Goal: Task Accomplishment & Management: Use online tool/utility

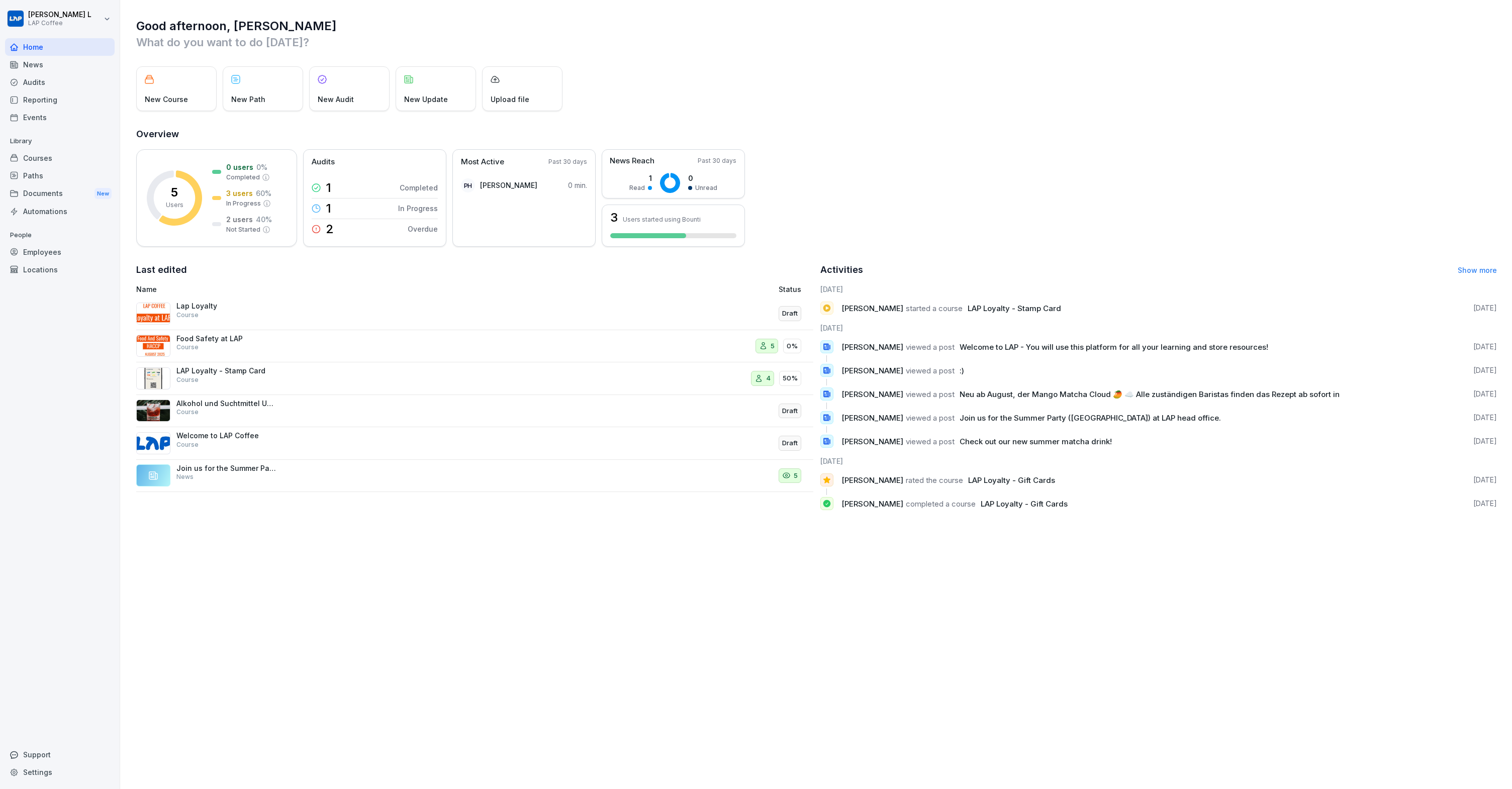
click at [31, 761] on div "Support" at bounding box center [59, 755] width 110 height 18
click at [1485, 769] on icon "Close Intercom Messenger" at bounding box center [1489, 766] width 12 height 12
click at [1484, 767] on icon "Open Intercom Messenger" at bounding box center [1488, 765] width 17 height 17
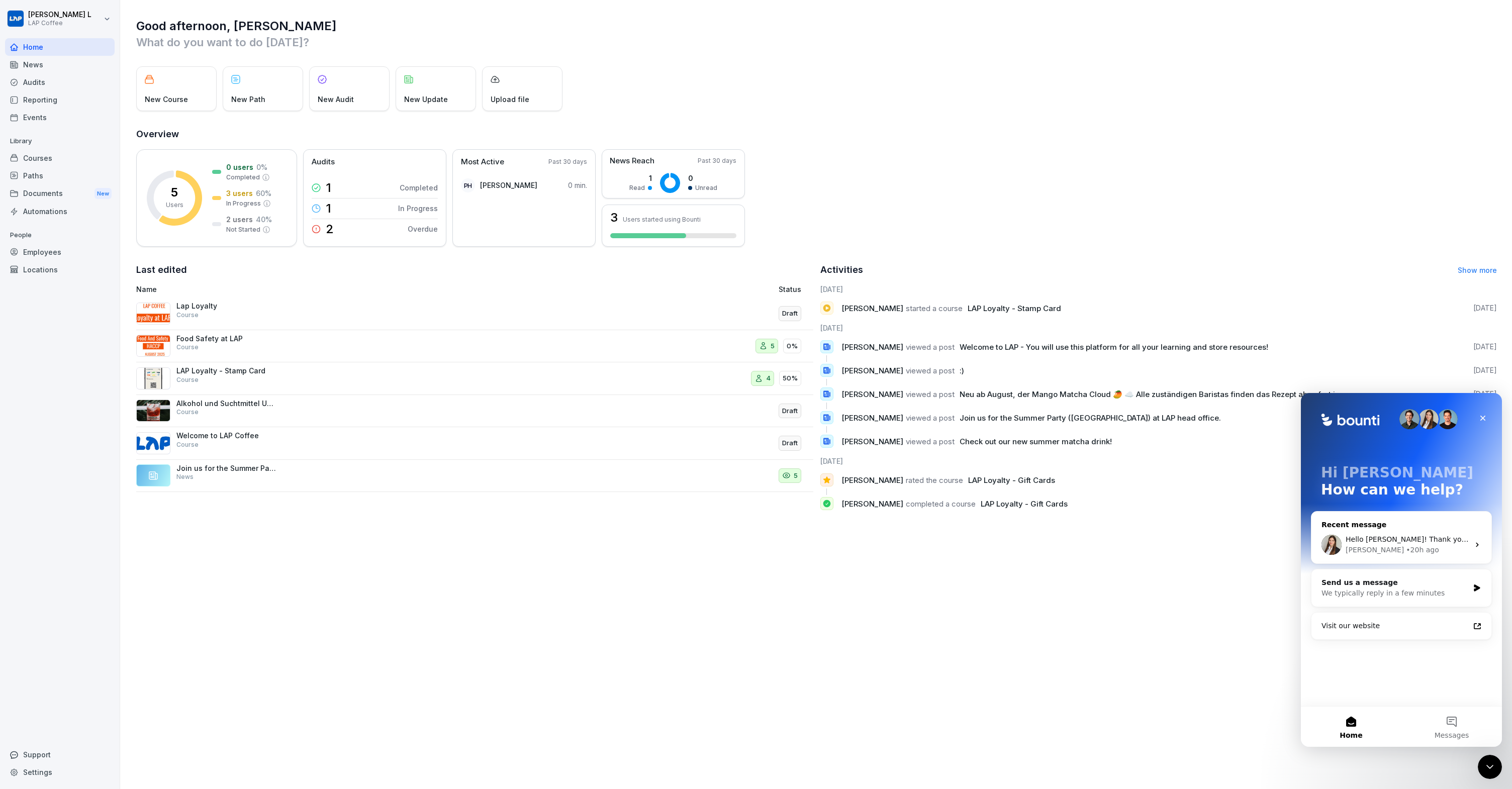
click at [1409, 548] on div "Miriam • 20h ago" at bounding box center [1407, 550] width 124 height 11
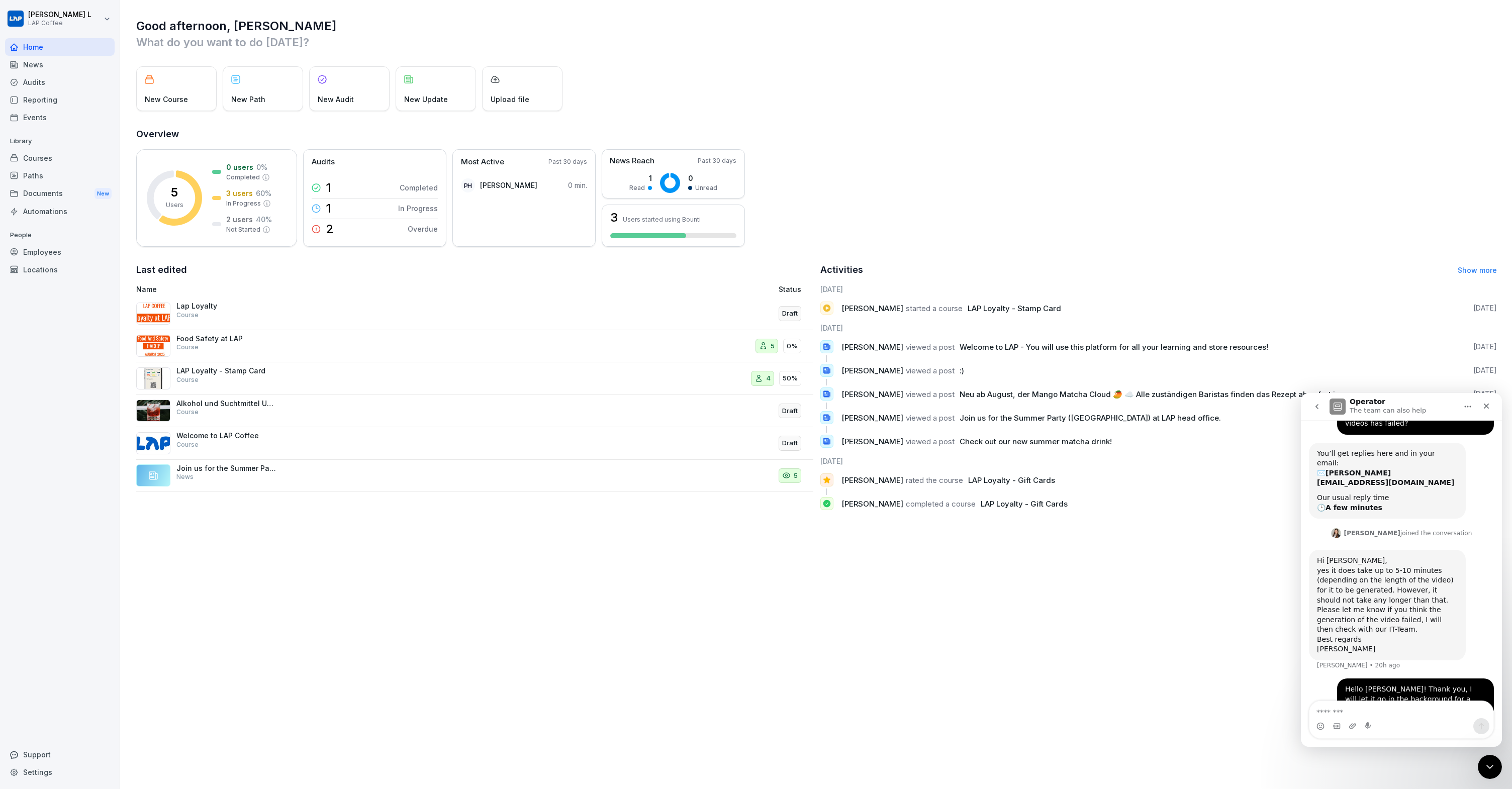
scroll to position [93, 0]
click at [1354, 724] on icon "Upload attachment" at bounding box center [1352, 726] width 7 height 5
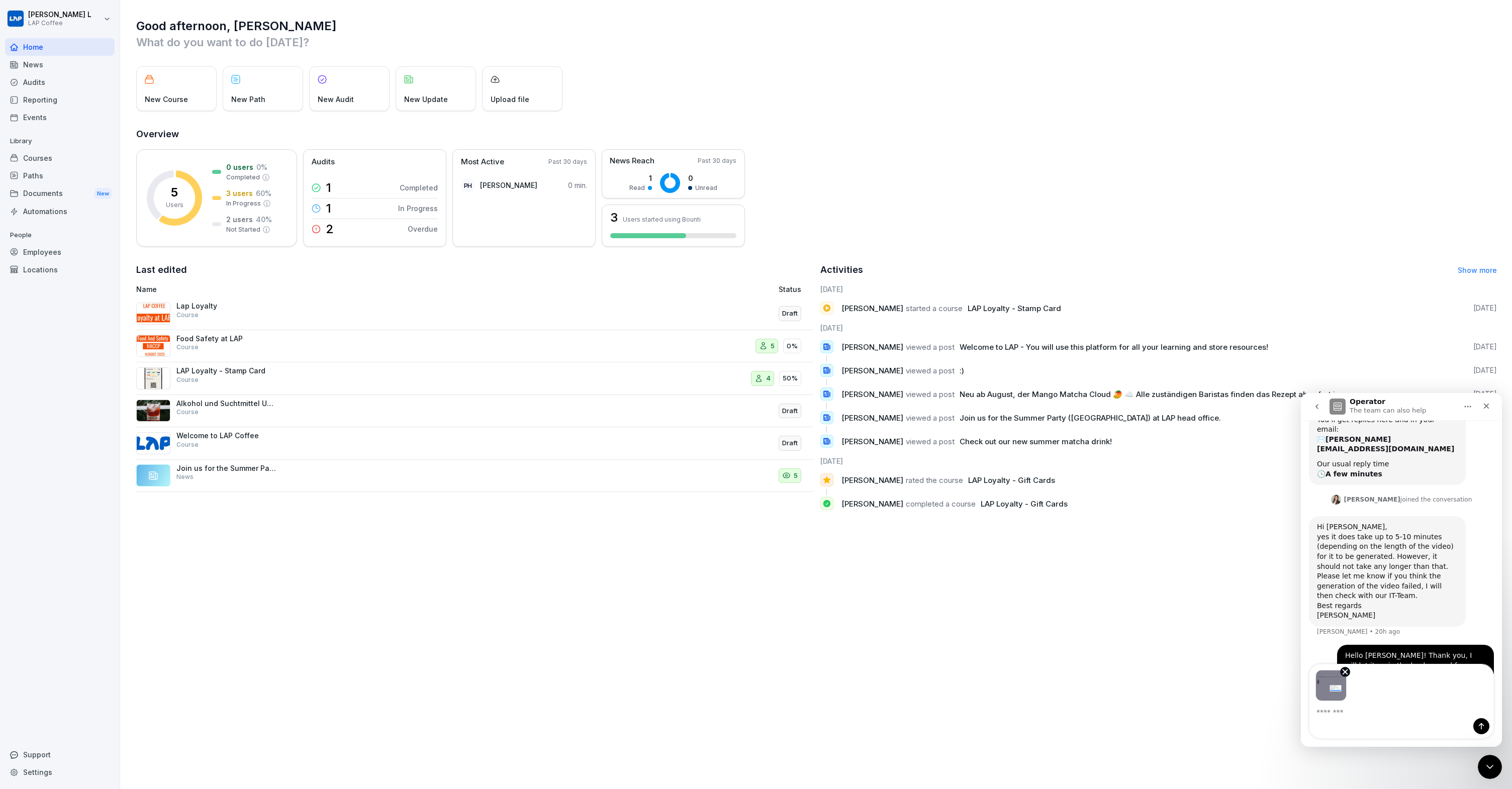
scroll to position [130, 0]
type textarea "*"
type textarea "******"
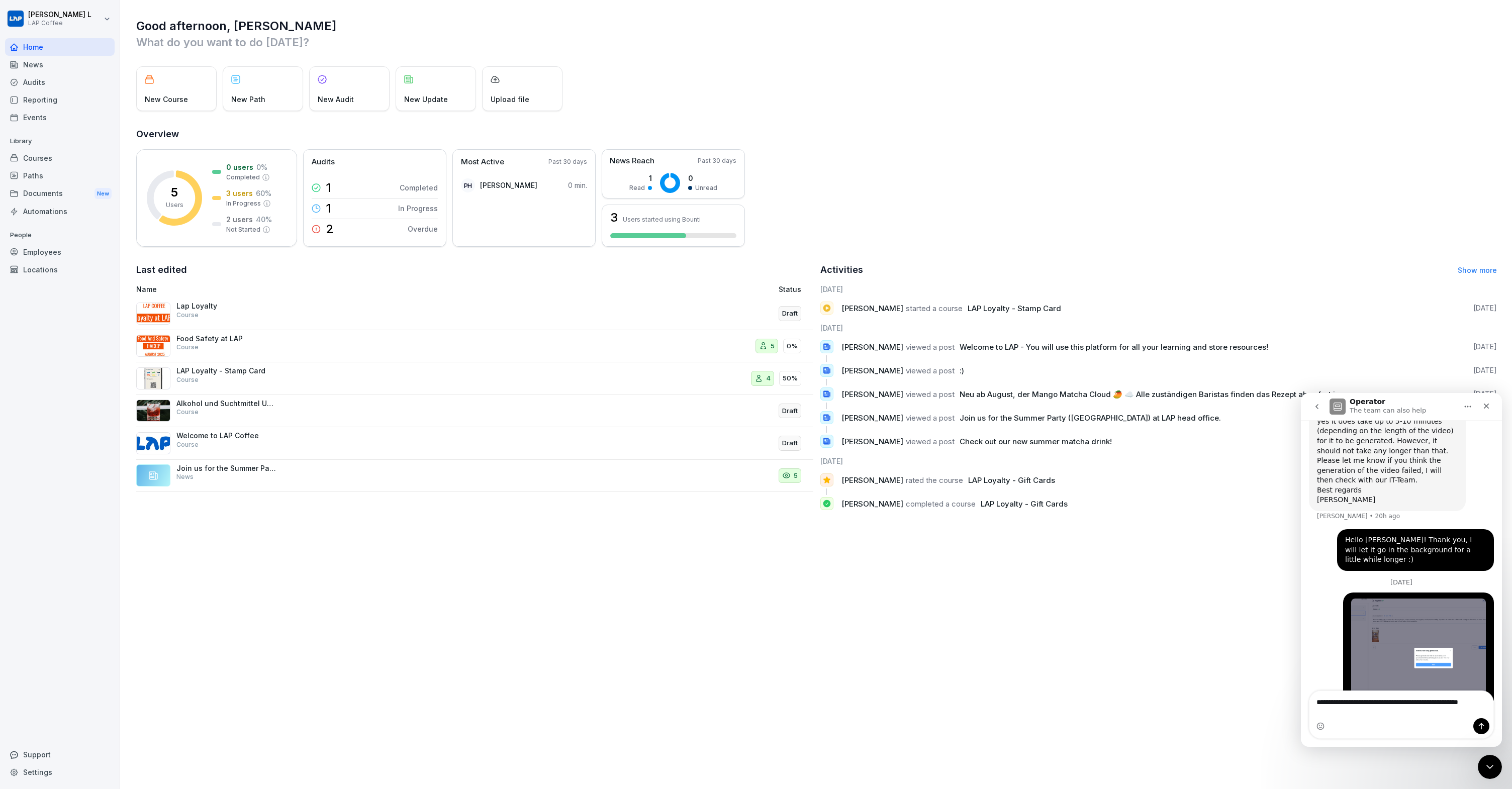
scroll to position [266, 0]
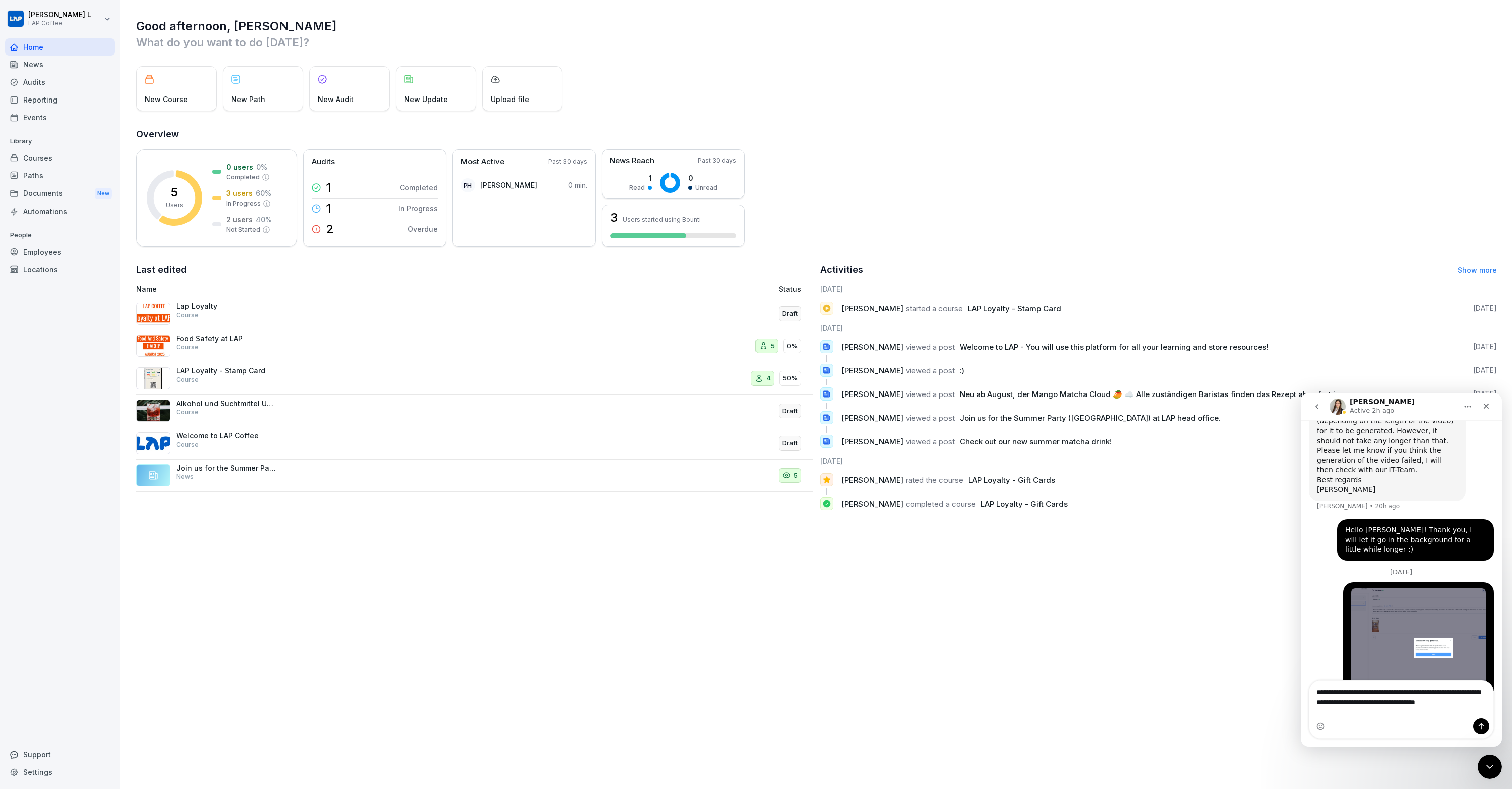
type textarea "**********"
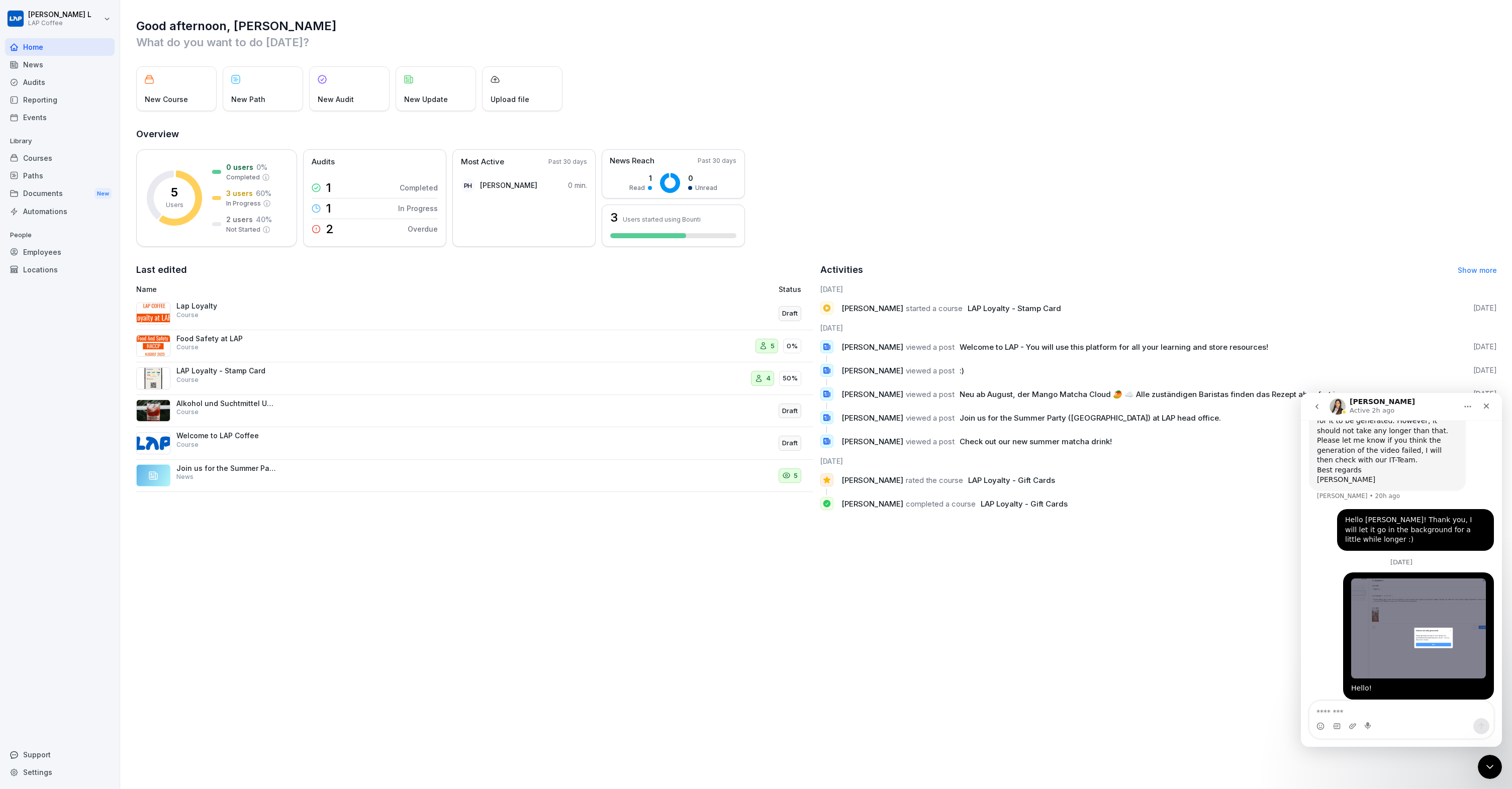
scroll to position [255, 0]
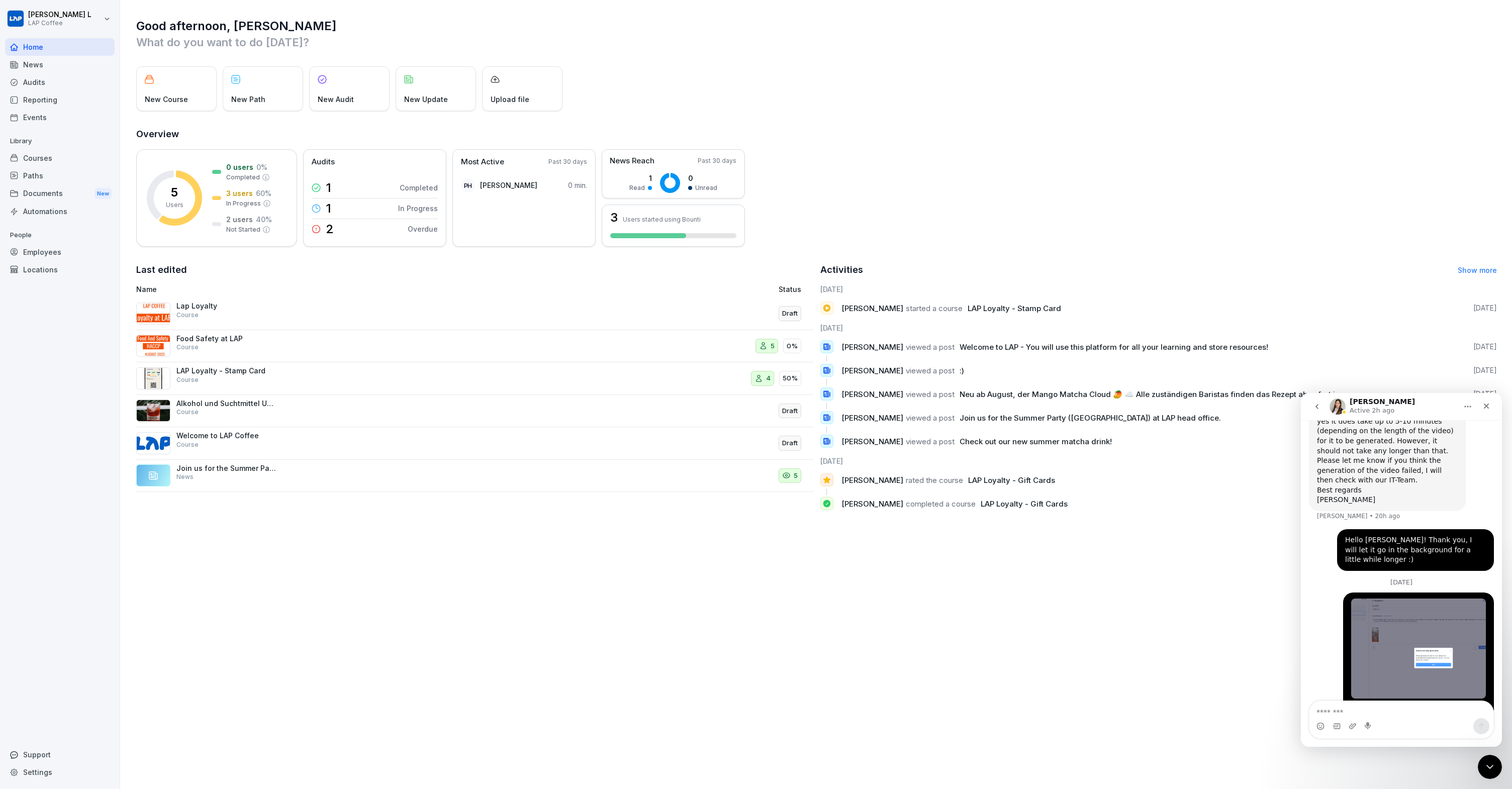
click at [61, 156] on div "Courses" at bounding box center [59, 158] width 110 height 18
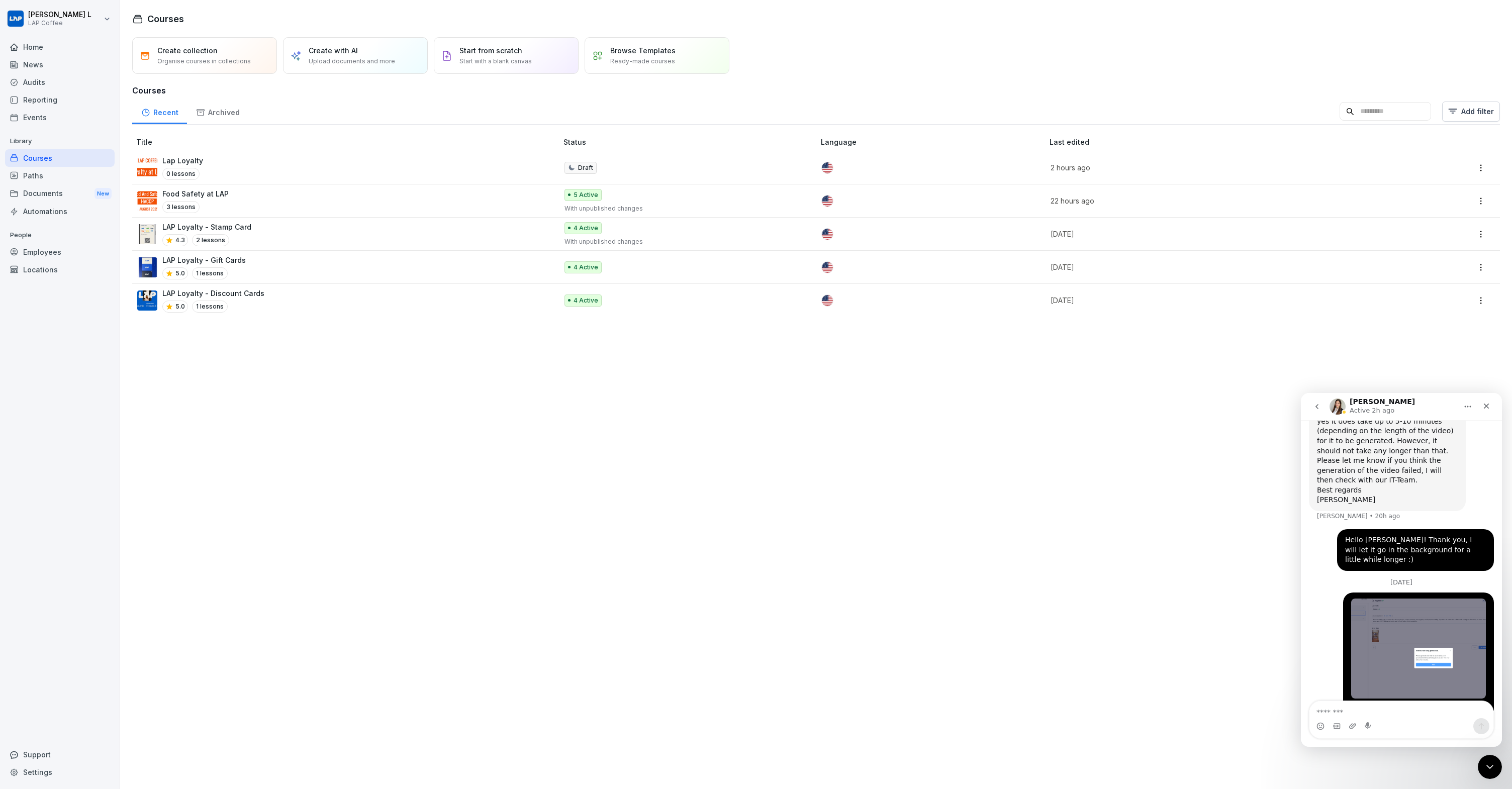
click at [260, 167] on div "Lap Loyalty 0 lessons" at bounding box center [342, 168] width 410 height 25
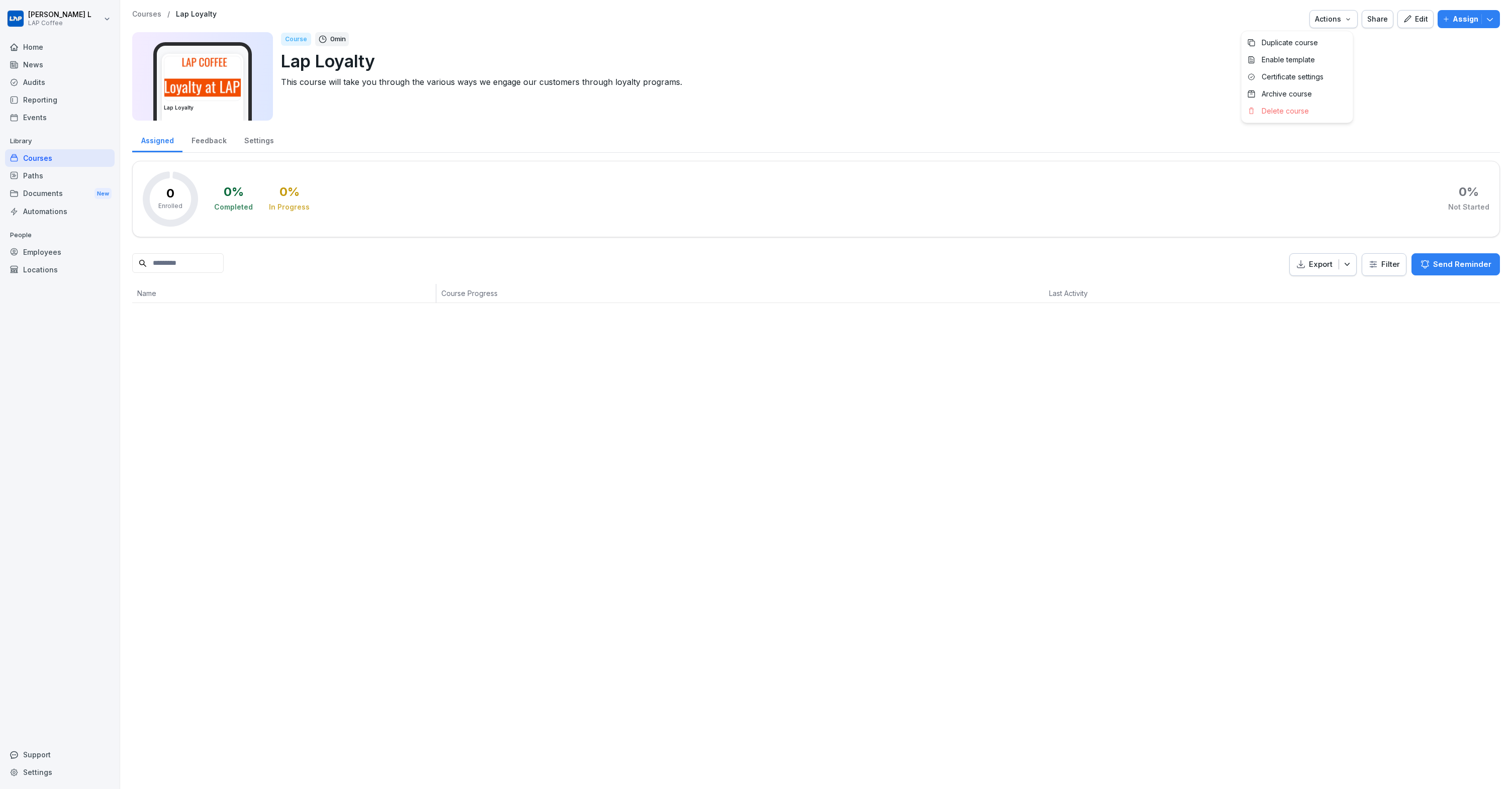
click at [1344, 20] on icon "button" at bounding box center [1348, 19] width 8 height 8
click at [1054, 97] on html "Josh L LAP Coffee Home News Audits Reporting Events Library Courses Paths Docum…" at bounding box center [756, 394] width 1512 height 789
click at [232, 76] on img at bounding box center [202, 78] width 76 height 44
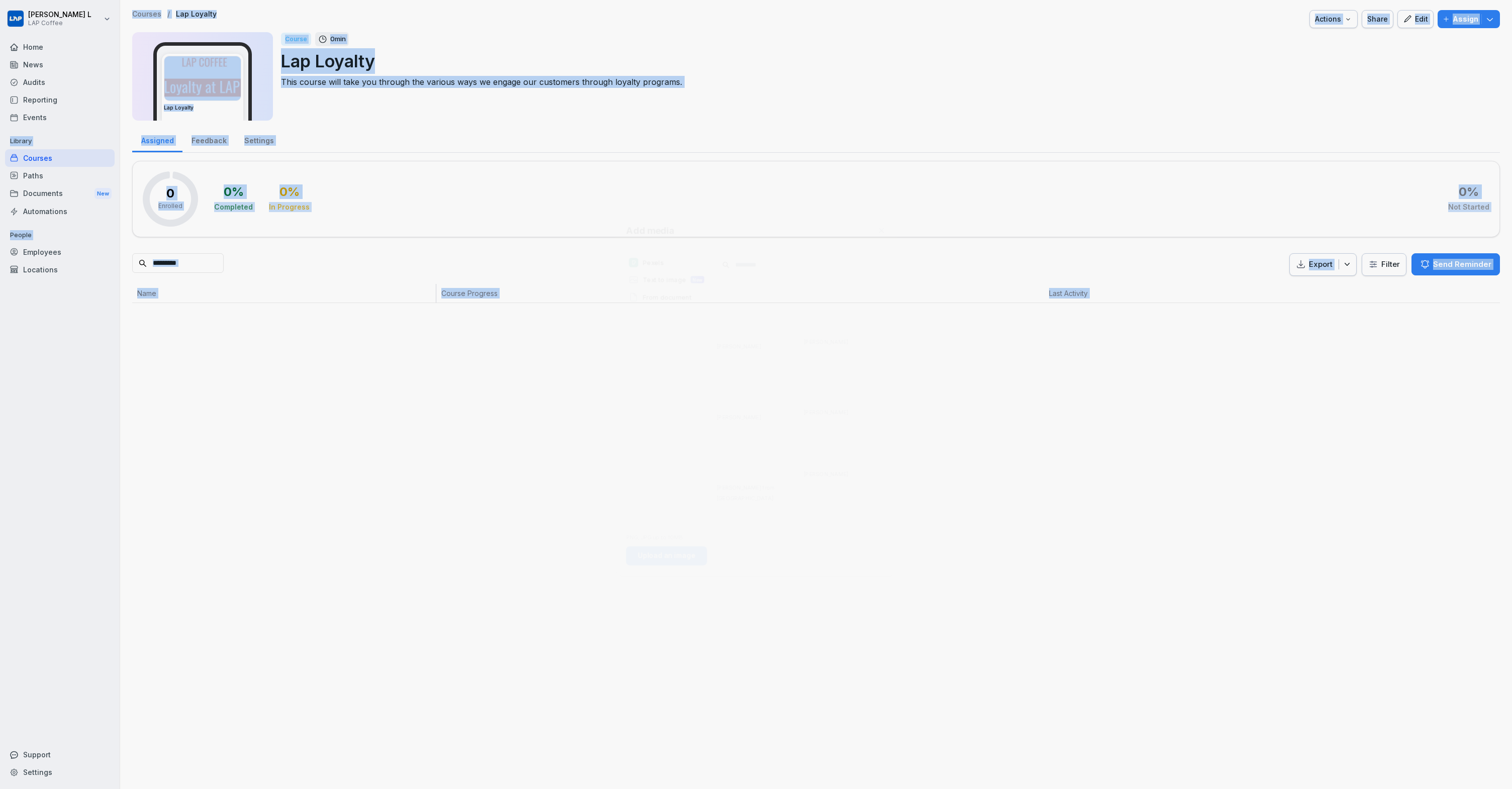
click at [232, 76] on div at bounding box center [756, 394] width 1512 height 789
click at [1397, 20] on button "Edit" at bounding box center [1415, 19] width 36 height 18
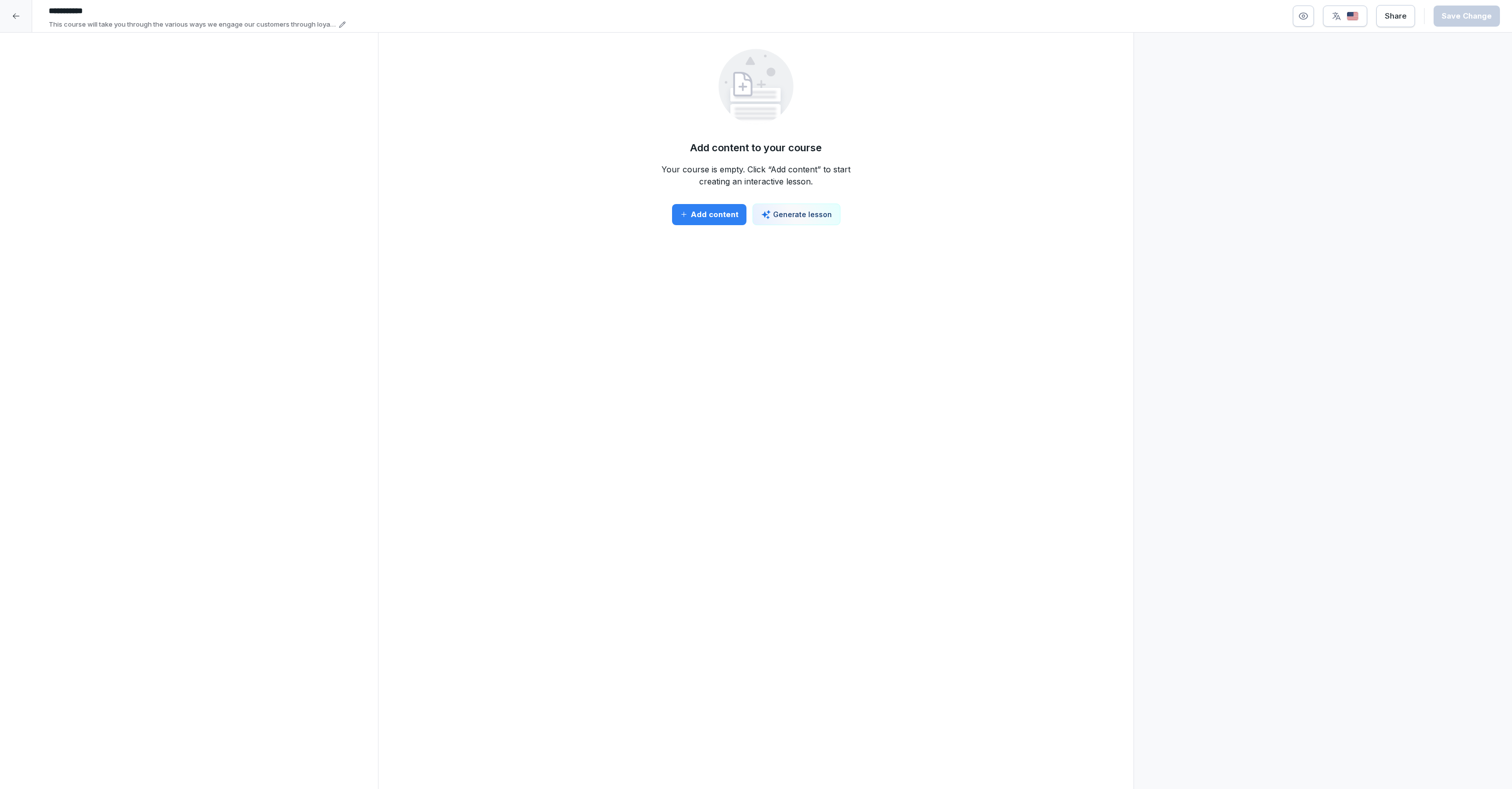
click at [14, 12] on icon at bounding box center [16, 16] width 8 height 8
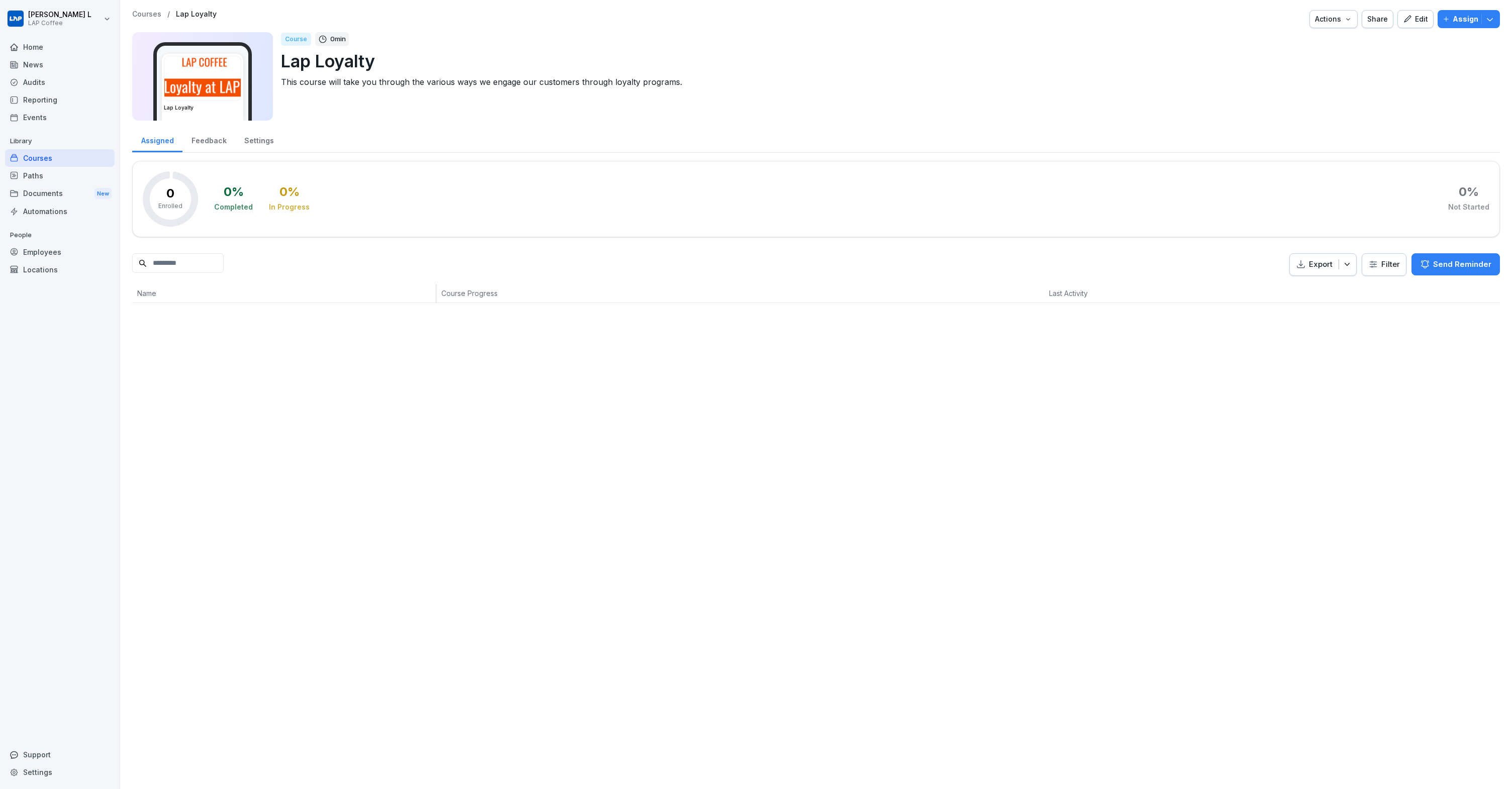
click at [28, 747] on div "Support" at bounding box center [59, 755] width 110 height 18
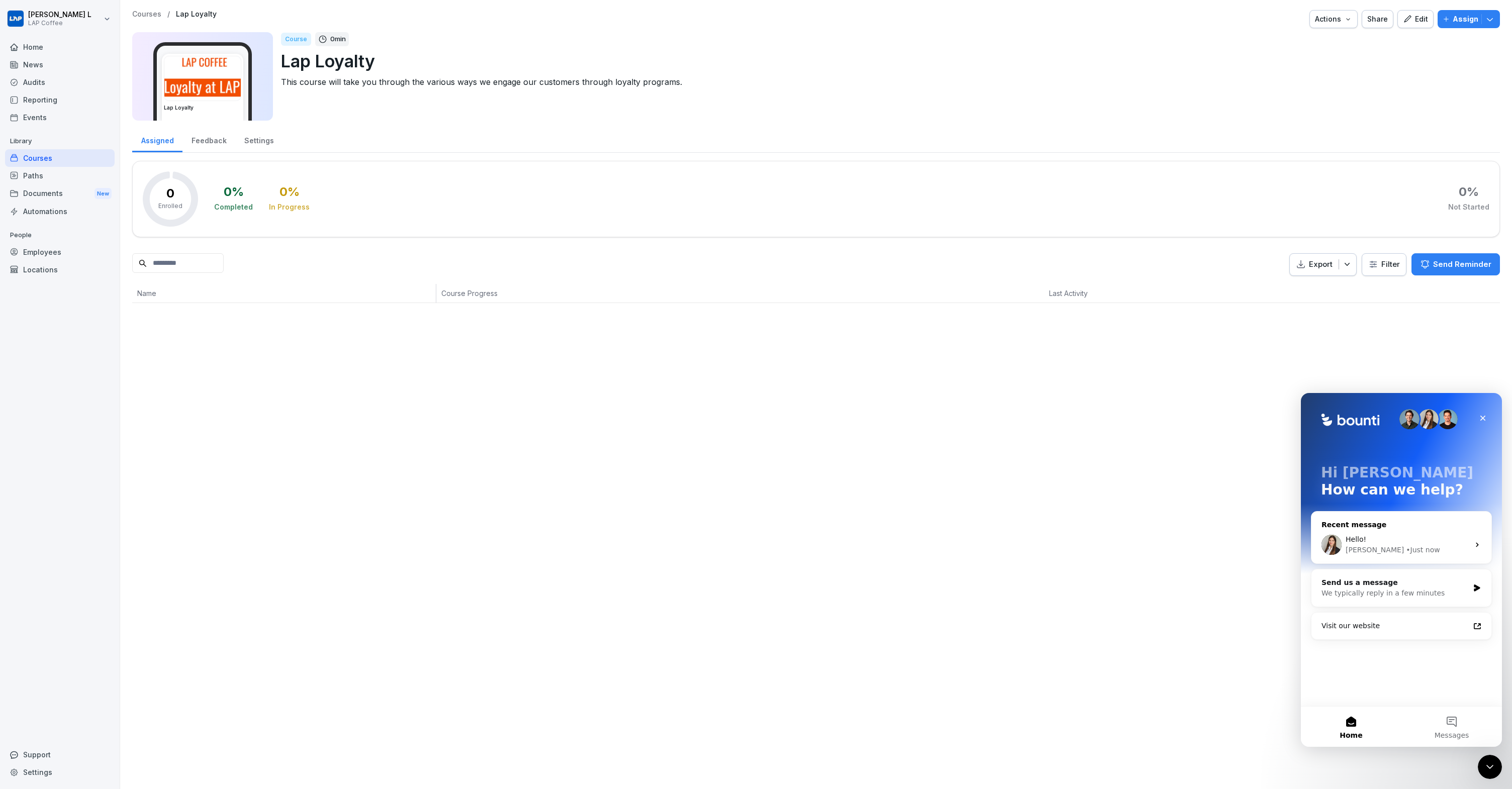
click at [1459, 544] on div "Hello!" at bounding box center [1407, 539] width 124 height 11
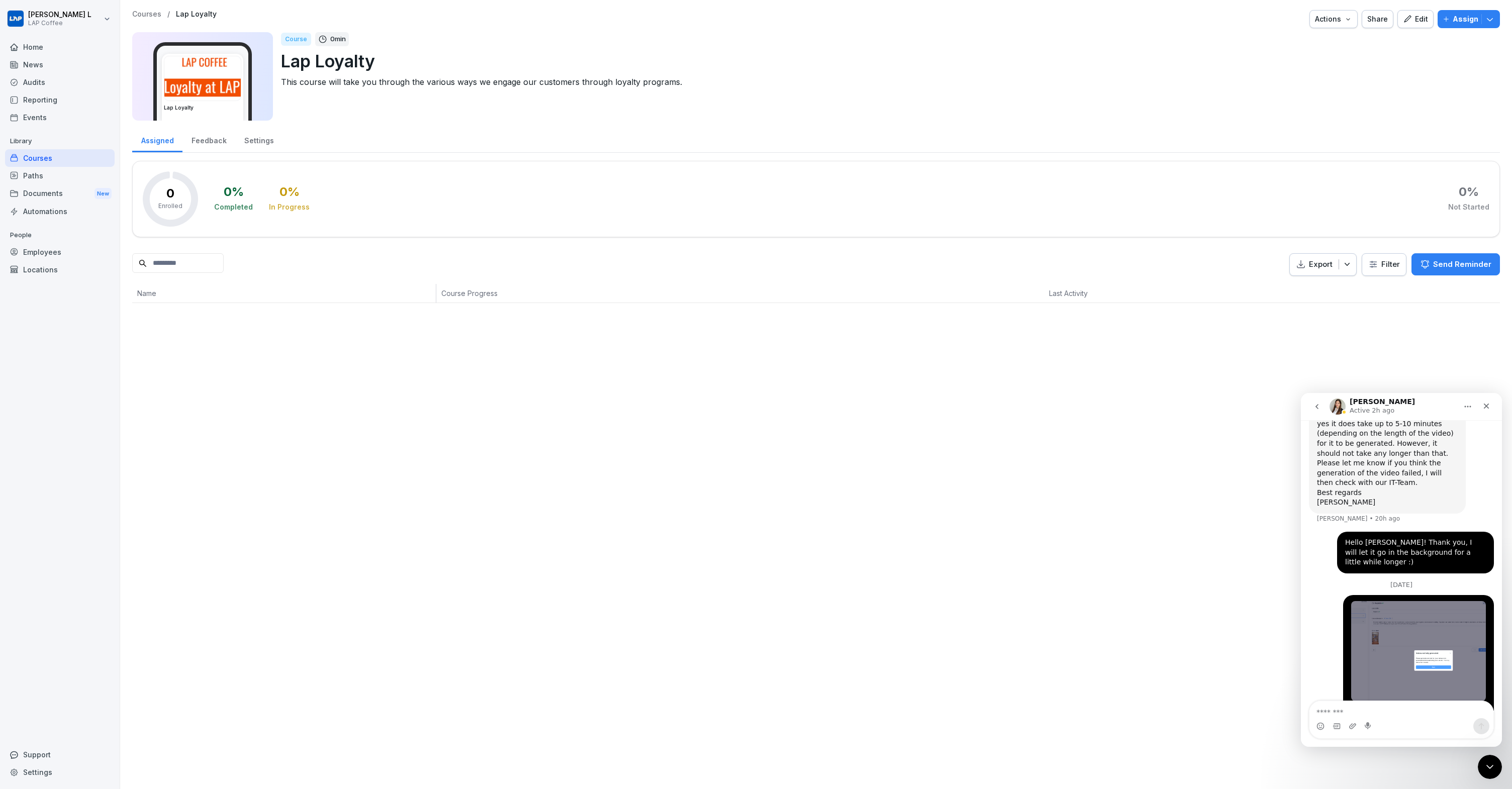
scroll to position [255, 0]
type textarea "**********"
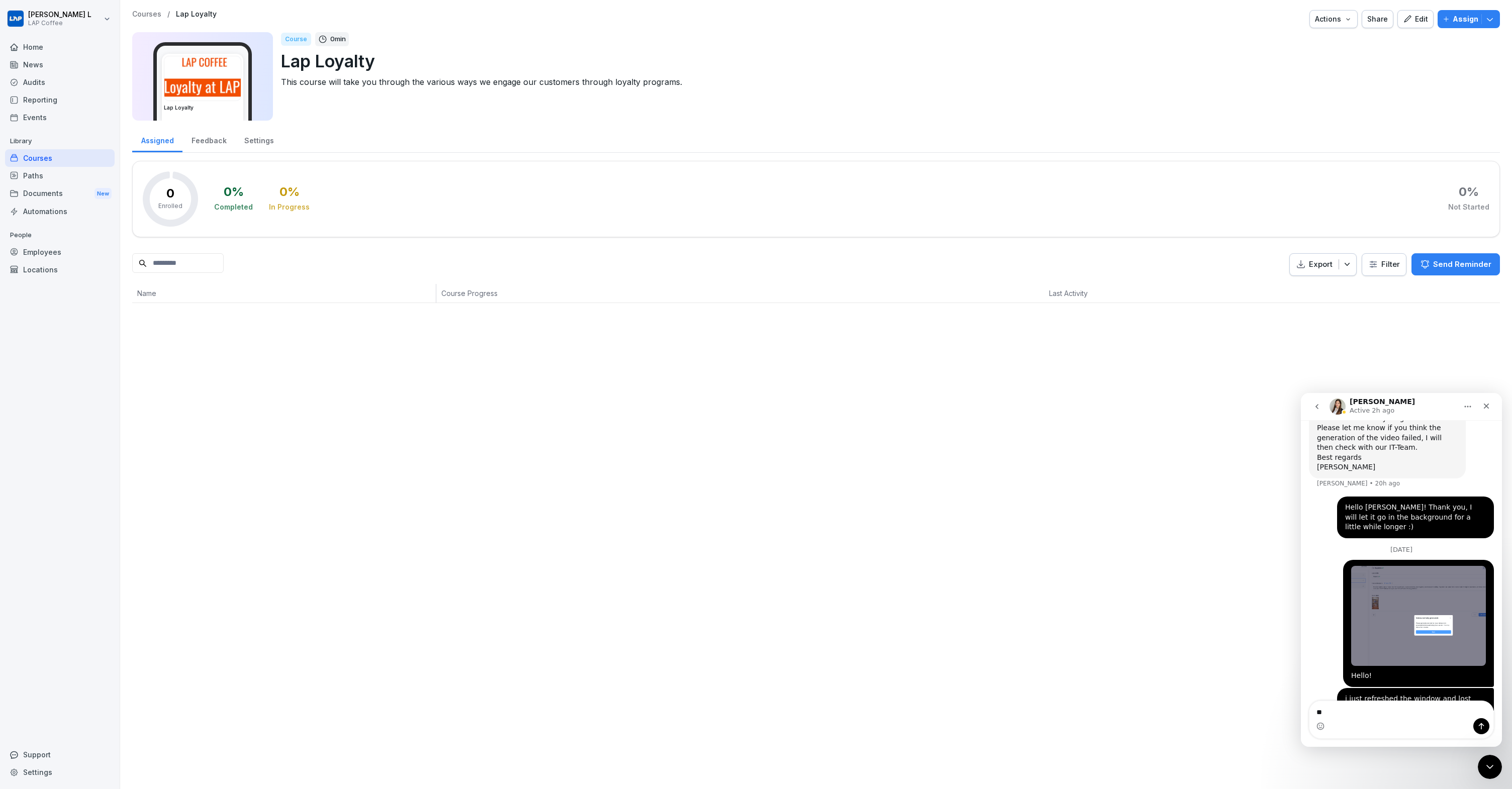
type textarea "*"
type textarea "**********"
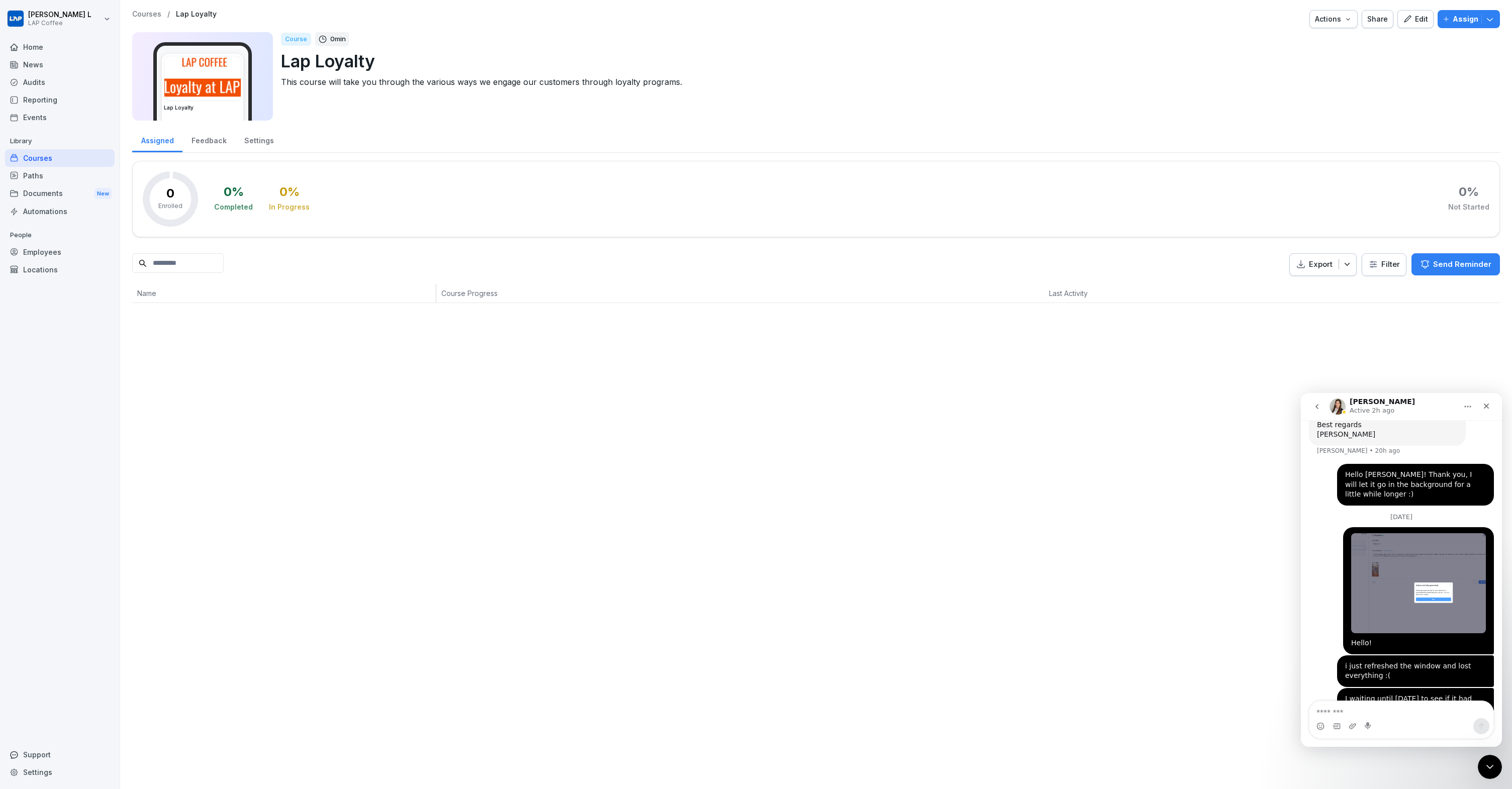
click at [73, 158] on div "Courses" at bounding box center [59, 158] width 110 height 18
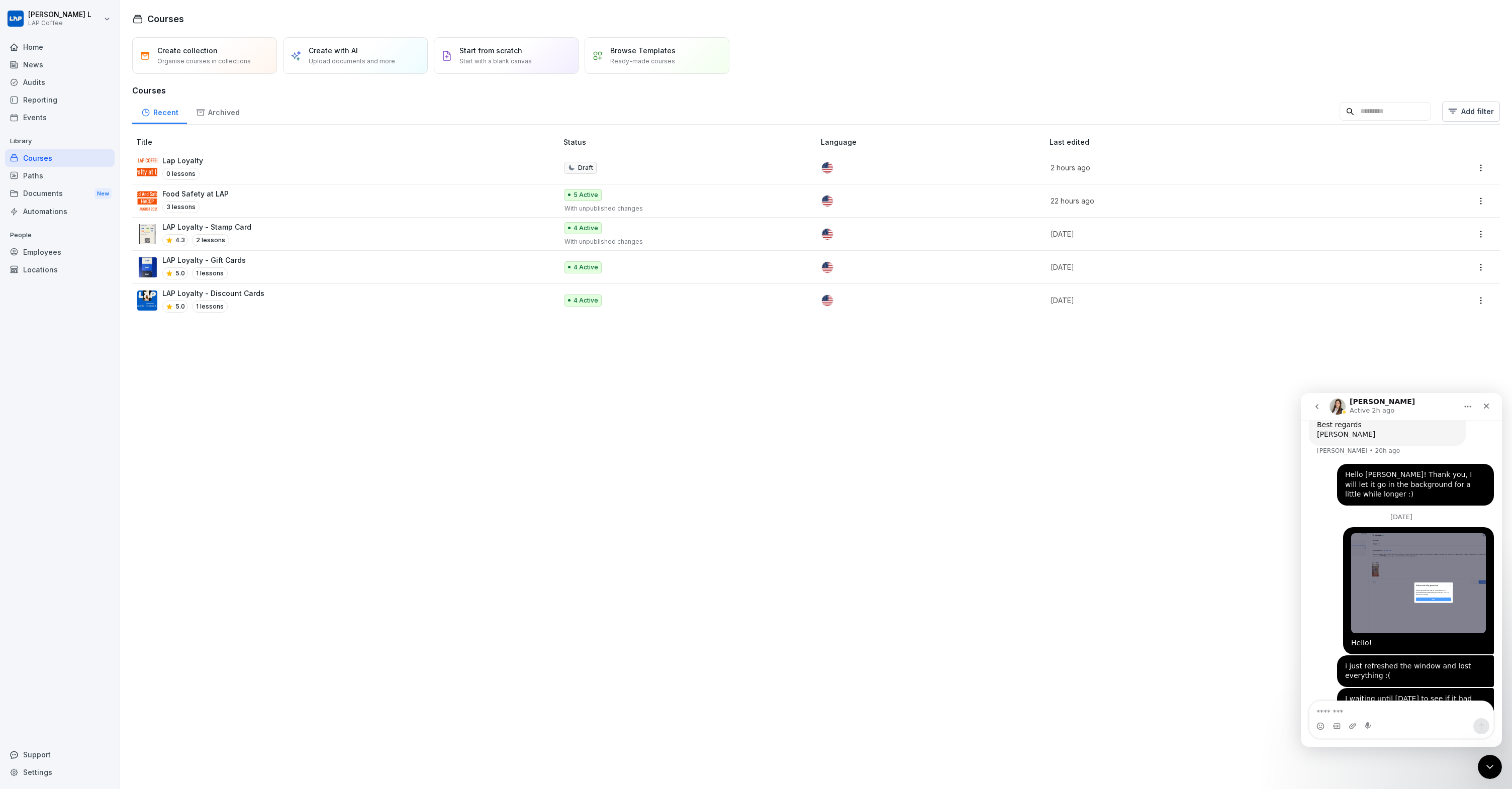
click at [238, 191] on div "Food Safety at LAP 3 lessons" at bounding box center [342, 201] width 410 height 25
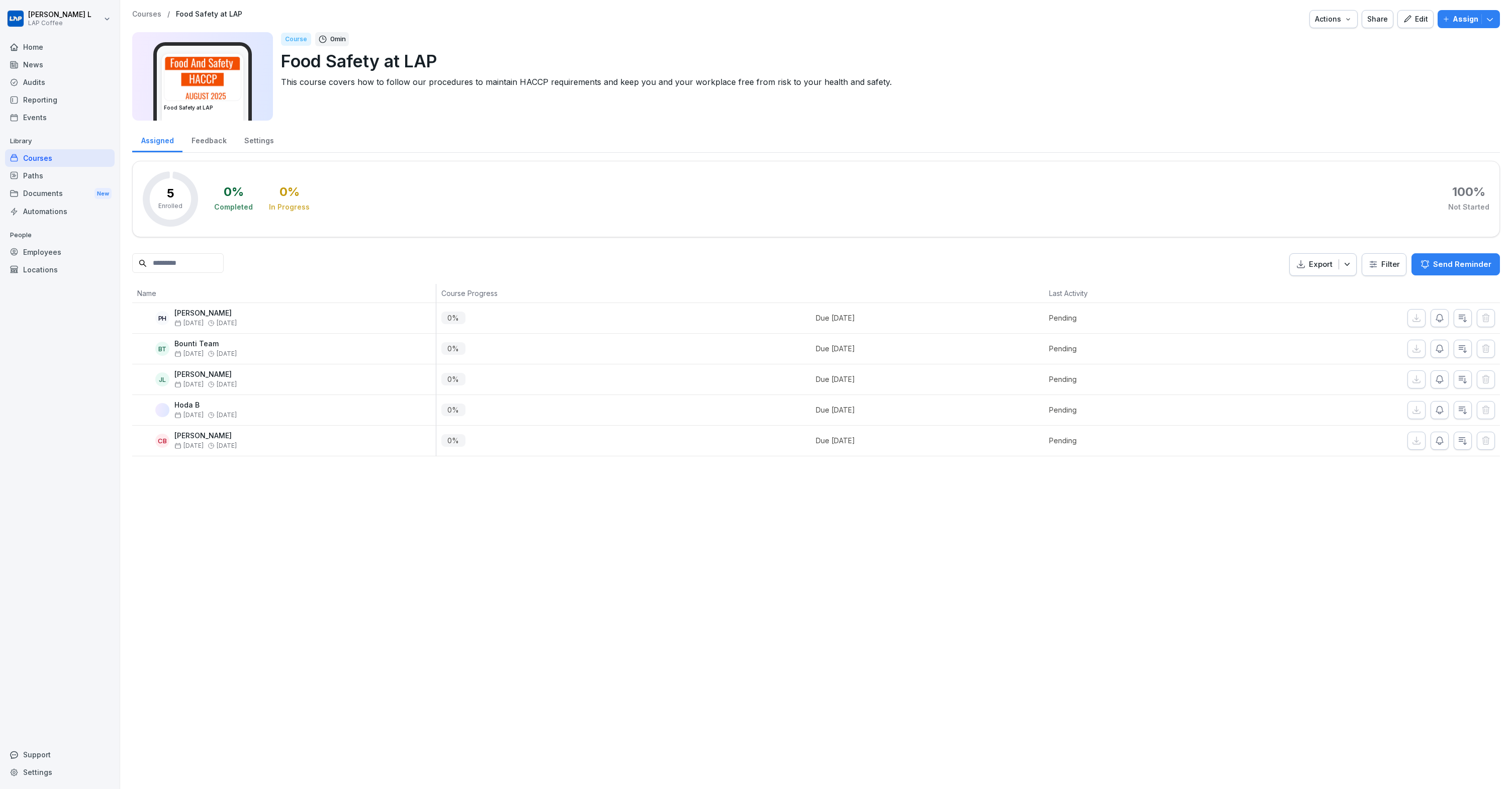
click at [64, 161] on div "Courses" at bounding box center [59, 158] width 110 height 18
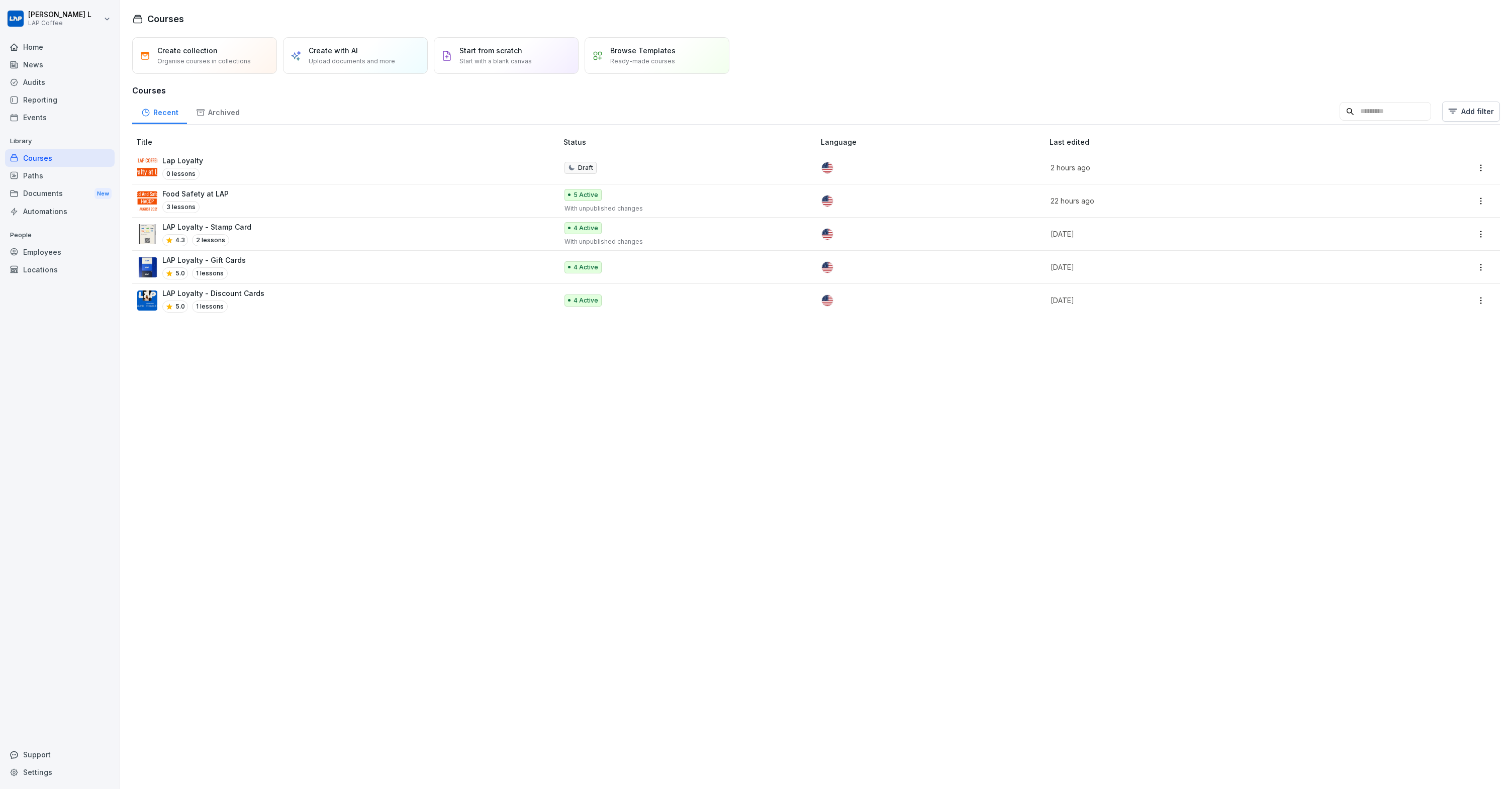
click at [280, 298] on div "LAP Loyalty - Discount Cards 5.0 1 lessons" at bounding box center [342, 301] width 410 height 25
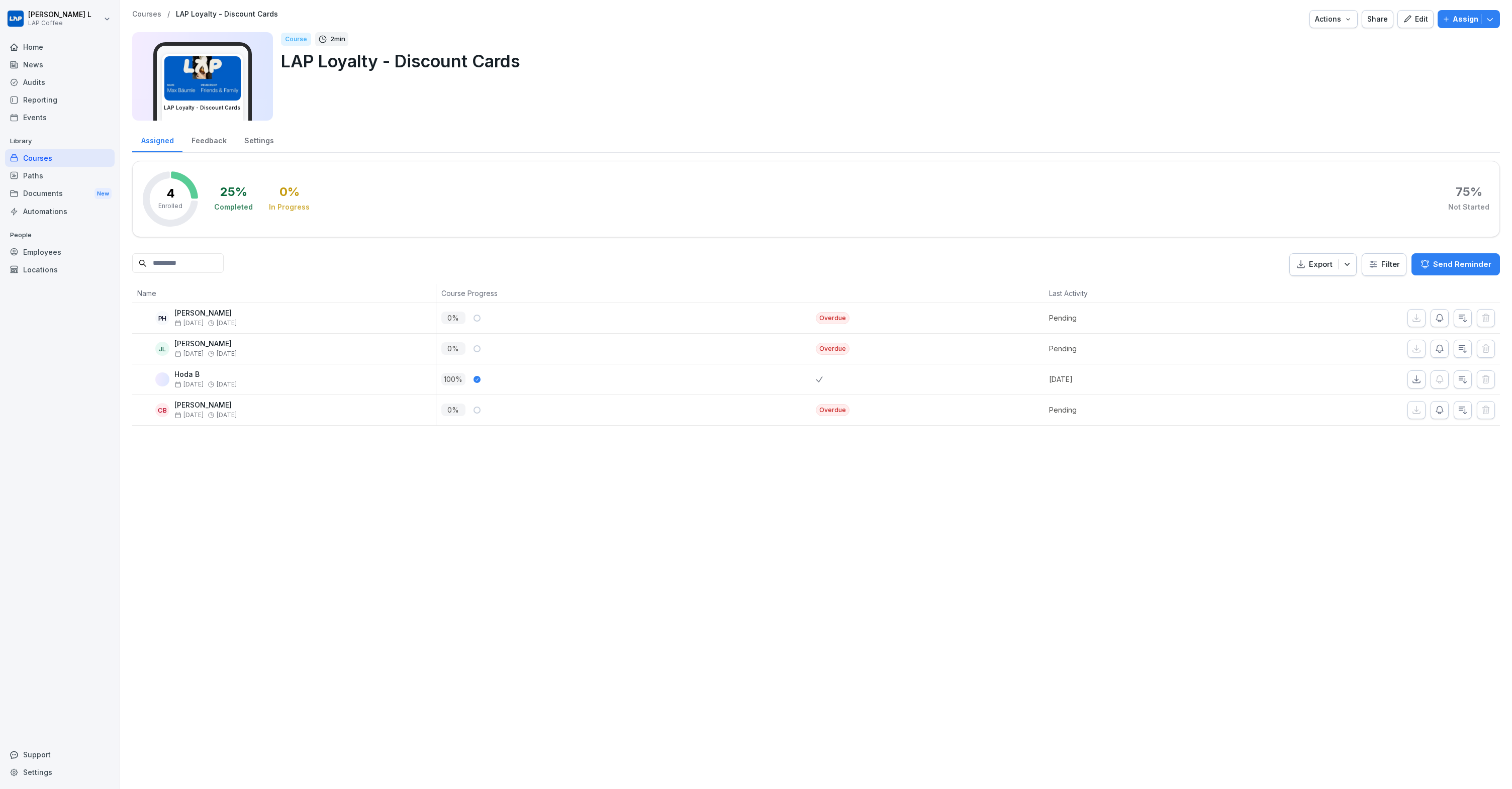
click at [1403, 18] on icon "button" at bounding box center [1407, 18] width 7 height 7
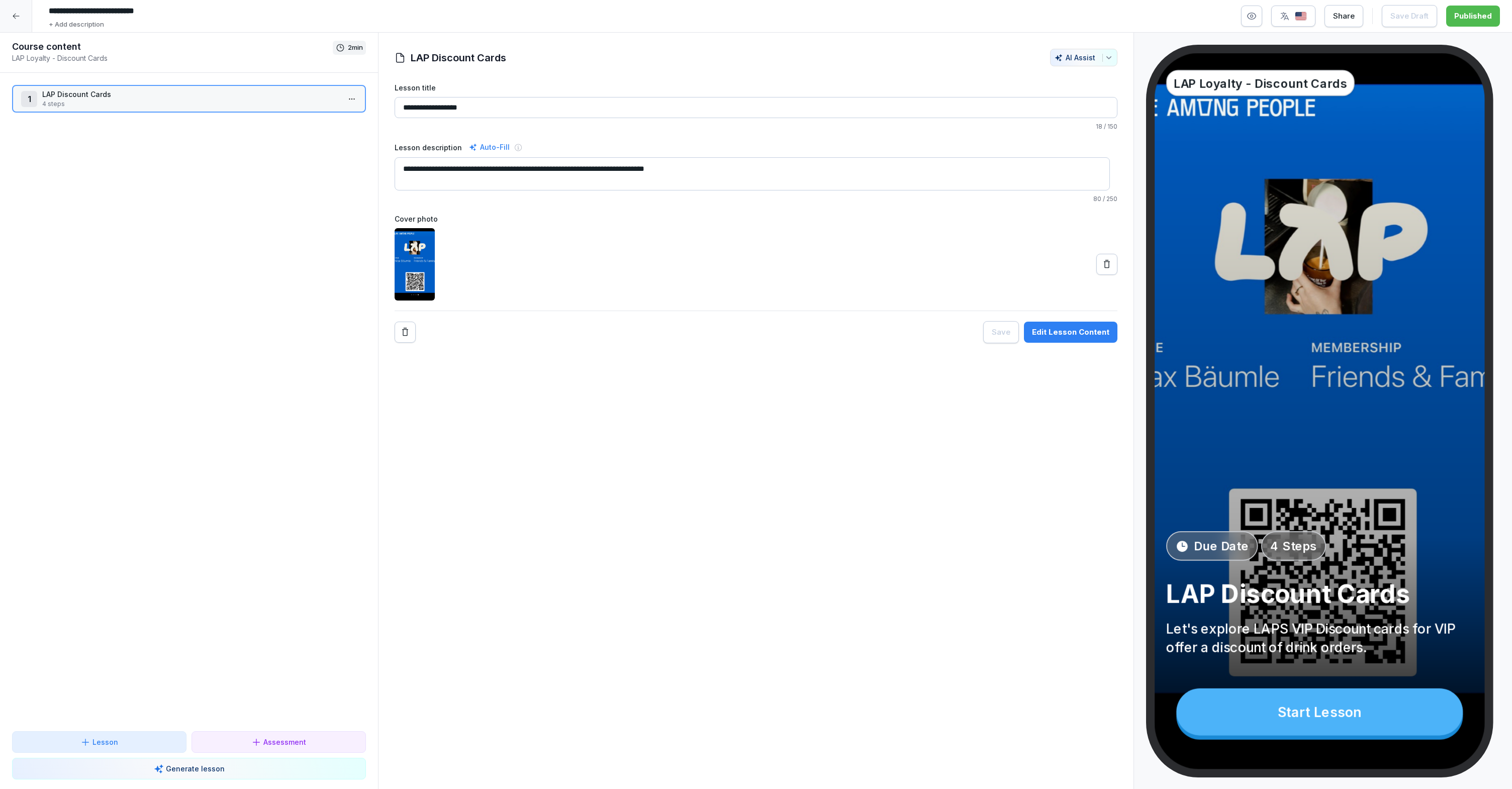
drag, startPoint x: 473, startPoint y: 106, endPoint x: 422, endPoint y: 110, distance: 51.2
click at [422, 110] on input "**********" at bounding box center [755, 108] width 723 height 21
click at [506, 106] on input "**********" at bounding box center [755, 108] width 723 height 21
click at [267, 95] on p "LAP Discount Cards" at bounding box center [191, 94] width 298 height 11
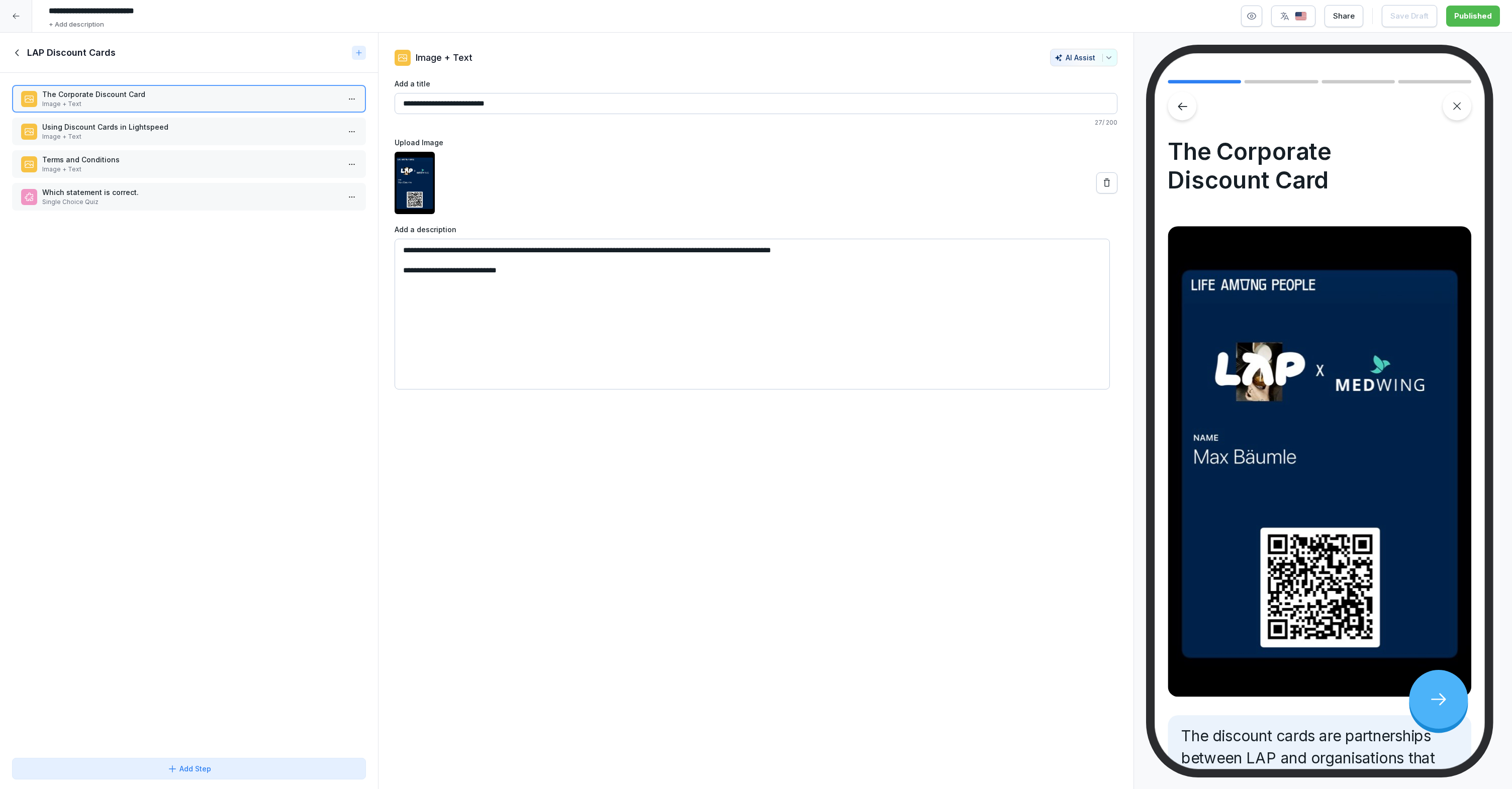
click at [19, 52] on icon at bounding box center [17, 53] width 11 height 11
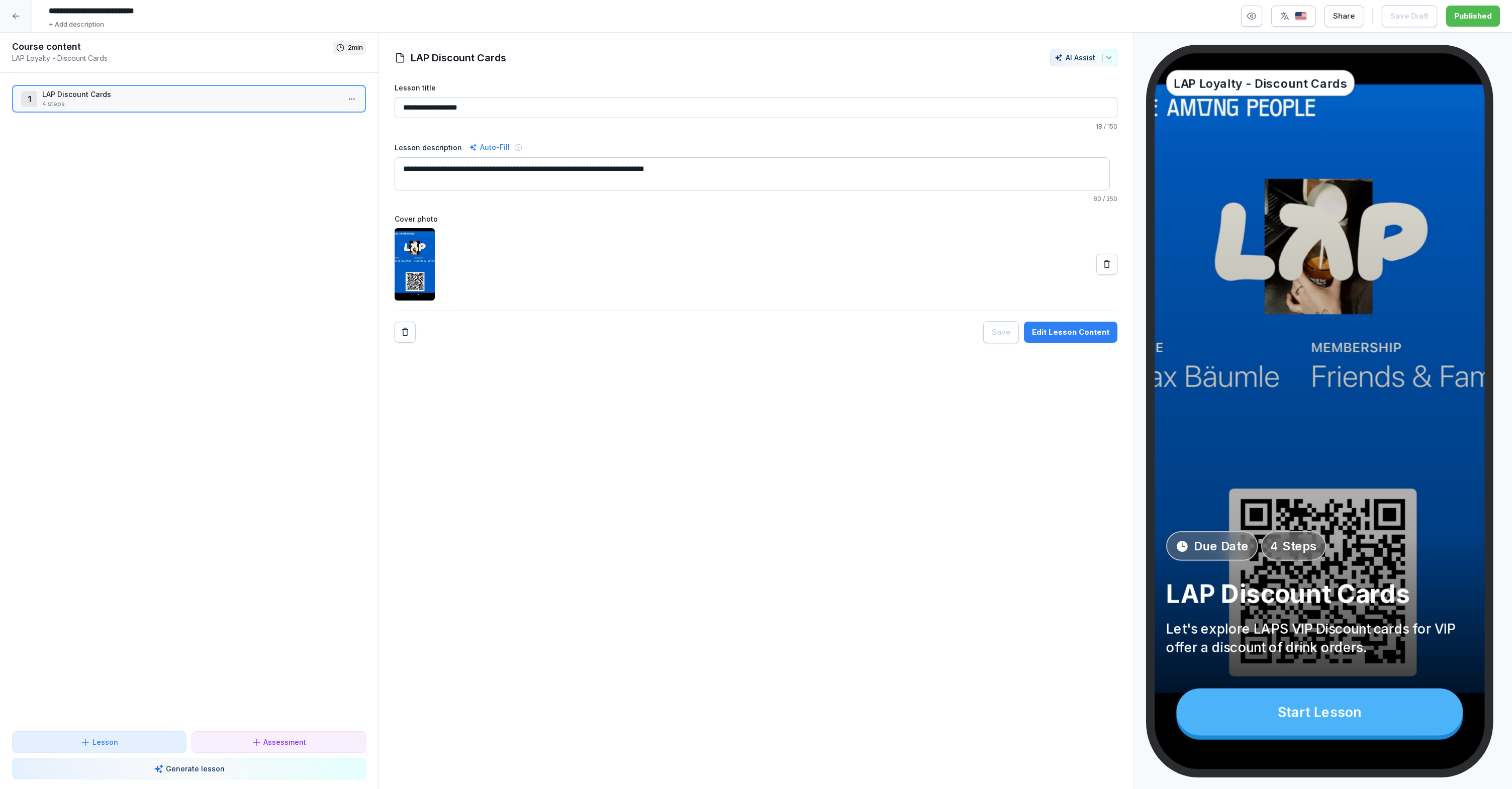
click at [92, 739] on div "Lesson" at bounding box center [100, 742] width 38 height 11
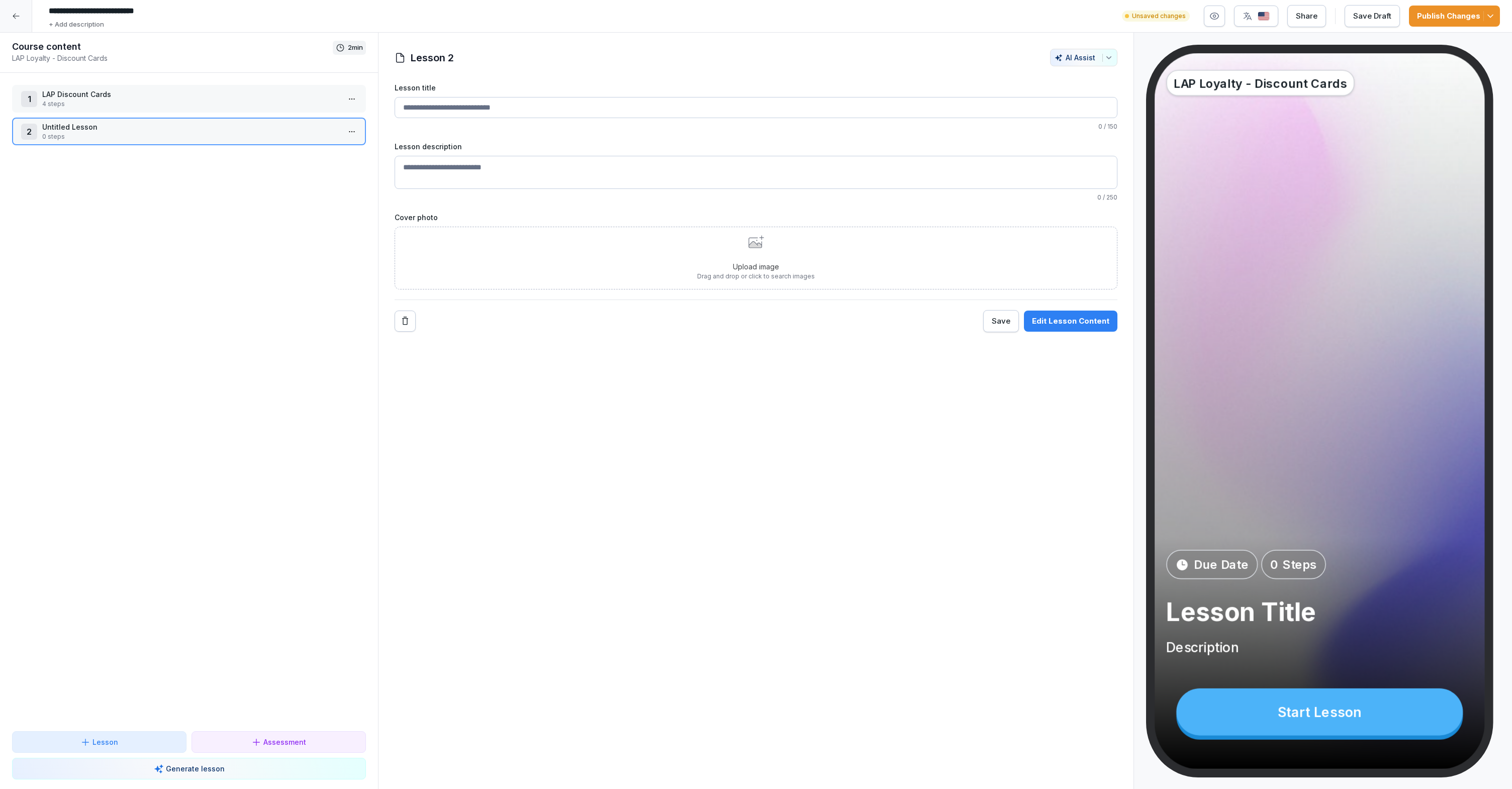
click at [489, 104] on input "Lesson title" at bounding box center [755, 108] width 723 height 21
type input "**********"
click at [595, 171] on textarea "Lesson description" at bounding box center [755, 174] width 723 height 33
click at [593, 171] on textarea "Lesson description" at bounding box center [755, 174] width 723 height 33
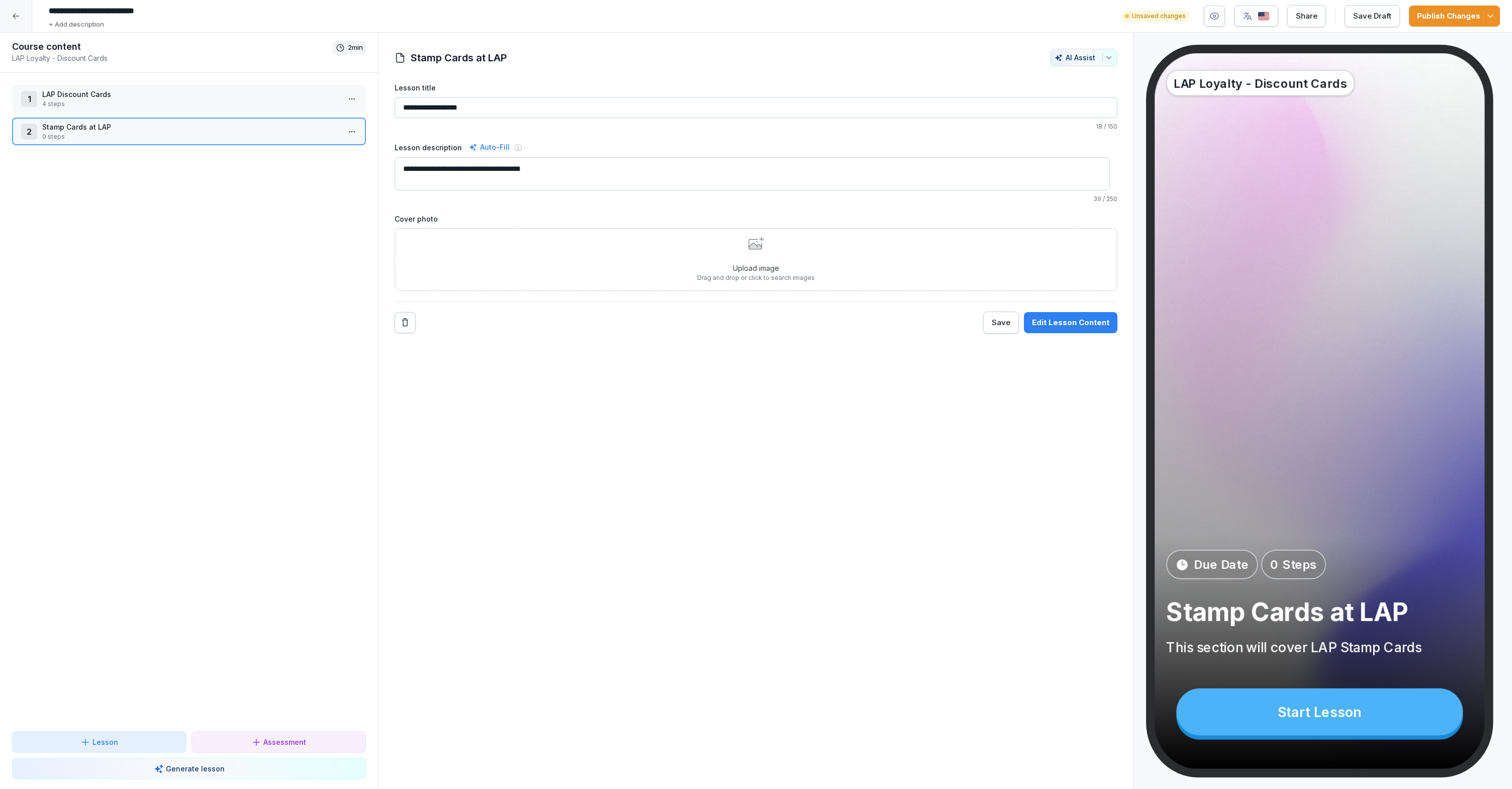
click at [748, 249] on icon at bounding box center [755, 244] width 13 height 10
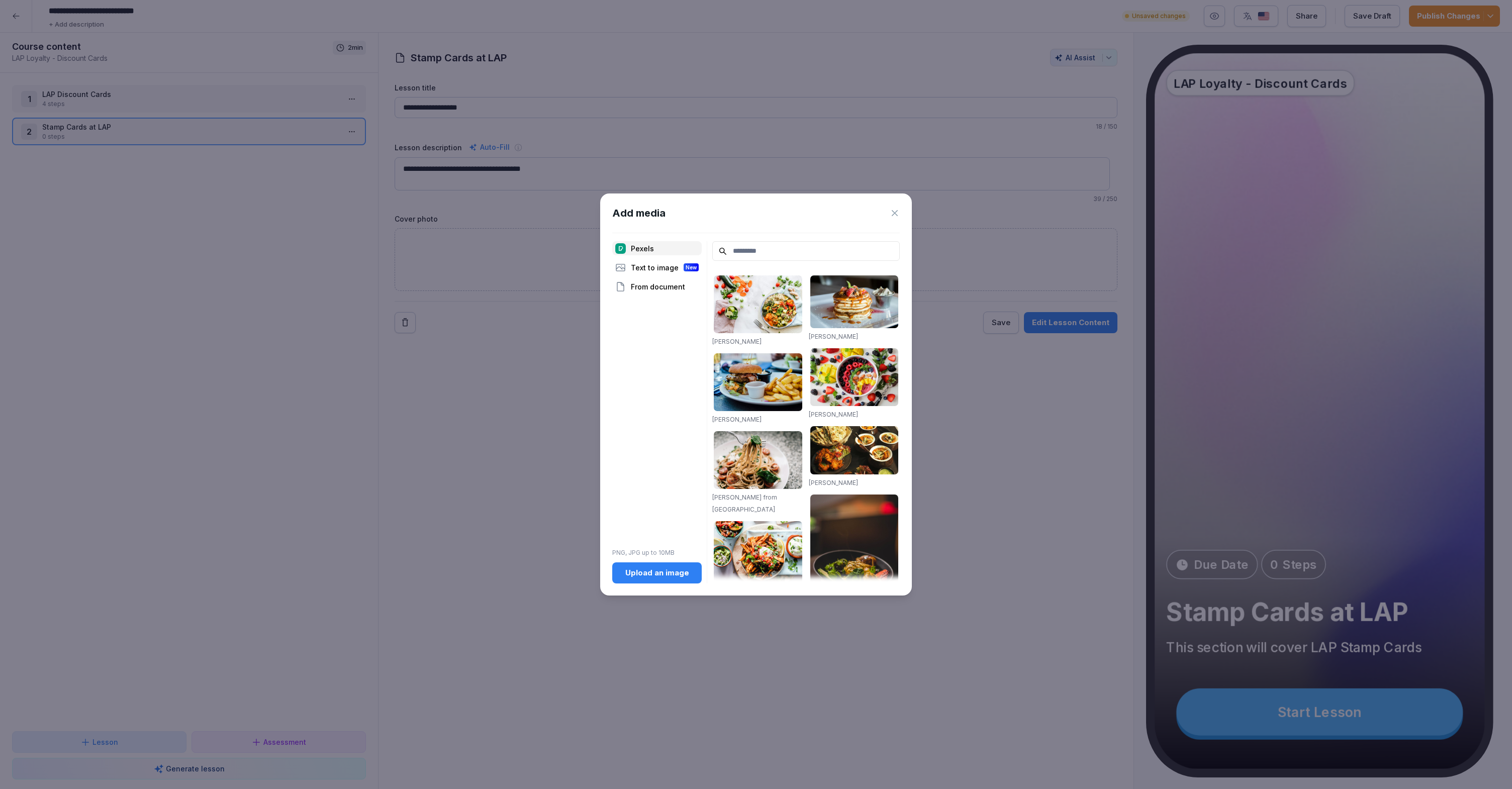
click at [649, 575] on div "Upload an image" at bounding box center [657, 573] width 74 height 11
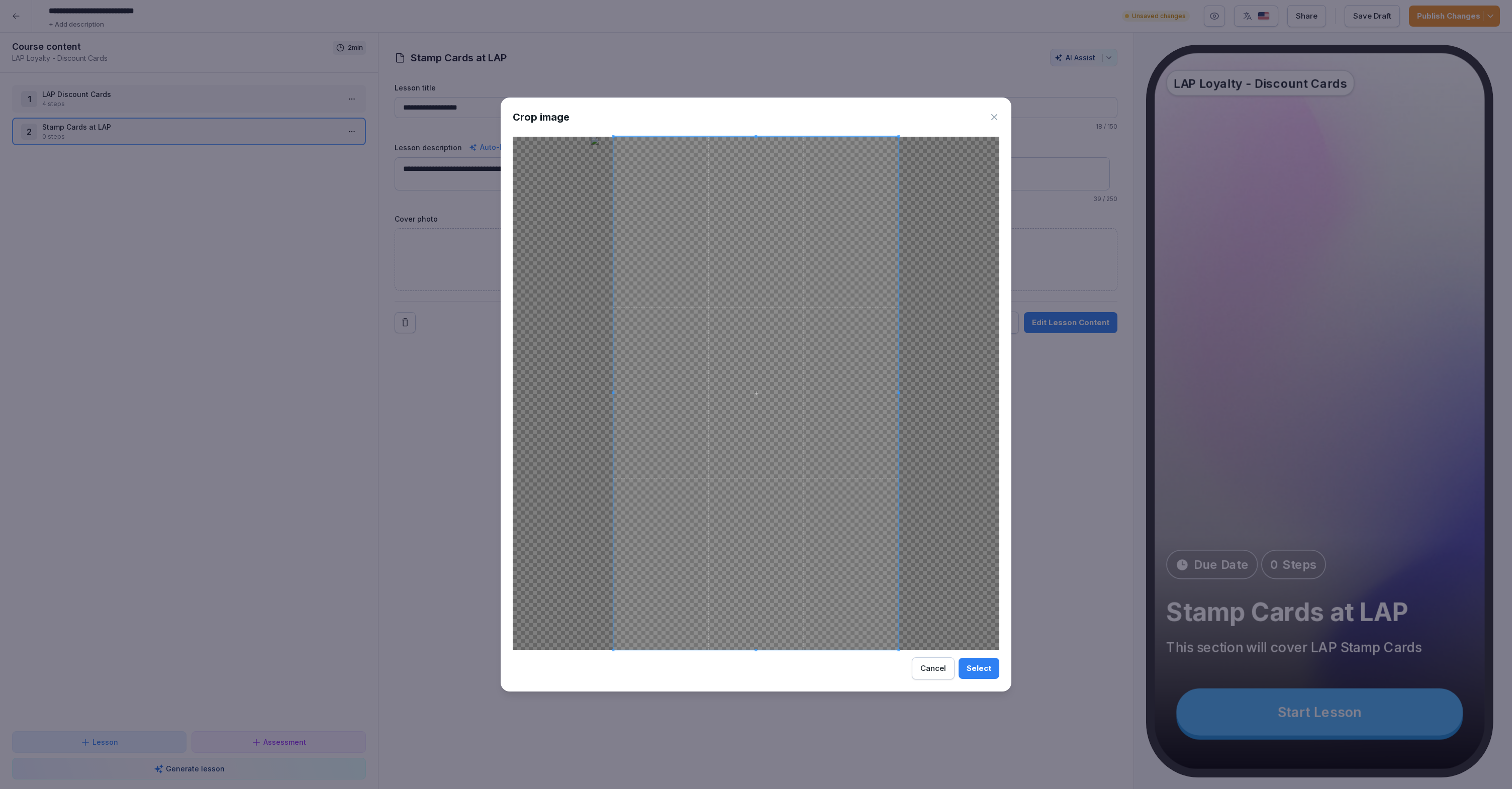
click at [952, 394] on div at bounding box center [756, 393] width 486 height 513
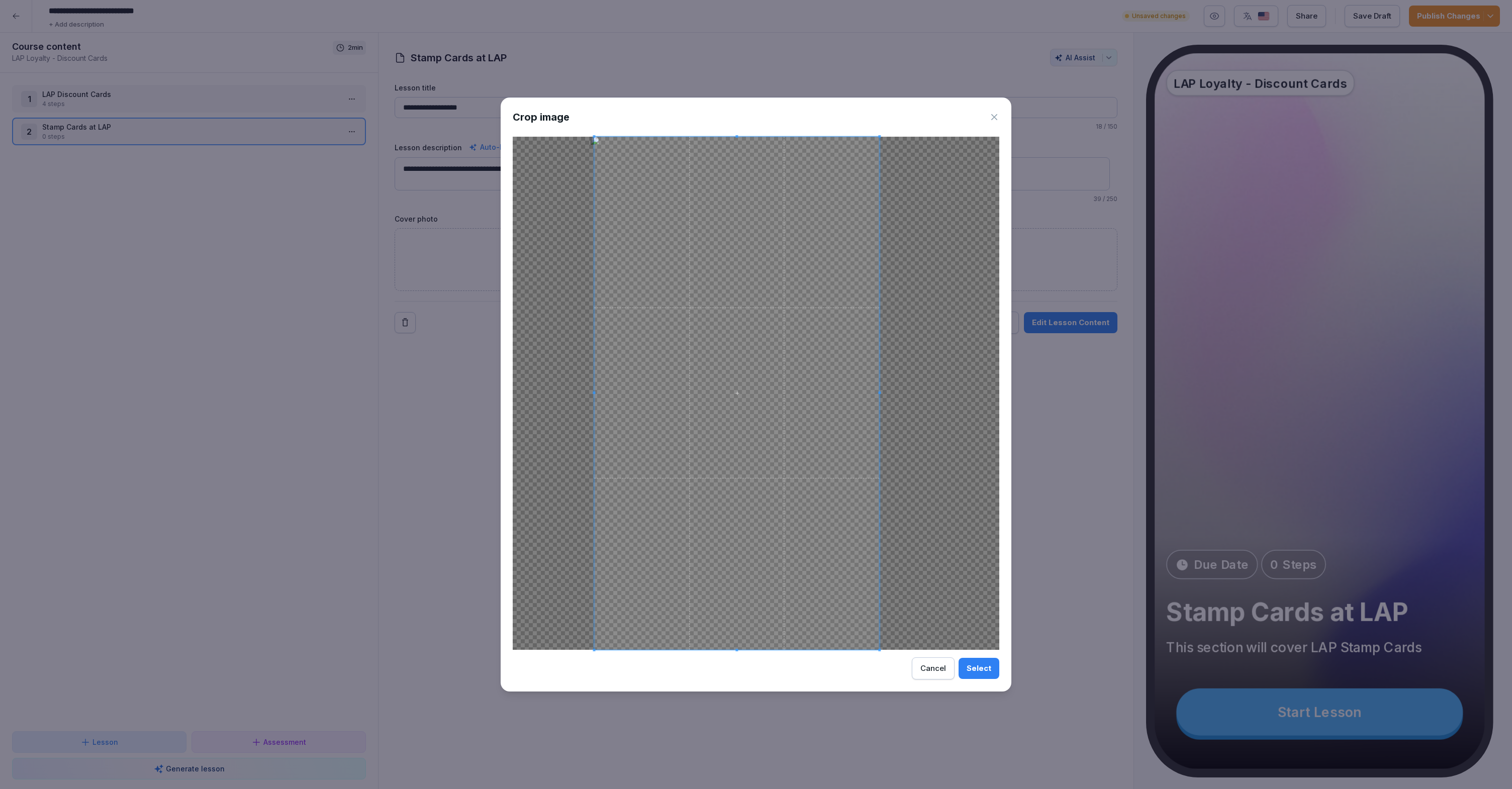
click at [830, 397] on span at bounding box center [736, 393] width 285 height 513
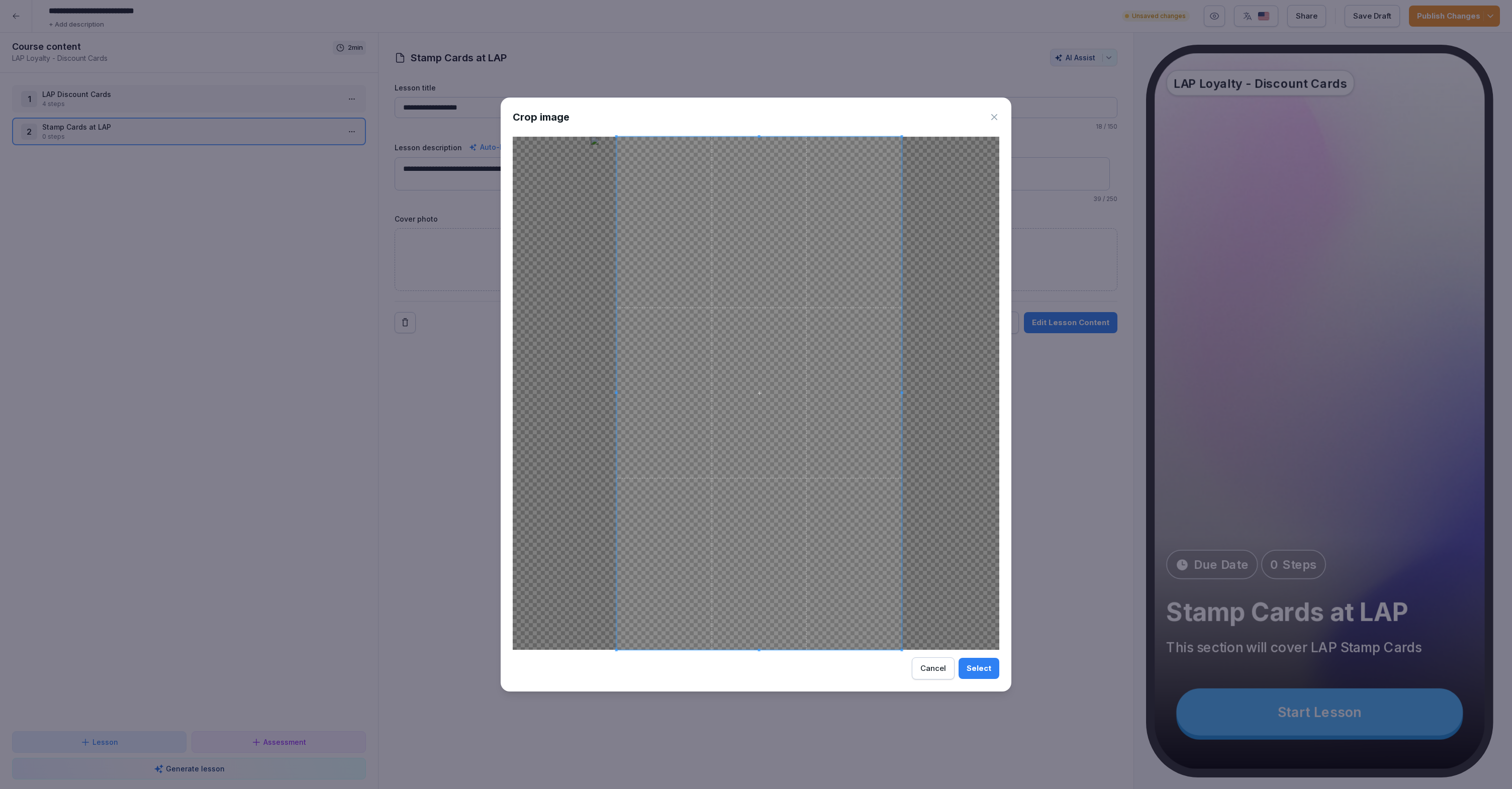
click at [860, 407] on span at bounding box center [759, 393] width 285 height 513
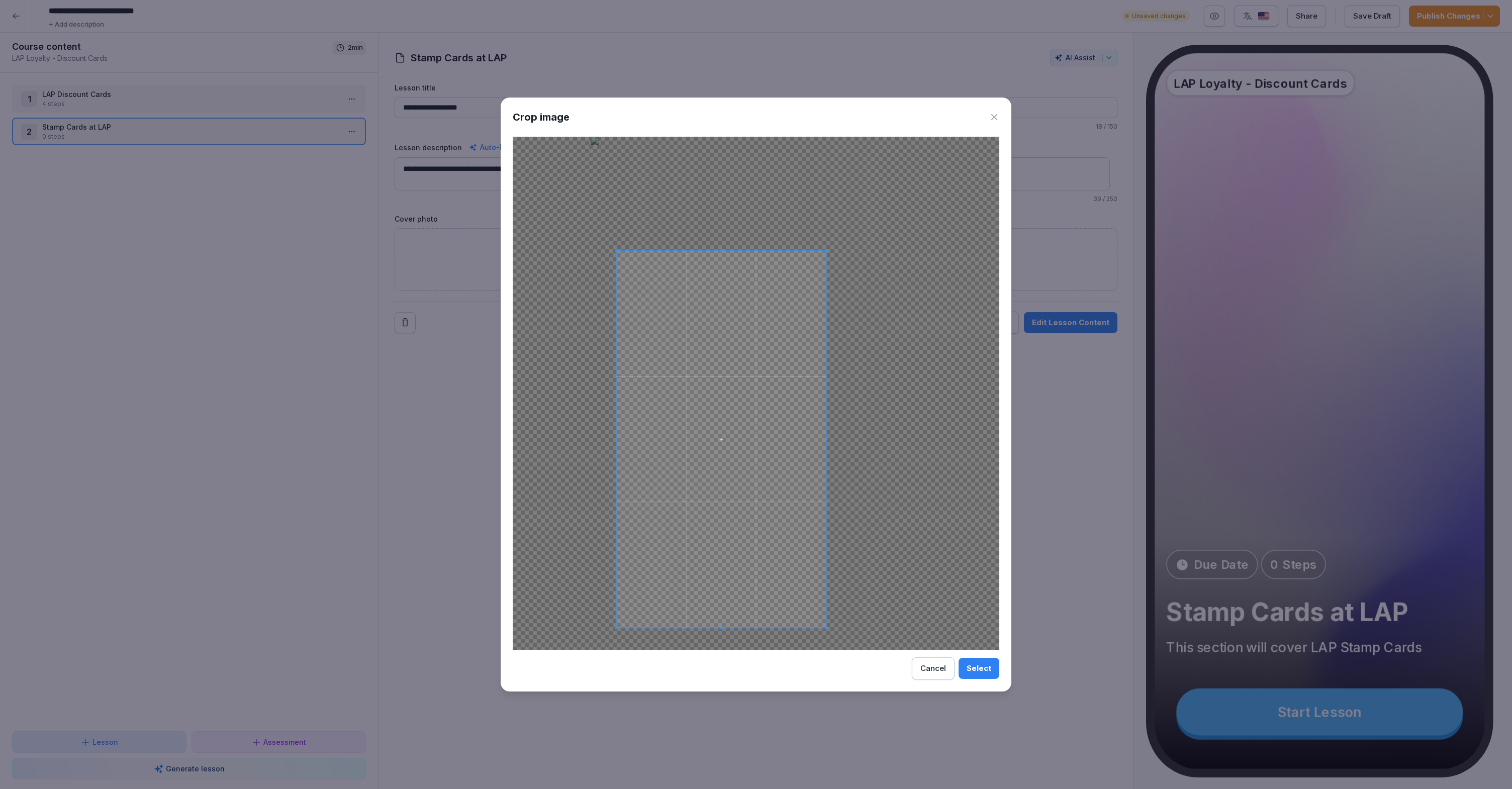
click at [1307, 788] on body "**********" at bounding box center [756, 394] width 1512 height 789
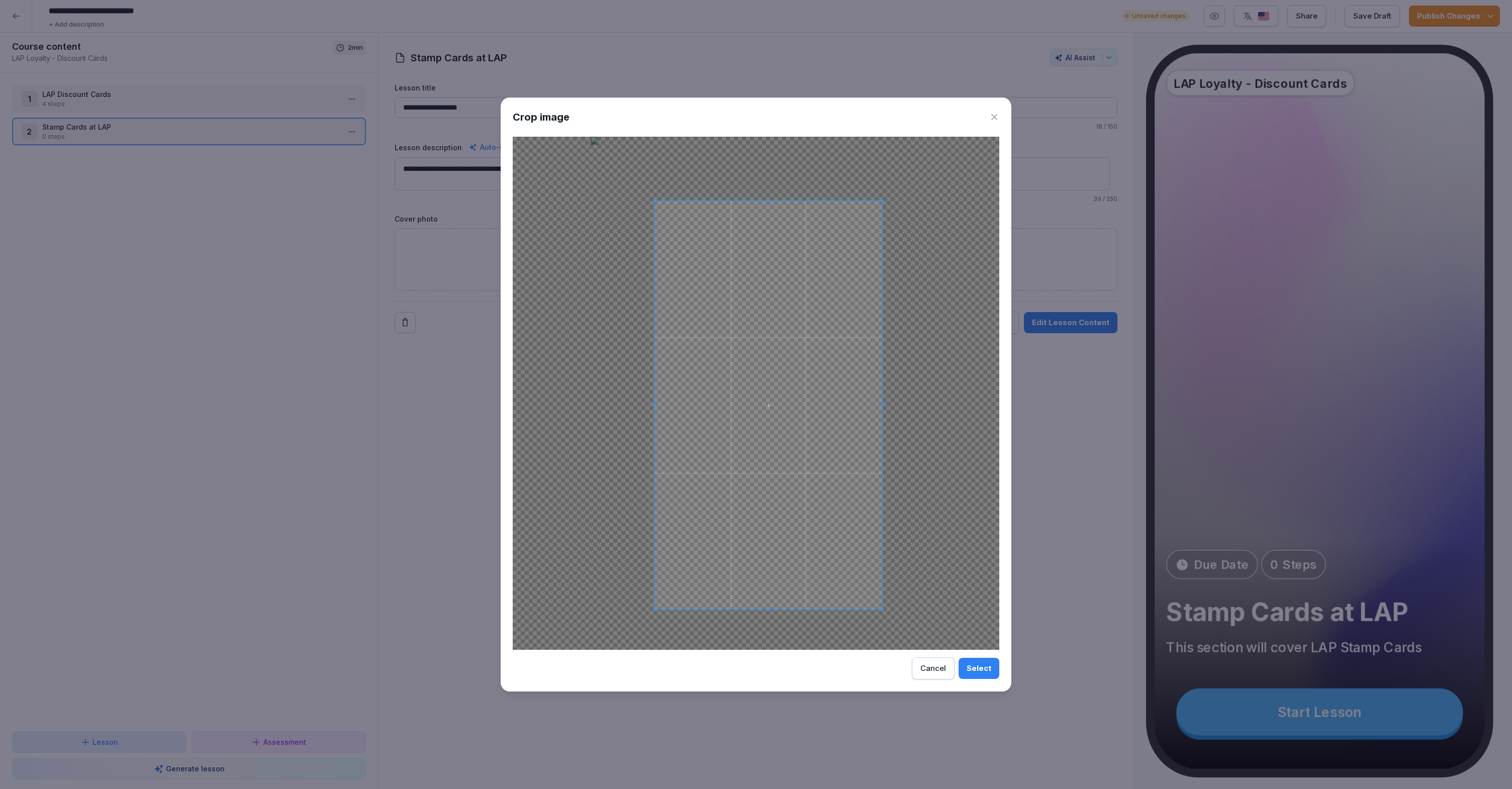
click at [831, 414] on span at bounding box center [768, 405] width 227 height 408
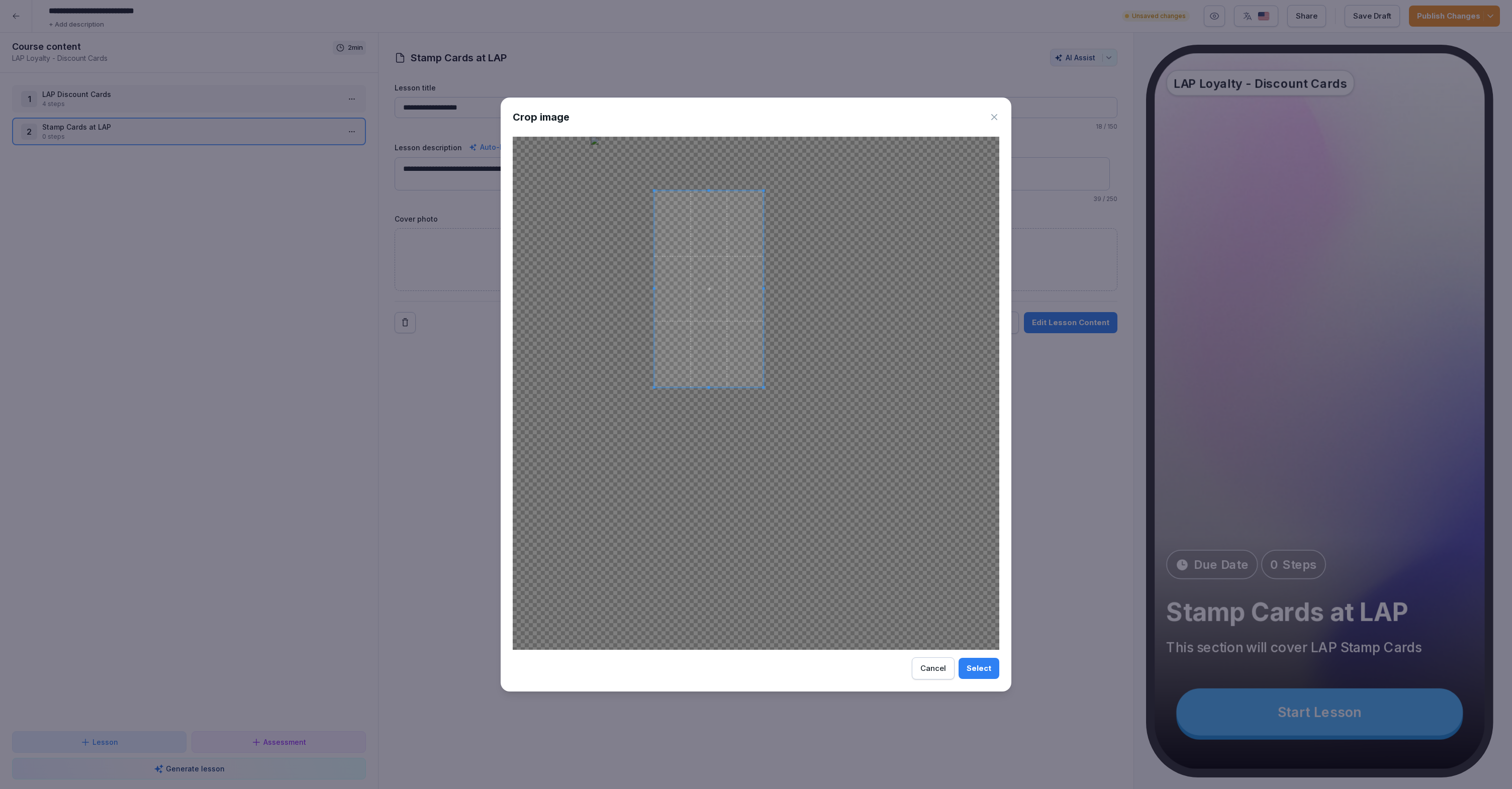
click at [763, 388] on span at bounding box center [764, 387] width 2 height 2
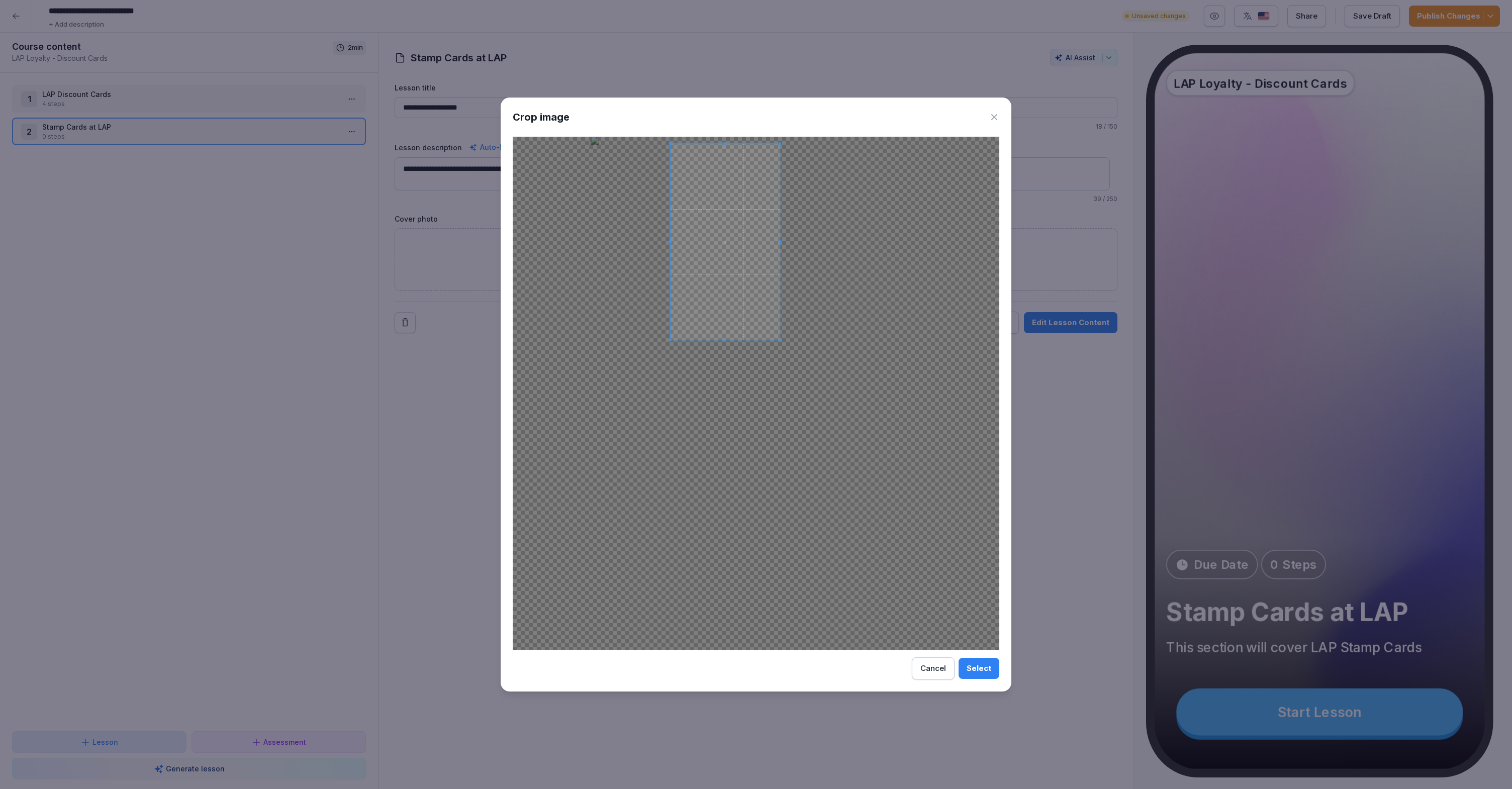
click at [756, 315] on span at bounding box center [725, 241] width 109 height 196
click at [815, 360] on div at bounding box center [746, 270] width 137 height 245
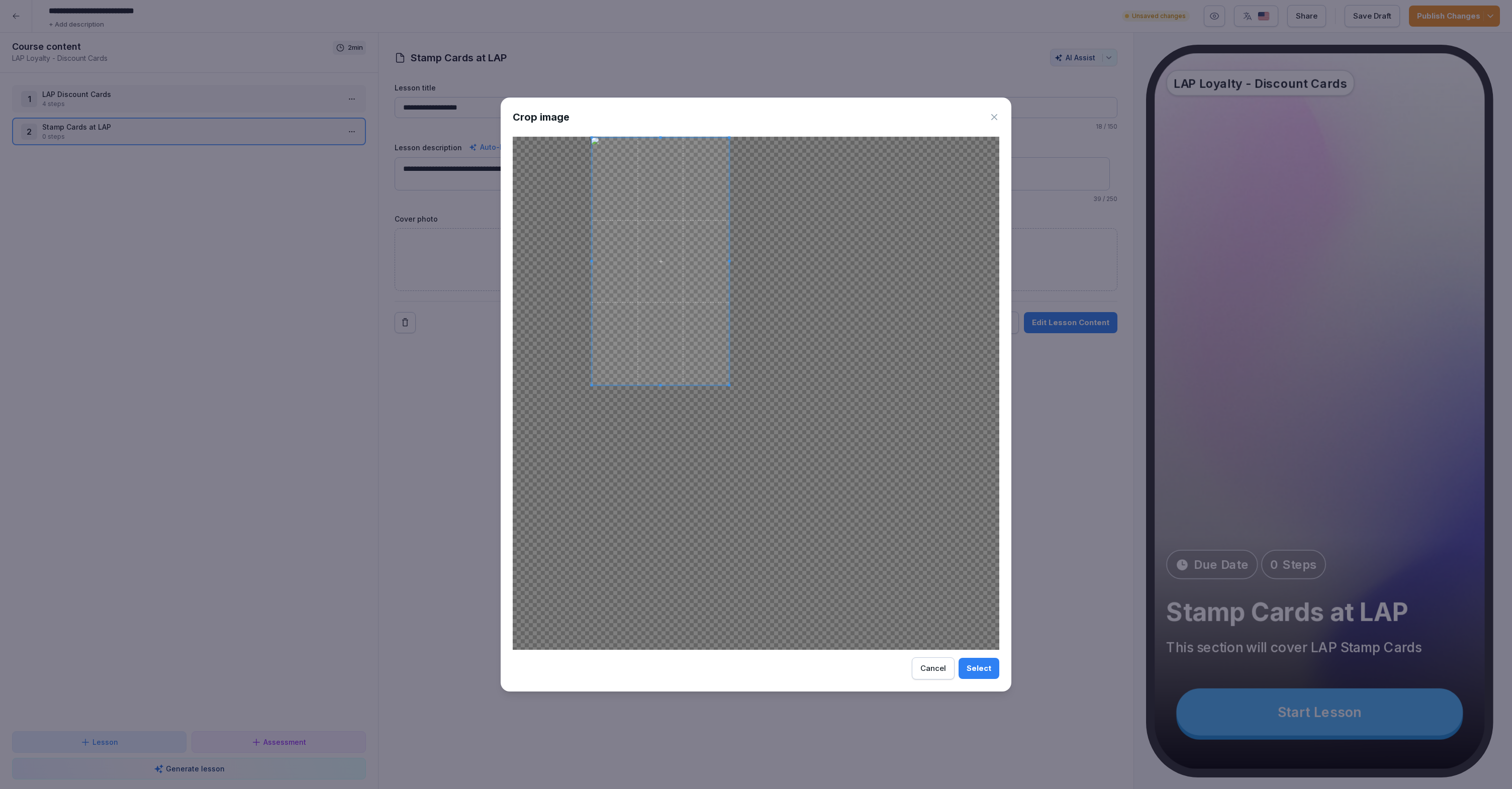
click at [709, 318] on span at bounding box center [660, 261] width 137 height 247
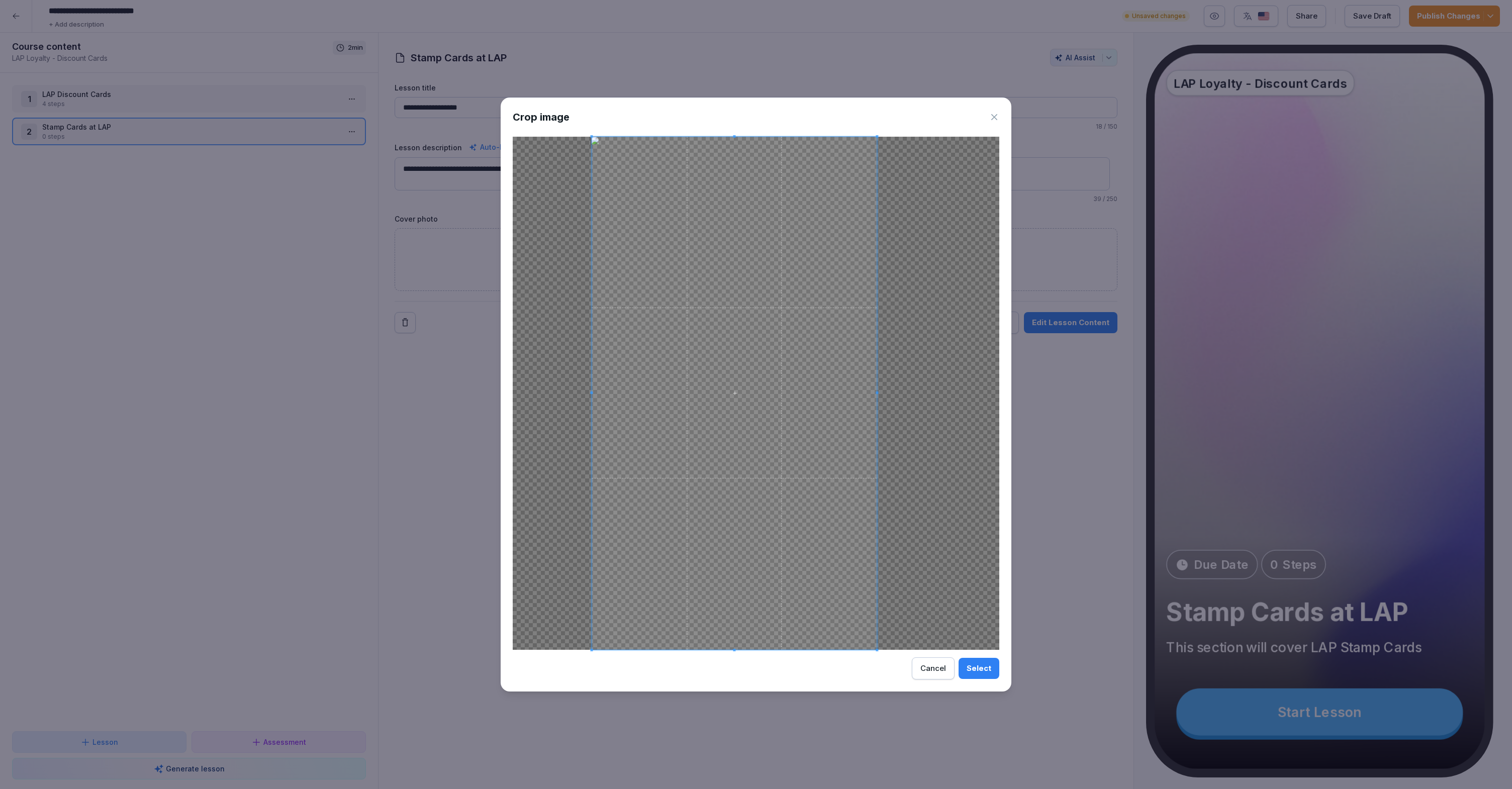
click at [910, 496] on div at bounding box center [756, 393] width 486 height 513
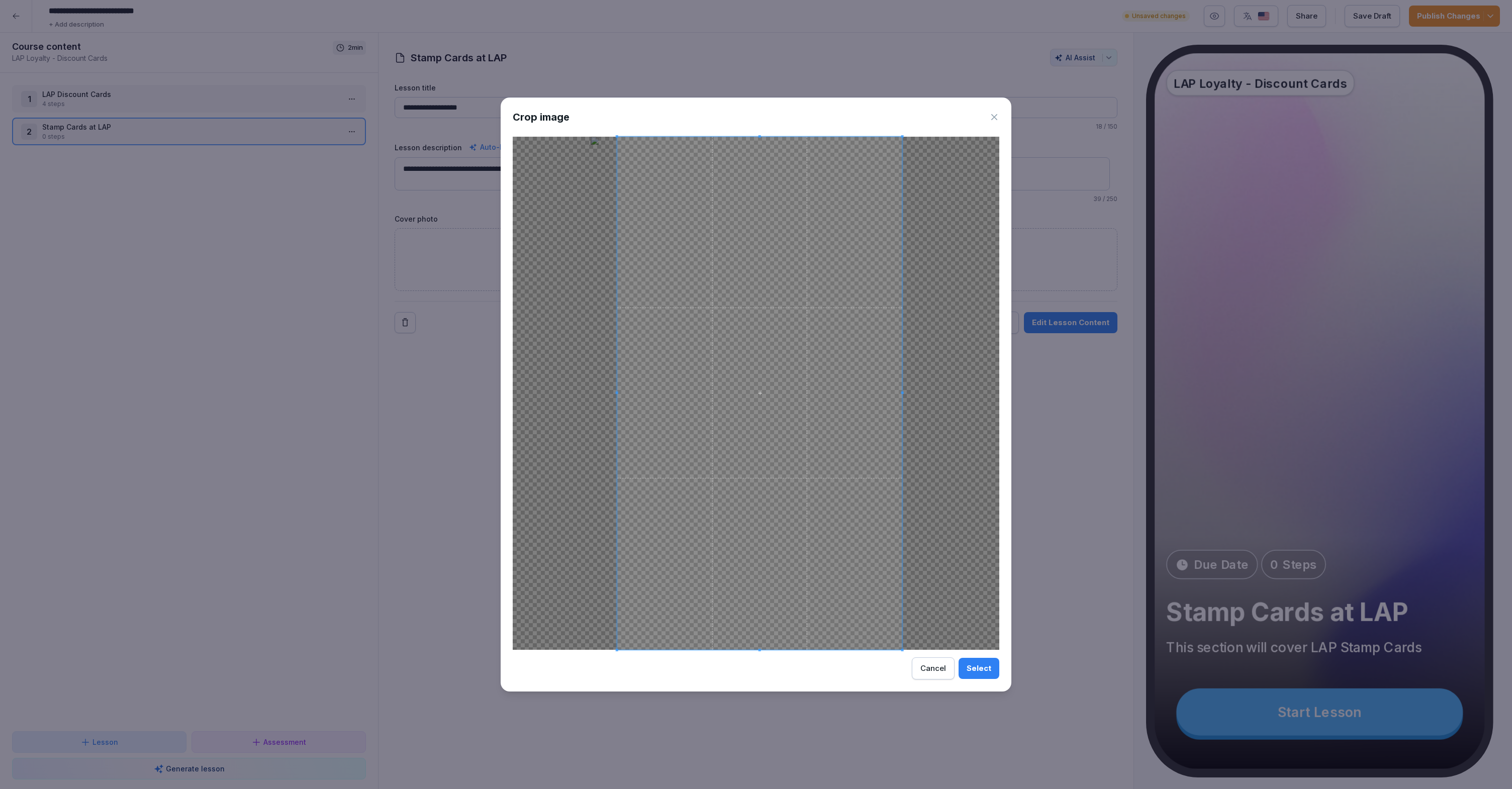
click at [858, 480] on span at bounding box center [760, 393] width 285 height 513
click at [977, 667] on div "Select" at bounding box center [979, 668] width 25 height 11
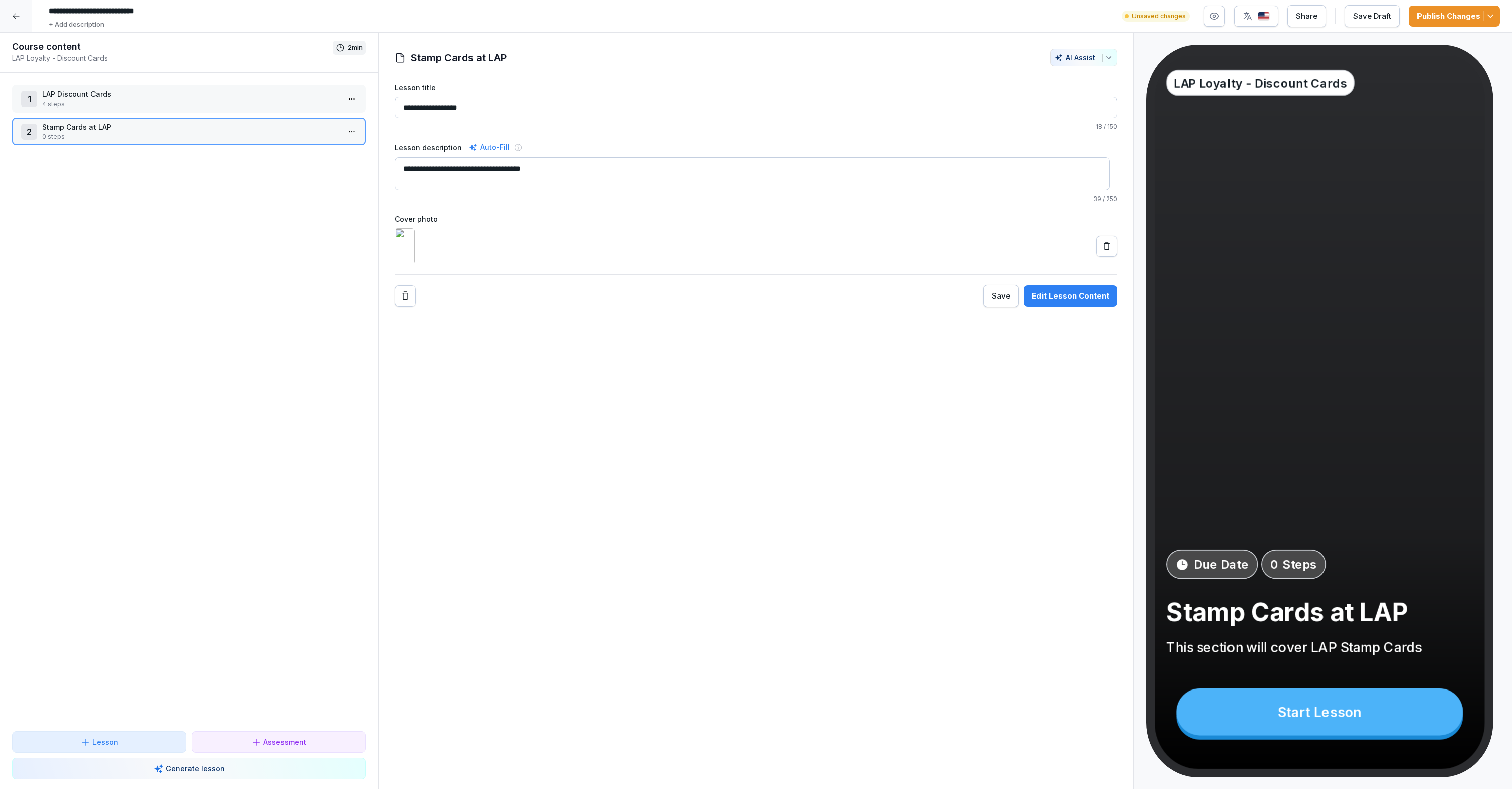
click at [1109, 257] on button at bounding box center [1107, 247] width 21 height 21
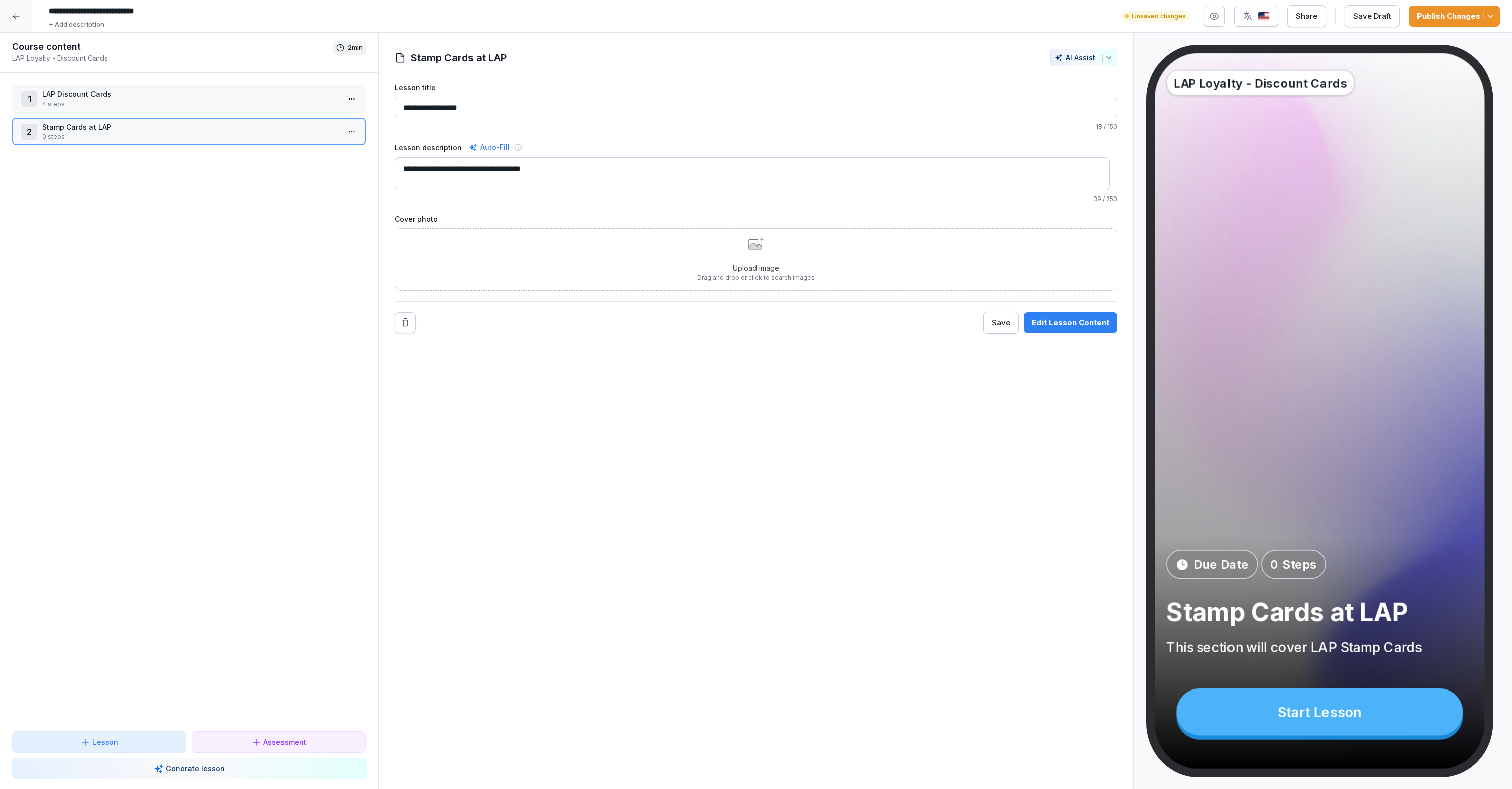
click at [776, 255] on div "Upload image Drag and drop or click to search images" at bounding box center [756, 259] width 117 height 46
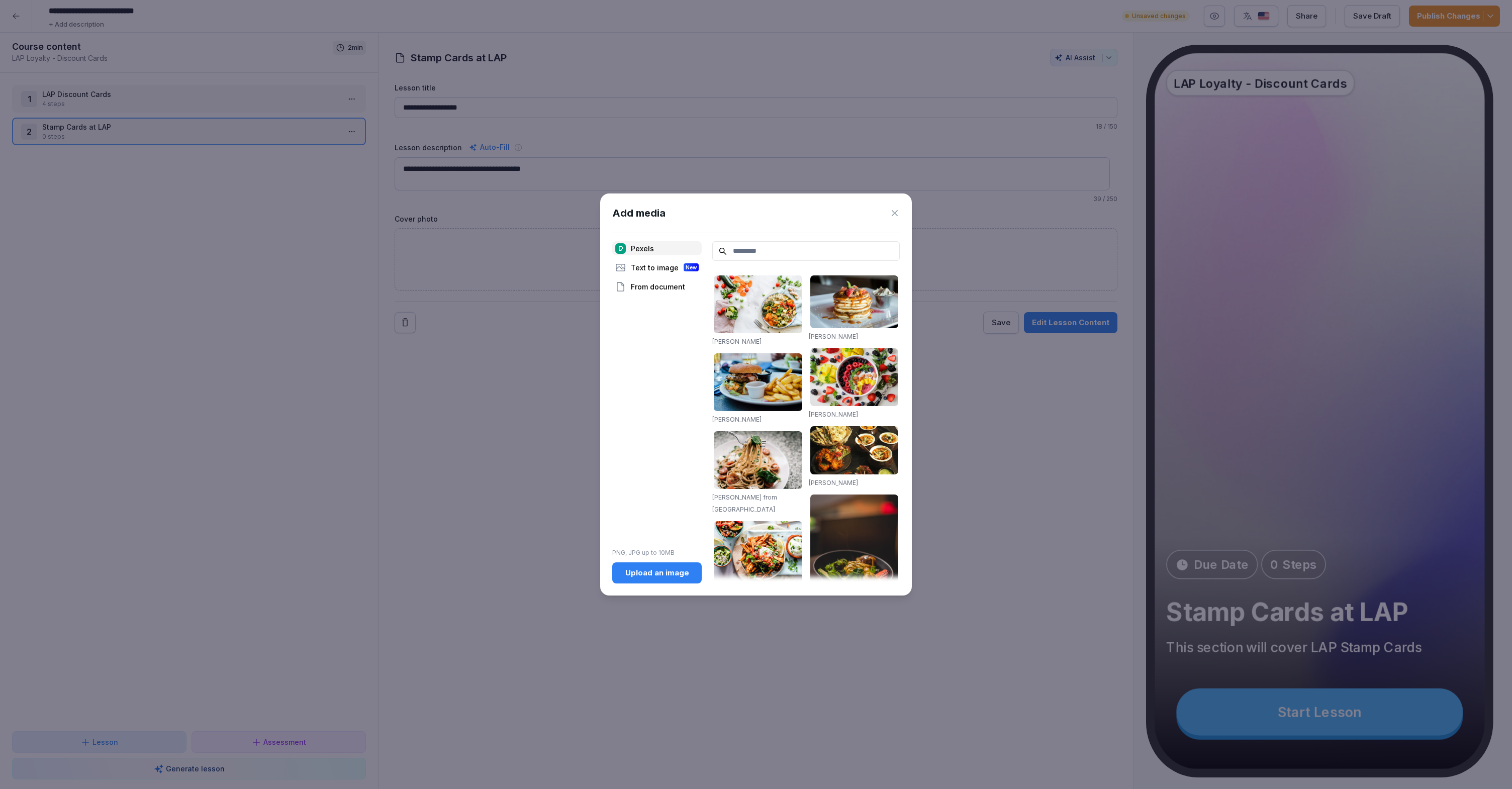
click at [668, 568] on div "Upload an image" at bounding box center [657, 573] width 74 height 11
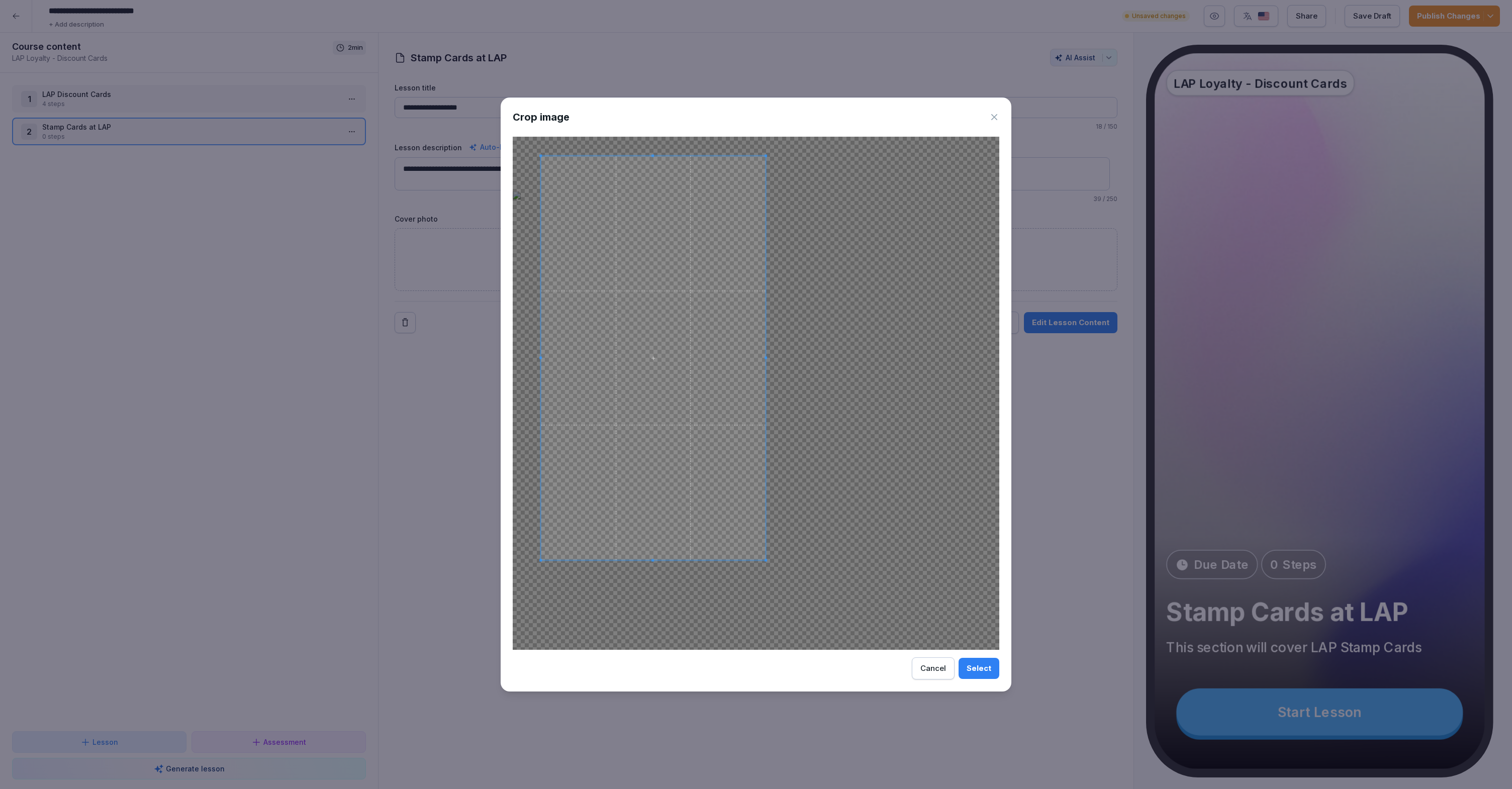
click at [741, 472] on span at bounding box center [653, 357] width 225 height 404
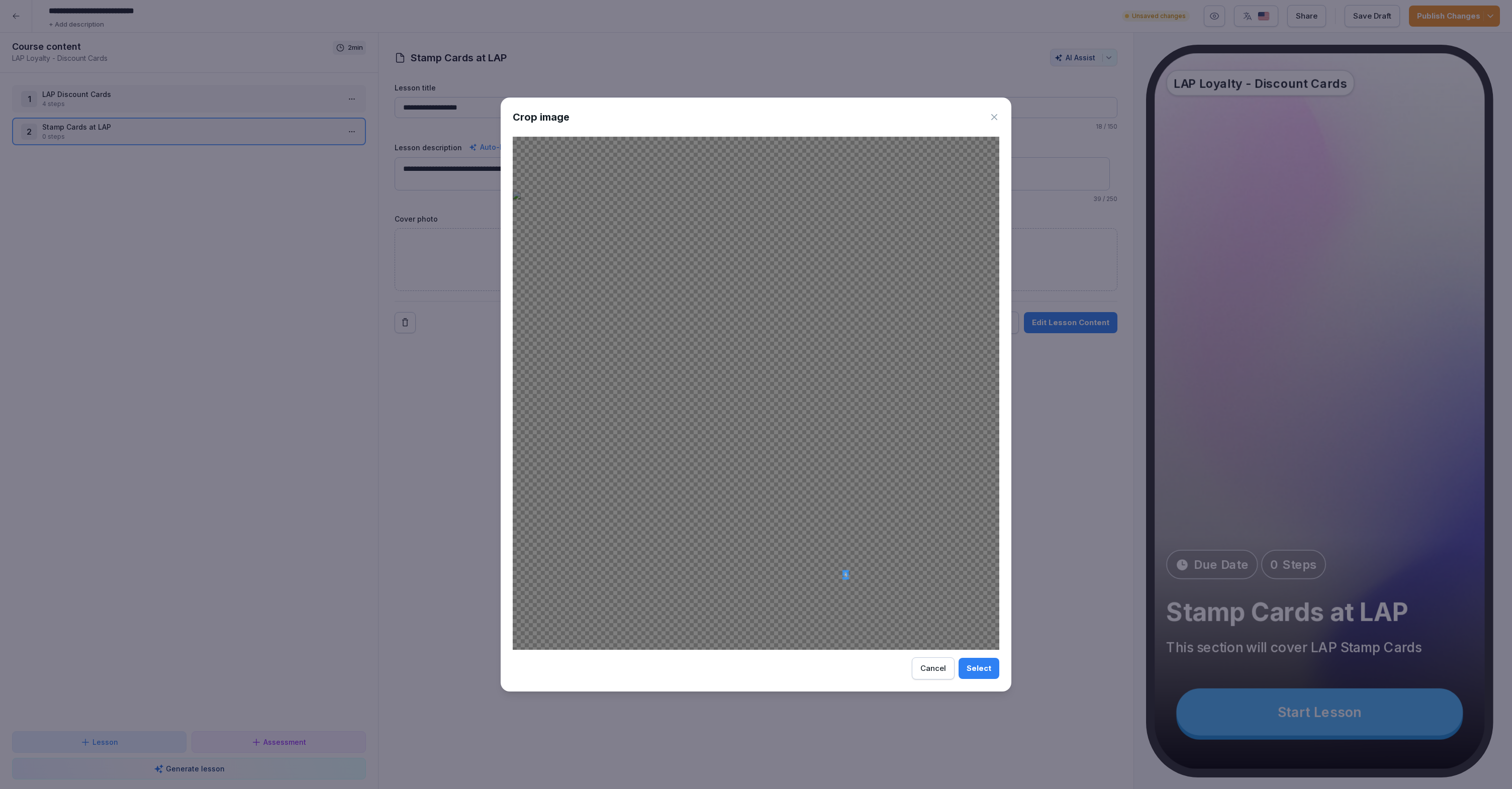
click at [845, 571] on div at bounding box center [756, 393] width 486 height 513
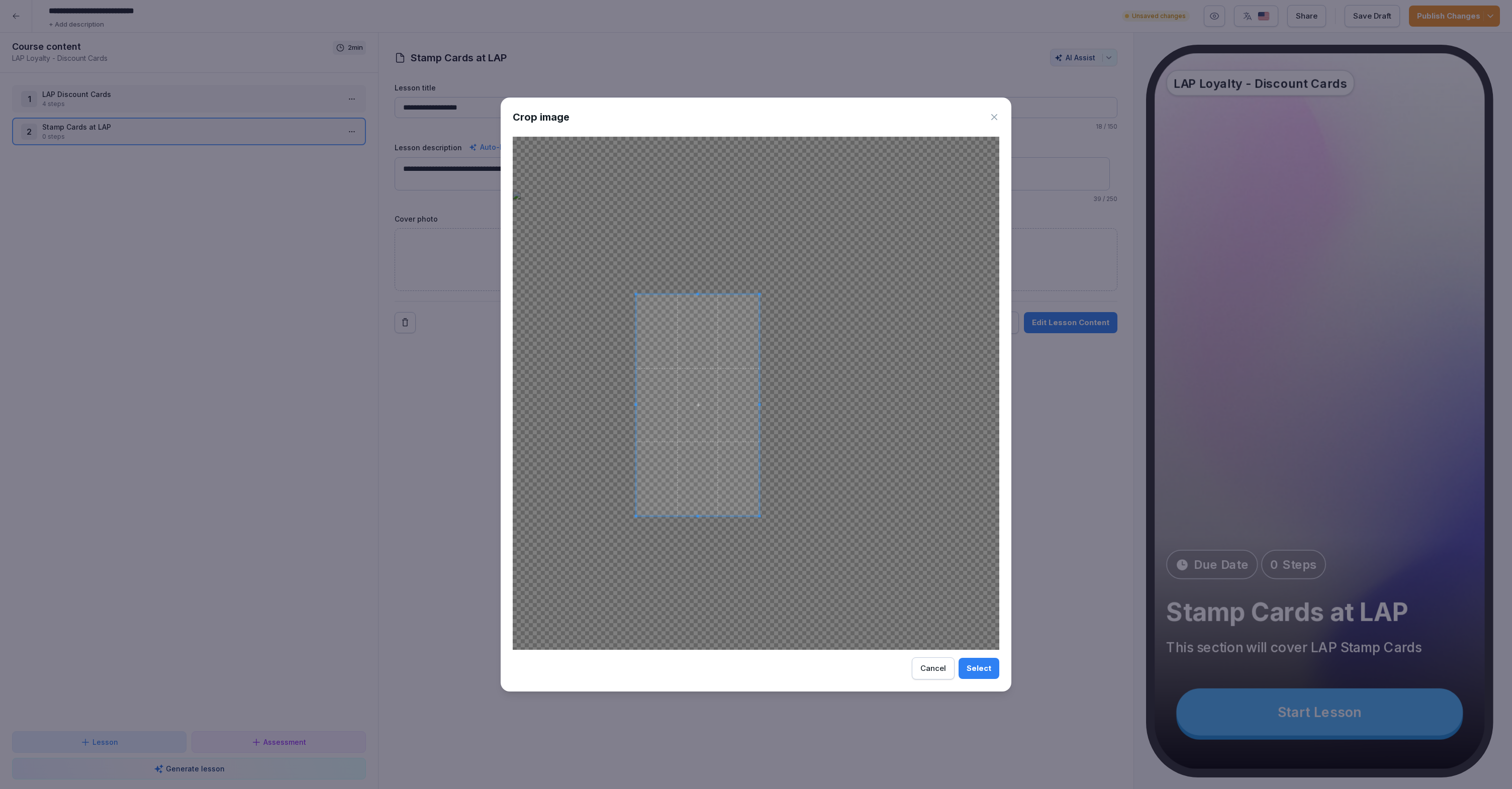
click at [863, 499] on div at bounding box center [756, 393] width 486 height 513
click at [735, 483] on span at bounding box center [697, 405] width 123 height 222
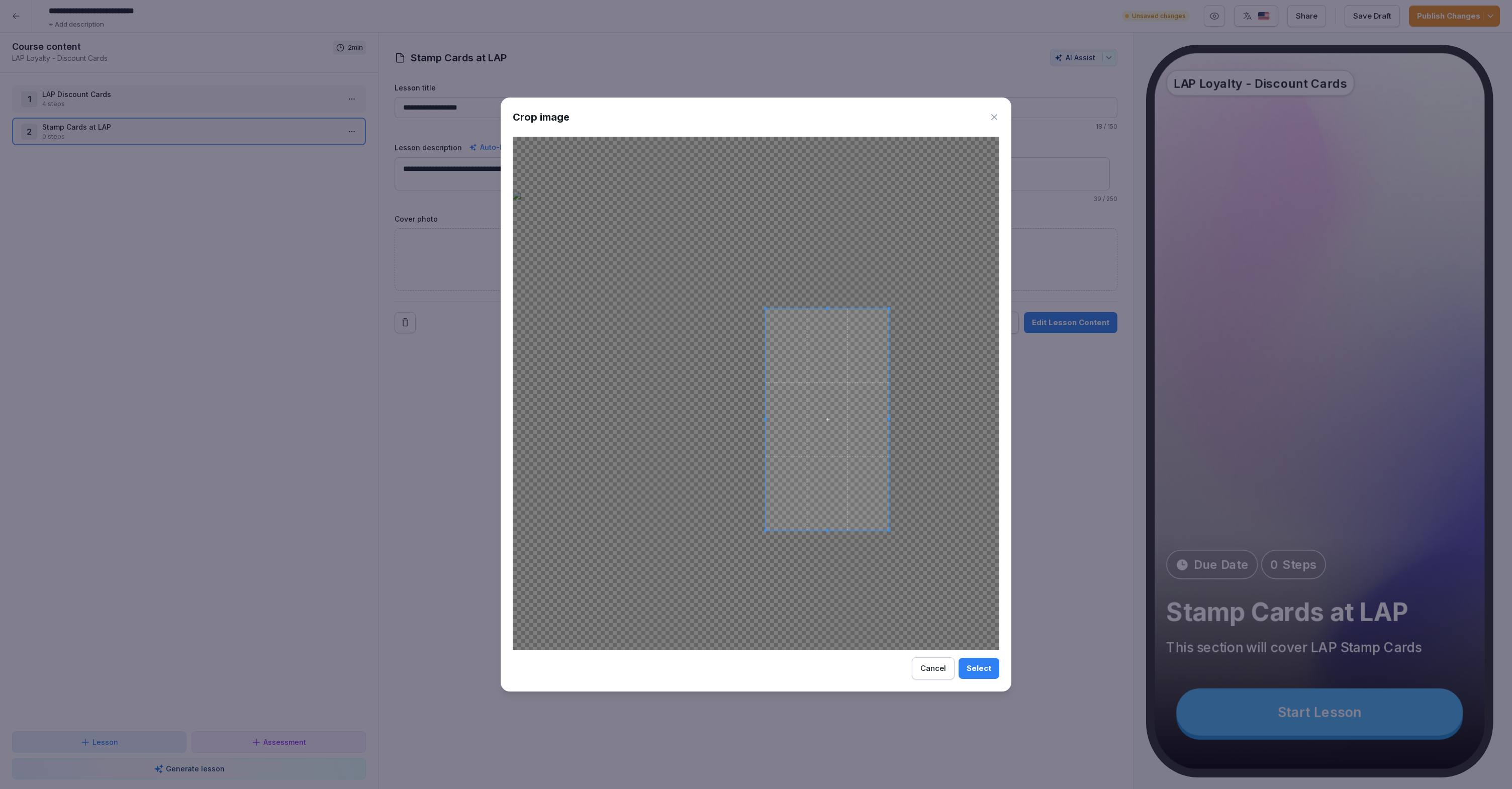
click at [827, 492] on span at bounding box center [827, 419] width 123 height 222
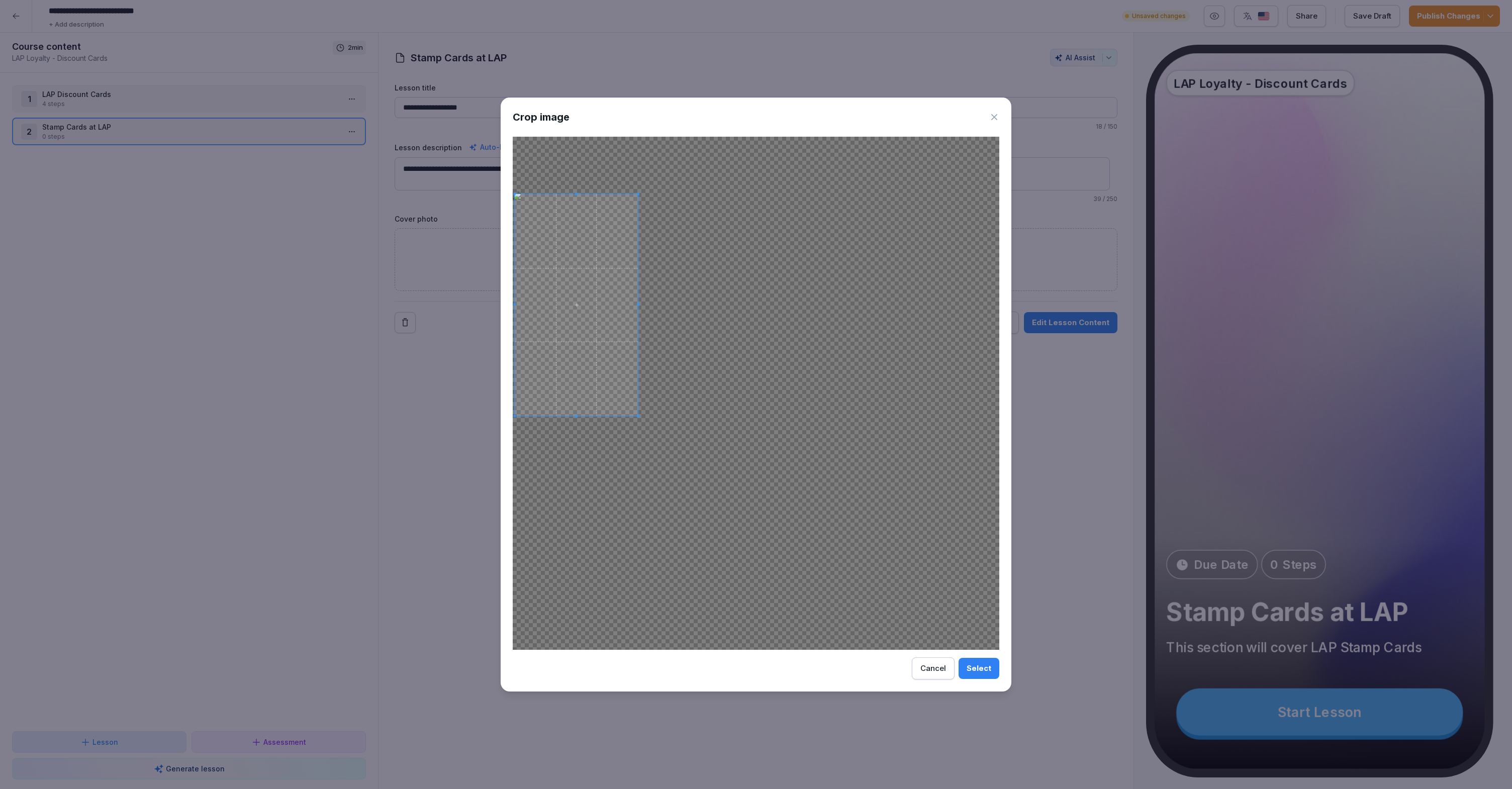
click at [576, 378] on span at bounding box center [576, 305] width 123 height 222
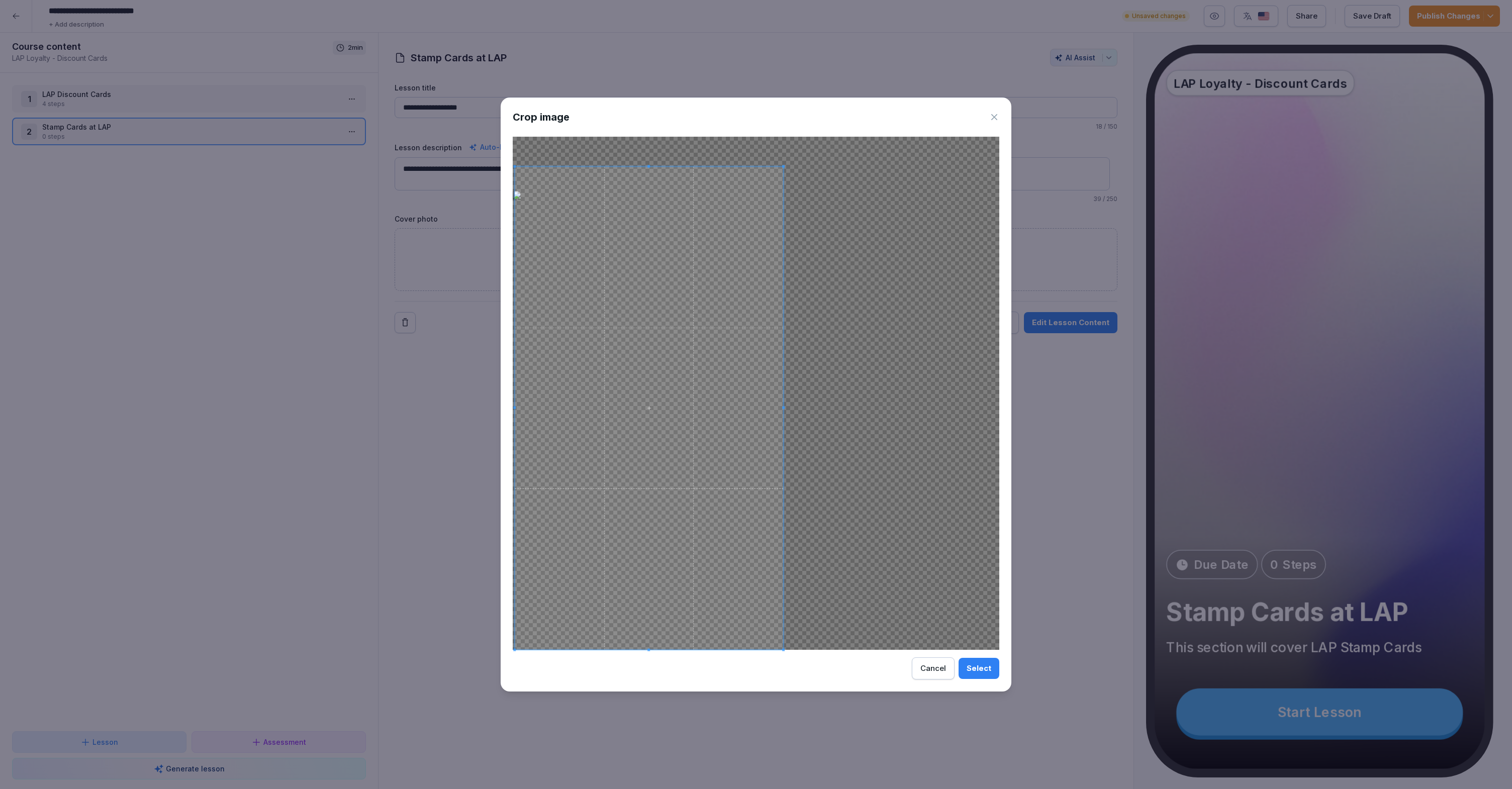
click at [939, 519] on div at bounding box center [756, 393] width 486 height 513
click at [994, 116] on icon at bounding box center [994, 117] width 6 height 6
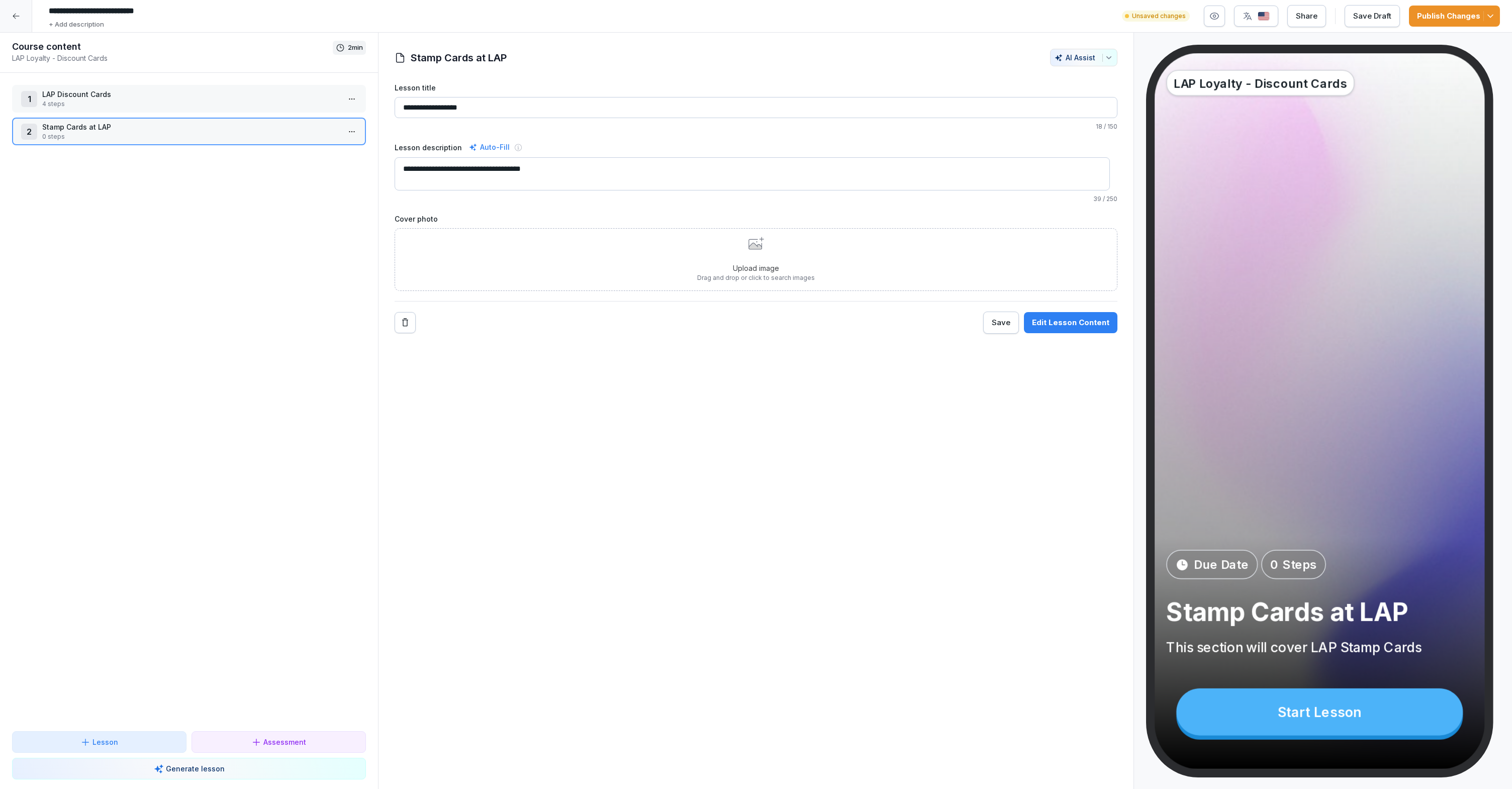
click at [630, 266] on div "Upload image Drag and drop or click to search images" at bounding box center [755, 260] width 723 height 63
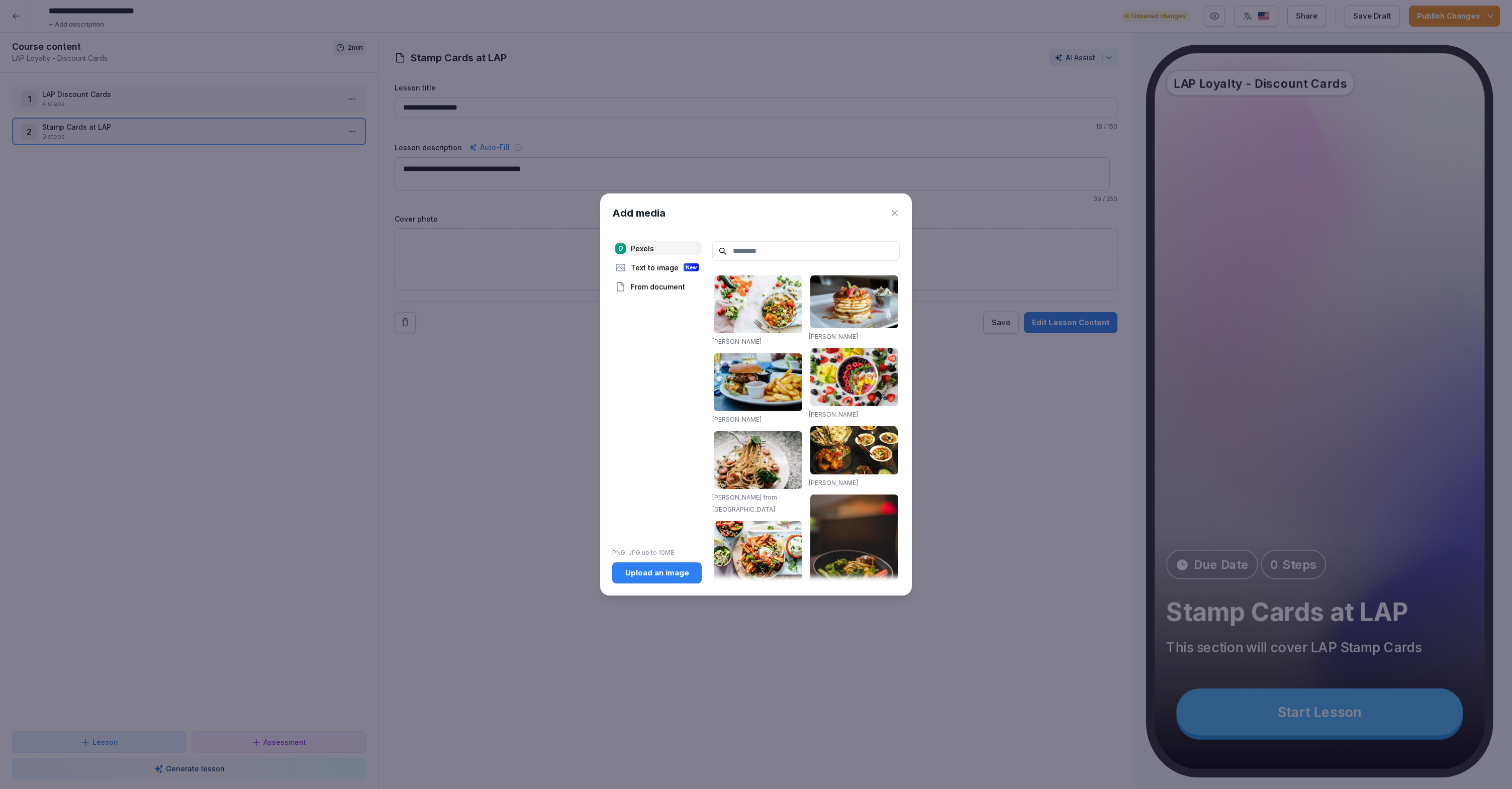
click at [661, 579] on button "Upload an image" at bounding box center [656, 573] width 90 height 21
click at [658, 576] on div "Upload an image" at bounding box center [657, 573] width 74 height 11
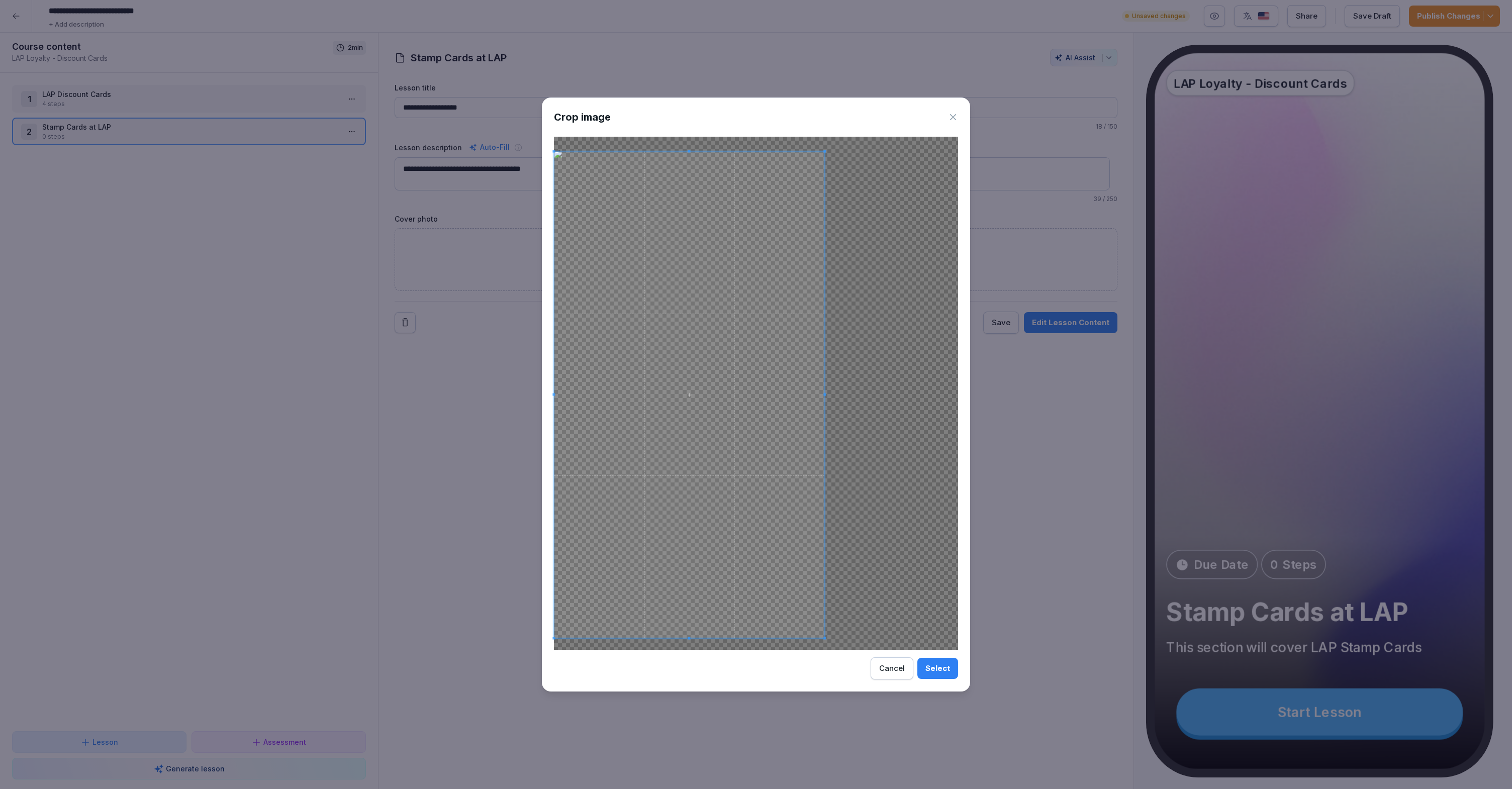
click at [790, 571] on span at bounding box center [689, 394] width 270 height 486
click at [922, 644] on div at bounding box center [755, 393] width 404 height 513
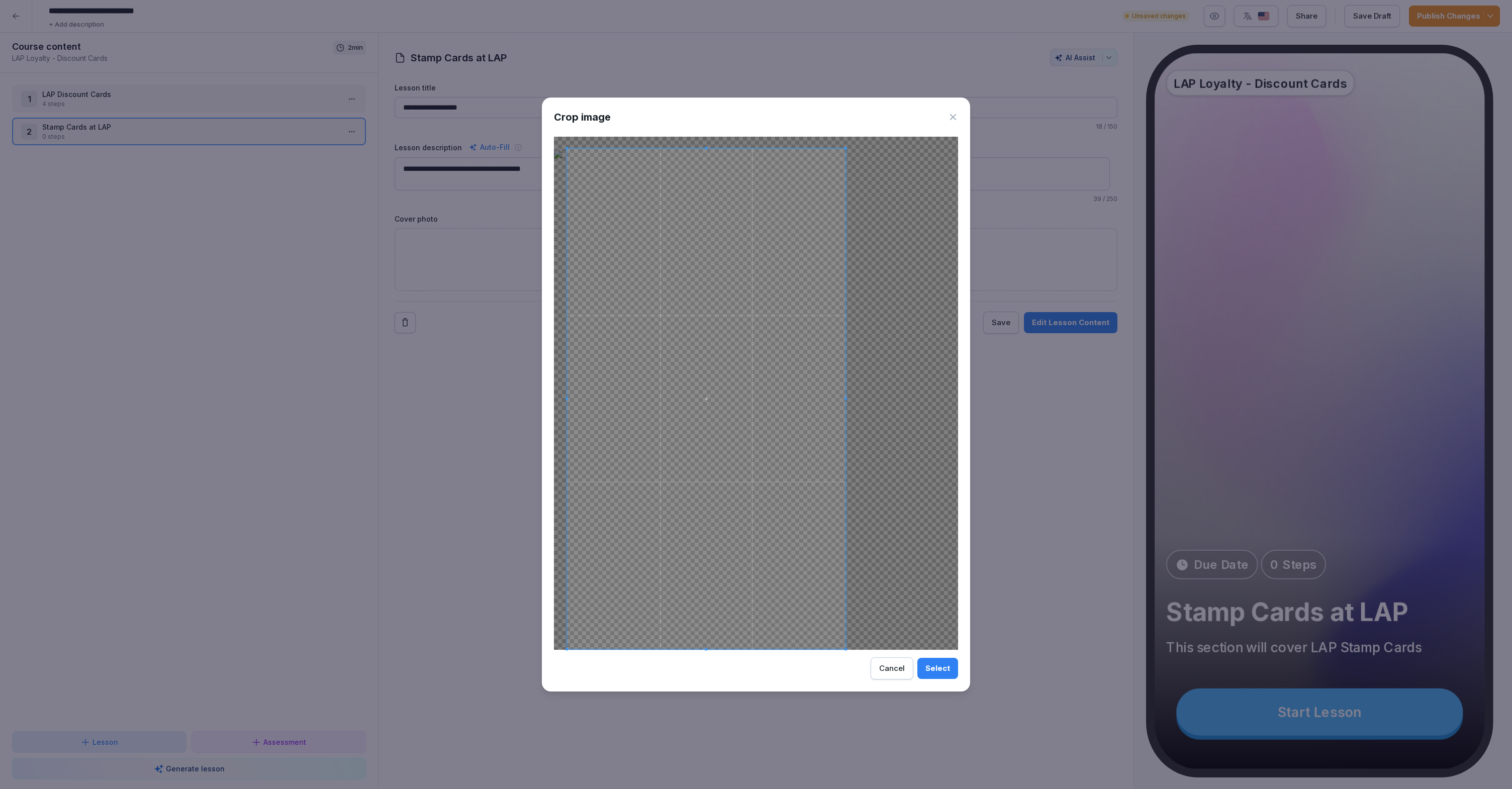
click at [824, 589] on span at bounding box center [706, 398] width 279 height 500
click at [937, 669] on div "Select" at bounding box center [937, 668] width 25 height 11
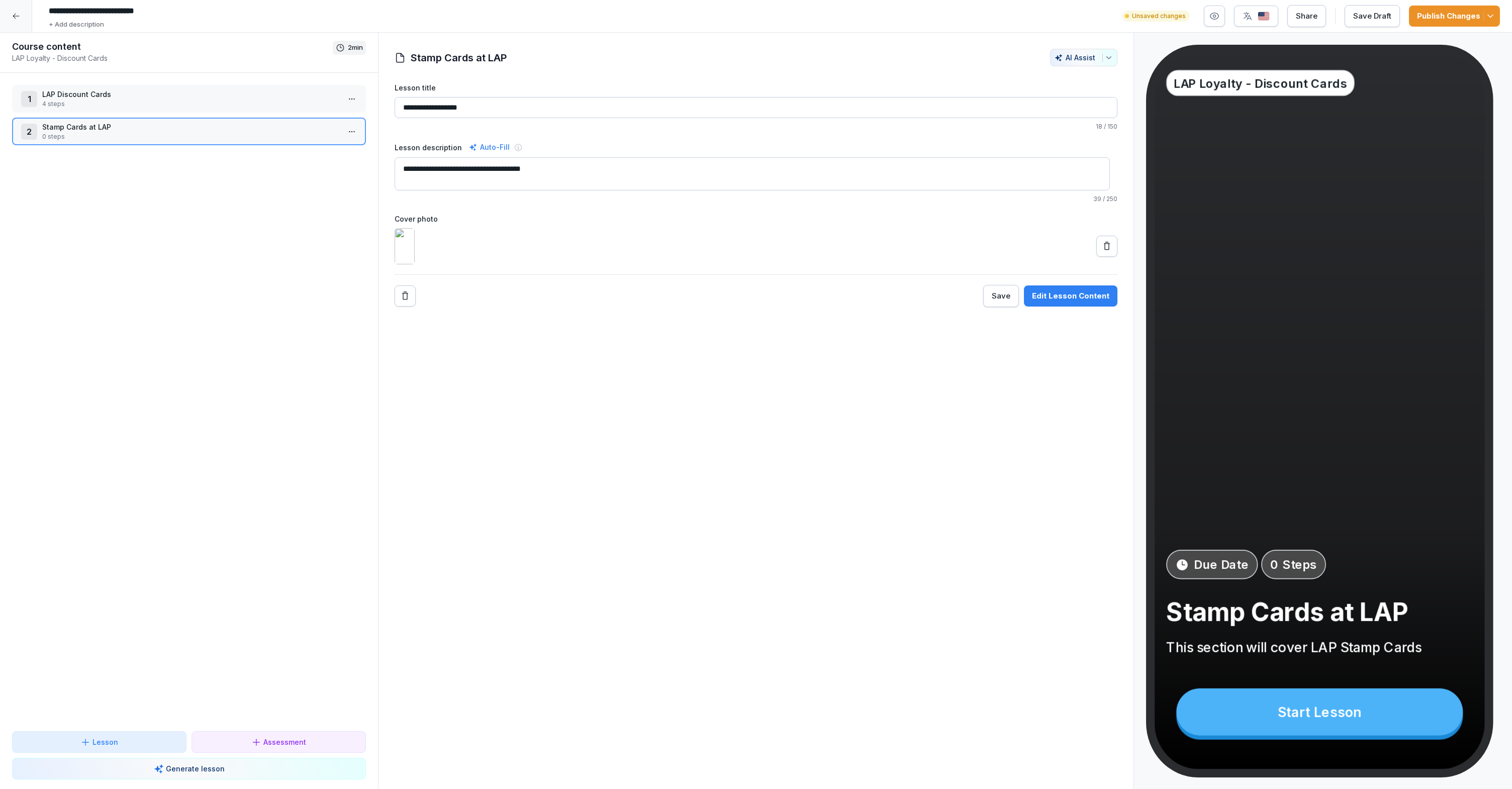
click at [407, 264] on img at bounding box center [404, 246] width 20 height 36
click at [1102, 251] on icon at bounding box center [1106, 246] width 10 height 10
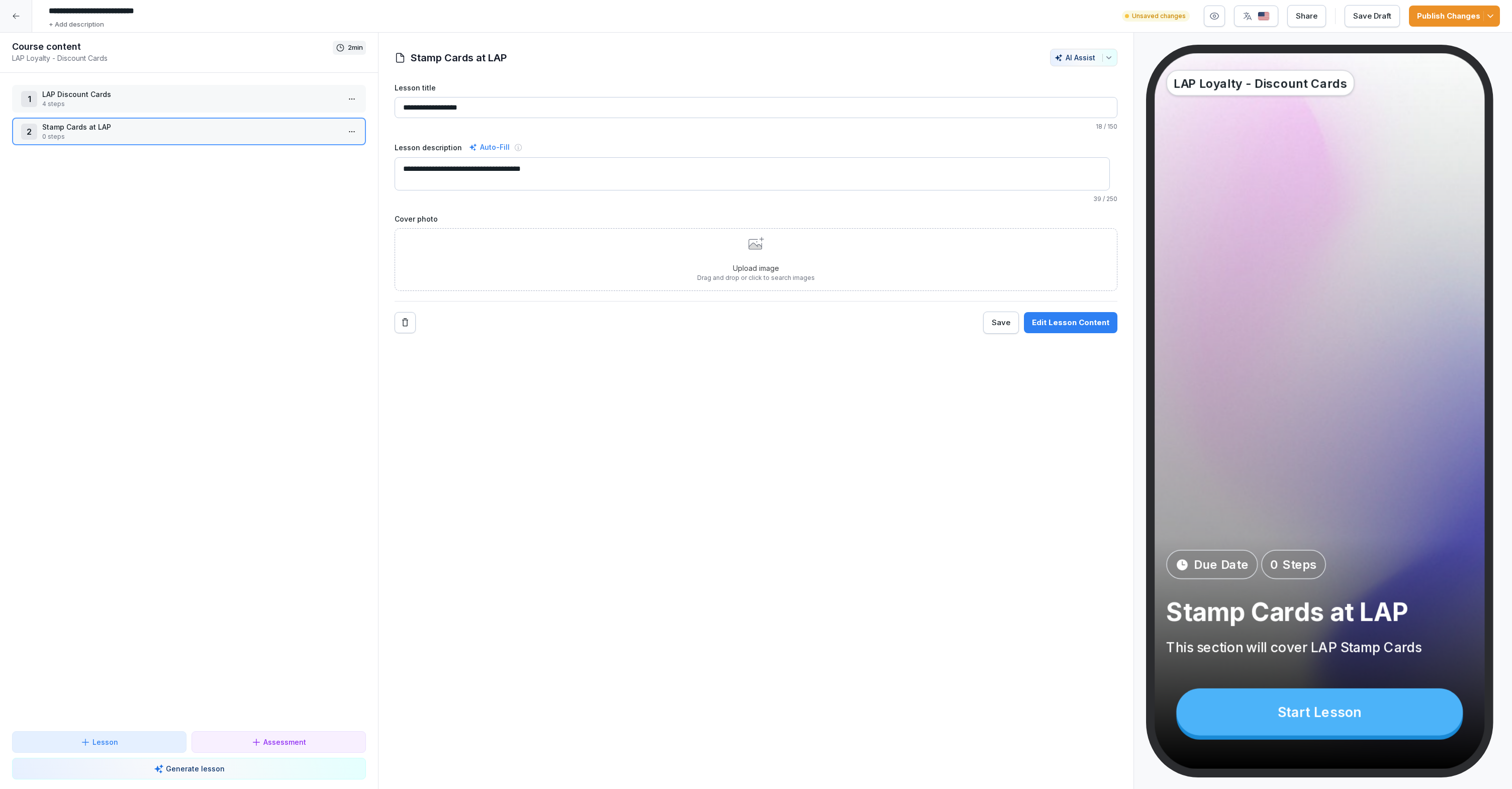
click at [883, 269] on div "Upload image Drag and drop or click to search images" at bounding box center [755, 260] width 723 height 63
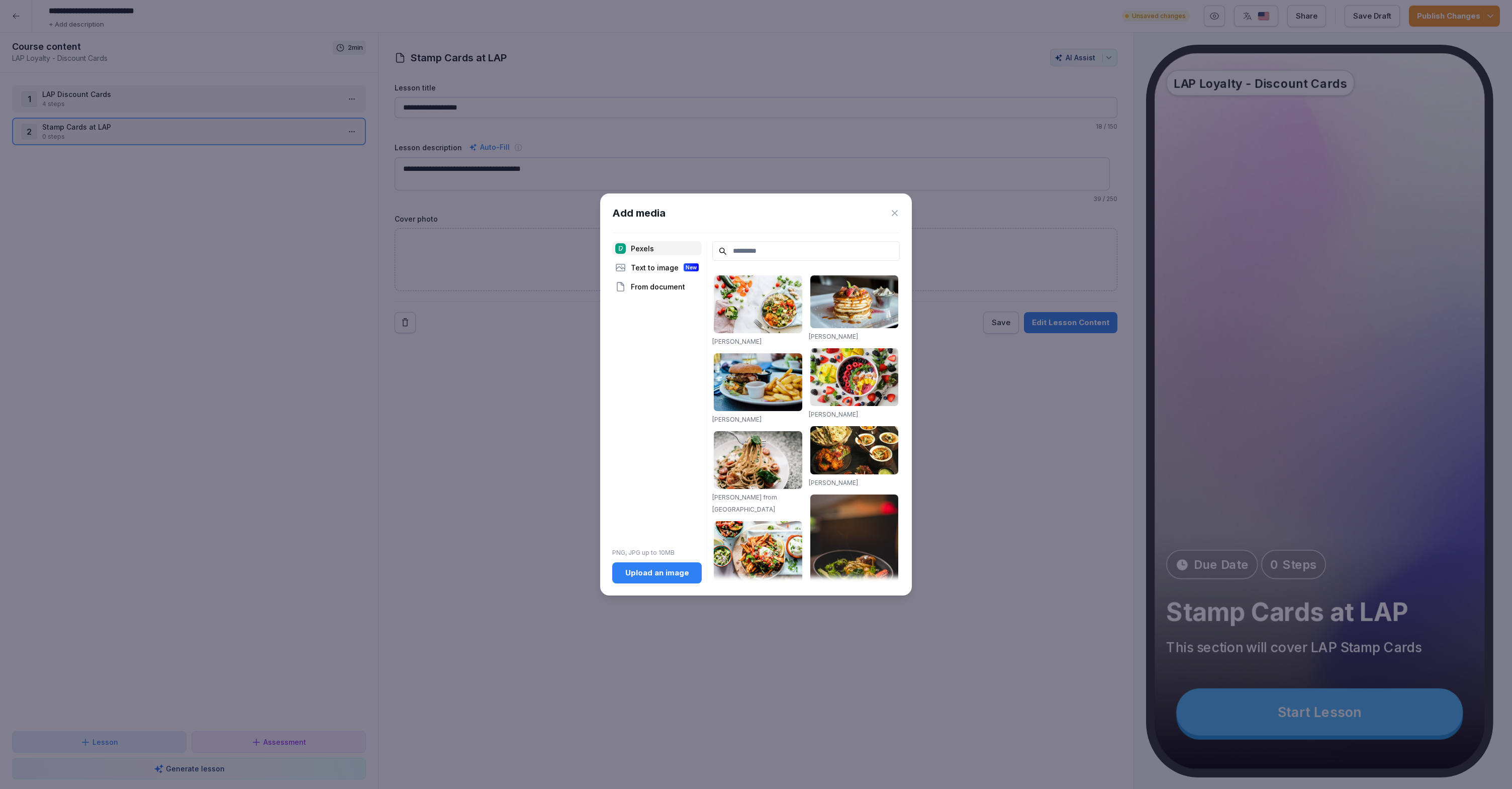
click at [665, 570] on div "Upload an image" at bounding box center [657, 573] width 74 height 11
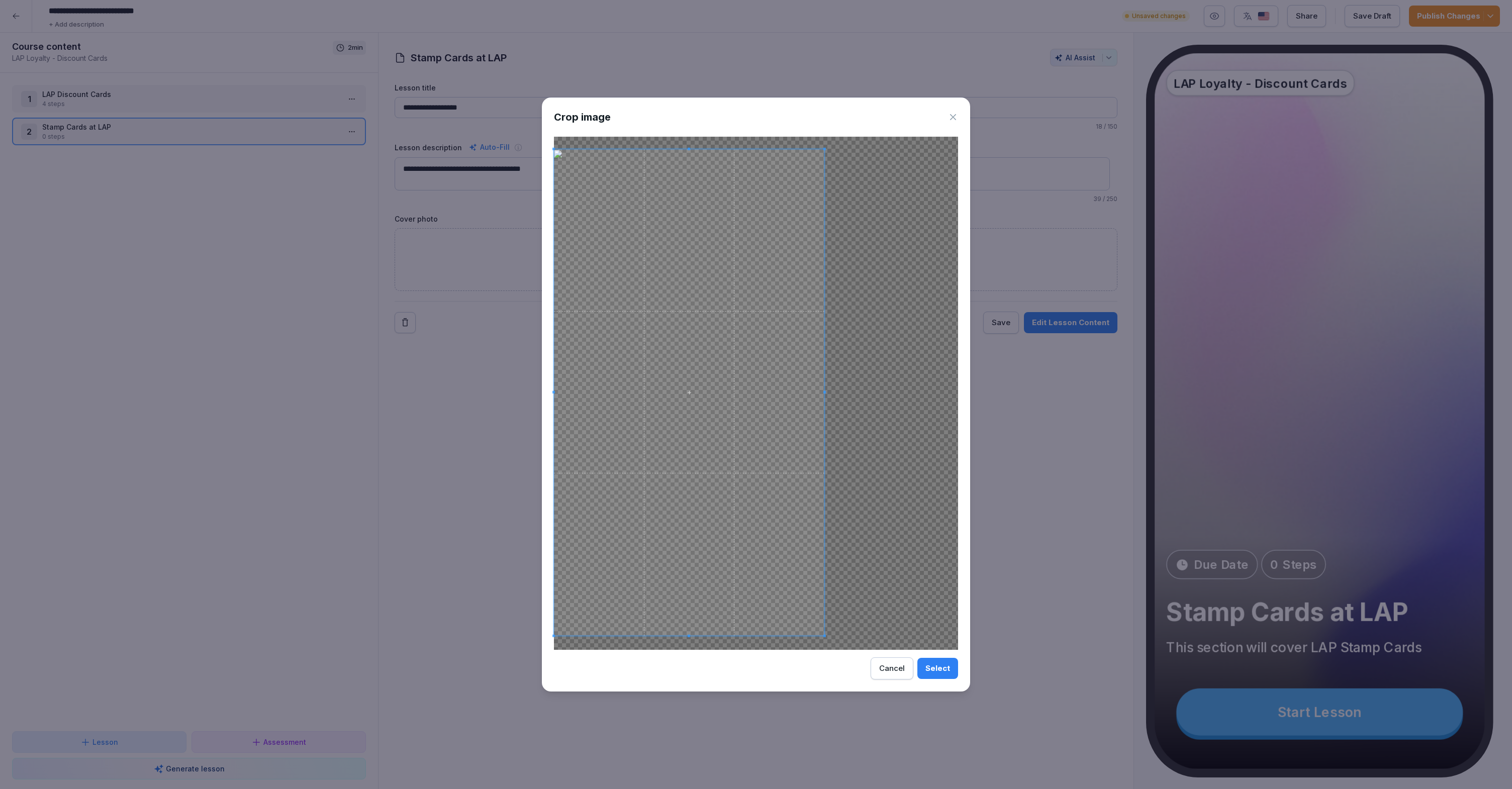
click at [779, 499] on span at bounding box center [689, 392] width 270 height 486
click at [839, 675] on div "Crop image Select Cancel" at bounding box center [756, 394] width 428 height 595
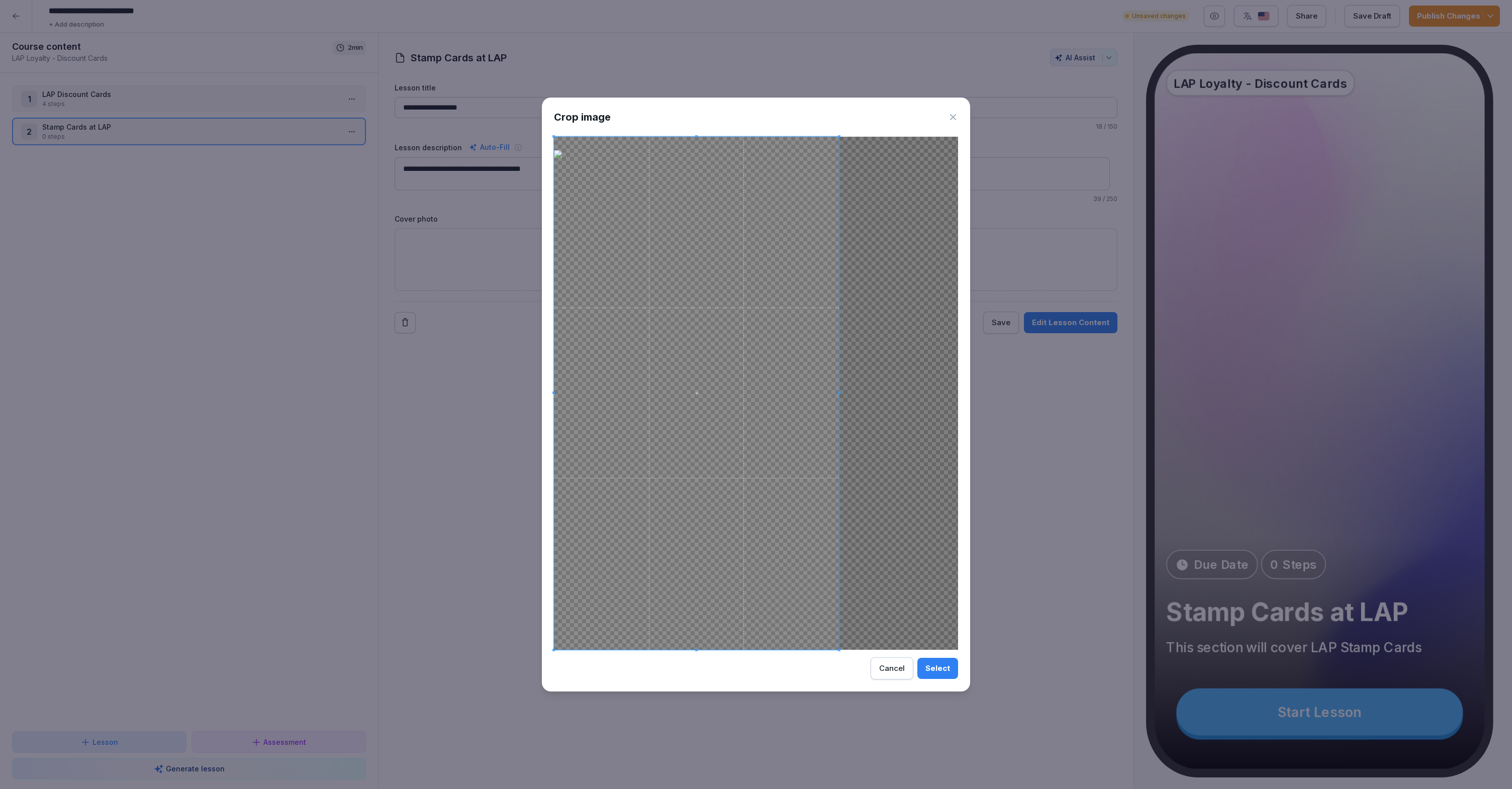
click at [865, 120] on div "Crop image Select Cancel" at bounding box center [756, 394] width 428 height 595
click at [768, 253] on span at bounding box center [701, 393] width 285 height 513
click at [933, 665] on div "Select" at bounding box center [937, 668] width 25 height 11
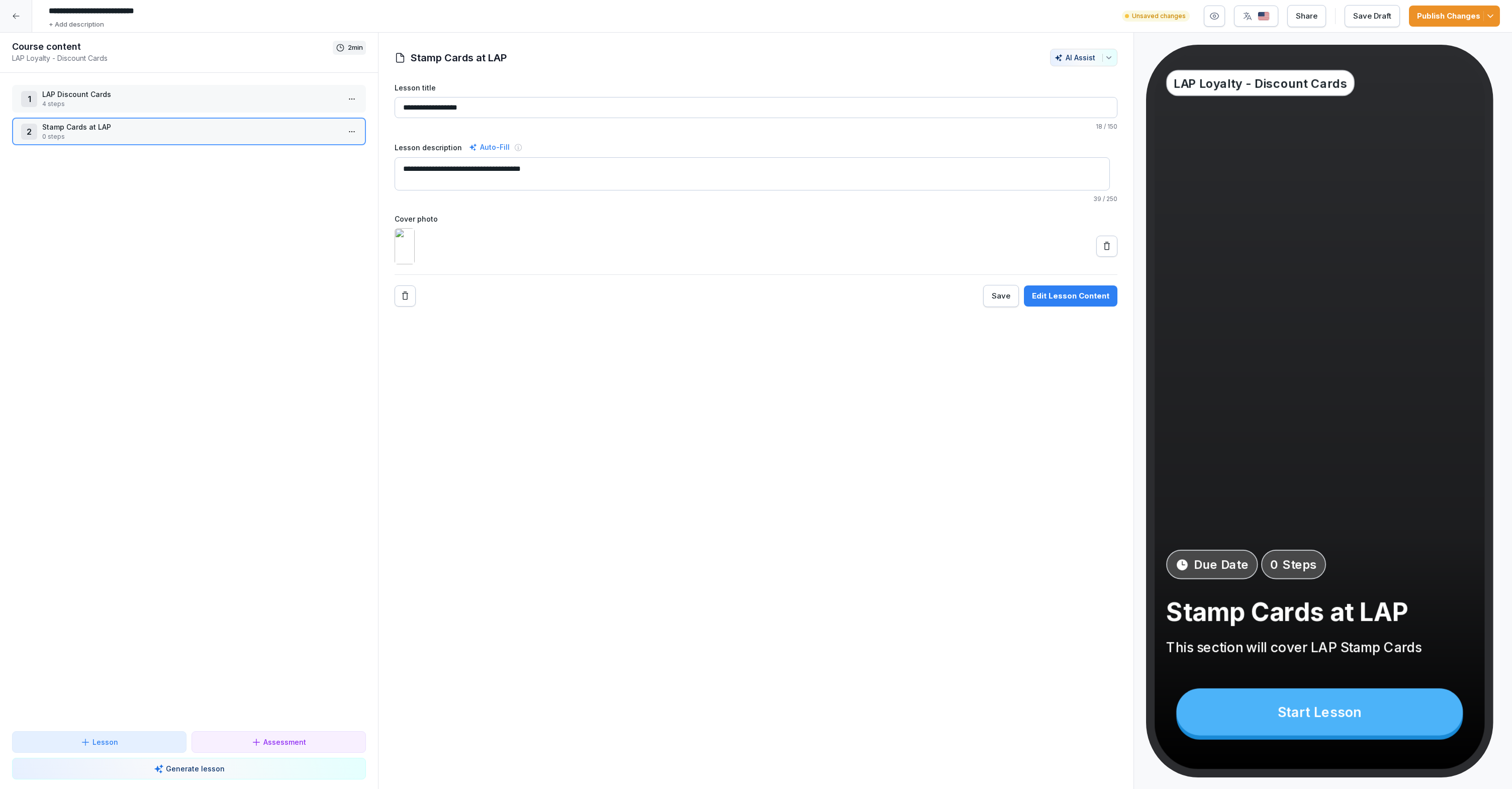
click at [1099, 257] on button at bounding box center [1107, 247] width 21 height 21
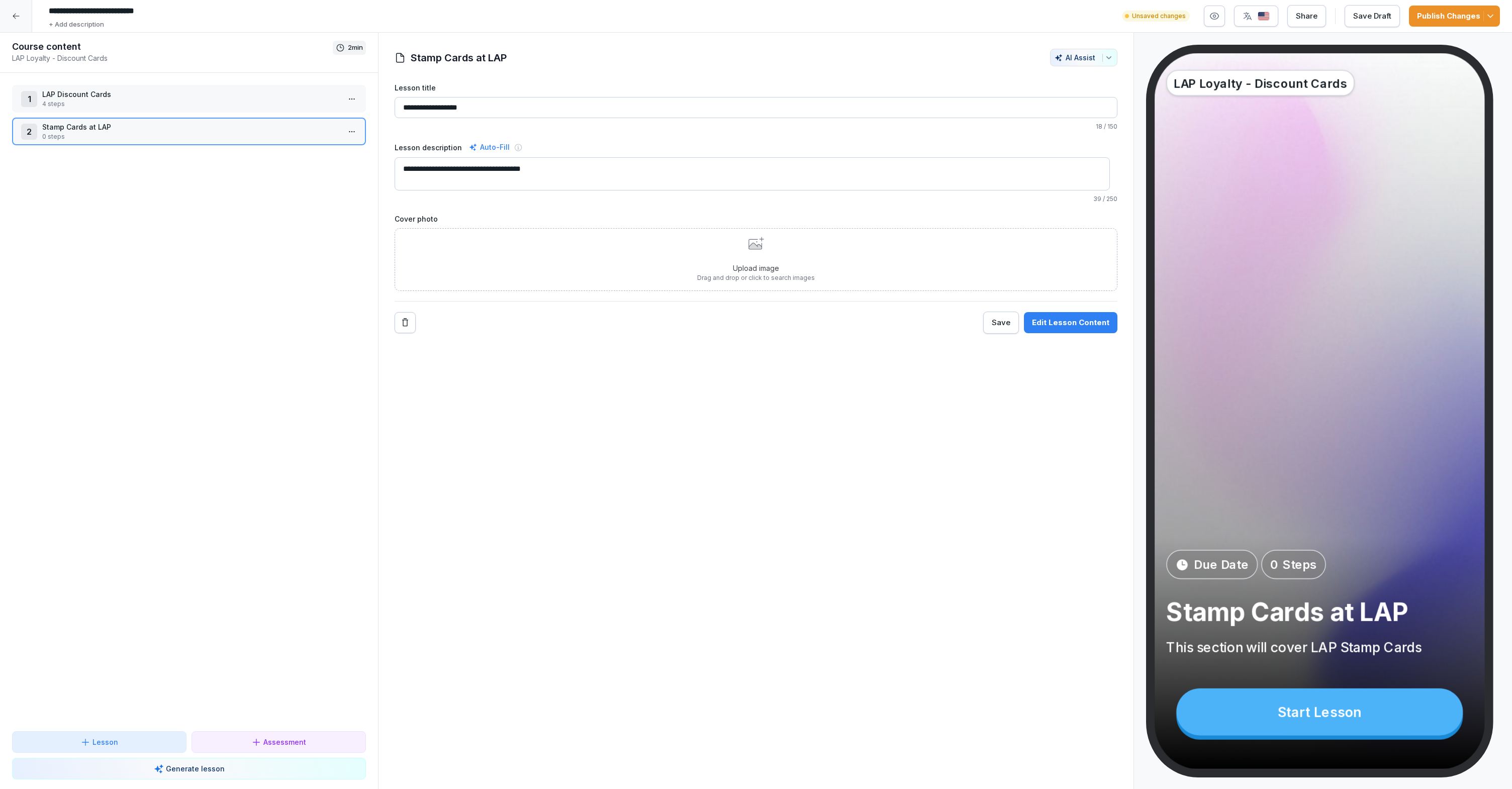
click at [748, 255] on div "Upload image Drag and drop or click to search images" at bounding box center [756, 259] width 117 height 46
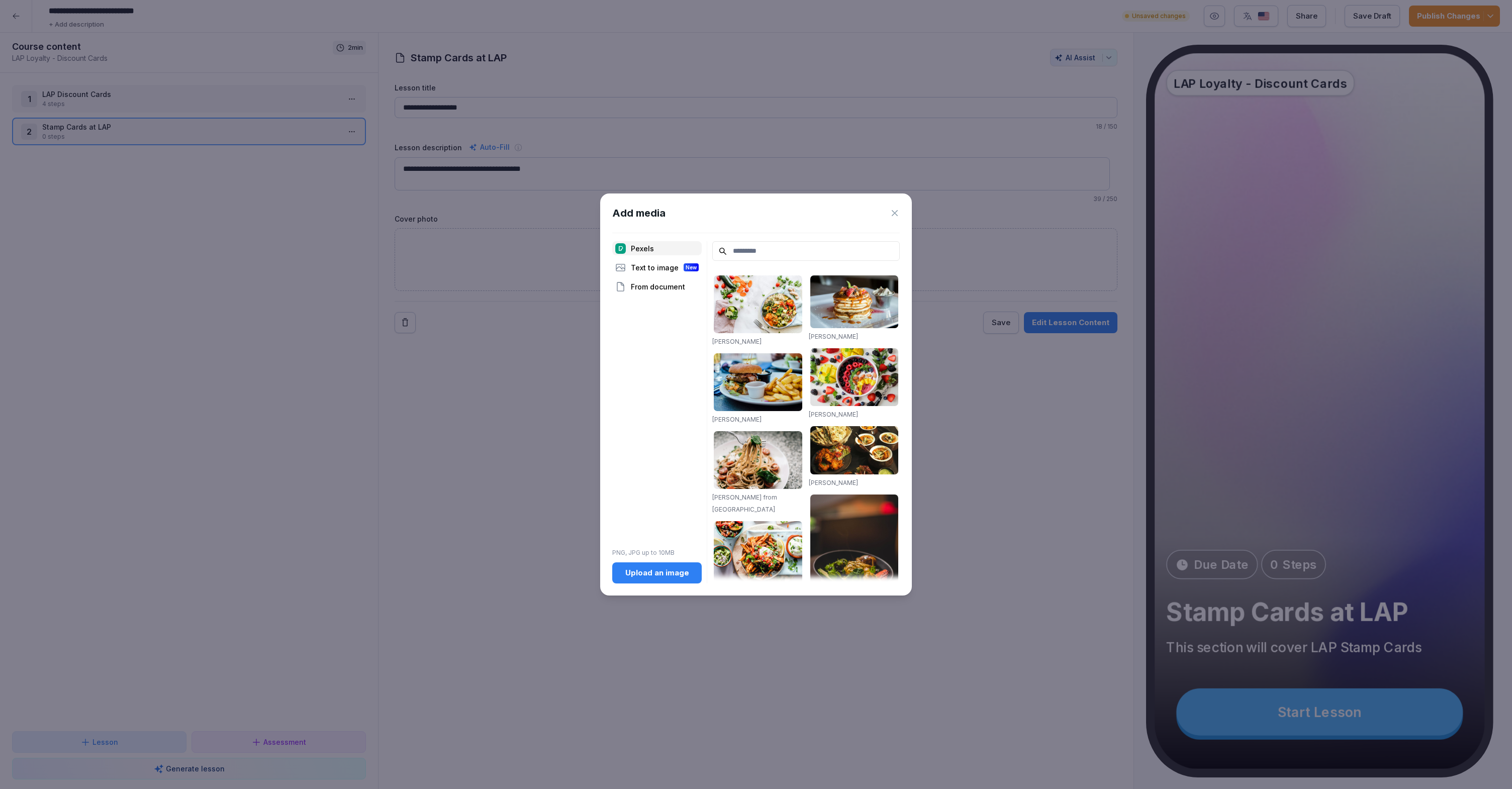
click at [677, 576] on div "Upload an image" at bounding box center [657, 573] width 74 height 11
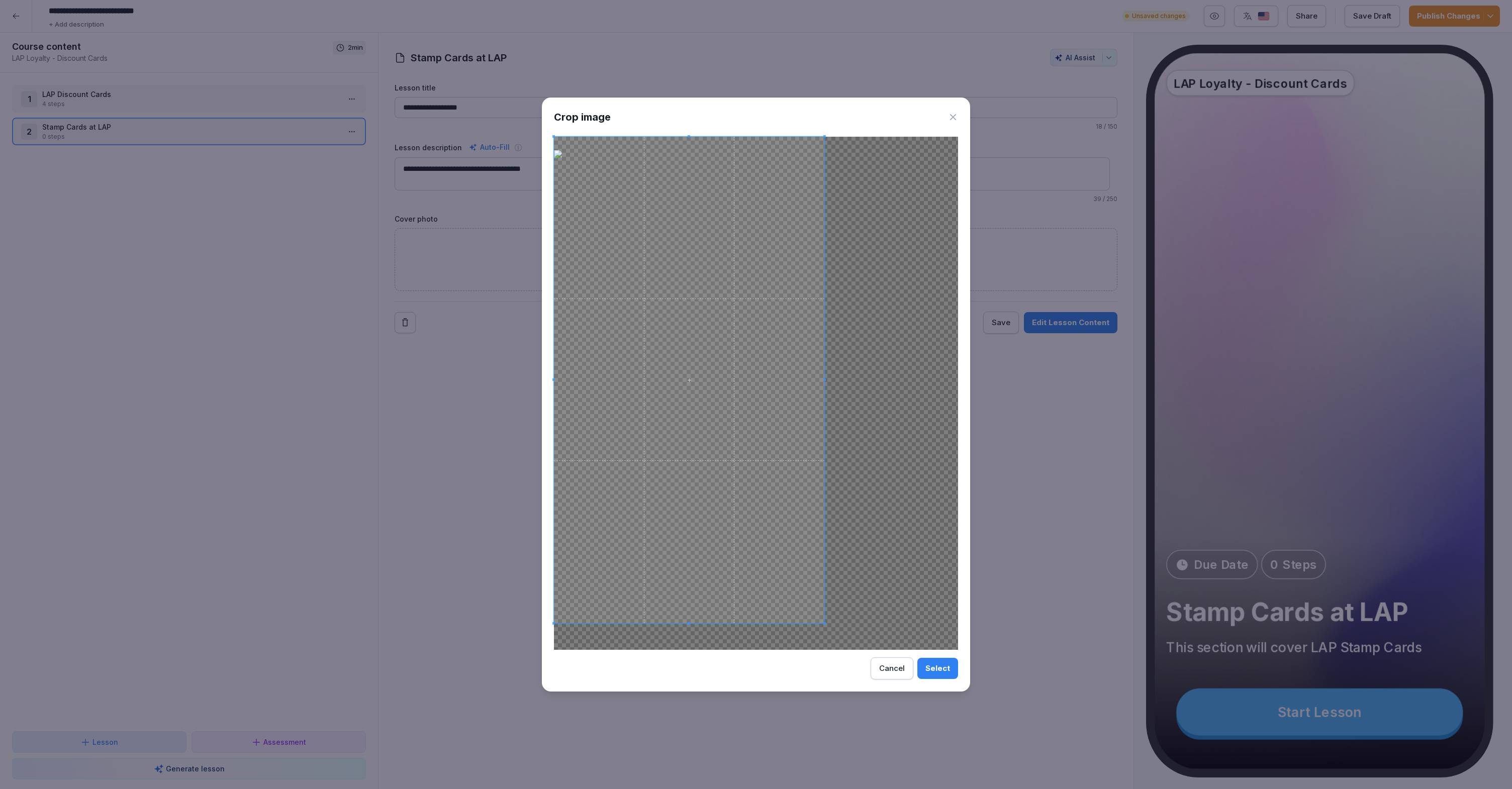
click at [618, 500] on span at bounding box center [689, 380] width 270 height 486
click at [539, 683] on body "**********" at bounding box center [756, 394] width 1512 height 789
click at [684, 651] on div "Crop image Select Cancel" at bounding box center [756, 394] width 428 height 595
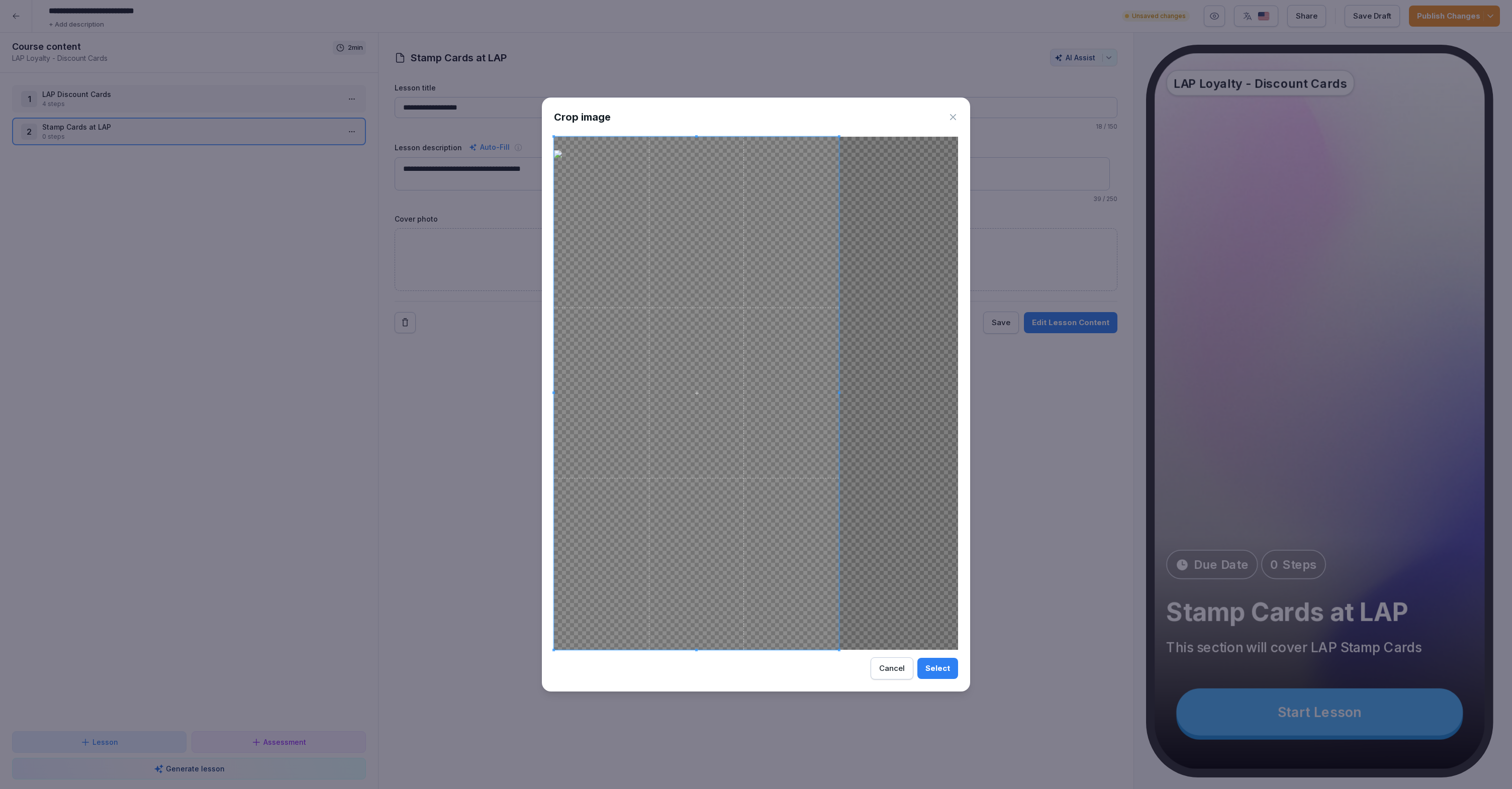
click at [886, 720] on body "**********" at bounding box center [756, 394] width 1512 height 789
click at [777, 563] on span at bounding box center [696, 393] width 285 height 513
click at [940, 671] on div "Select" at bounding box center [937, 668] width 25 height 11
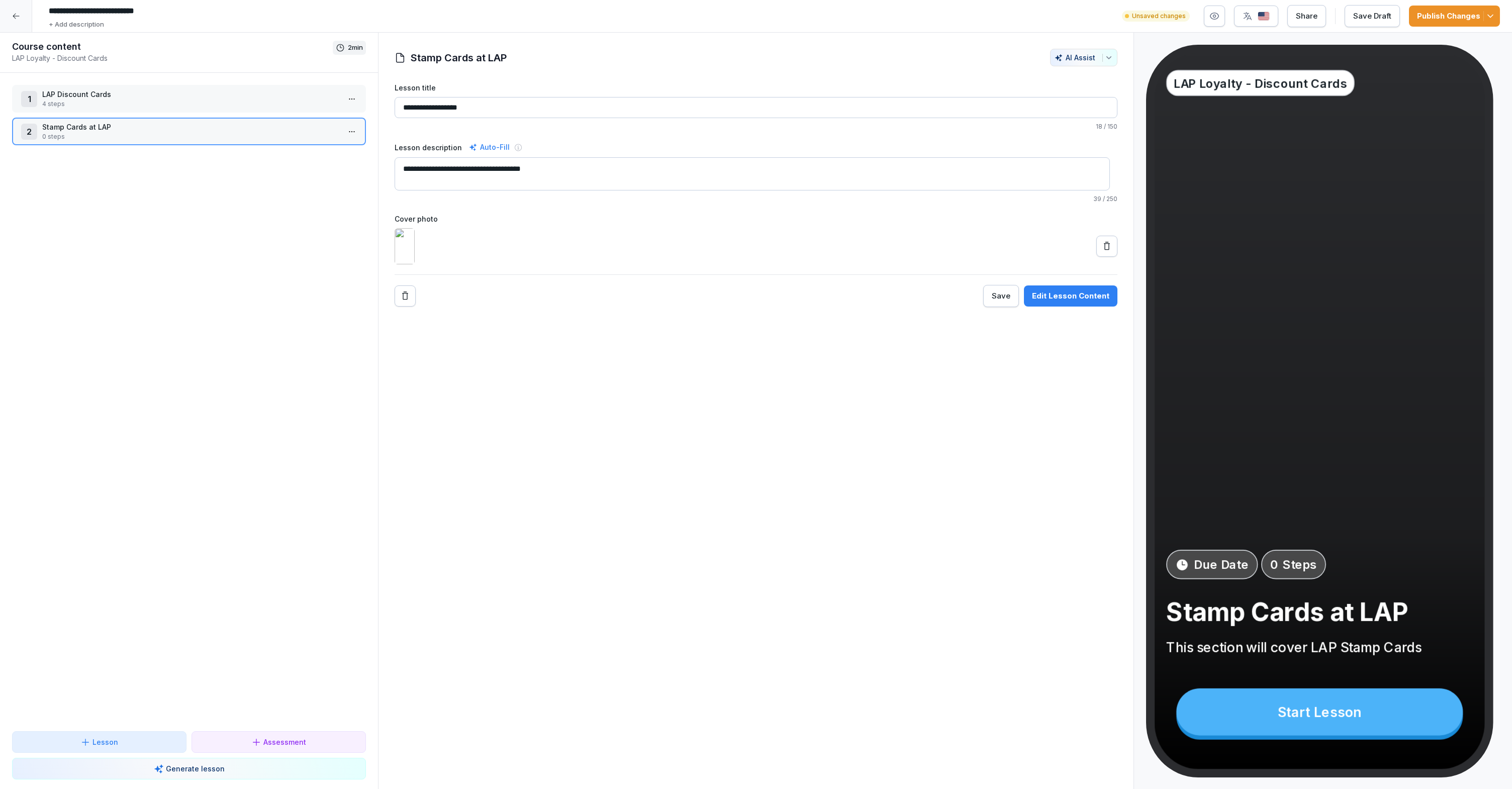
click at [1120, 266] on div "**********" at bounding box center [755, 178] width 755 height 258
click at [1106, 257] on button at bounding box center [1107, 247] width 21 height 21
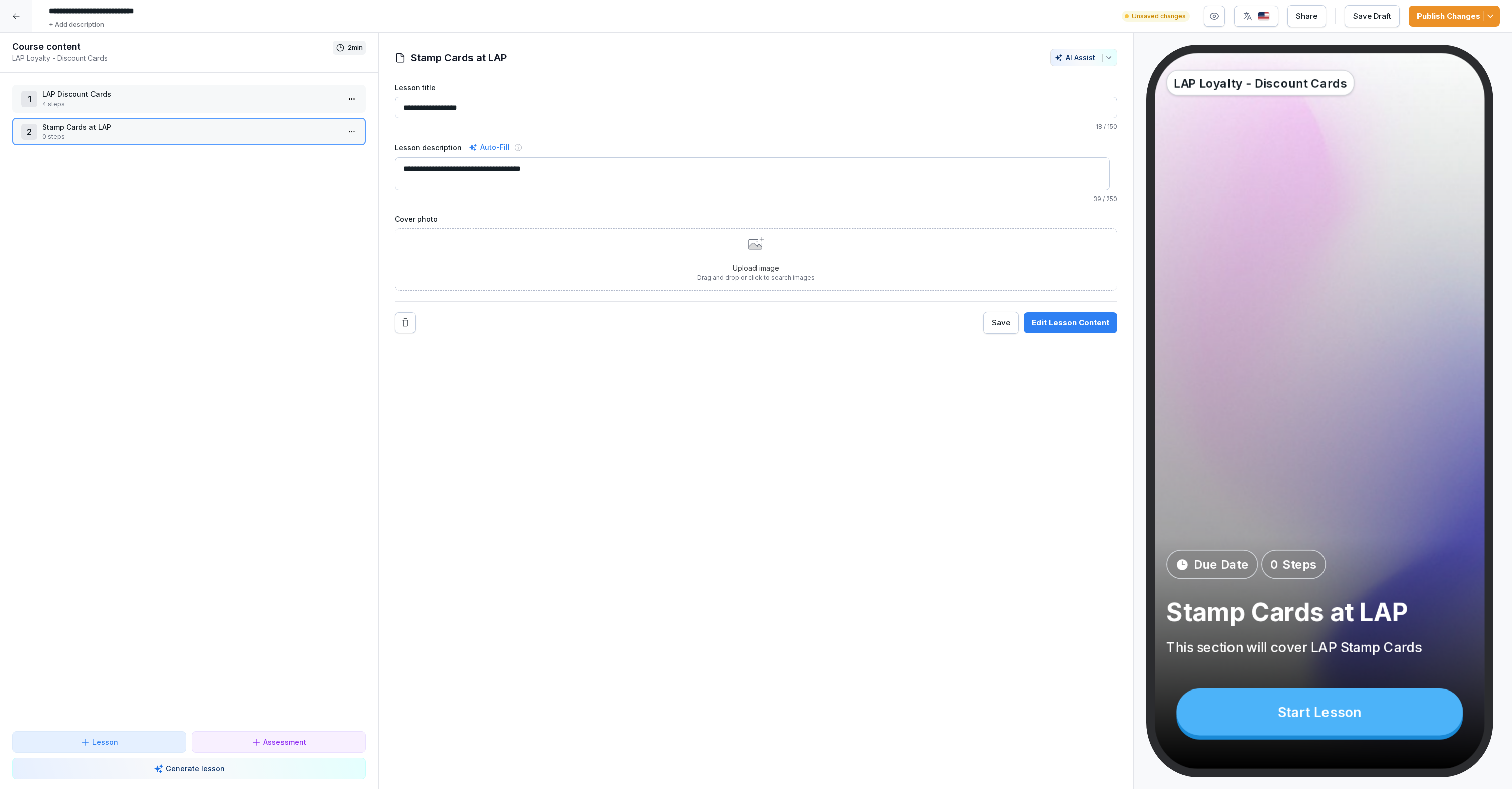
click at [793, 245] on div "Upload image Drag and drop or click to search images" at bounding box center [756, 259] width 117 height 46
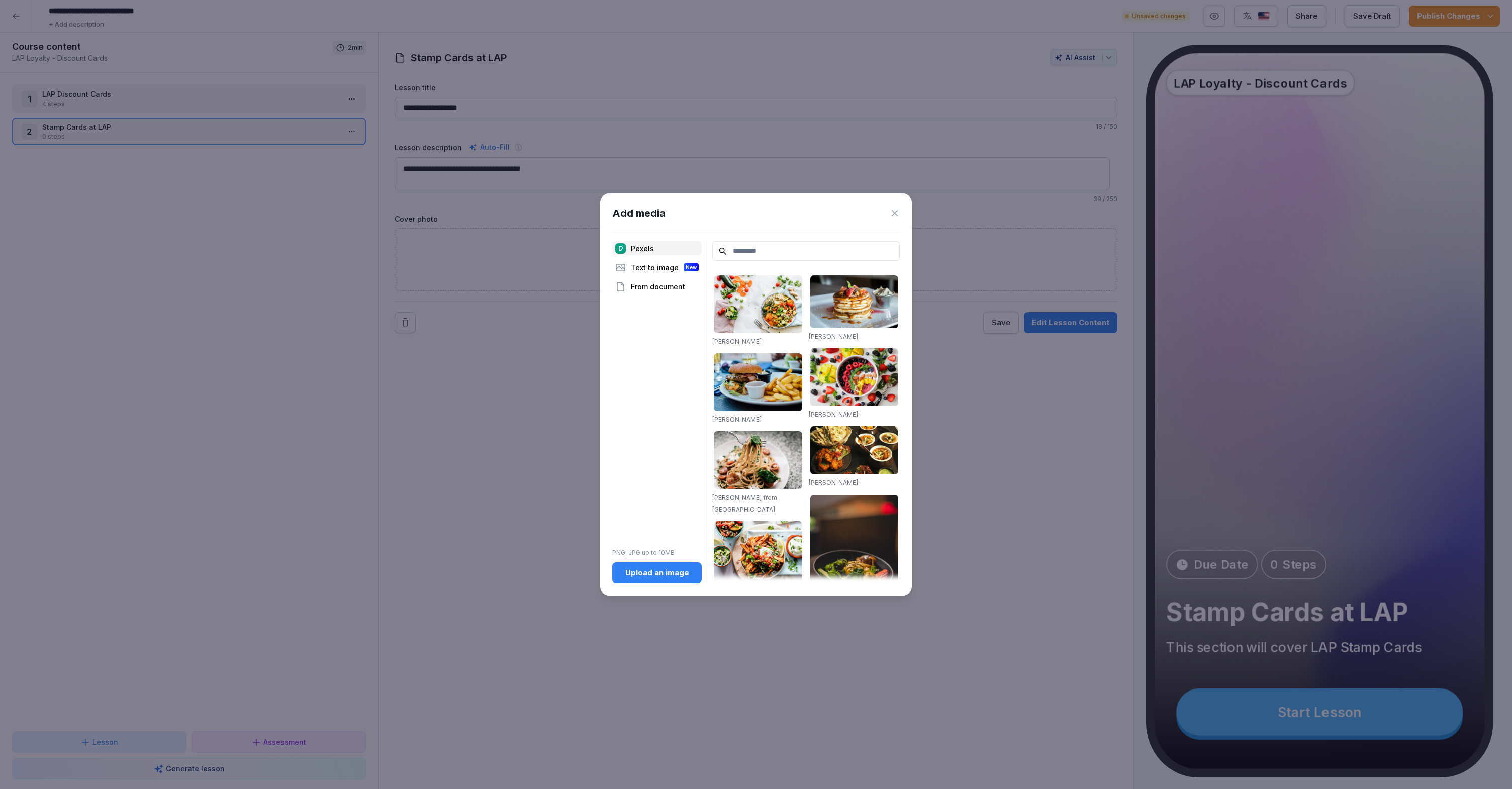
click at [684, 567] on div "Upload an image" at bounding box center [657, 573] width 74 height 11
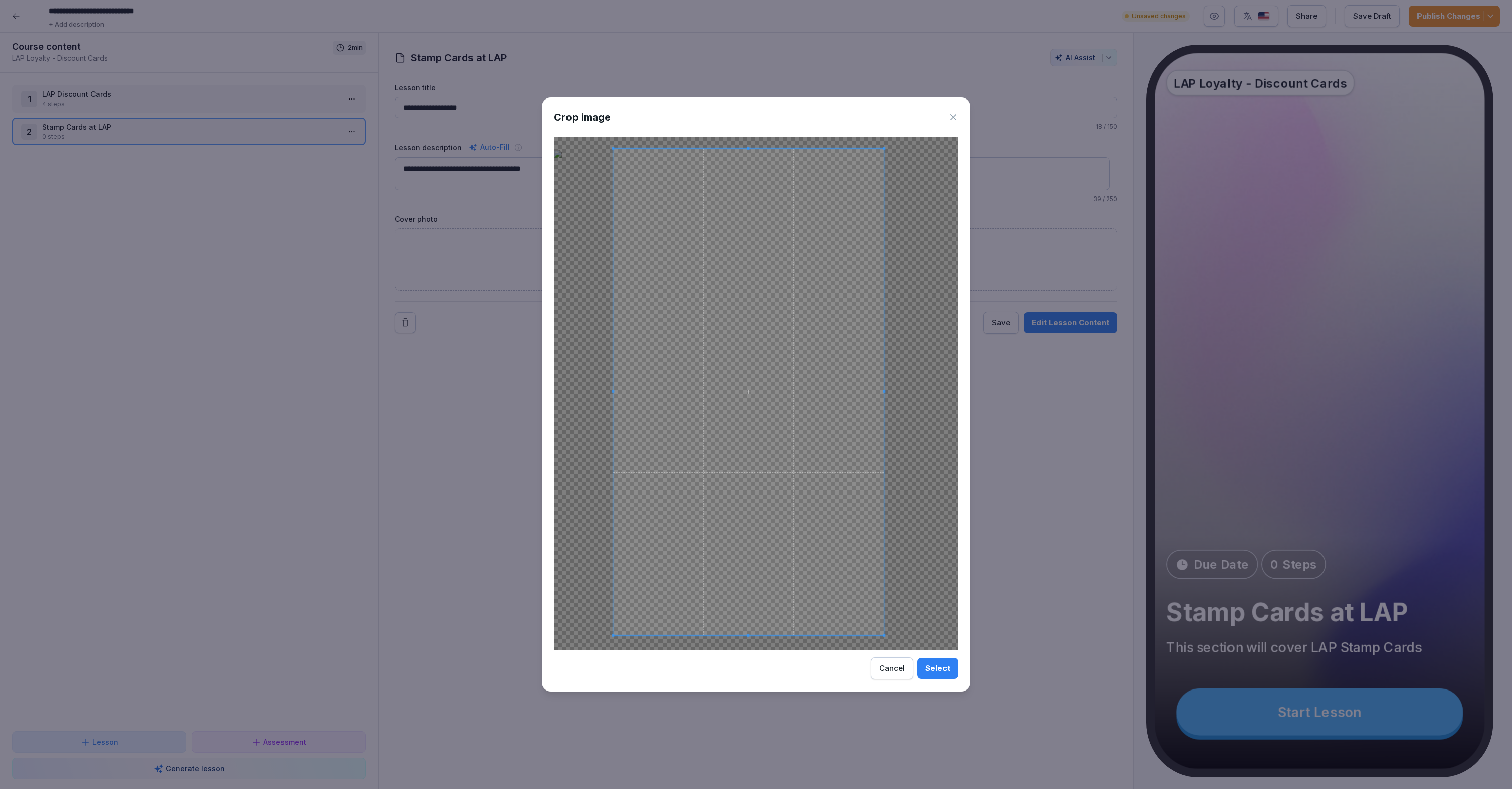
click at [796, 484] on span at bounding box center [748, 392] width 270 height 486
click at [945, 674] on button "Select" at bounding box center [937, 669] width 41 height 21
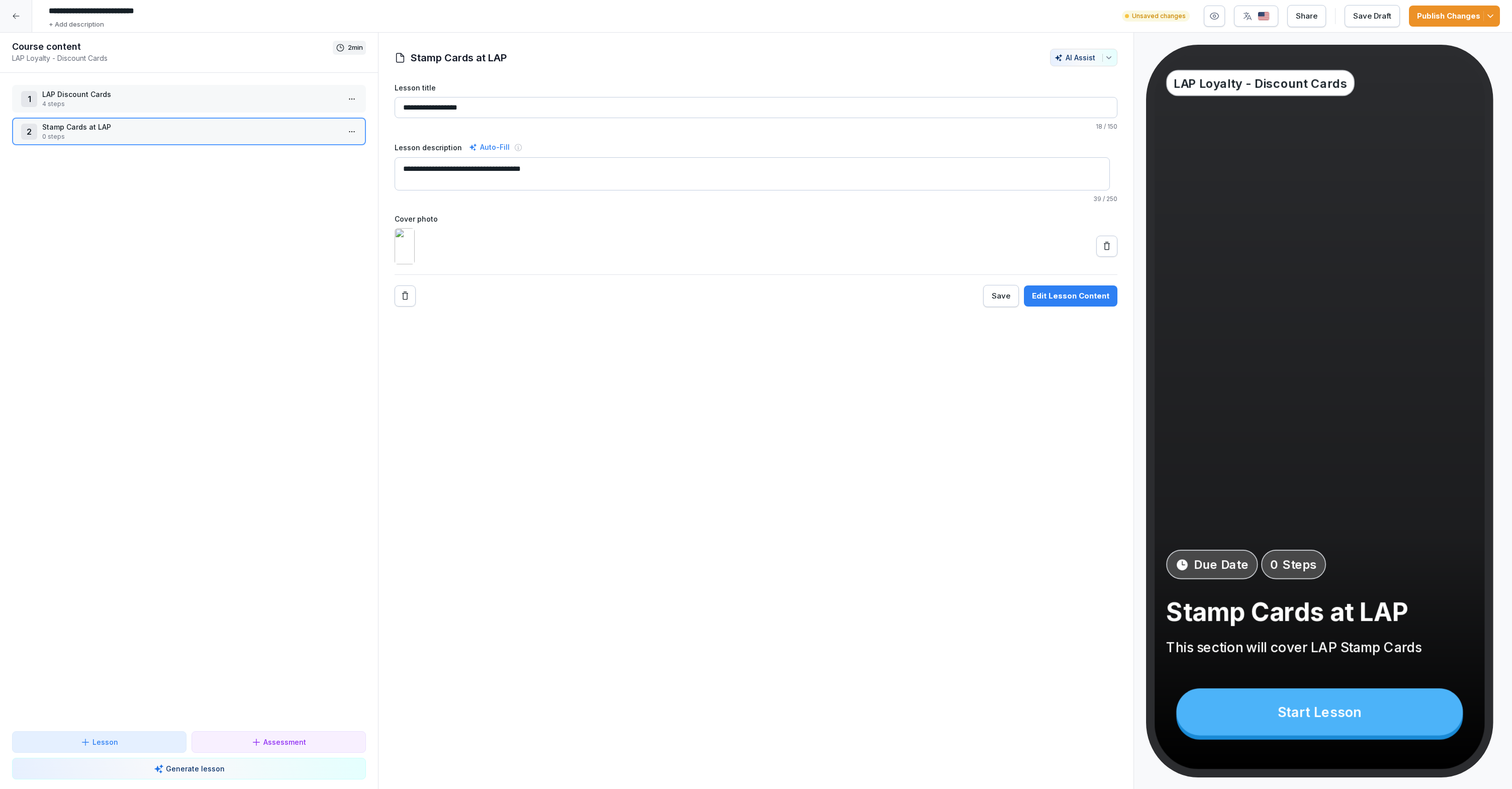
click at [586, 183] on textarea "**********" at bounding box center [752, 174] width 715 height 33
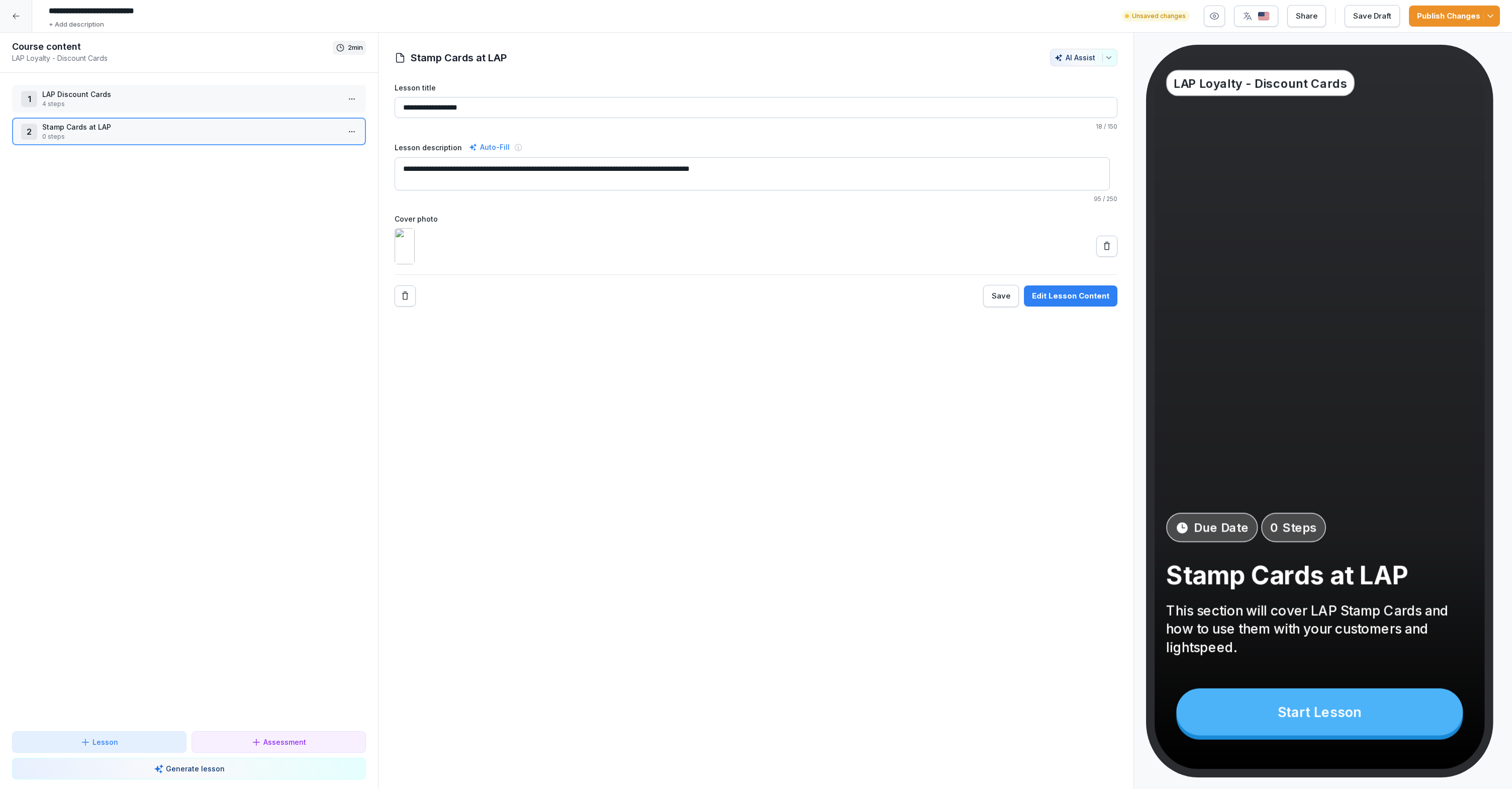
type textarea "**********"
click at [707, 490] on div "**********" at bounding box center [755, 411] width 756 height 756
click at [167, 124] on p "Stamp Cards at LAP" at bounding box center [191, 127] width 298 height 11
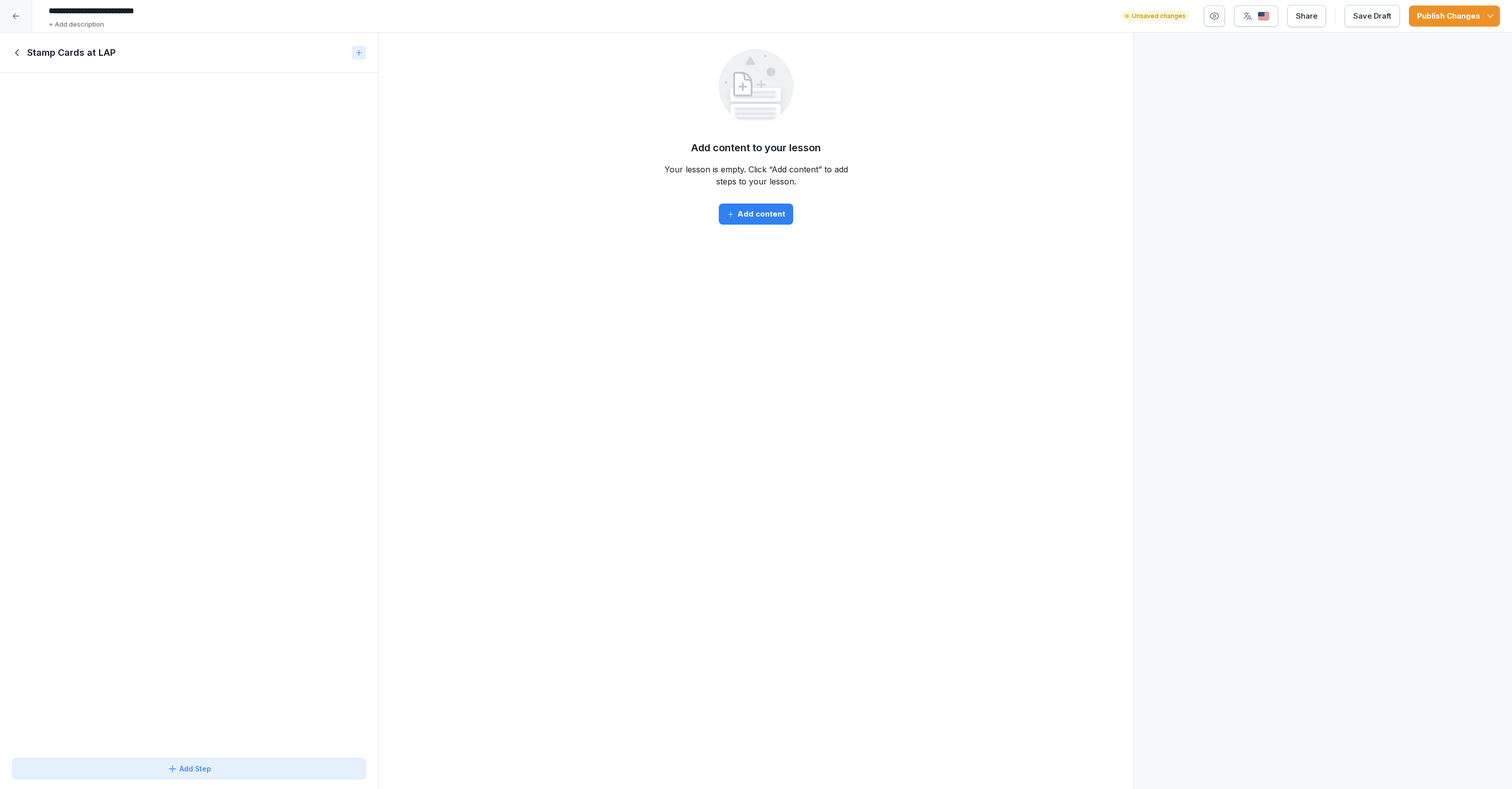
click at [765, 218] on div "Add content" at bounding box center [756, 214] width 58 height 11
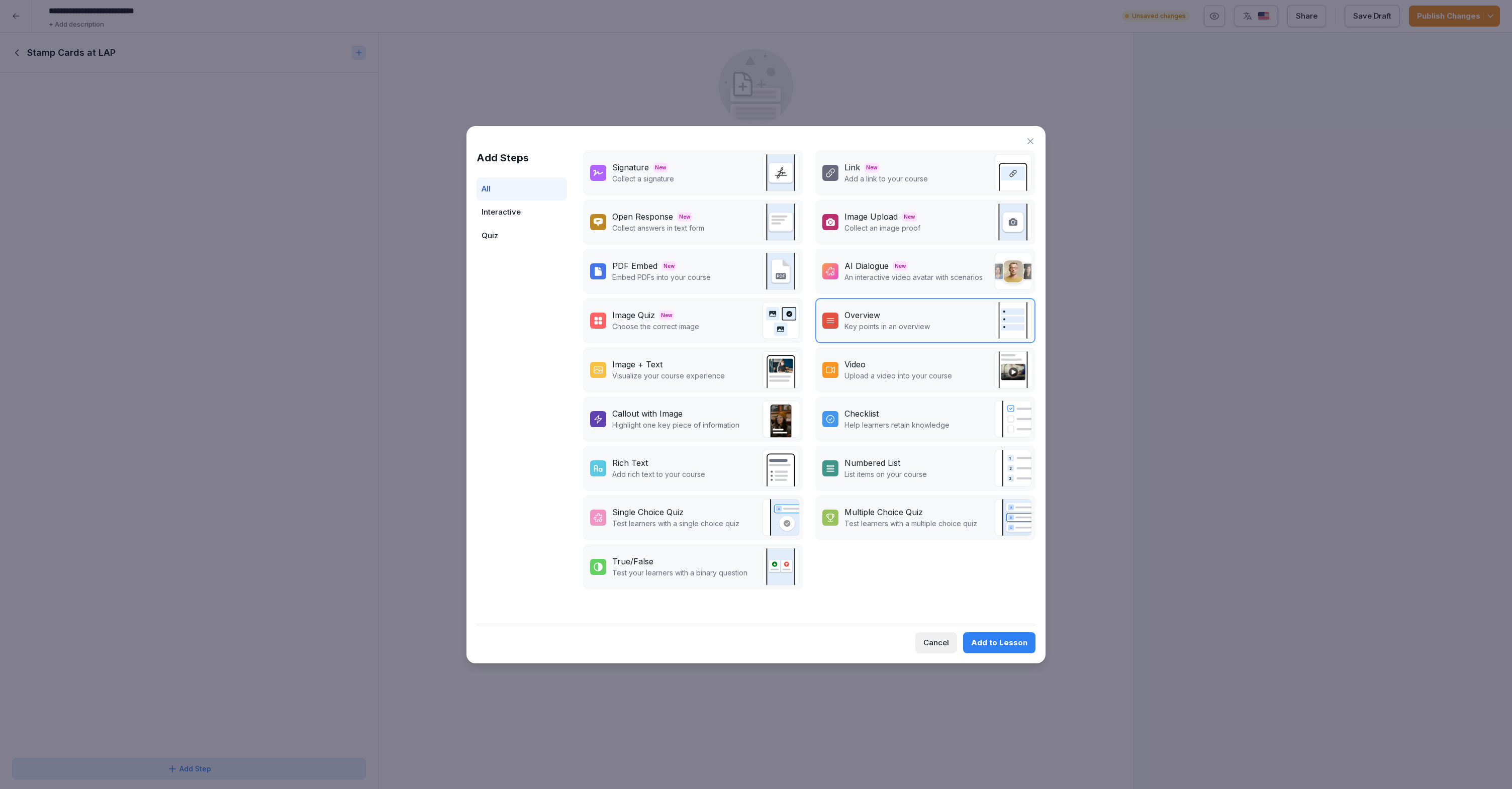
click at [731, 373] on div "Image + Text Visualize your course experience" at bounding box center [693, 370] width 220 height 45
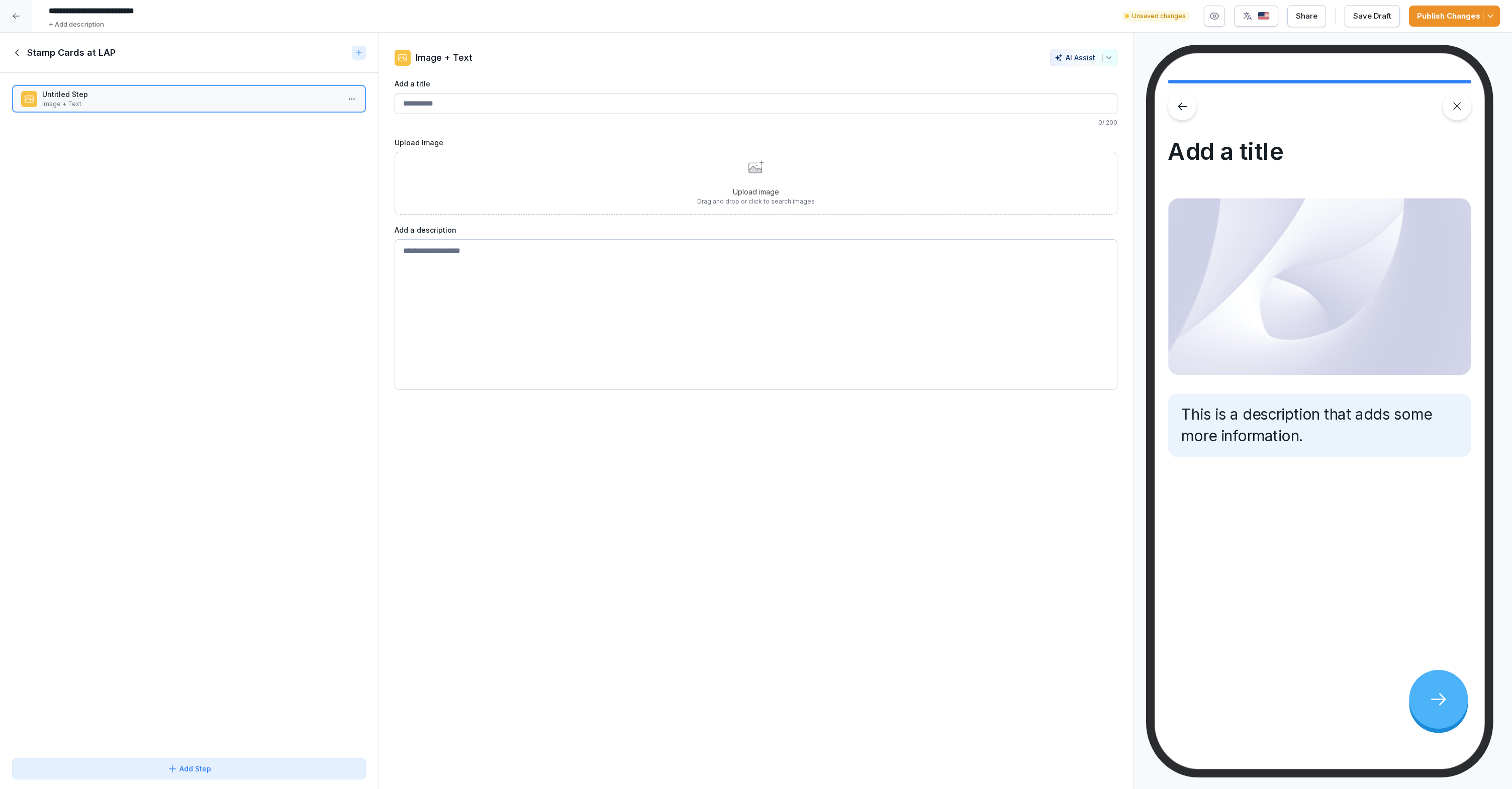
click at [719, 180] on div "Upload image Drag and drop or click to search images" at bounding box center [756, 183] width 117 height 46
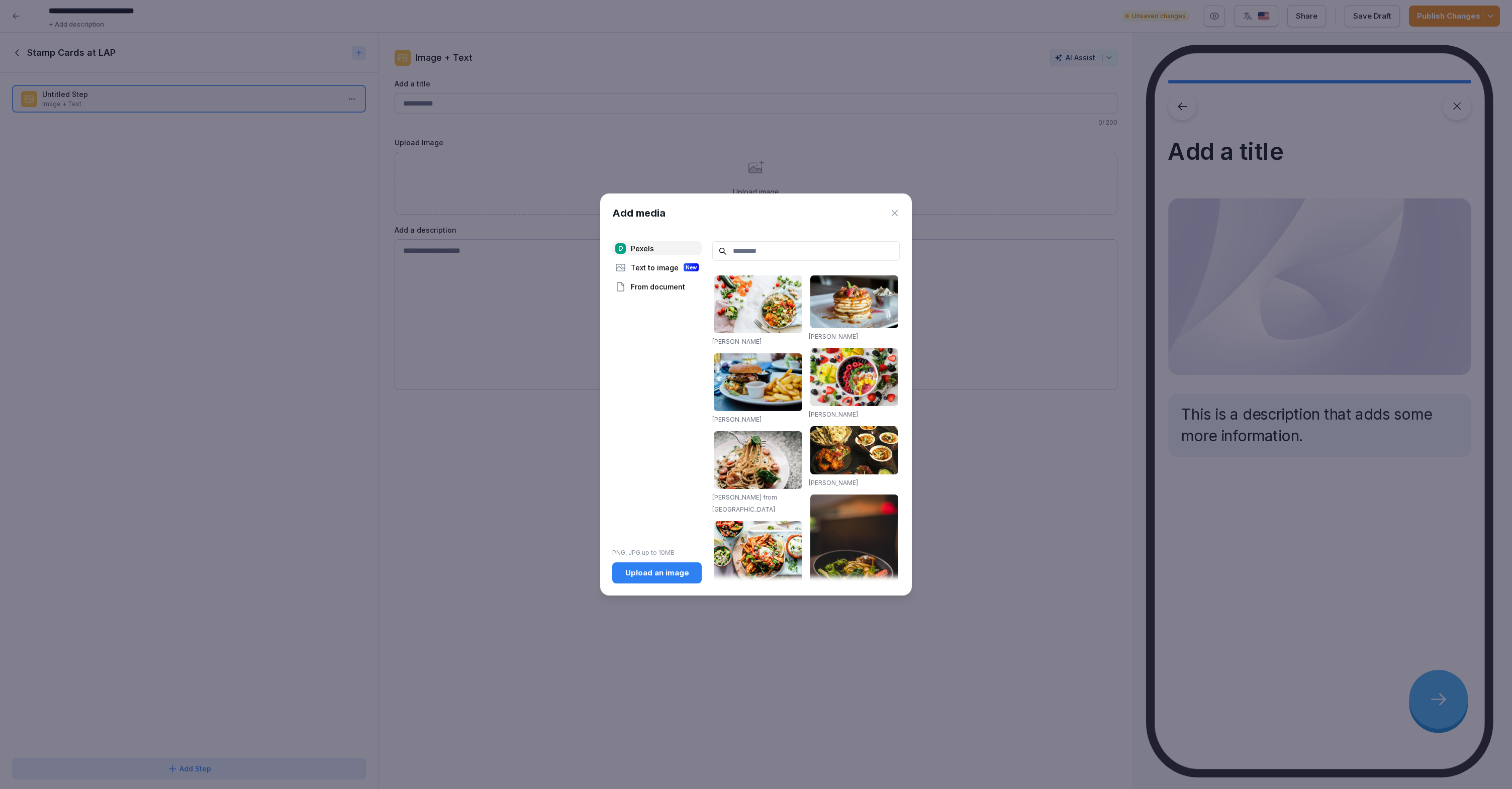
click at [679, 579] on button "Upload an image" at bounding box center [656, 573] width 90 height 21
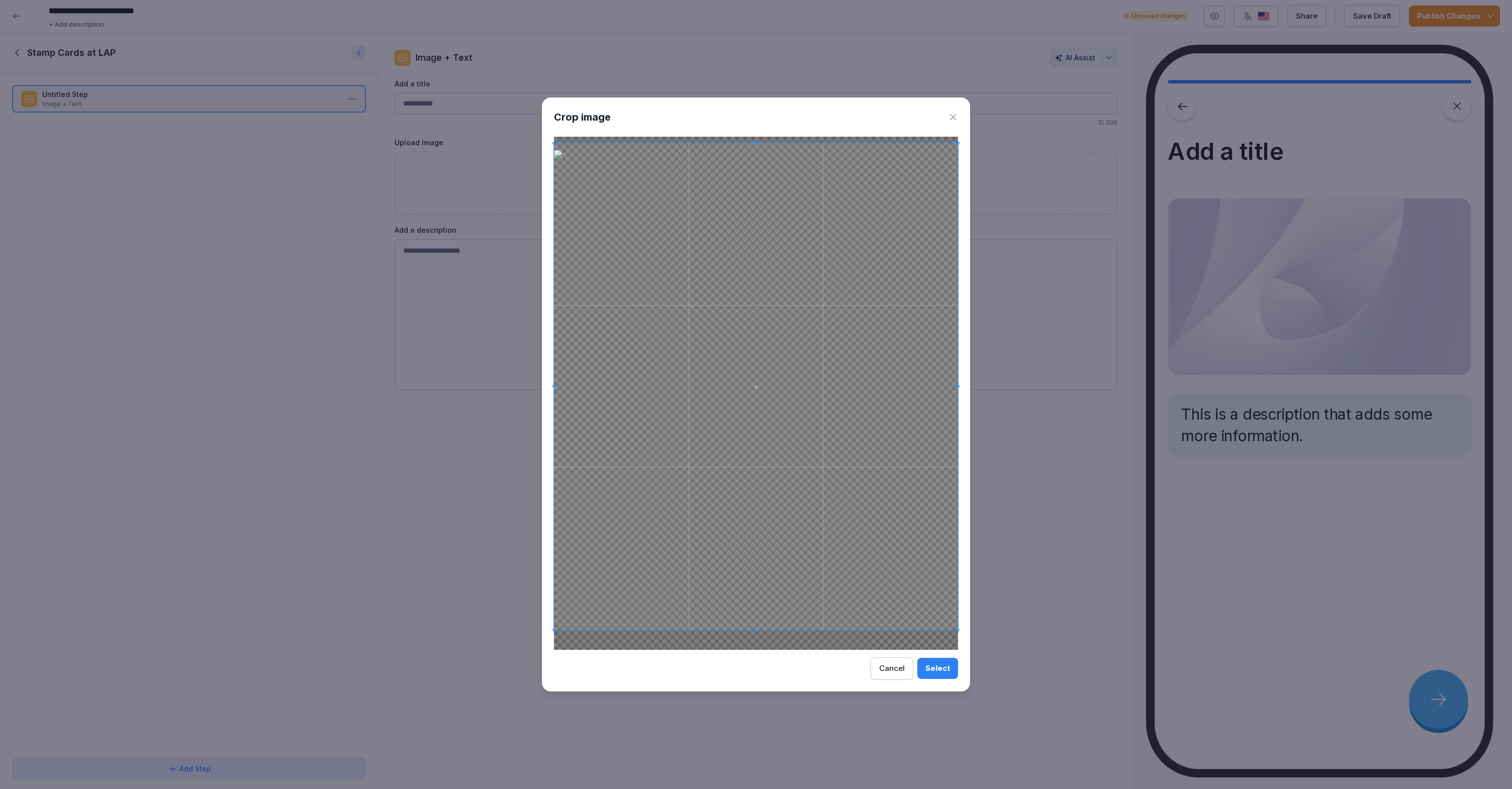
click at [685, 458] on span at bounding box center [755, 386] width 404 height 486
click at [937, 667] on div "Select" at bounding box center [937, 668] width 25 height 11
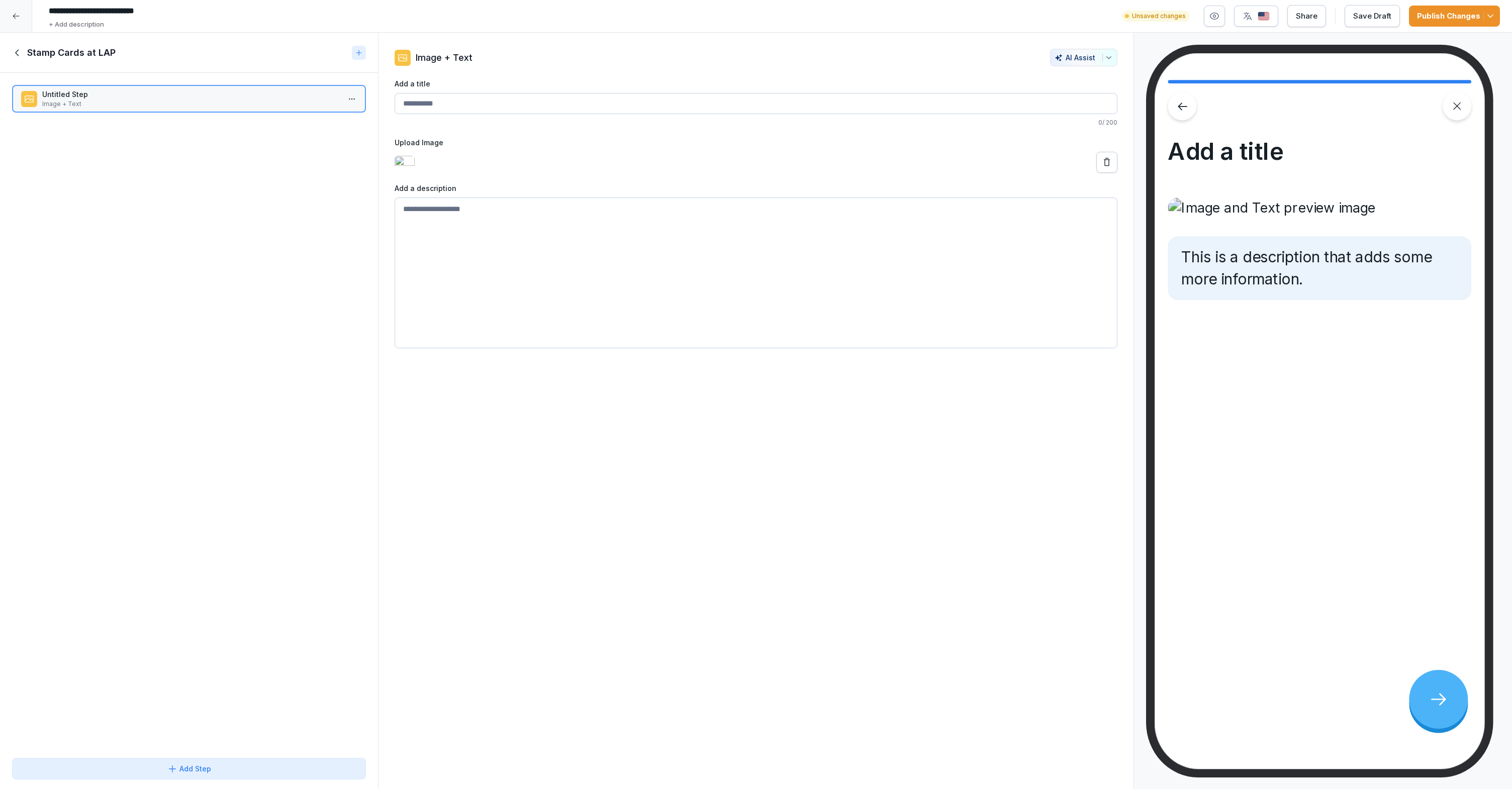
click at [848, 329] on textarea at bounding box center [755, 273] width 723 height 151
click at [546, 108] on input "Add a title" at bounding box center [755, 104] width 723 height 21
type input "**********"
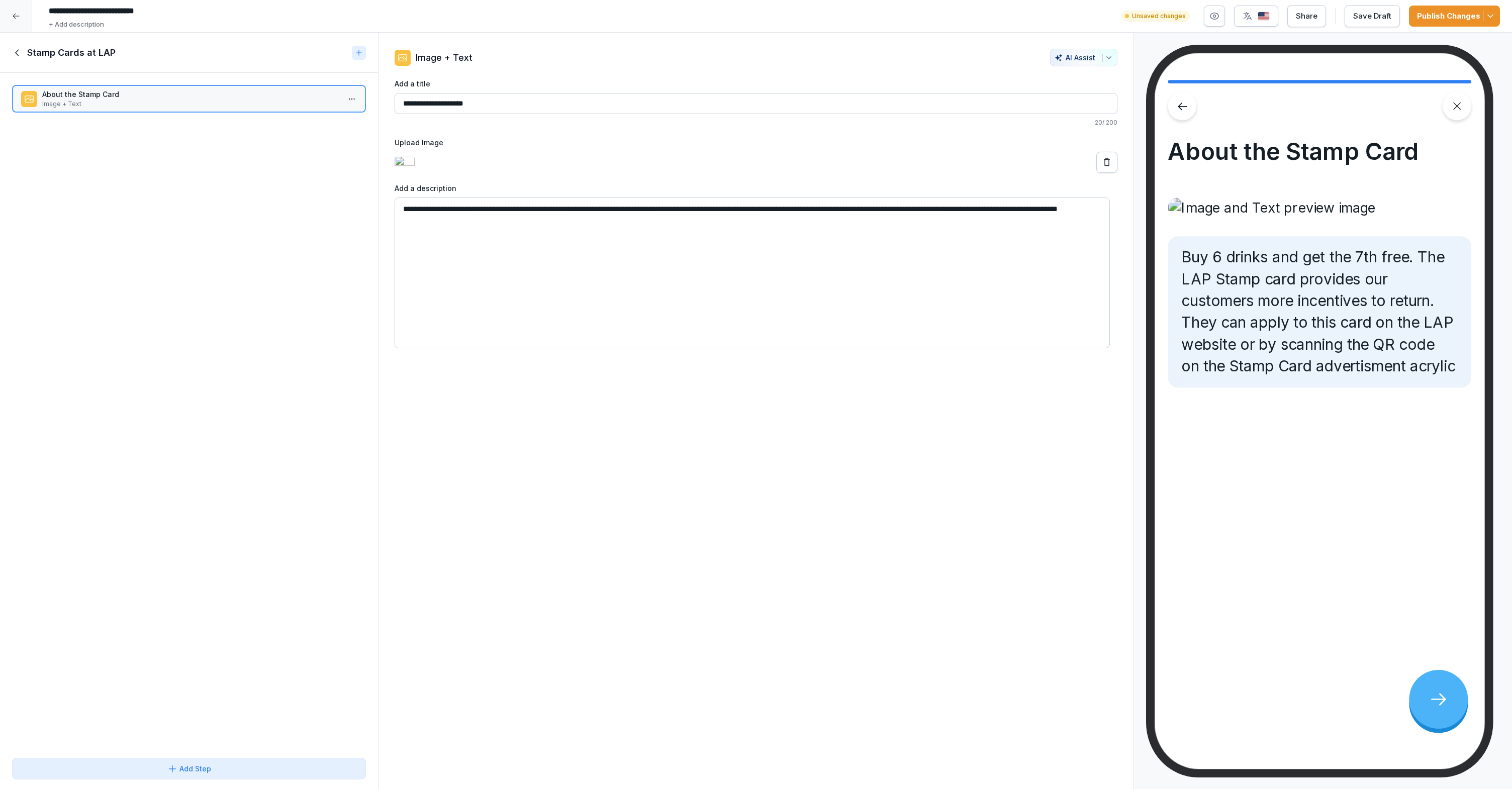
click at [519, 251] on textarea "**********" at bounding box center [752, 273] width 715 height 151
click at [445, 274] on textarea "**********" at bounding box center [752, 273] width 715 height 151
click at [453, 249] on textarea "**********" at bounding box center [752, 273] width 715 height 151
click at [452, 250] on textarea "**********" at bounding box center [752, 273] width 715 height 151
click at [448, 248] on textarea "**********" at bounding box center [752, 273] width 715 height 151
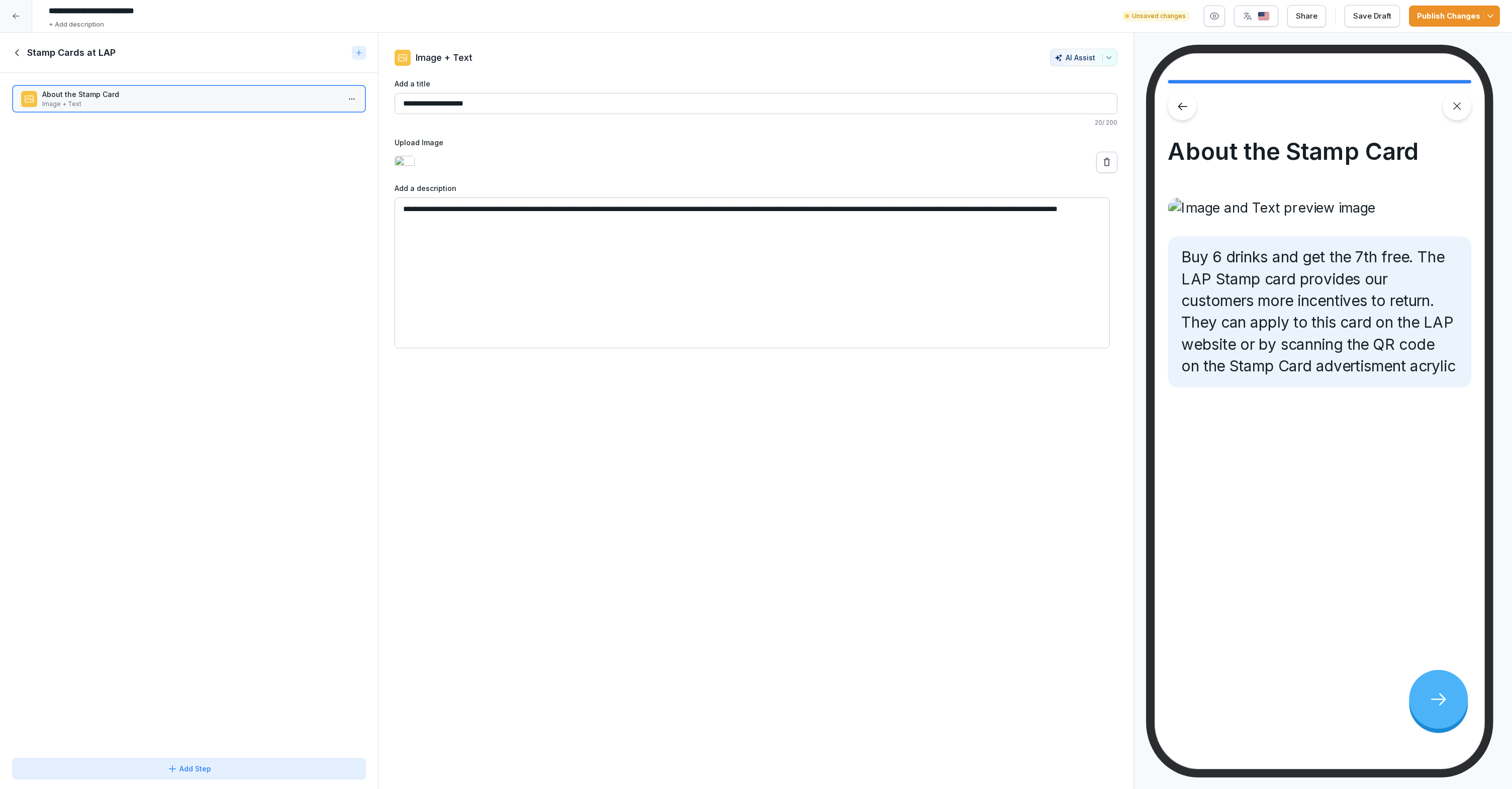
click at [448, 248] on textarea "**********" at bounding box center [752, 273] width 715 height 151
click at [442, 247] on textarea "**********" at bounding box center [752, 273] width 715 height 151
click at [440, 272] on textarea "**********" at bounding box center [752, 273] width 715 height 151
click at [442, 248] on textarea "**********" at bounding box center [752, 273] width 715 height 151
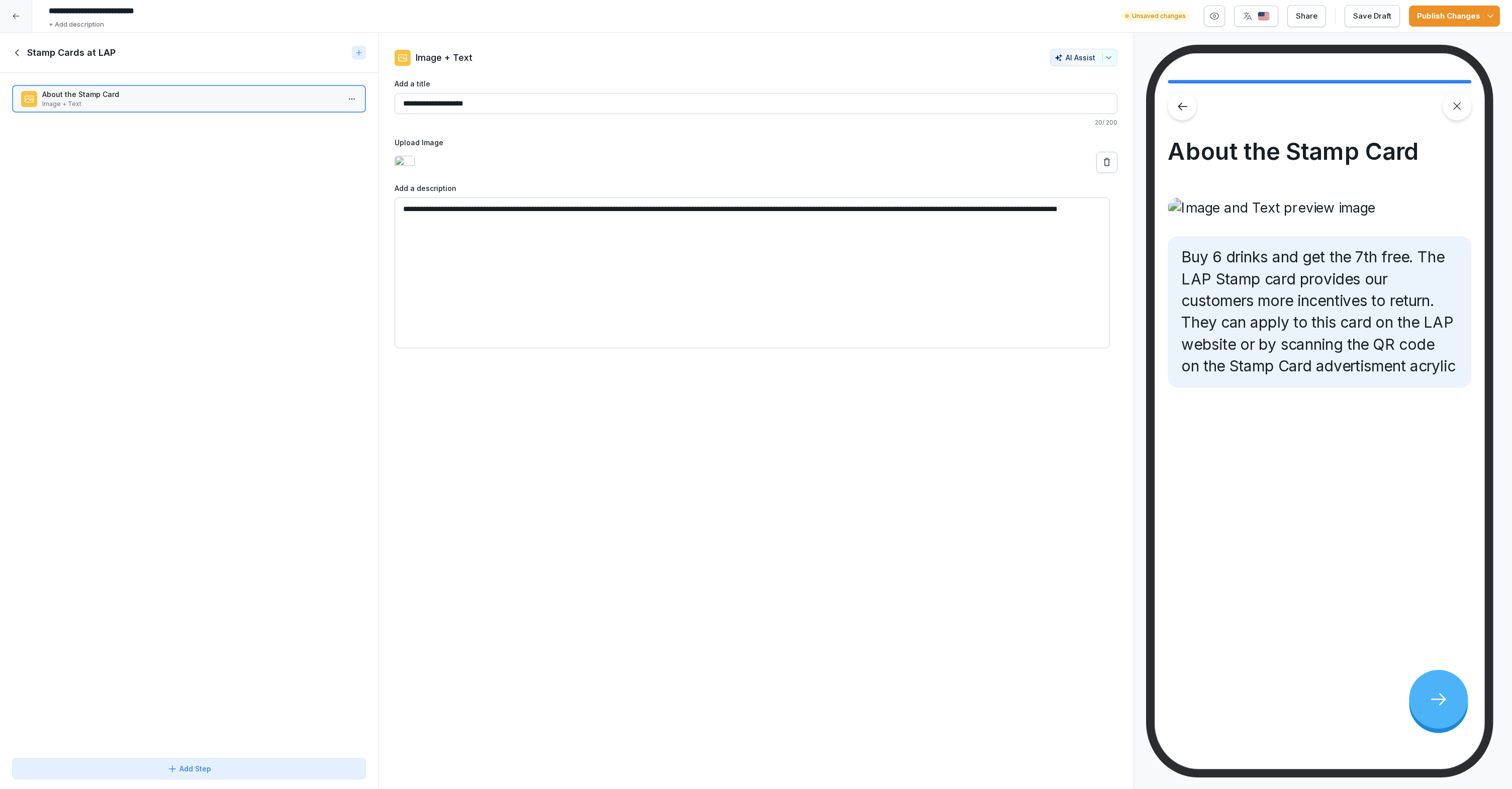
paste textarea "*"
click at [521, 249] on textarea "**********" at bounding box center [752, 273] width 715 height 151
type textarea "**********"
click at [240, 222] on div "About the Stamp Card Image + Text To pick up a draggable item, press the space …" at bounding box center [189, 413] width 378 height 681
click at [216, 772] on div "Add Step" at bounding box center [189, 768] width 337 height 11
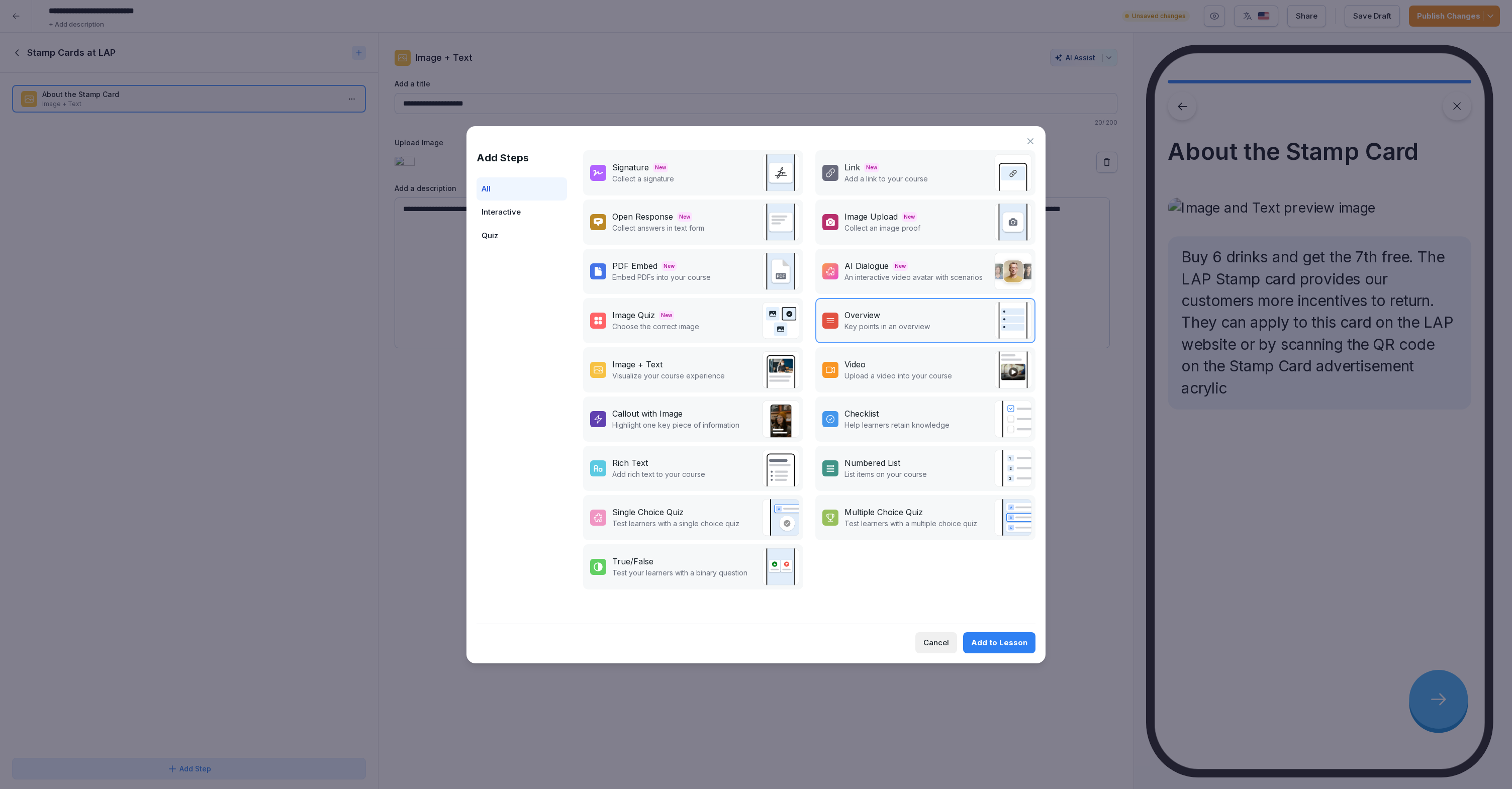
click at [899, 379] on p "Upload a video into your course" at bounding box center [898, 376] width 107 height 11
click at [901, 378] on p "Upload a video into your course" at bounding box center [898, 376] width 107 height 11
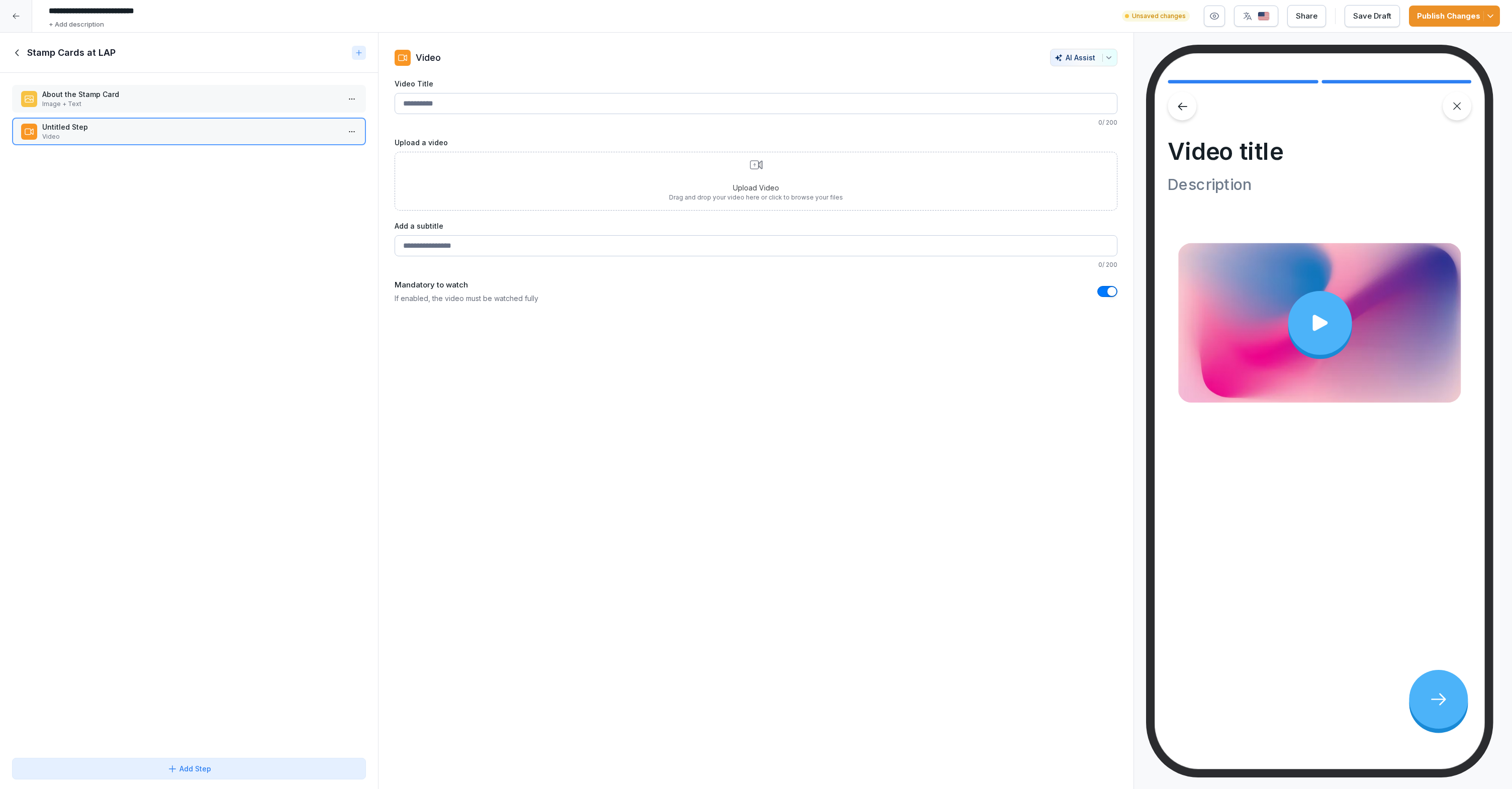
click at [746, 181] on div "Upload Video Drag and drop your video here or click to browse your files" at bounding box center [755, 181] width 174 height 41
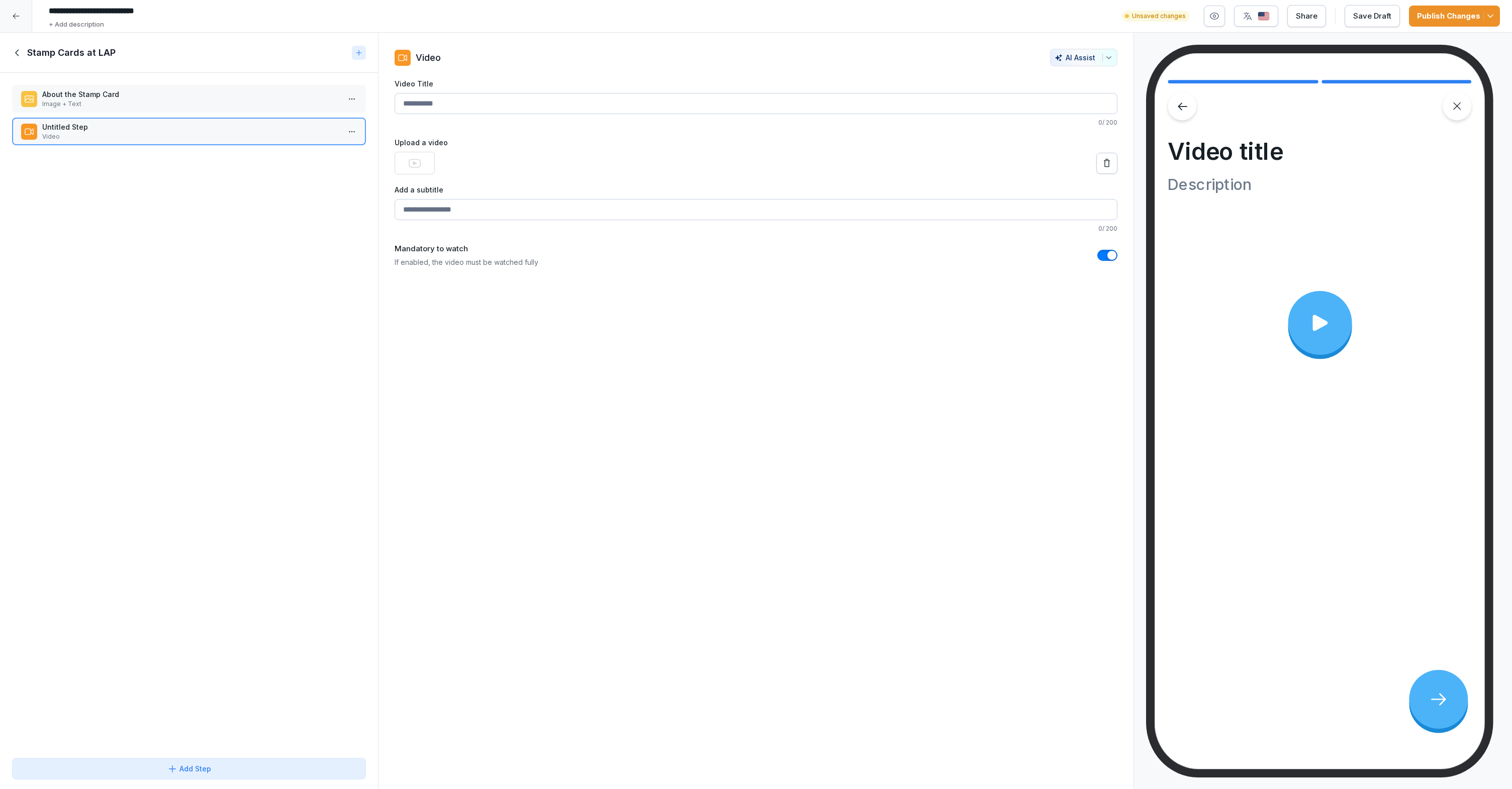
click at [570, 92] on div "Video Title 0 / 200" at bounding box center [755, 103] width 723 height 49
click at [569, 98] on input "Video Title" at bounding box center [755, 104] width 723 height 21
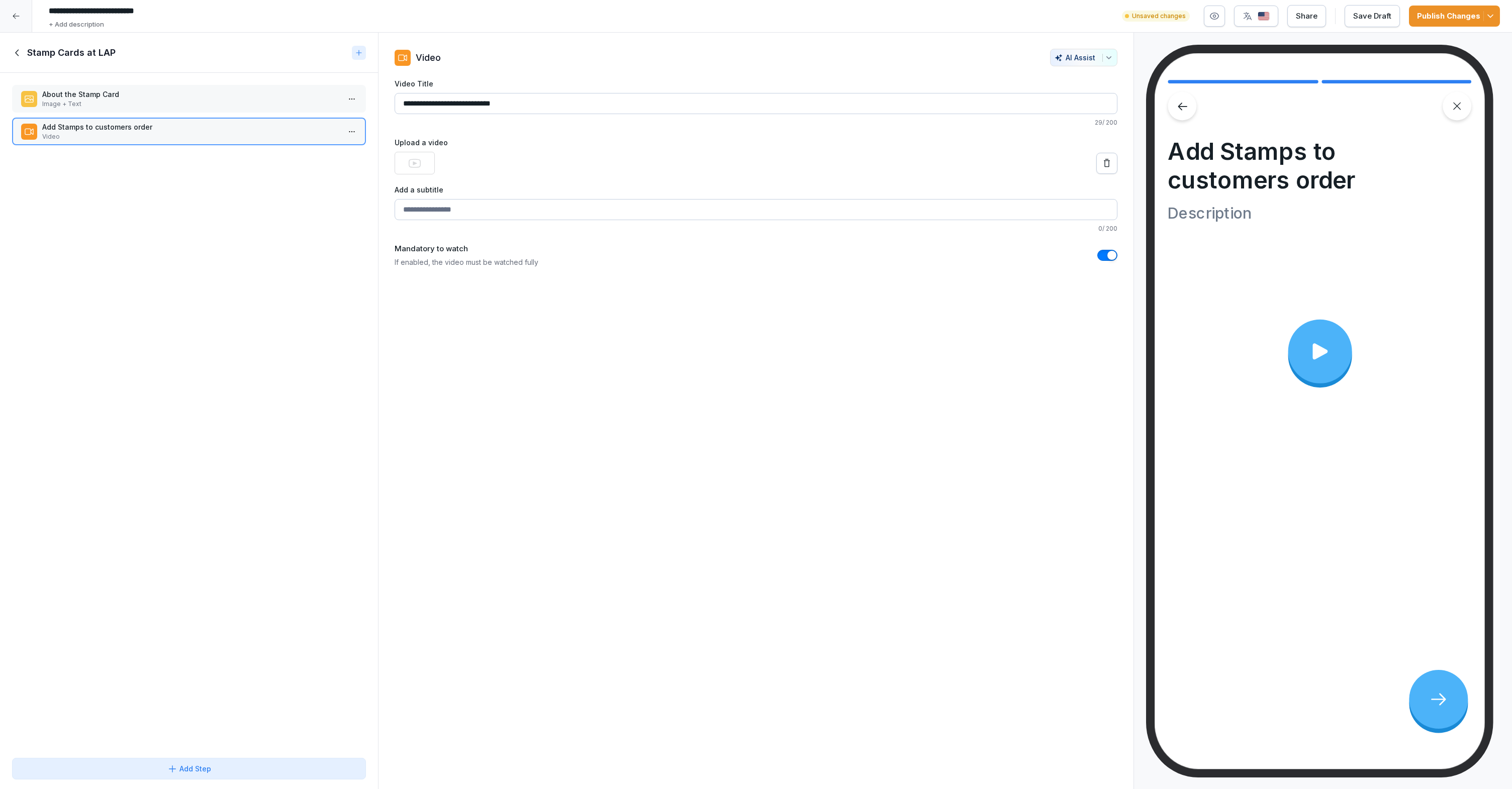
type input "**********"
click at [604, 196] on div "Add a subtitle 0 / 200" at bounding box center [755, 209] width 723 height 49
click at [592, 209] on input "Add a subtitle" at bounding box center [755, 210] width 723 height 21
click at [539, 273] on div "**********" at bounding box center [755, 411] width 756 height 756
click at [519, 263] on p "If enabled, the video must be watched fully" at bounding box center [466, 262] width 143 height 11
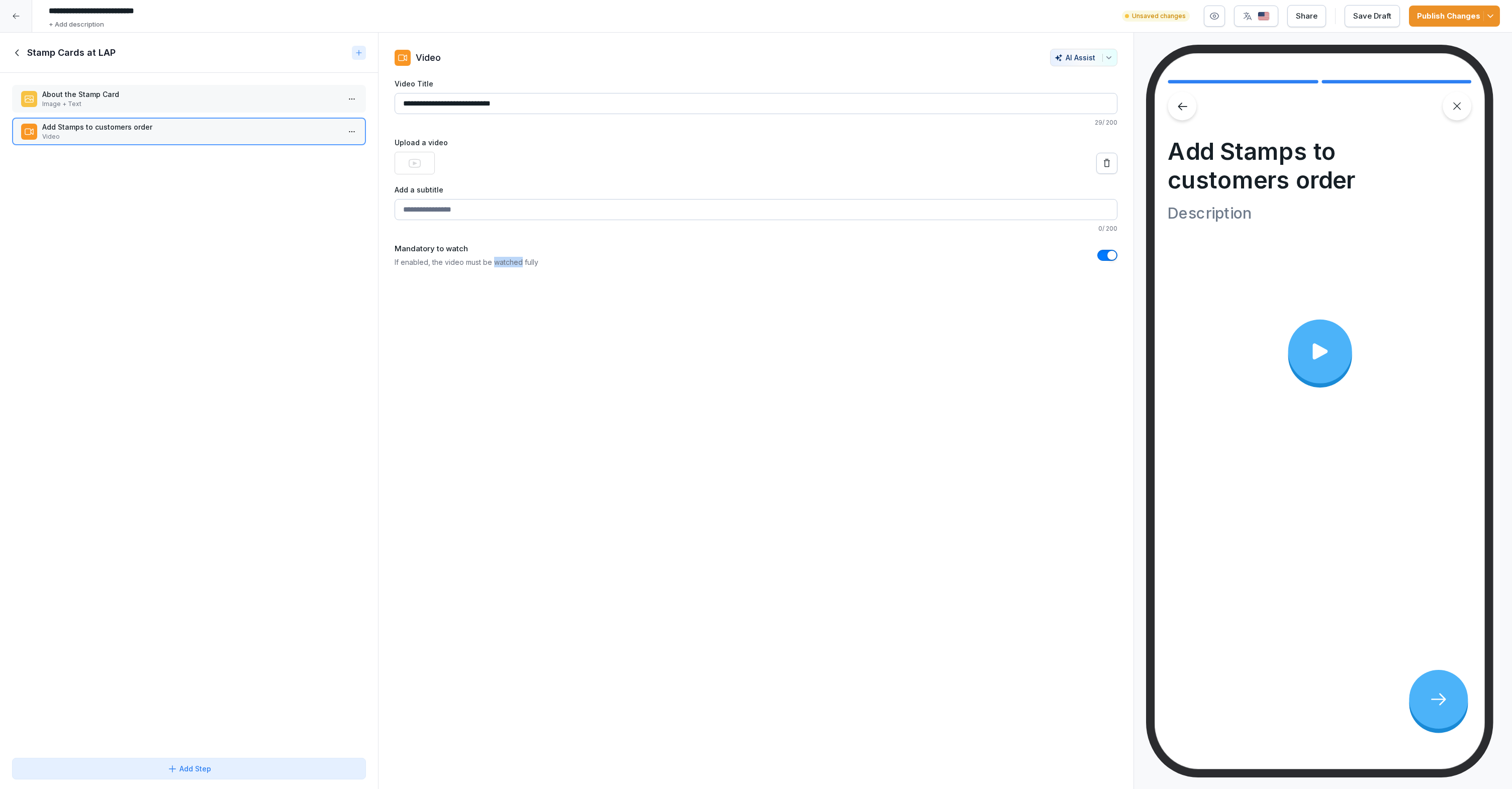
click at [518, 263] on p "If enabled, the video must be watched fully" at bounding box center [466, 262] width 143 height 11
click at [519, 263] on p "If enabled, the video must be watched fully" at bounding box center [466, 262] width 143 height 11
click at [519, 264] on p "If enabled, the video must be watched fully" at bounding box center [466, 262] width 143 height 11
click at [550, 217] on input "Add a subtitle" at bounding box center [755, 210] width 723 height 21
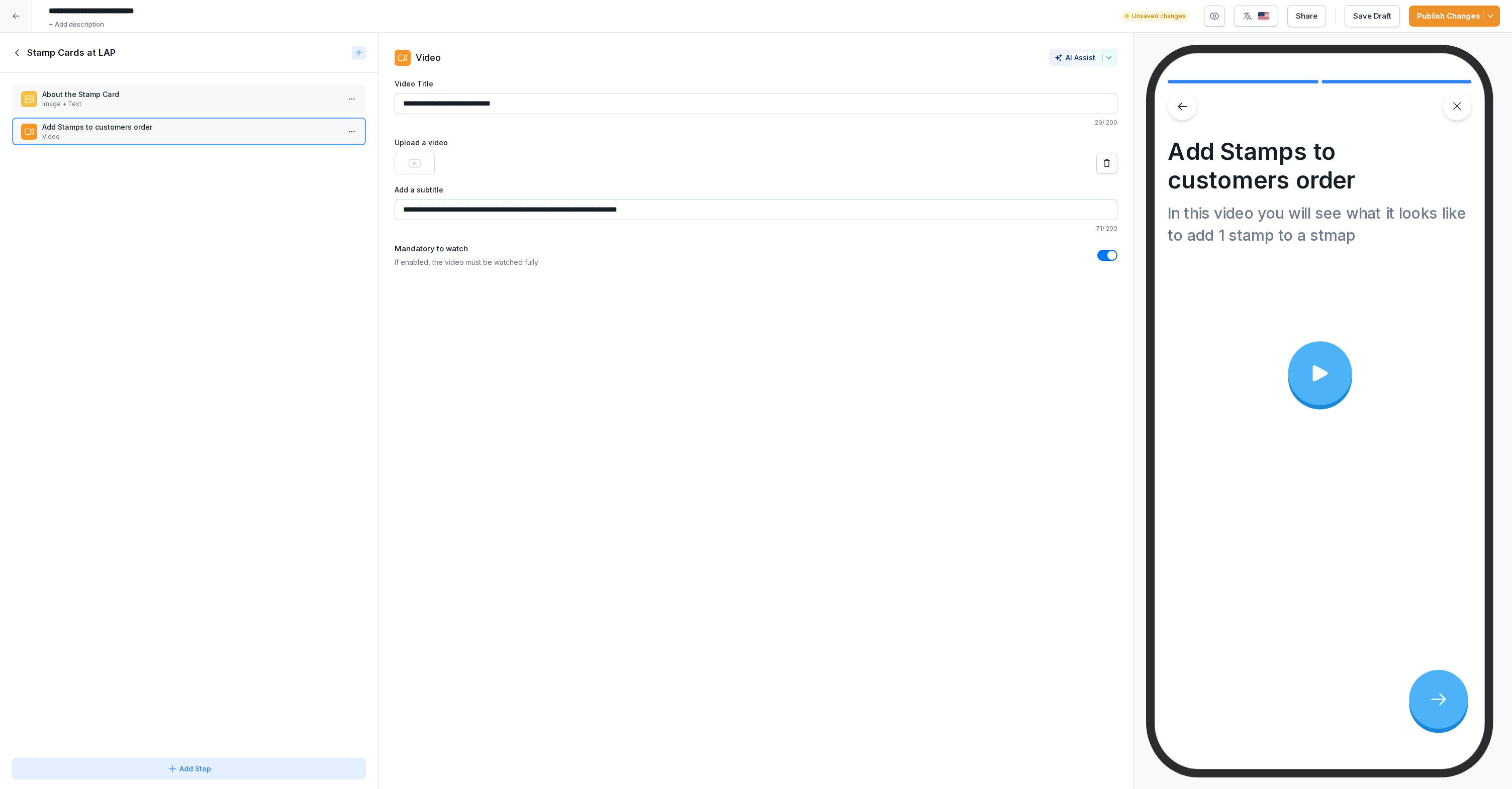
click at [602, 213] on input "**********" at bounding box center [755, 210] width 723 height 21
type input "**********"
click at [362, 53] on icon at bounding box center [359, 53] width 8 height 8
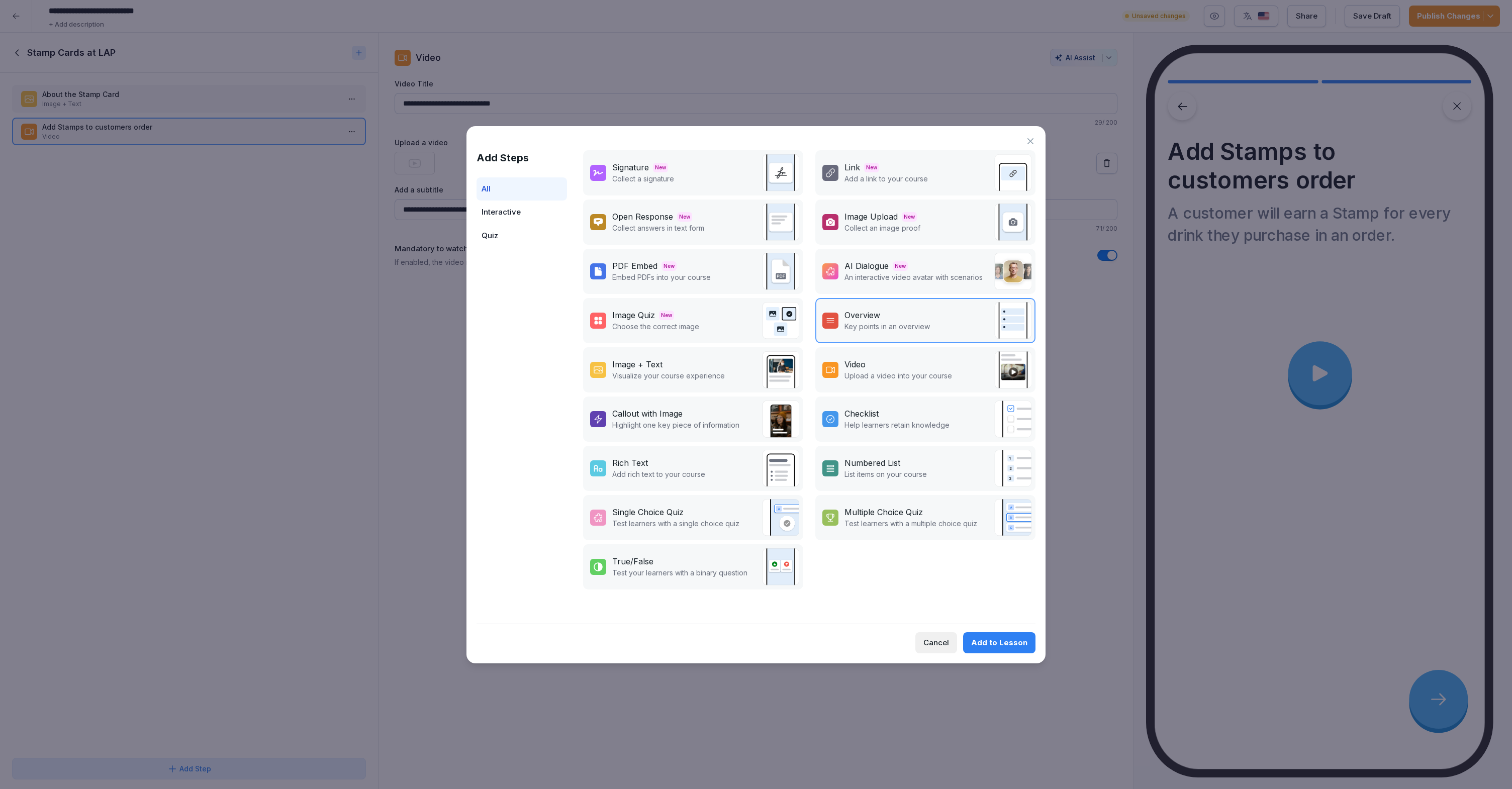
click at [902, 311] on div "Overview" at bounding box center [887, 315] width 85 height 12
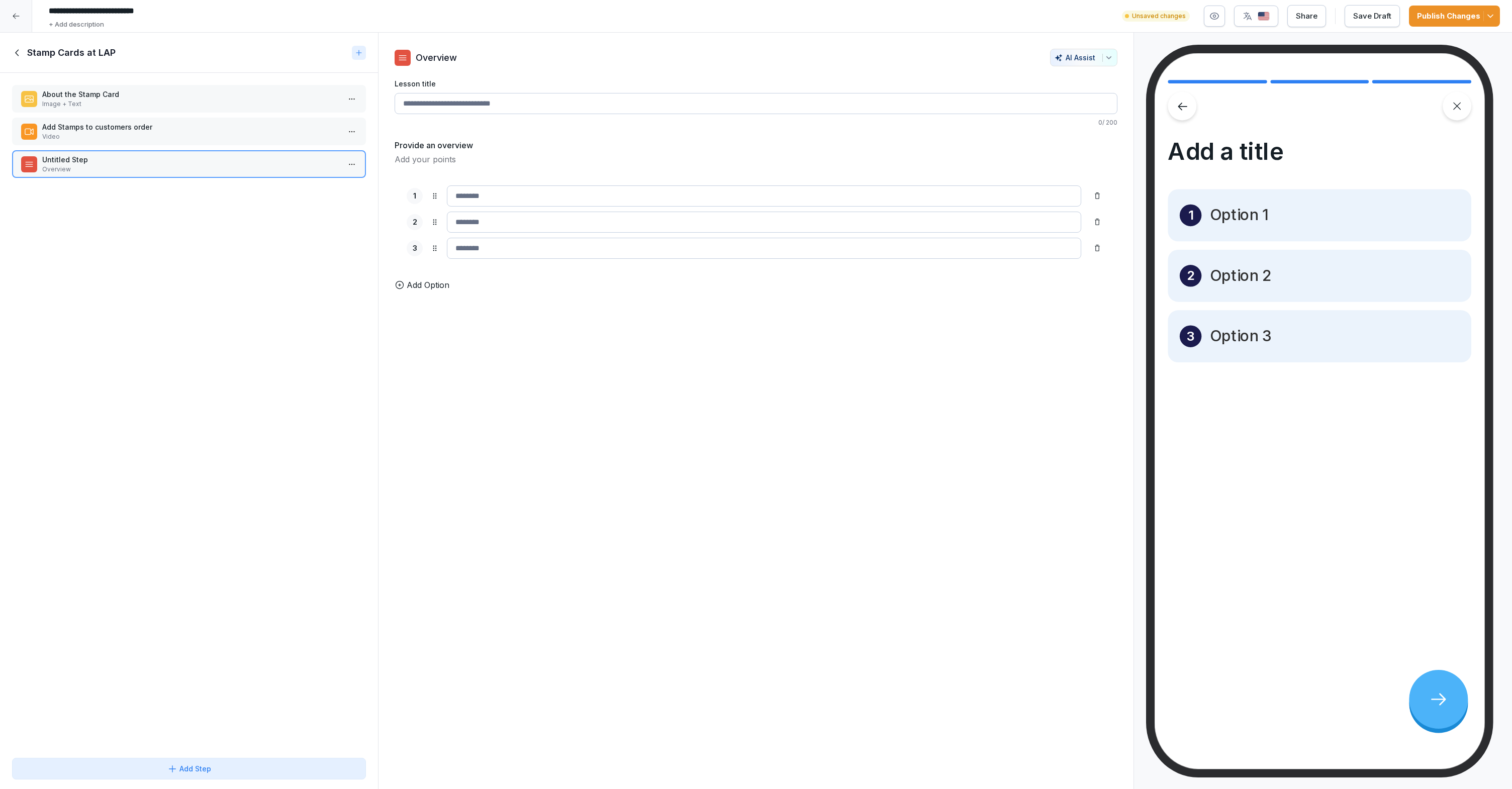
click at [1251, 212] on p "Option 1" at bounding box center [1238, 215] width 58 height 20
click at [566, 184] on div "1 2 3 To pick up a draggable item, press the space bar. While dragging, use the…" at bounding box center [755, 222] width 723 height 97
click at [565, 187] on input at bounding box center [764, 196] width 634 height 21
type input "*"
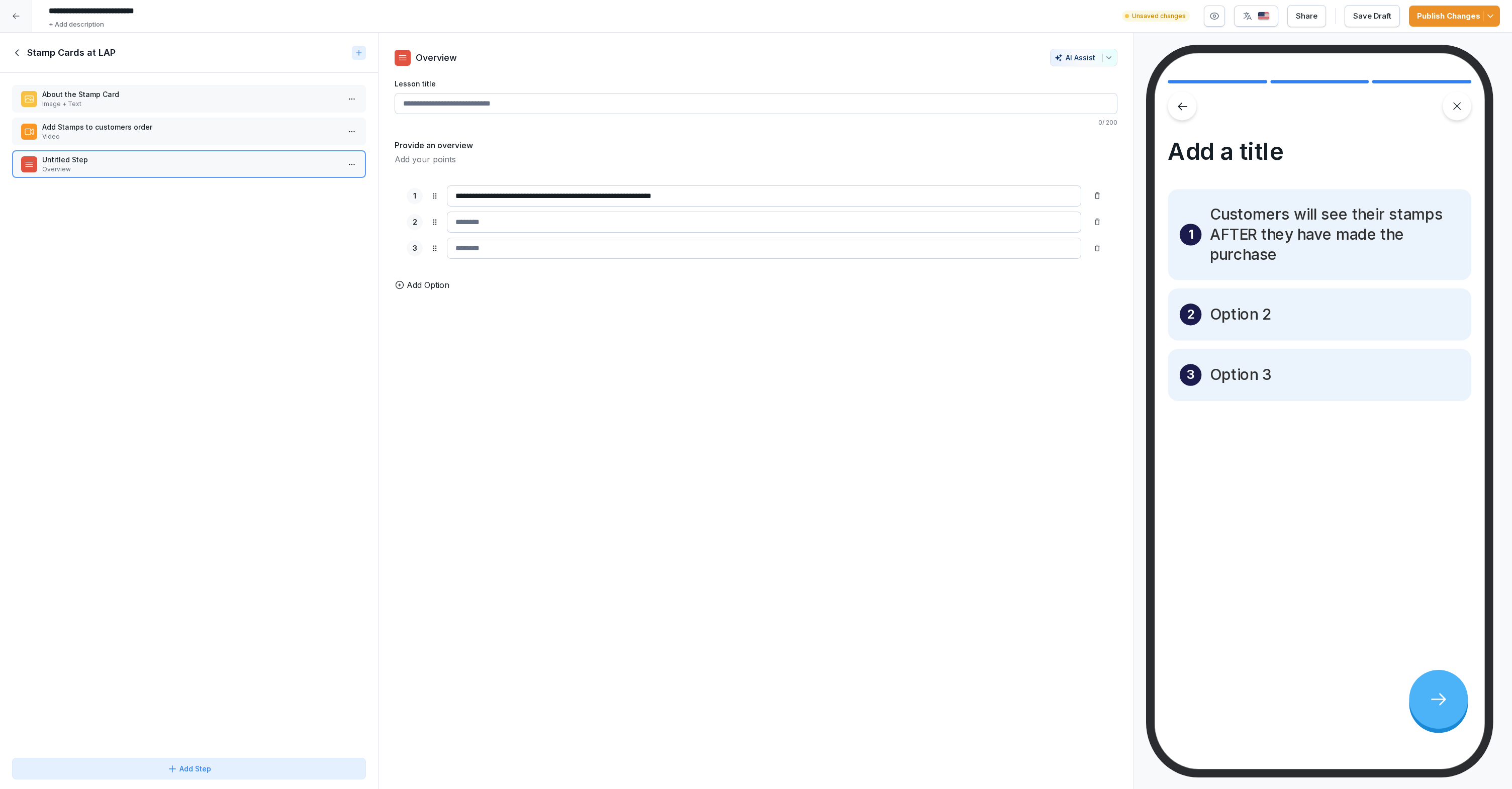
type input "**********"
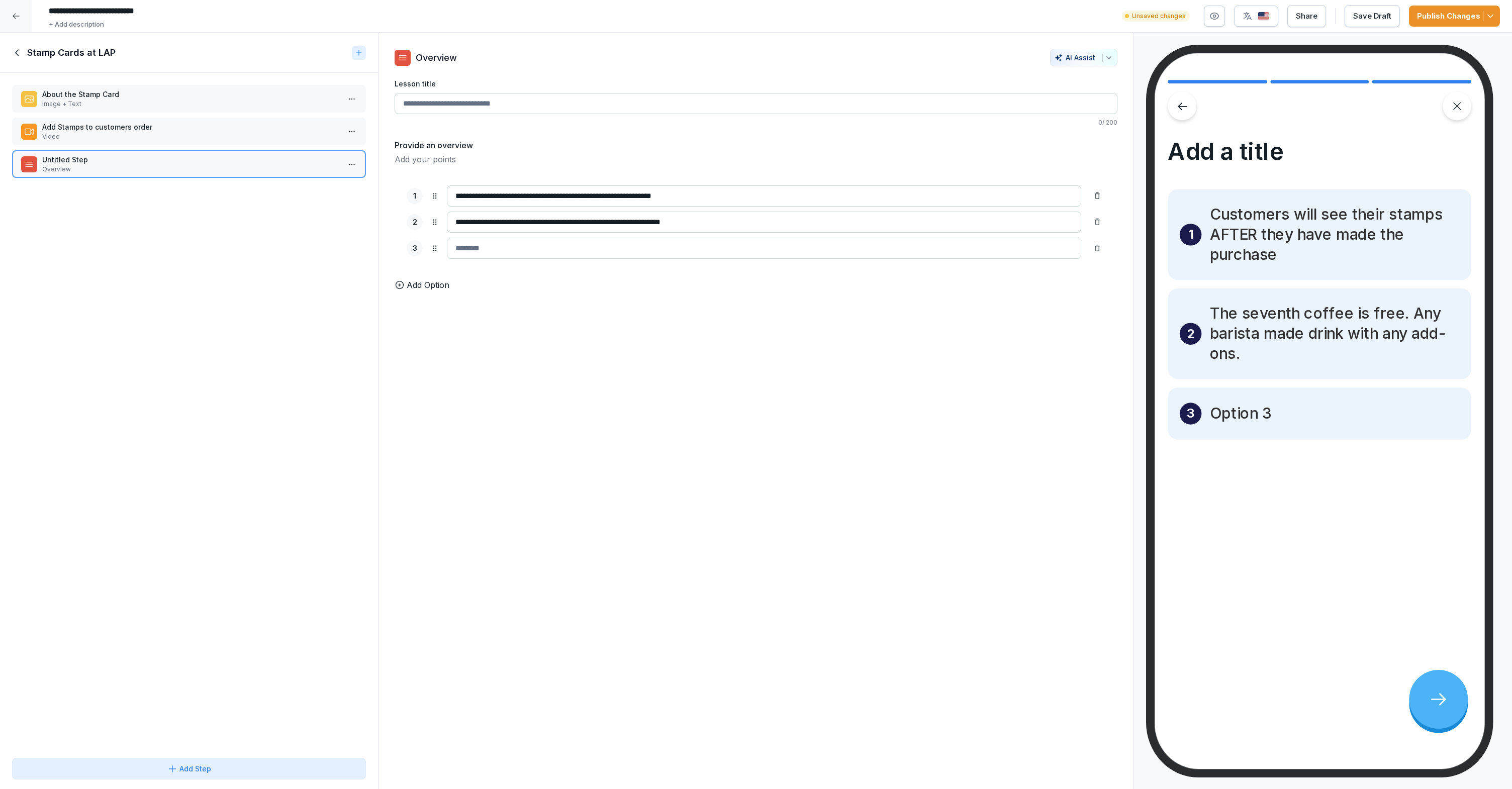
type input "**********"
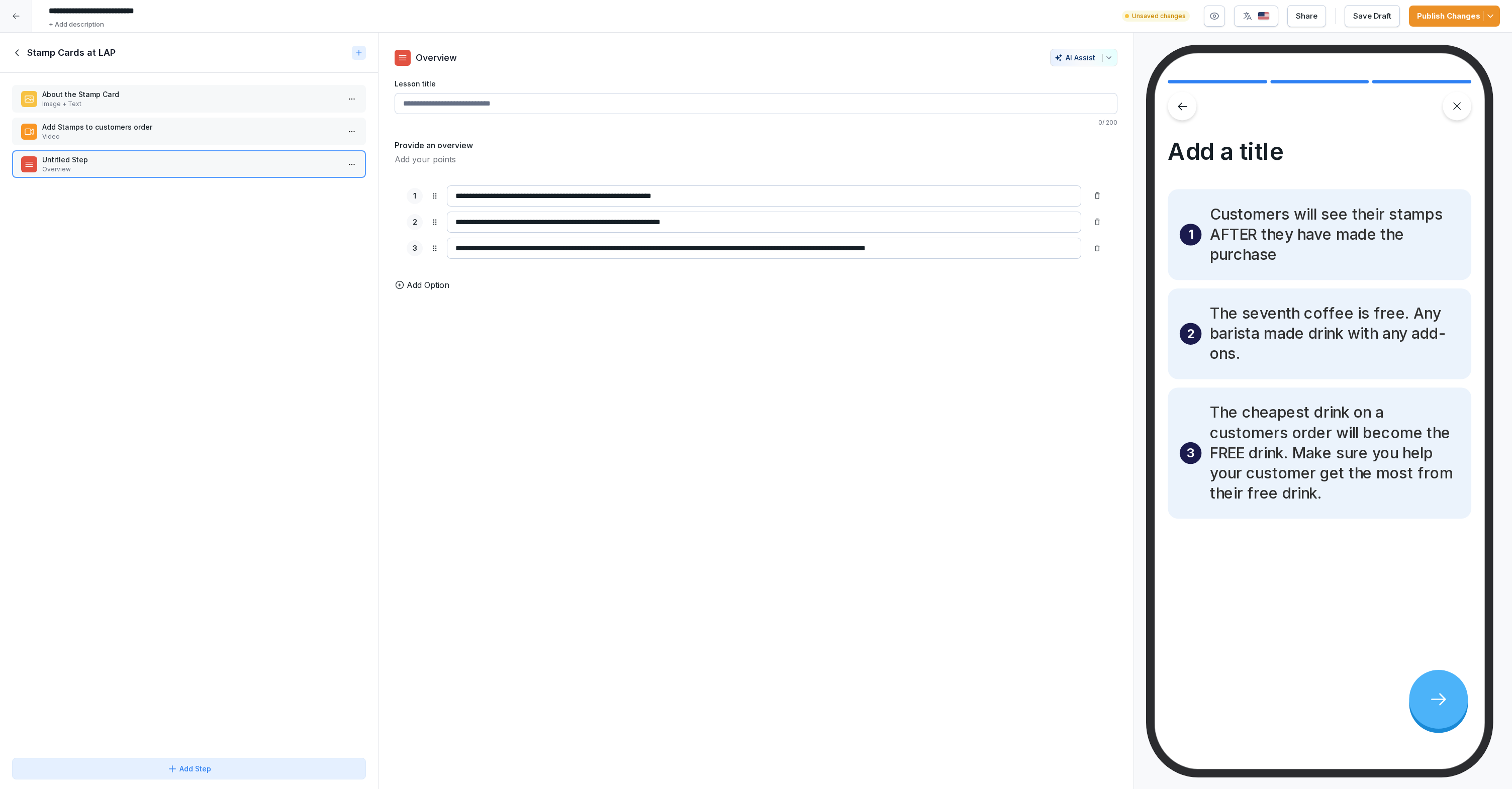
type input "**********"
click at [613, 371] on div "**********" at bounding box center [755, 411] width 756 height 756
click at [436, 291] on p "Add Option" at bounding box center [428, 285] width 43 height 12
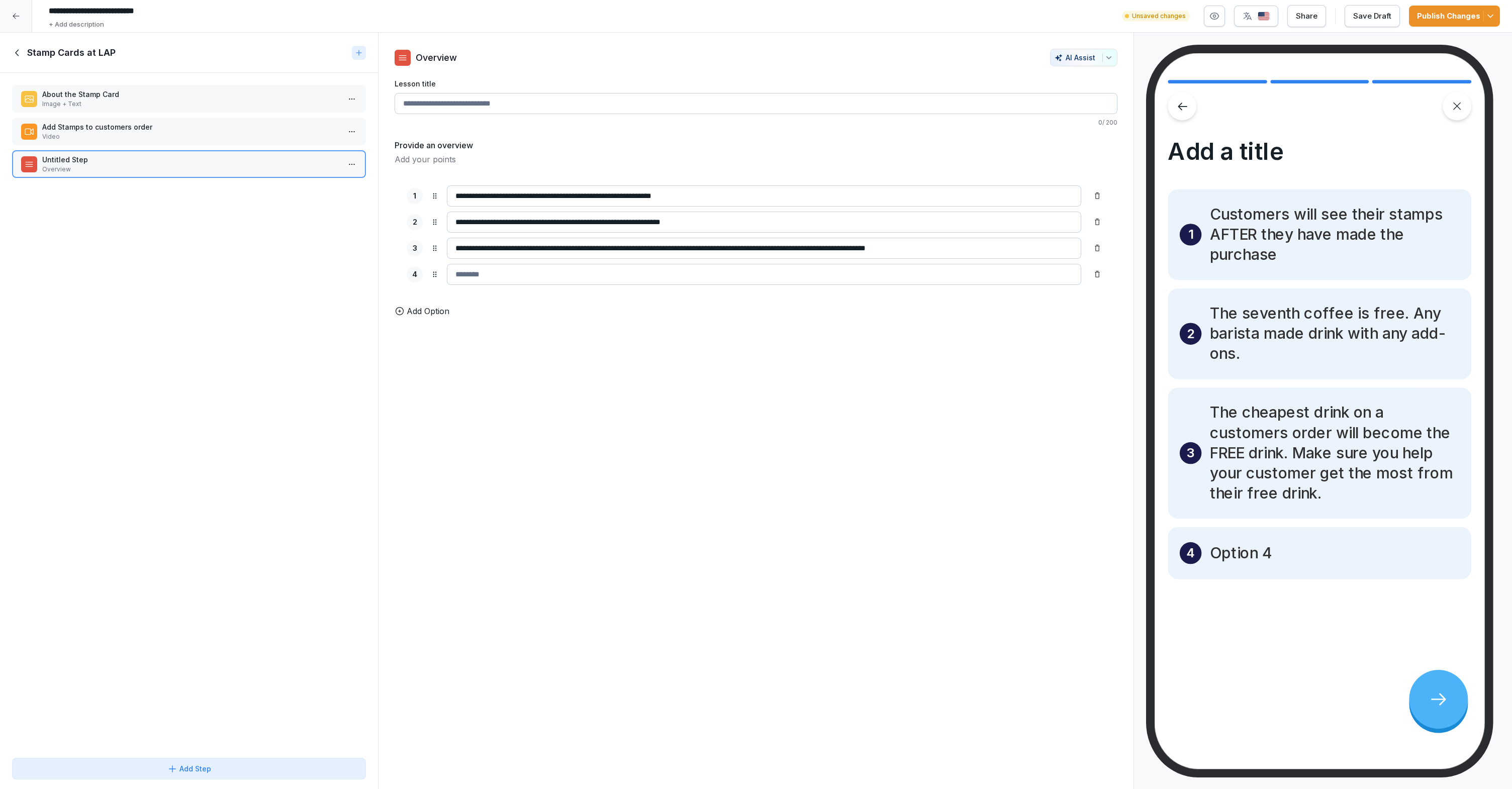
click at [1093, 277] on icon at bounding box center [1098, 274] width 8 height 8
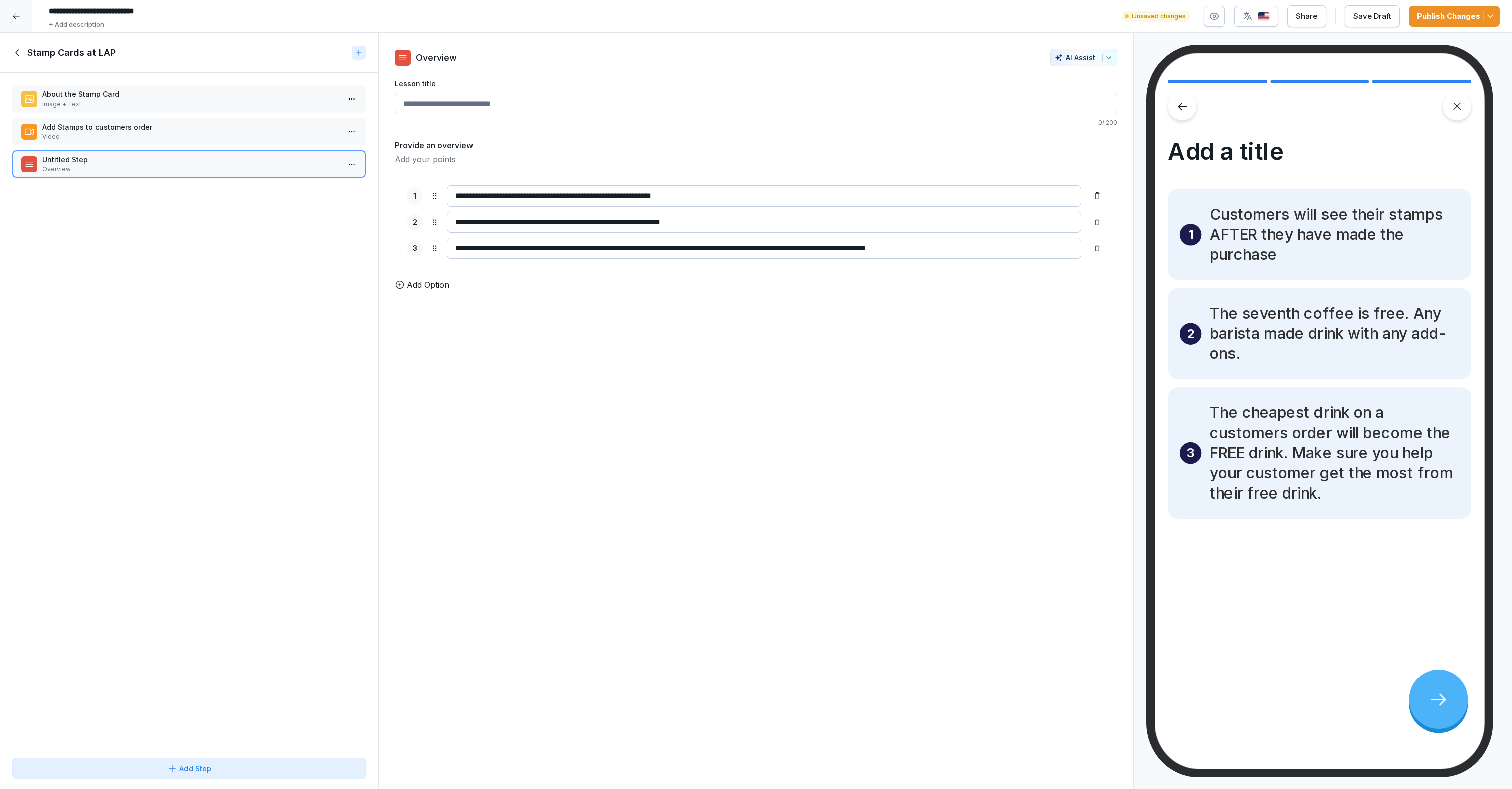
click at [703, 105] on input "Lesson title" at bounding box center [755, 104] width 723 height 21
type input "*"
type input "**********"
click at [221, 246] on div "About the Stamp Card Image + Text Add Stamps to customers order Video More abou…" at bounding box center [189, 413] width 378 height 681
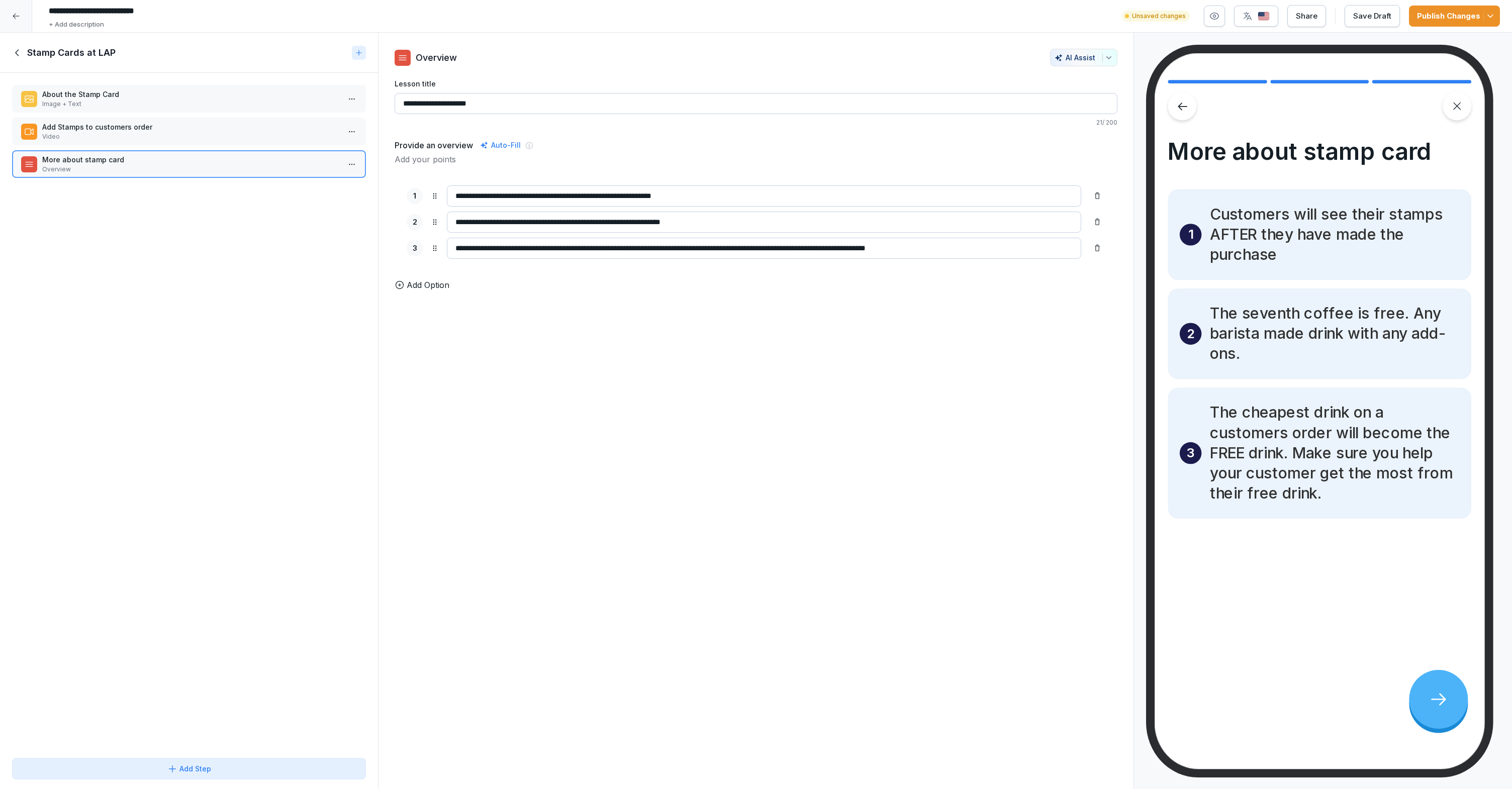
click at [221, 246] on div "About the Stamp Card Image + Text Add Stamps to customers order Video More abou…" at bounding box center [189, 413] width 378 height 681
click at [428, 108] on input "**********" at bounding box center [755, 104] width 723 height 21
drag, startPoint x: 1238, startPoint y: 309, endPoint x: 1405, endPoint y: 320, distance: 167.4
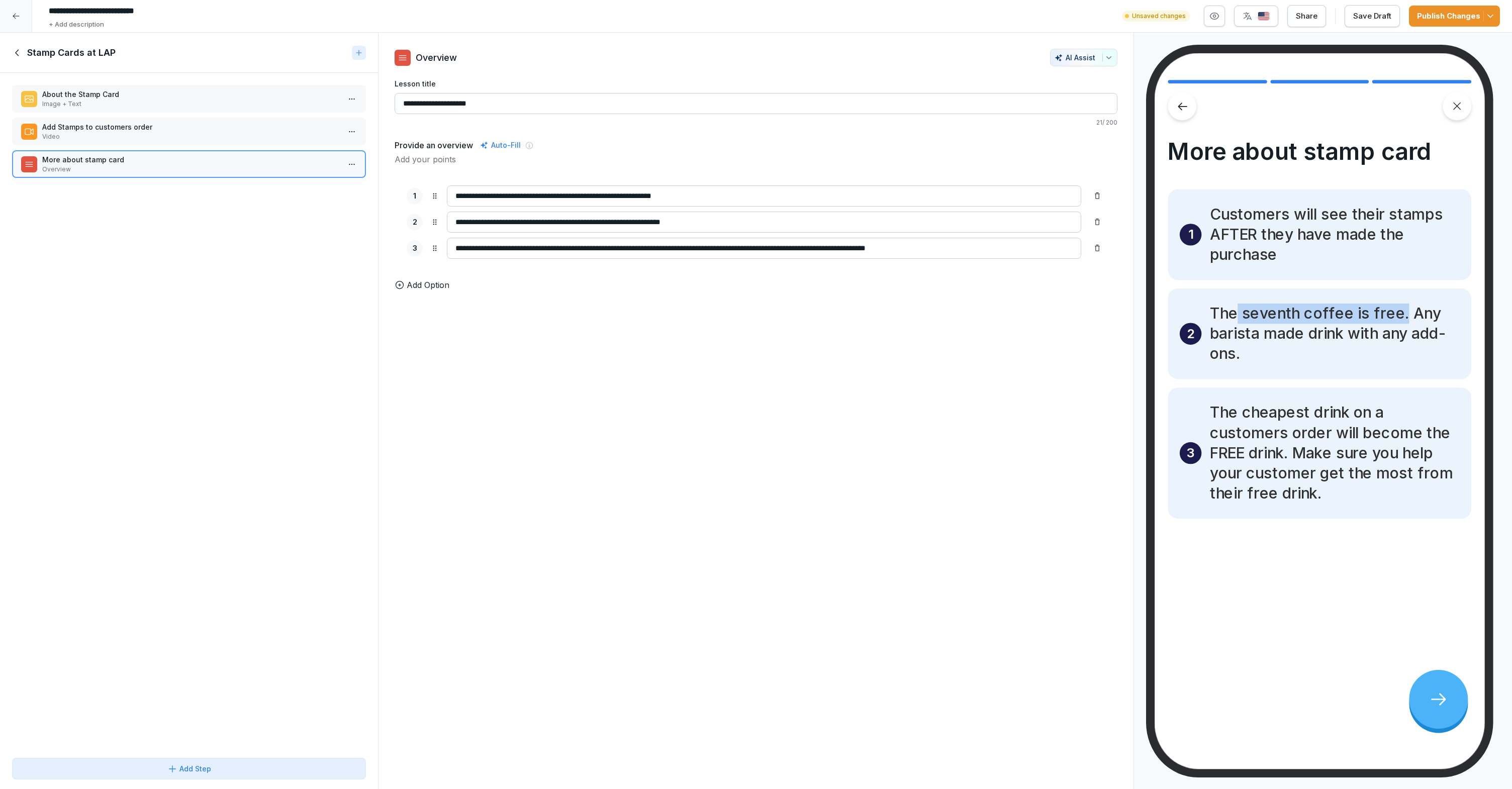
click at [1405, 320] on p "The seventh coffee is free. Any barista made drink with any add-ons." at bounding box center [1334, 334] width 250 height 60
click at [1406, 319] on p "The seventh coffee is free. Any barista made drink with any add-ons." at bounding box center [1334, 334] width 250 height 60
drag, startPoint x: 1210, startPoint y: 334, endPoint x: 1446, endPoint y: 351, distance: 236.6
click at [1446, 351] on p "The seventh coffee is free. Any barista made drink with any add-ons." at bounding box center [1334, 334] width 250 height 60
click at [1439, 348] on p "The seventh coffee is free. Any barista made drink with any add-ons." at bounding box center [1334, 334] width 250 height 60
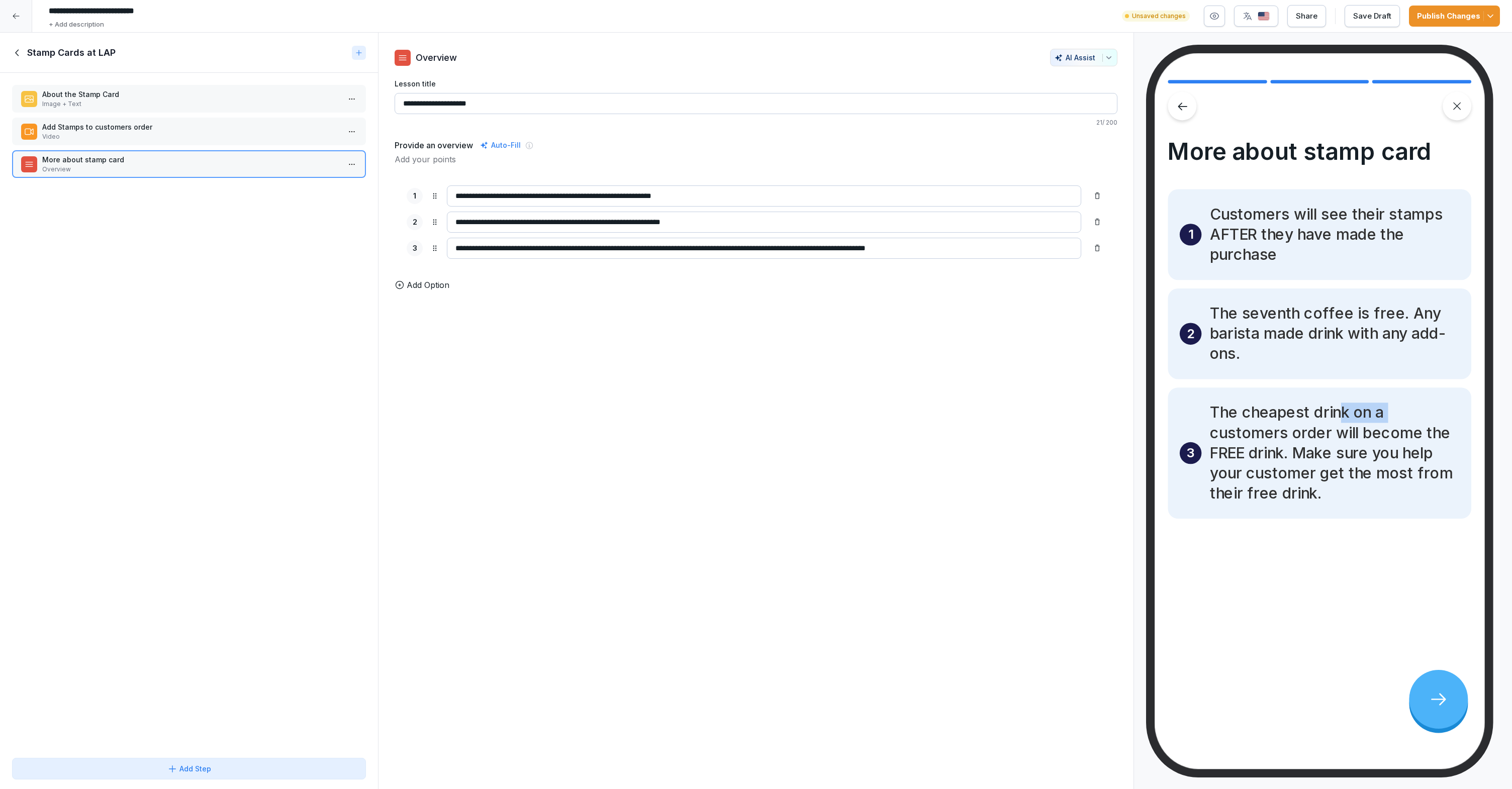
drag, startPoint x: 1220, startPoint y: 421, endPoint x: 1349, endPoint y: 417, distance: 129.1
click at [1350, 417] on p "The cheapest drink on a customers order will become the FREE drink. Make sure y…" at bounding box center [1334, 453] width 250 height 101
drag, startPoint x: 1349, startPoint y: 417, endPoint x: 1322, endPoint y: 427, distance: 28.8
click at [1349, 417] on p "The cheapest drink on a customers order will become the FREE drink. Make sure y…" at bounding box center [1334, 453] width 250 height 101
drag, startPoint x: 1233, startPoint y: 438, endPoint x: 1433, endPoint y: 437, distance: 200.0
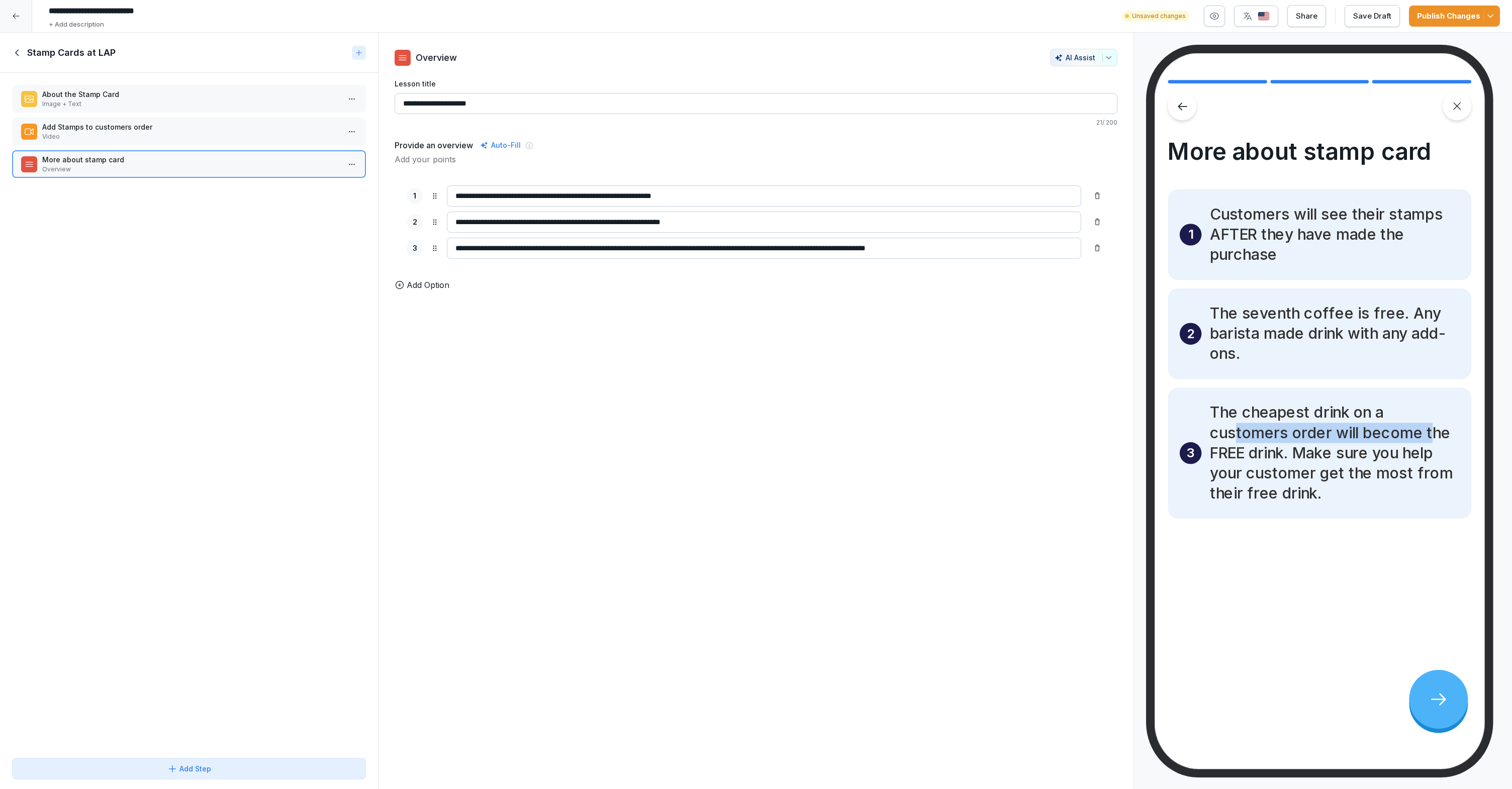
click at [1433, 437] on p "The cheapest drink on a customers order will become the FREE drink. Make sure y…" at bounding box center [1334, 453] width 250 height 101
click at [1328, 461] on p "The cheapest drink on a customers order will become the FREE drink. Make sure y…" at bounding box center [1334, 453] width 250 height 101
drag, startPoint x: 1350, startPoint y: 451, endPoint x: 1430, endPoint y: 469, distance: 82.0
click at [1434, 469] on p "The cheapest drink on a customers order will become the FREE drink. Make sure y…" at bounding box center [1334, 453] width 250 height 101
click at [1268, 492] on p "The cheapest drink on a customers order will become the FREE drink. Make sure y…" at bounding box center [1334, 453] width 250 height 101
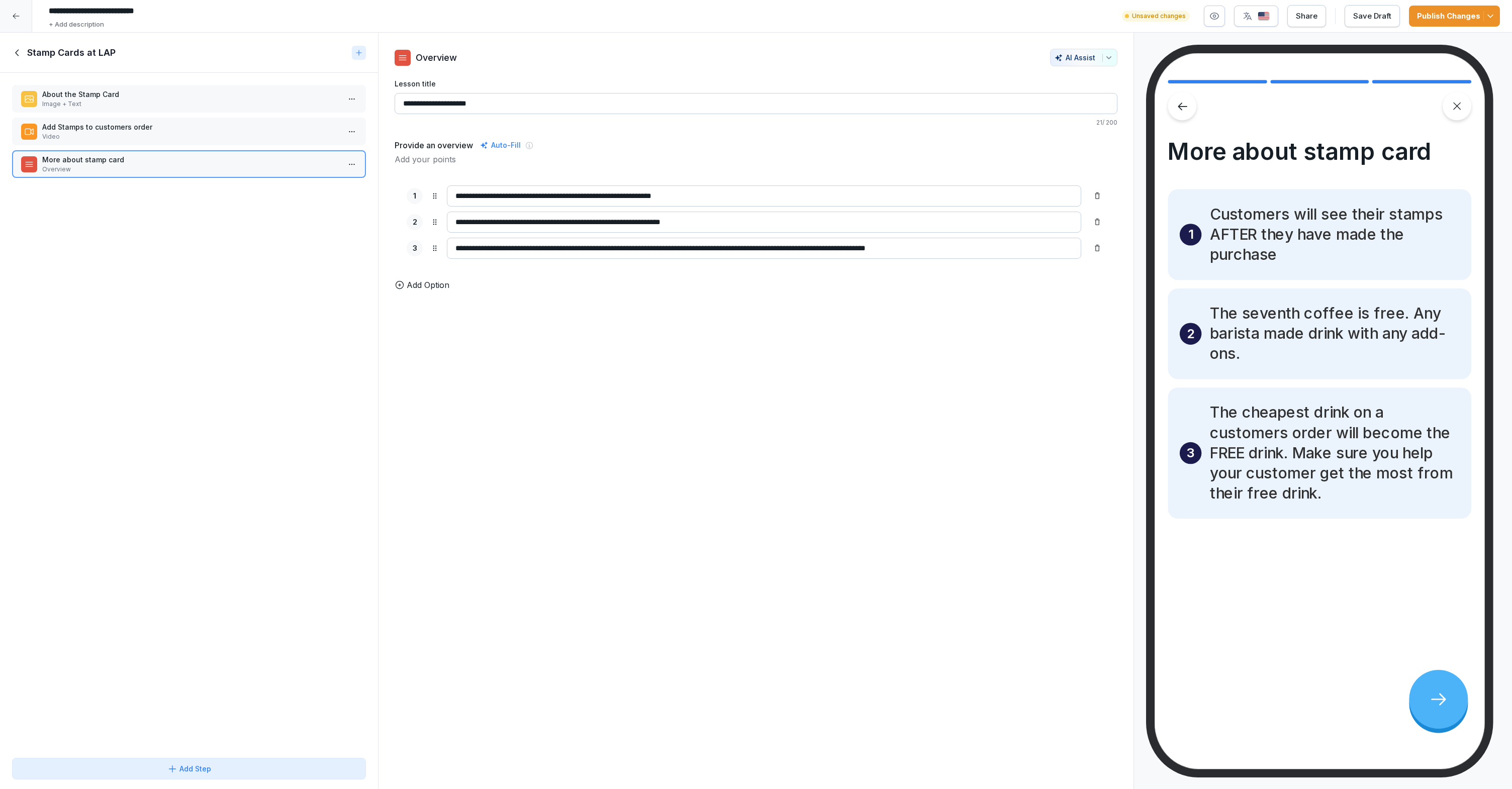
click at [414, 291] on p "Add Option" at bounding box center [428, 285] width 43 height 12
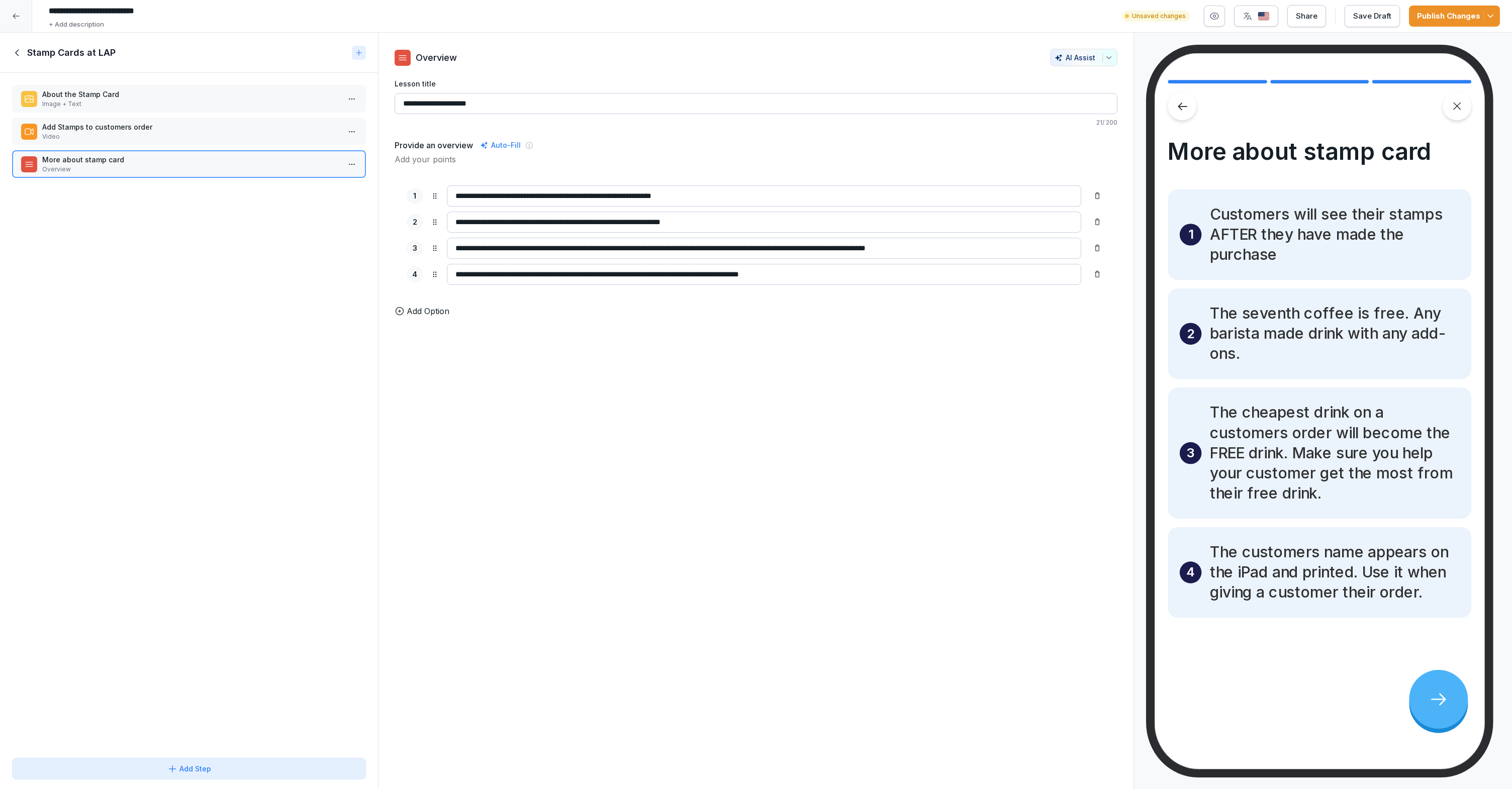
type input "**********"
click at [513, 427] on div "**********" at bounding box center [755, 411] width 756 height 756
click at [346, 165] on html "**********" at bounding box center [756, 394] width 1512 height 789
click at [331, 206] on div "About the Stamp Card Image + Text Add Stamps to customers order Video More abou…" at bounding box center [189, 413] width 378 height 681
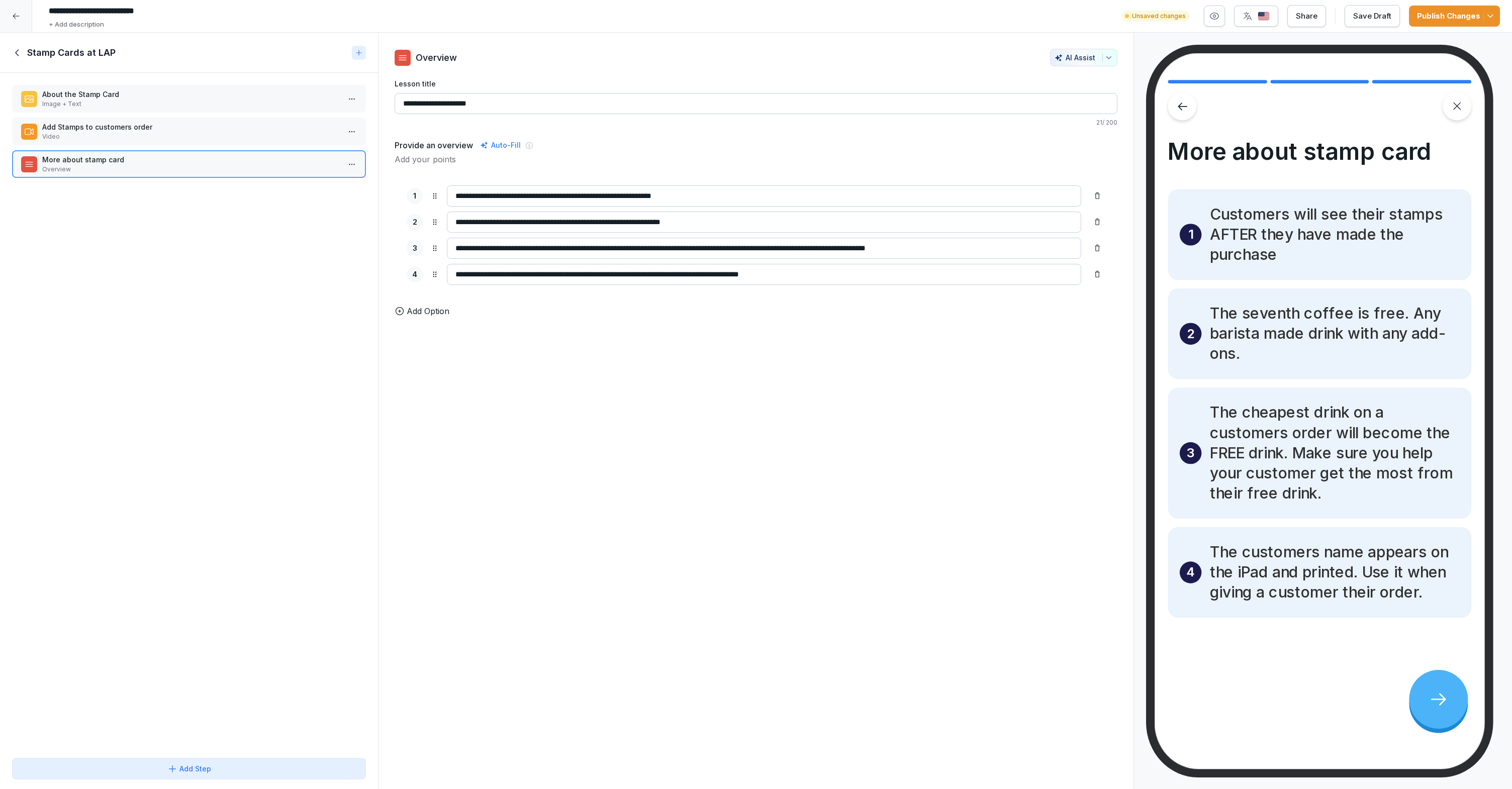
click at [321, 137] on p "Video" at bounding box center [191, 136] width 298 height 9
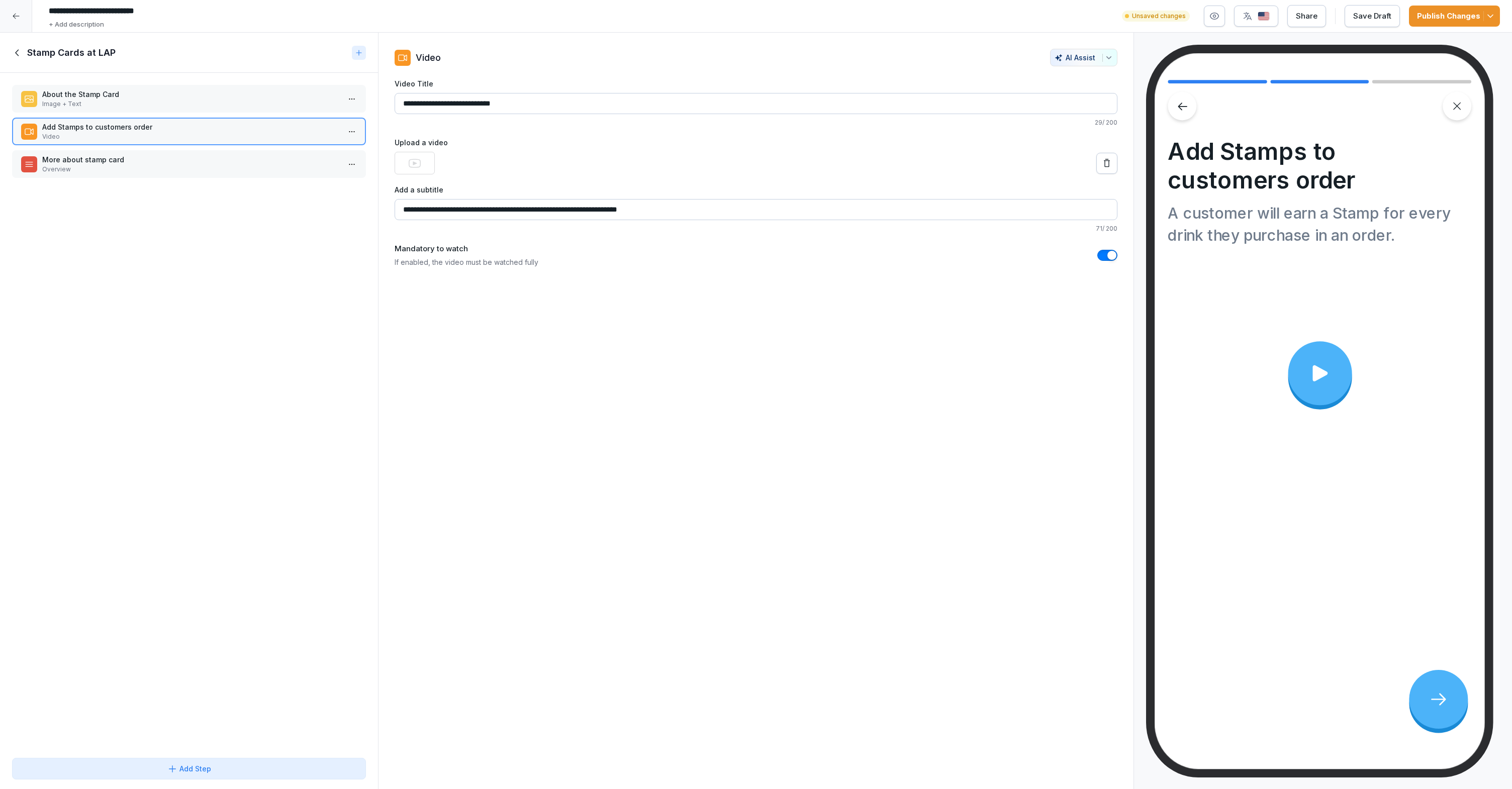
click at [318, 107] on p "Image + Text" at bounding box center [191, 104] width 298 height 9
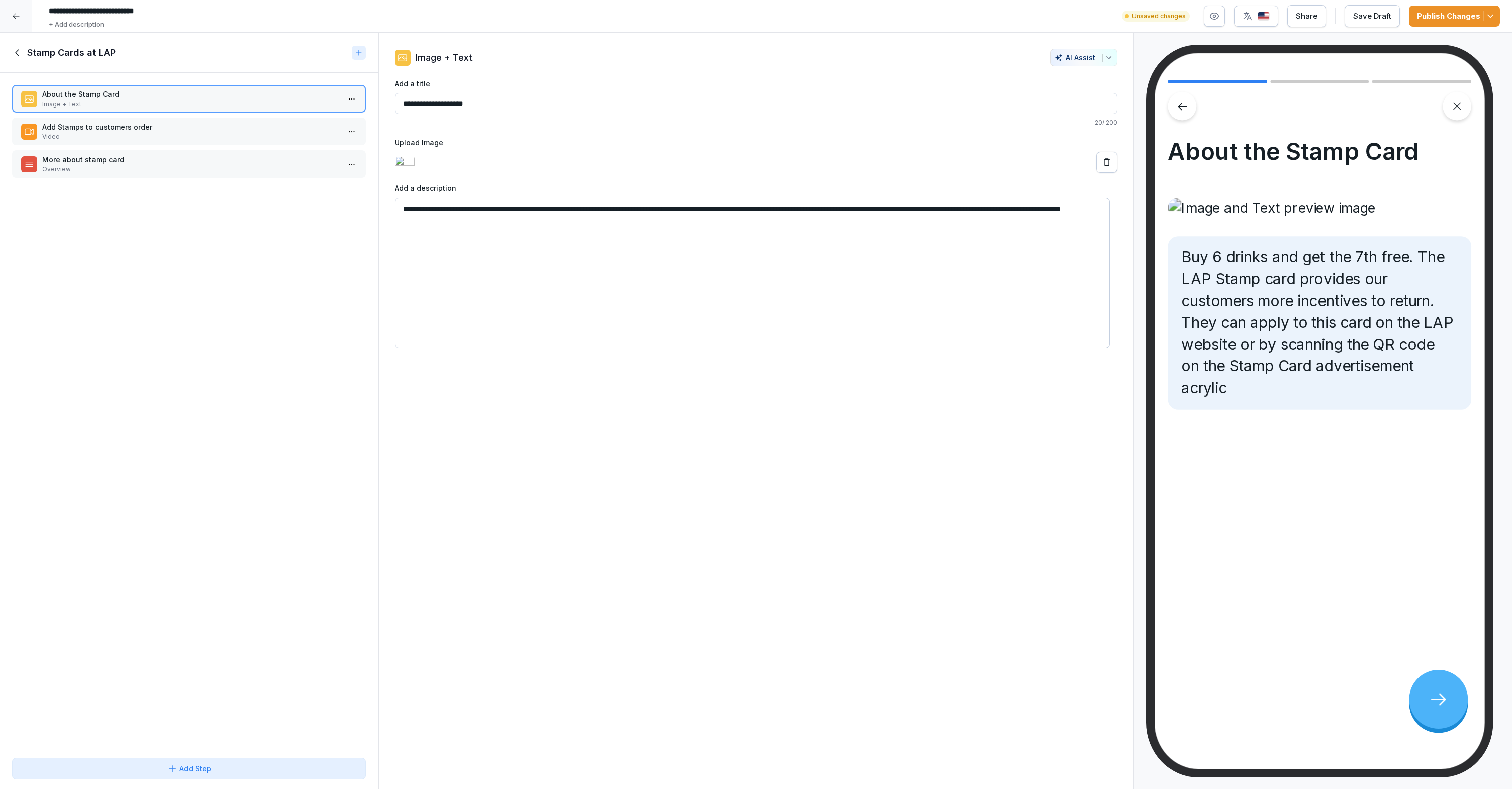
click at [317, 125] on p "Add Stamps to customers order" at bounding box center [191, 127] width 298 height 11
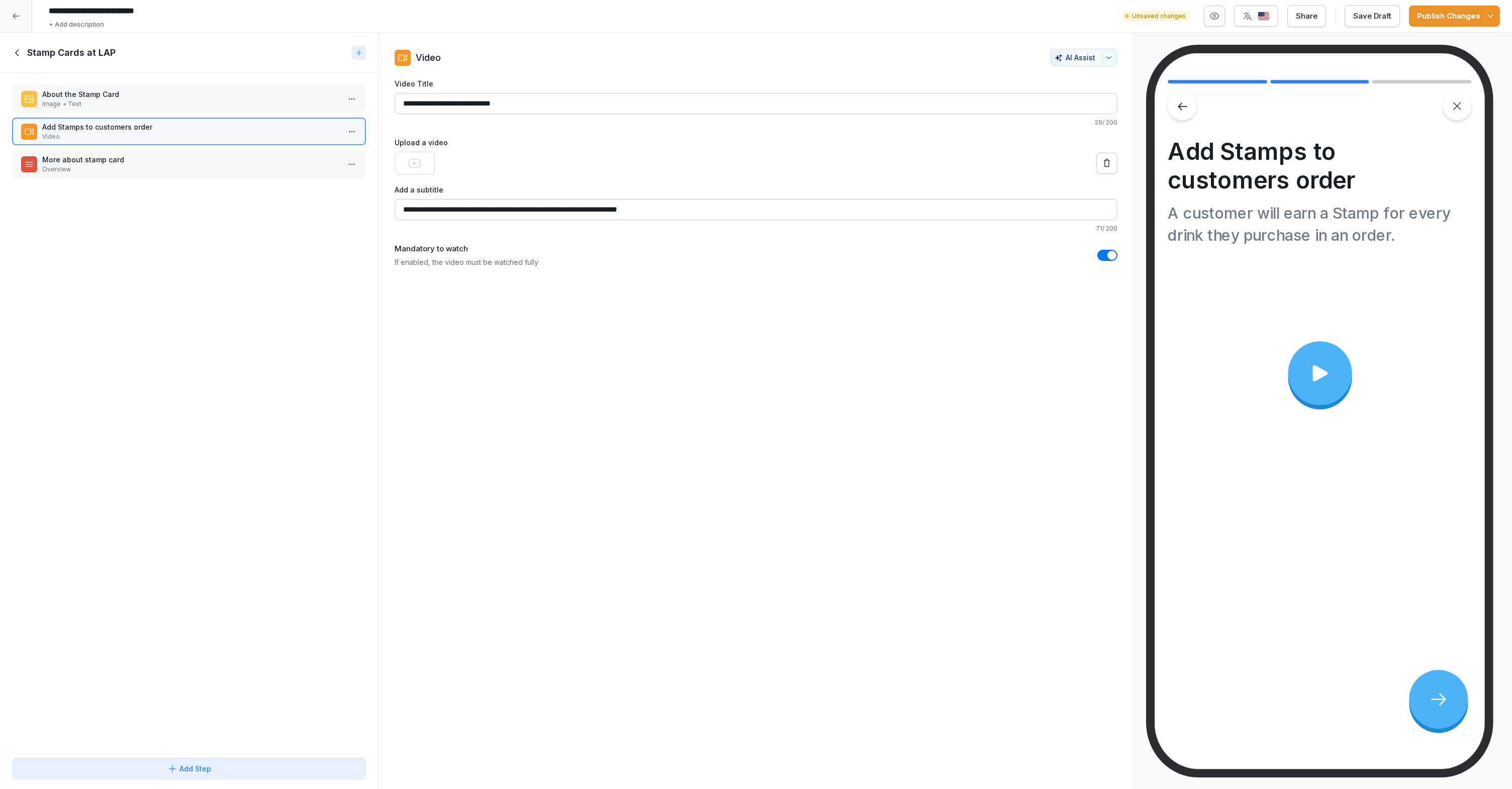
click at [314, 164] on p "More about stamp card" at bounding box center [191, 159] width 298 height 11
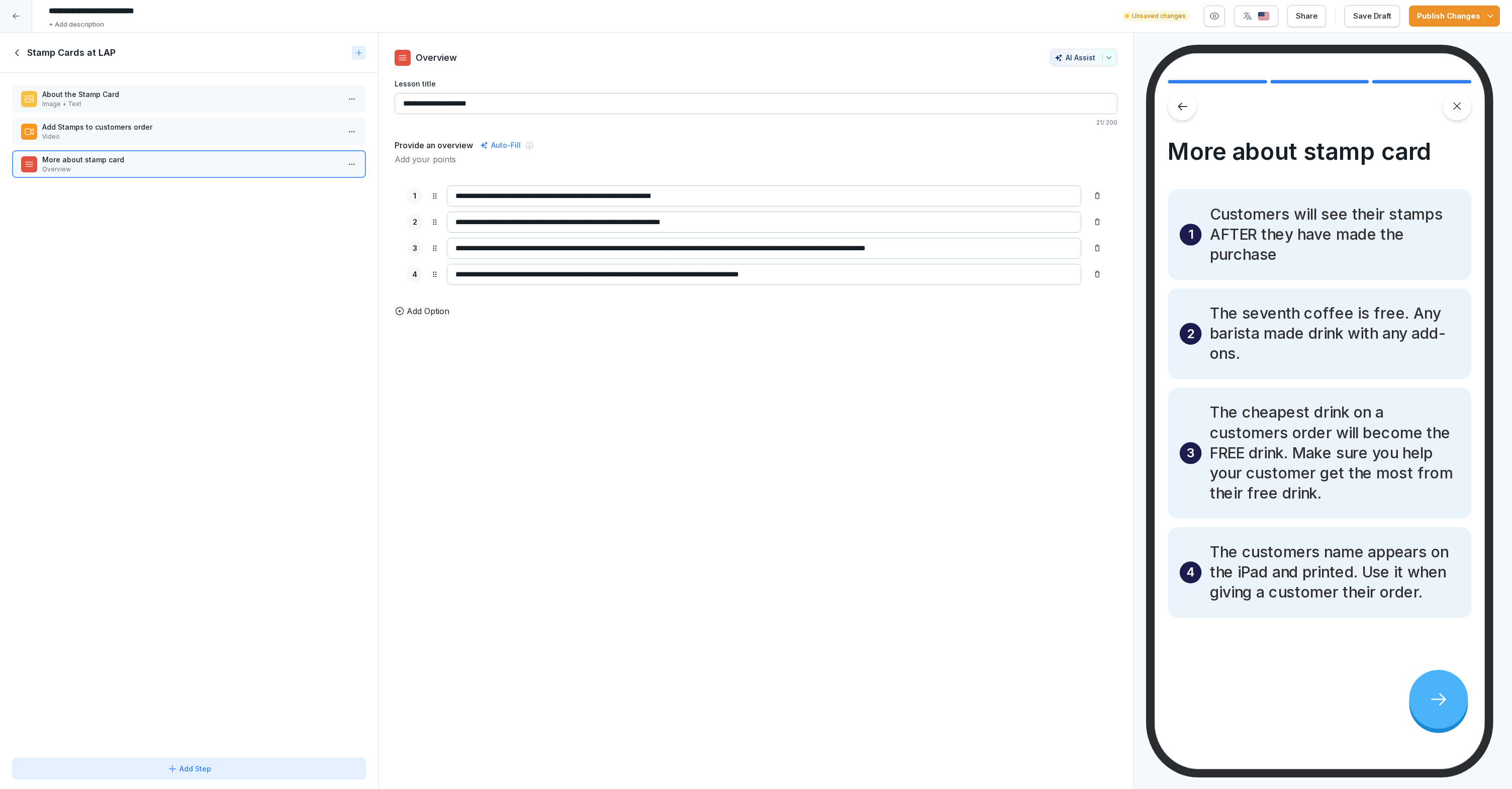
click at [307, 196] on div "About the Stamp Card Image + Text Add Stamps to customers order Video More abou…" at bounding box center [189, 413] width 378 height 681
click at [305, 142] on div "Add Stamps to customers order Video" at bounding box center [189, 131] width 354 height 28
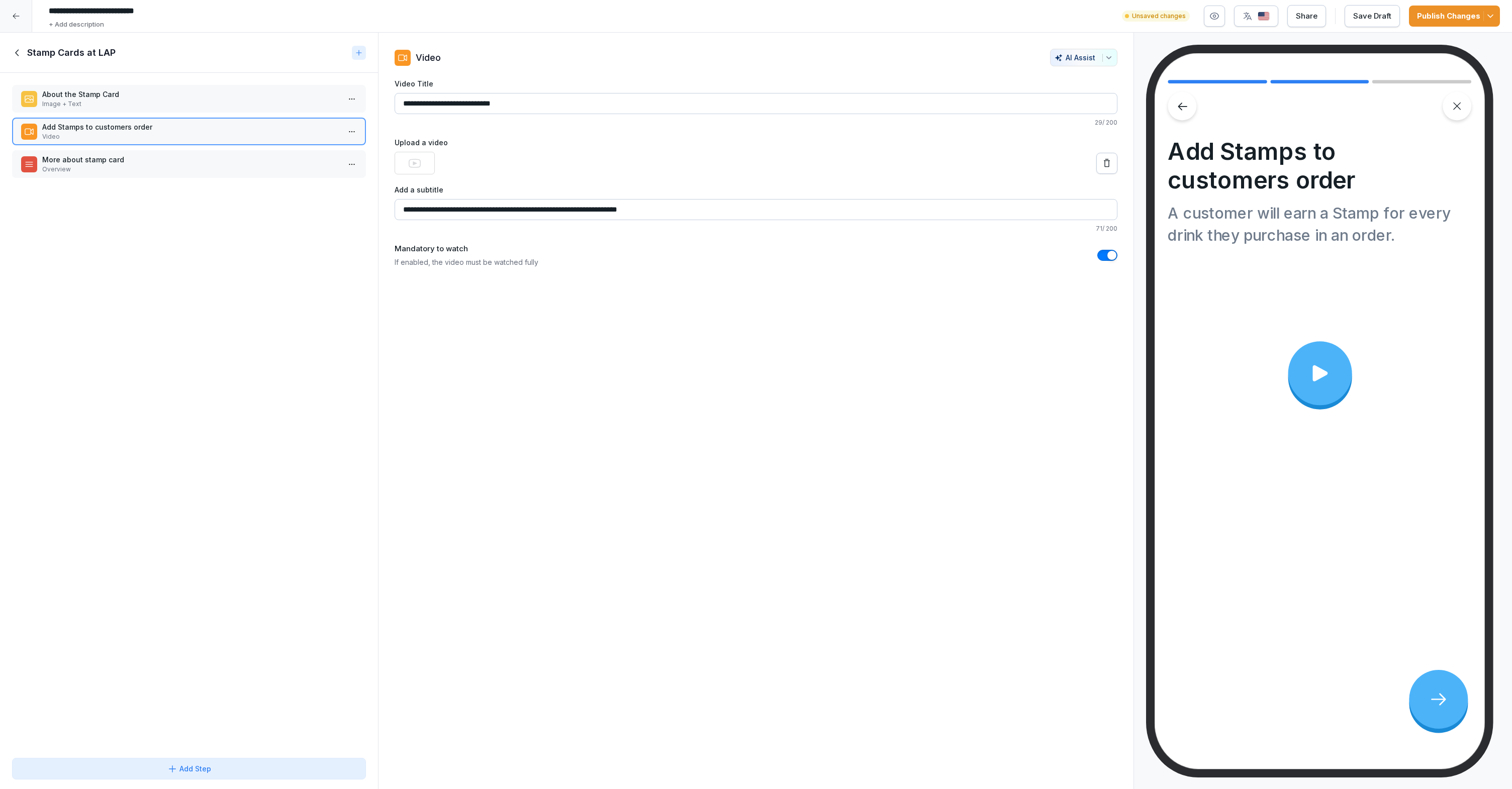
click at [299, 98] on p "About the Stamp Card" at bounding box center [191, 94] width 298 height 11
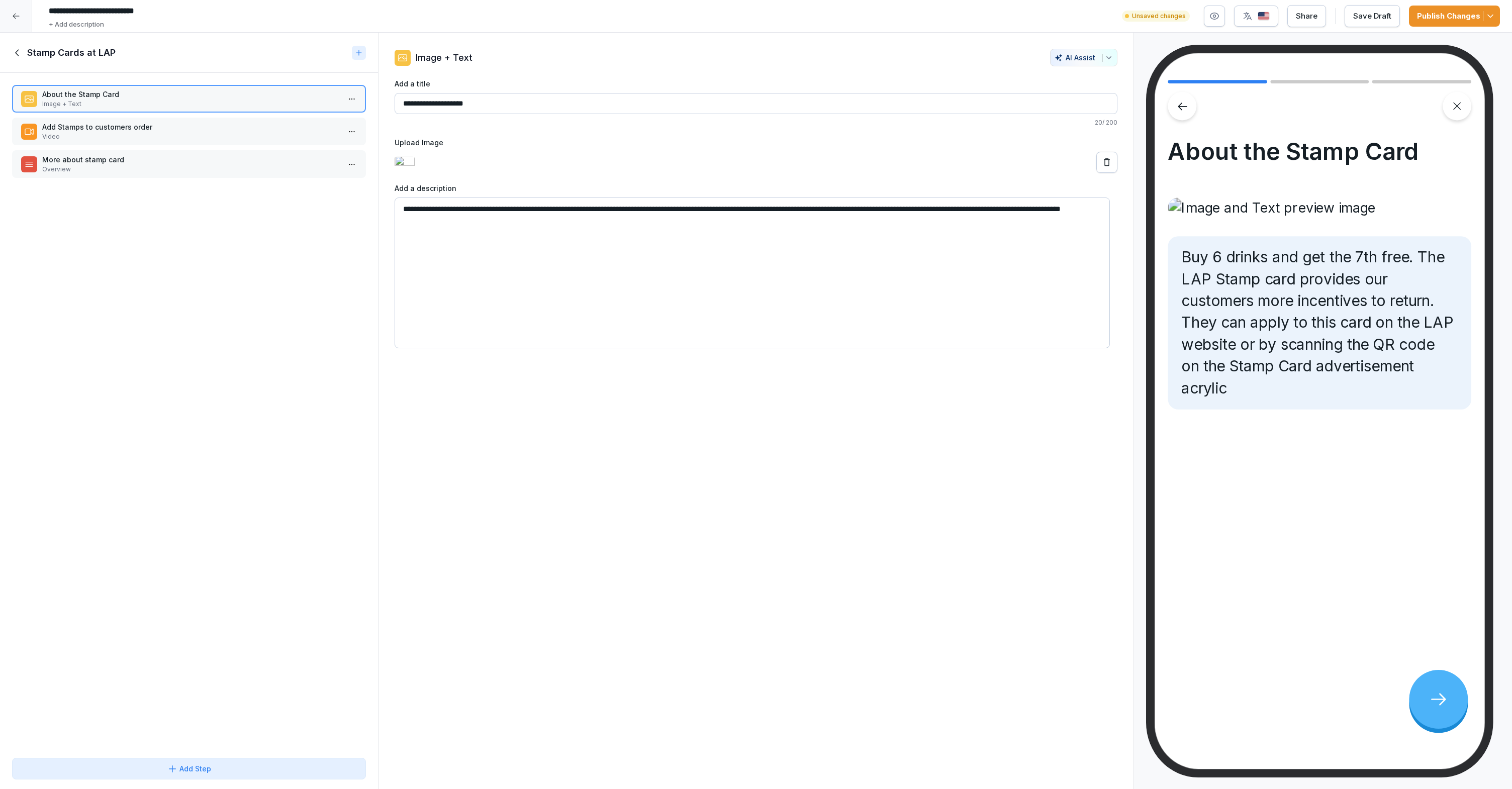
click at [20, 50] on icon at bounding box center [17, 53] width 11 height 11
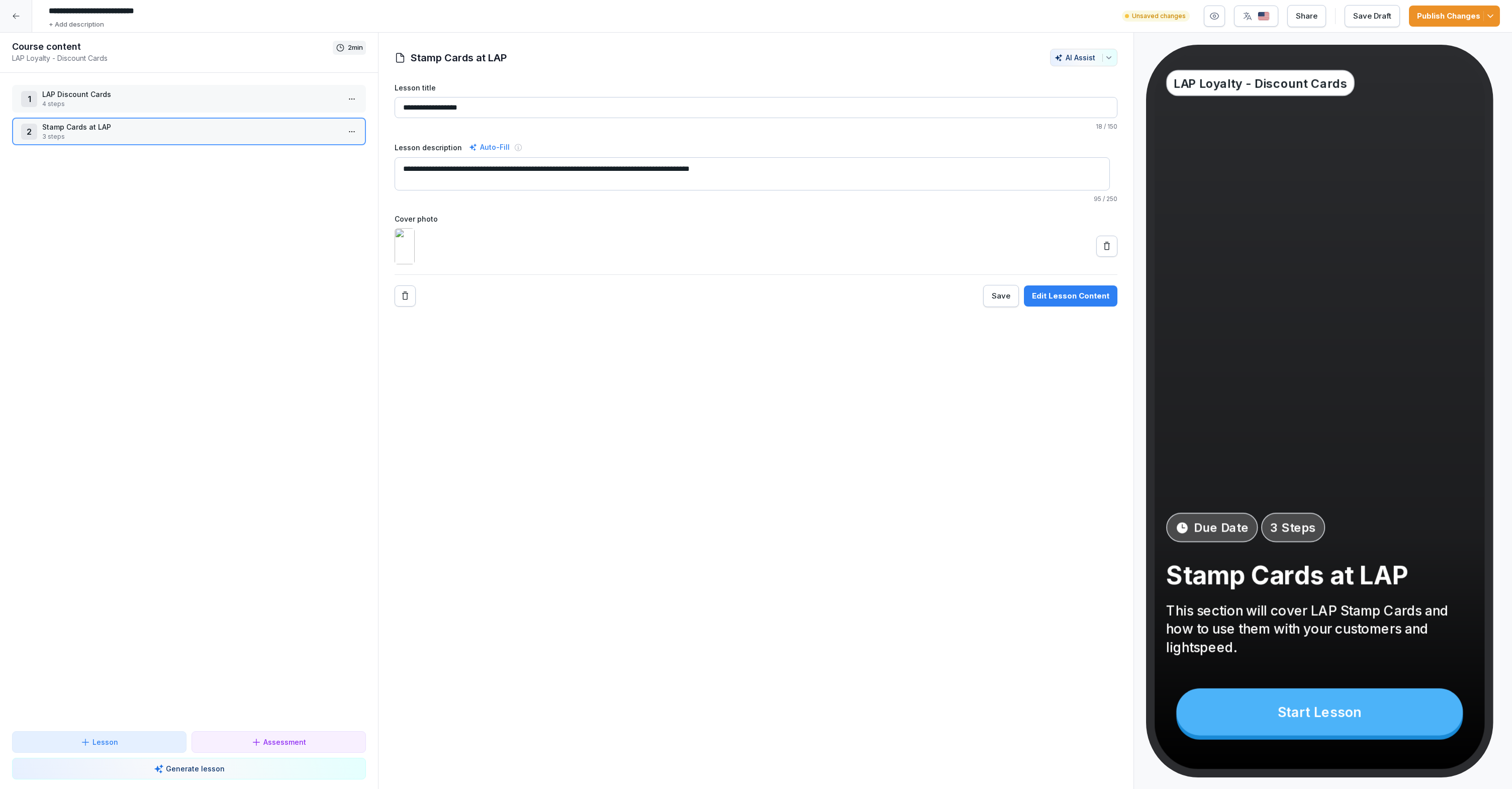
click at [68, 165] on div "1 LAP Discount Cards 4 steps 2 Stamp Cards at LAP 3 steps To pick up a draggabl…" at bounding box center [189, 402] width 378 height 658
click at [133, 745] on div "Lesson" at bounding box center [99, 742] width 157 height 11
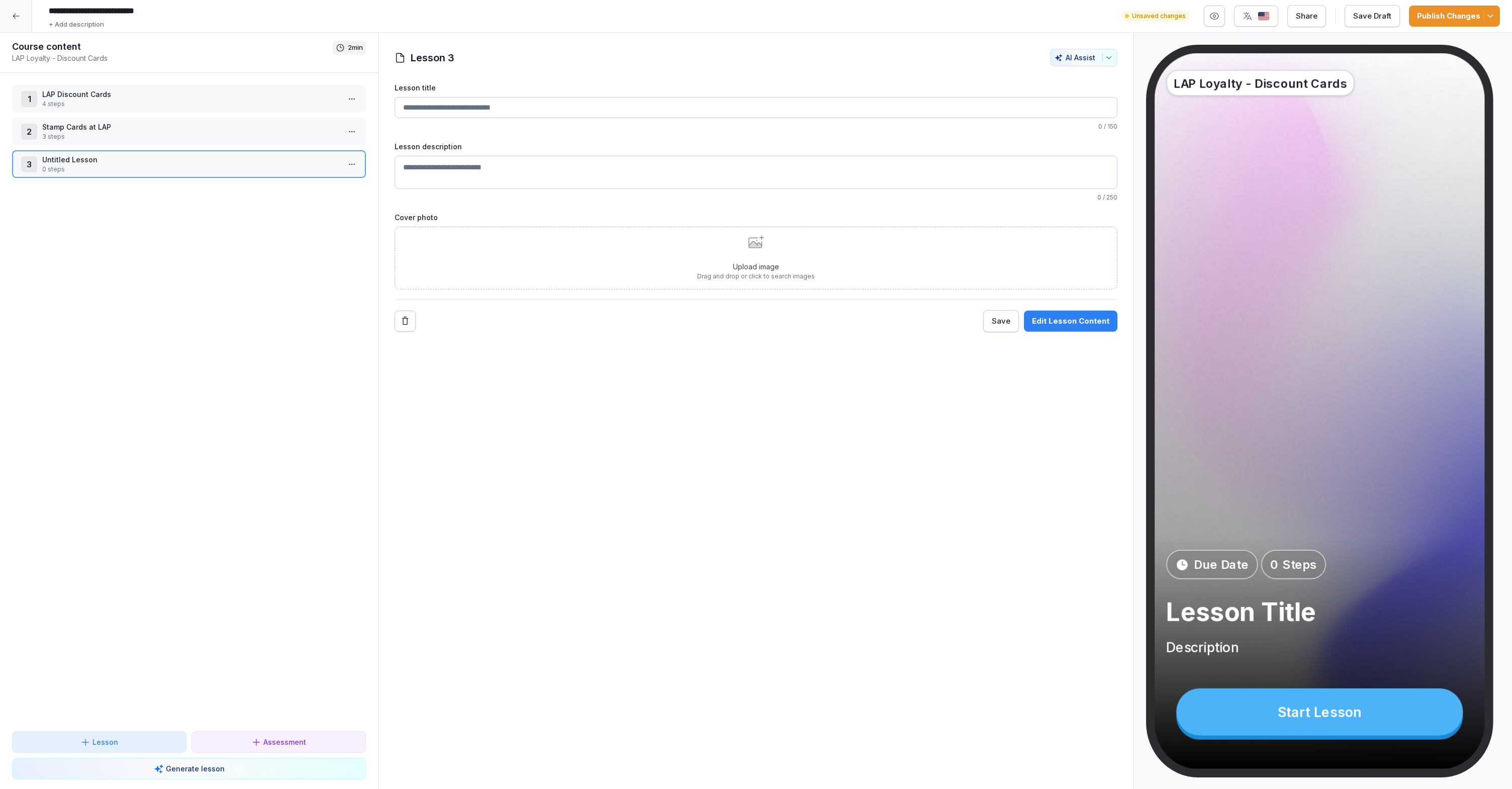
click at [470, 103] on input "Lesson title" at bounding box center [755, 108] width 723 height 21
type input "**********"
click at [190, 123] on p "Stamp Cards at LAP" at bounding box center [191, 127] width 298 height 11
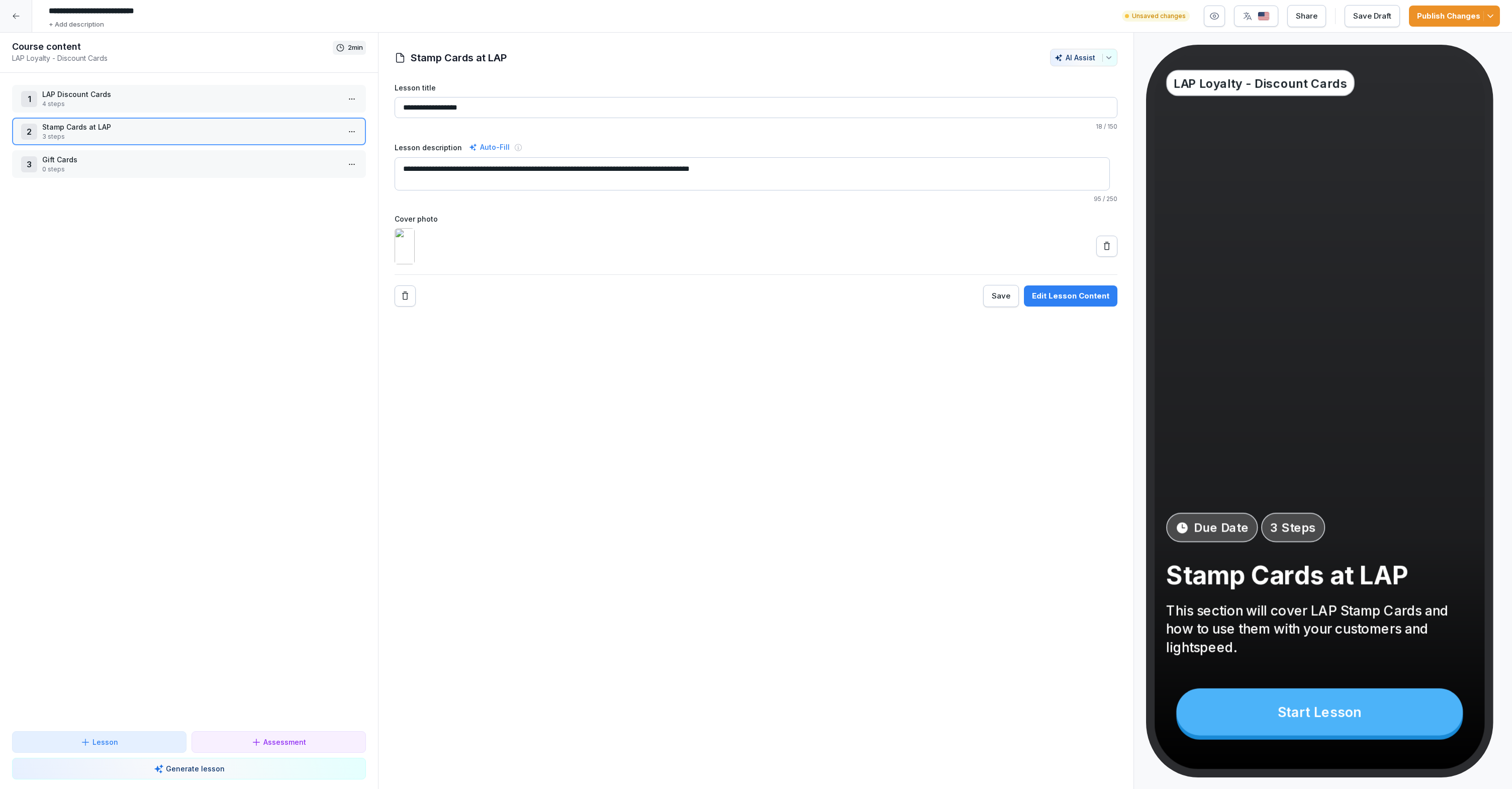
click at [300, 129] on p "Stamp Cards at LAP" at bounding box center [191, 127] width 298 height 11
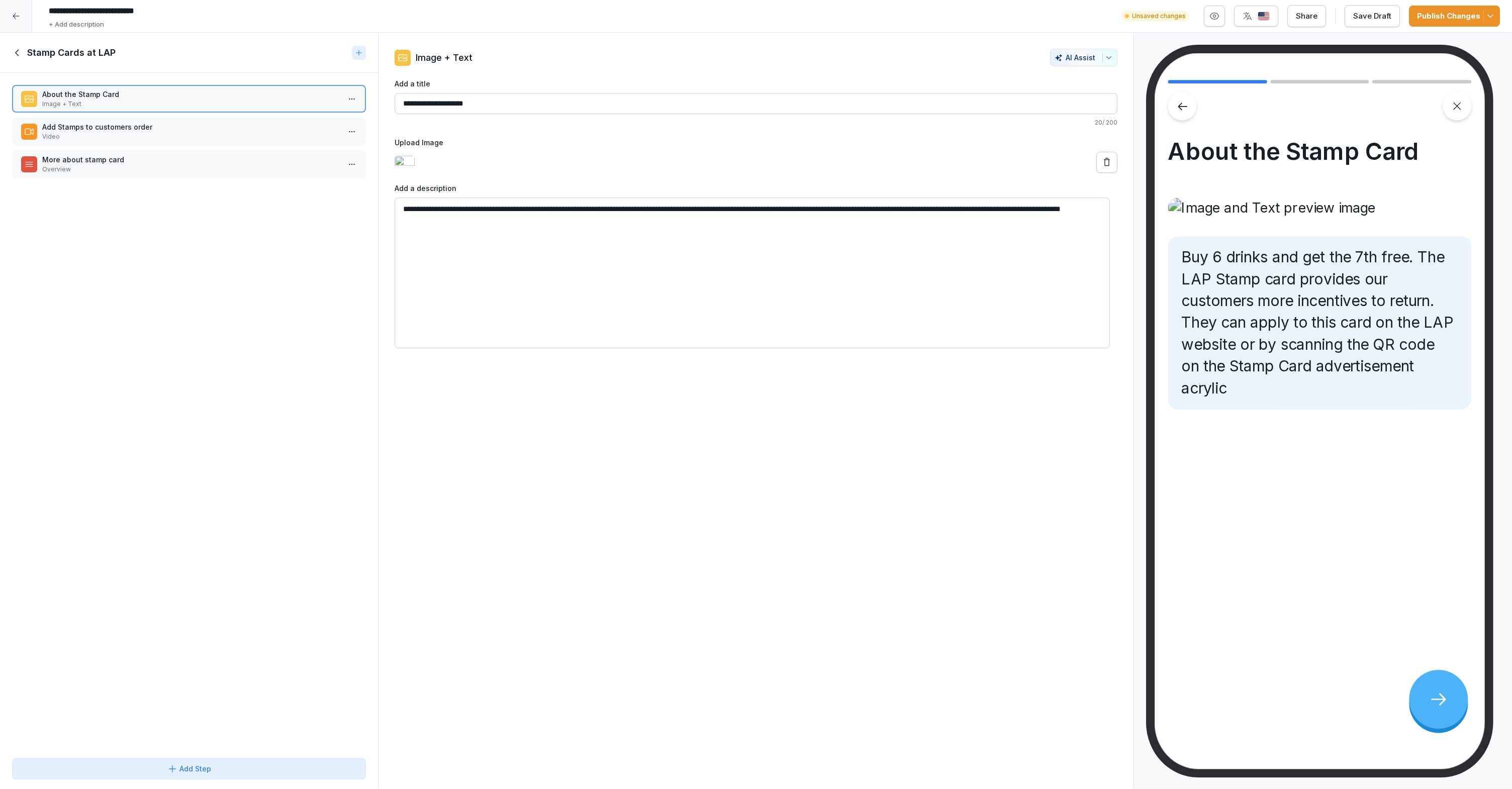
click at [202, 164] on p "More about stamp card" at bounding box center [191, 159] width 298 height 11
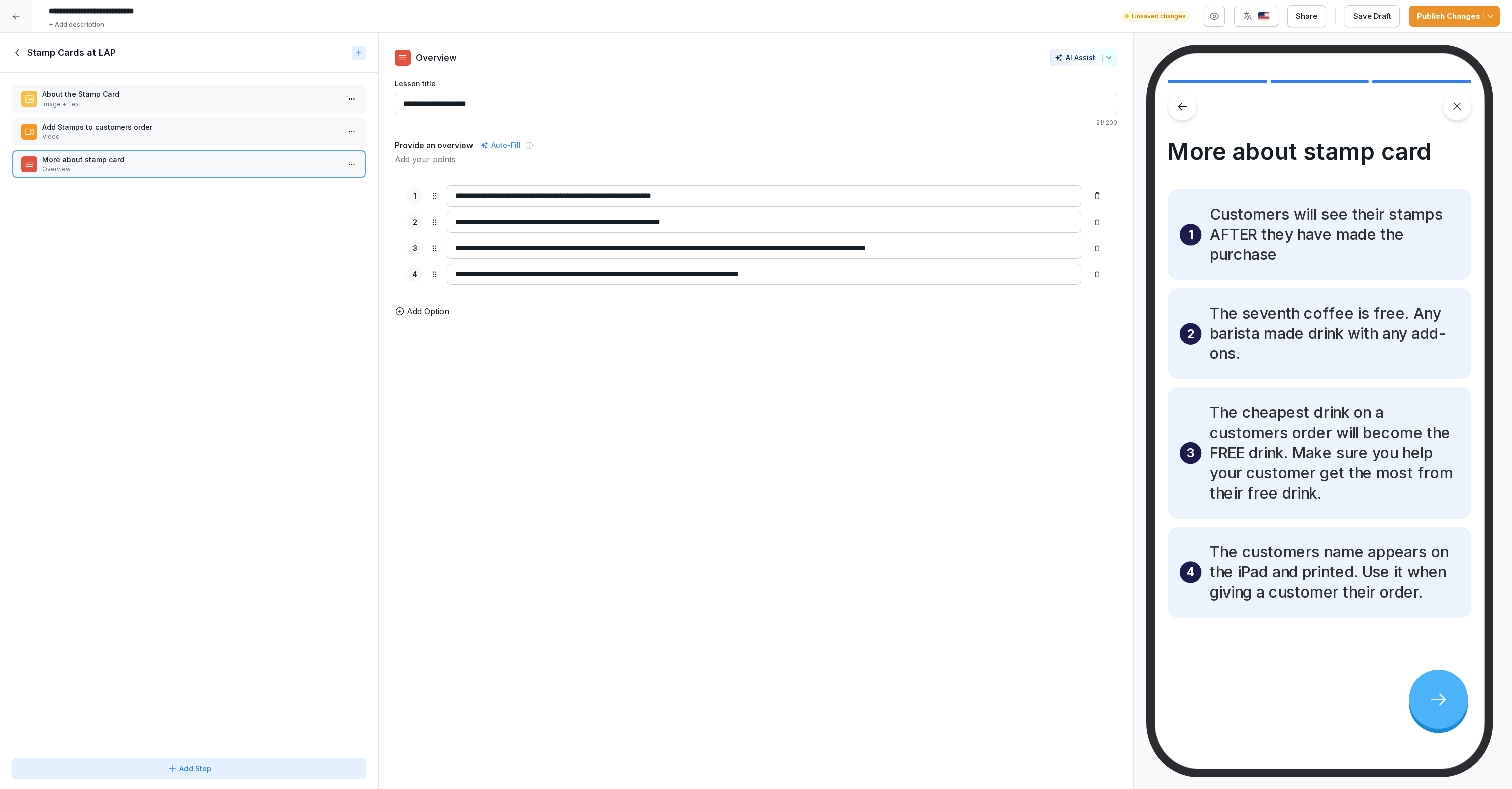
click at [208, 136] on p "Video" at bounding box center [191, 136] width 298 height 9
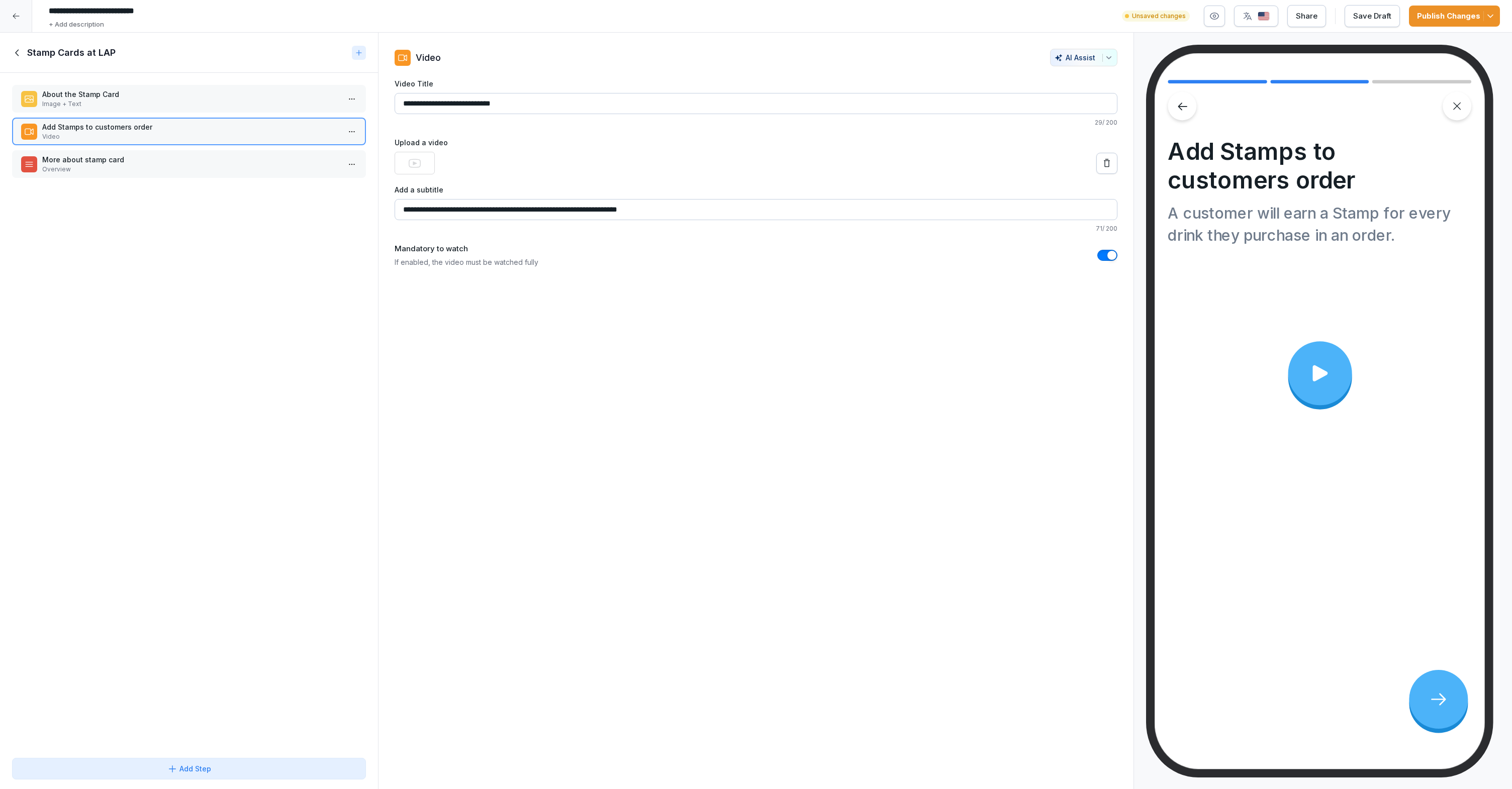
click at [735, 211] on input "**********" at bounding box center [755, 210] width 723 height 21
click at [261, 168] on p "Overview" at bounding box center [191, 169] width 298 height 9
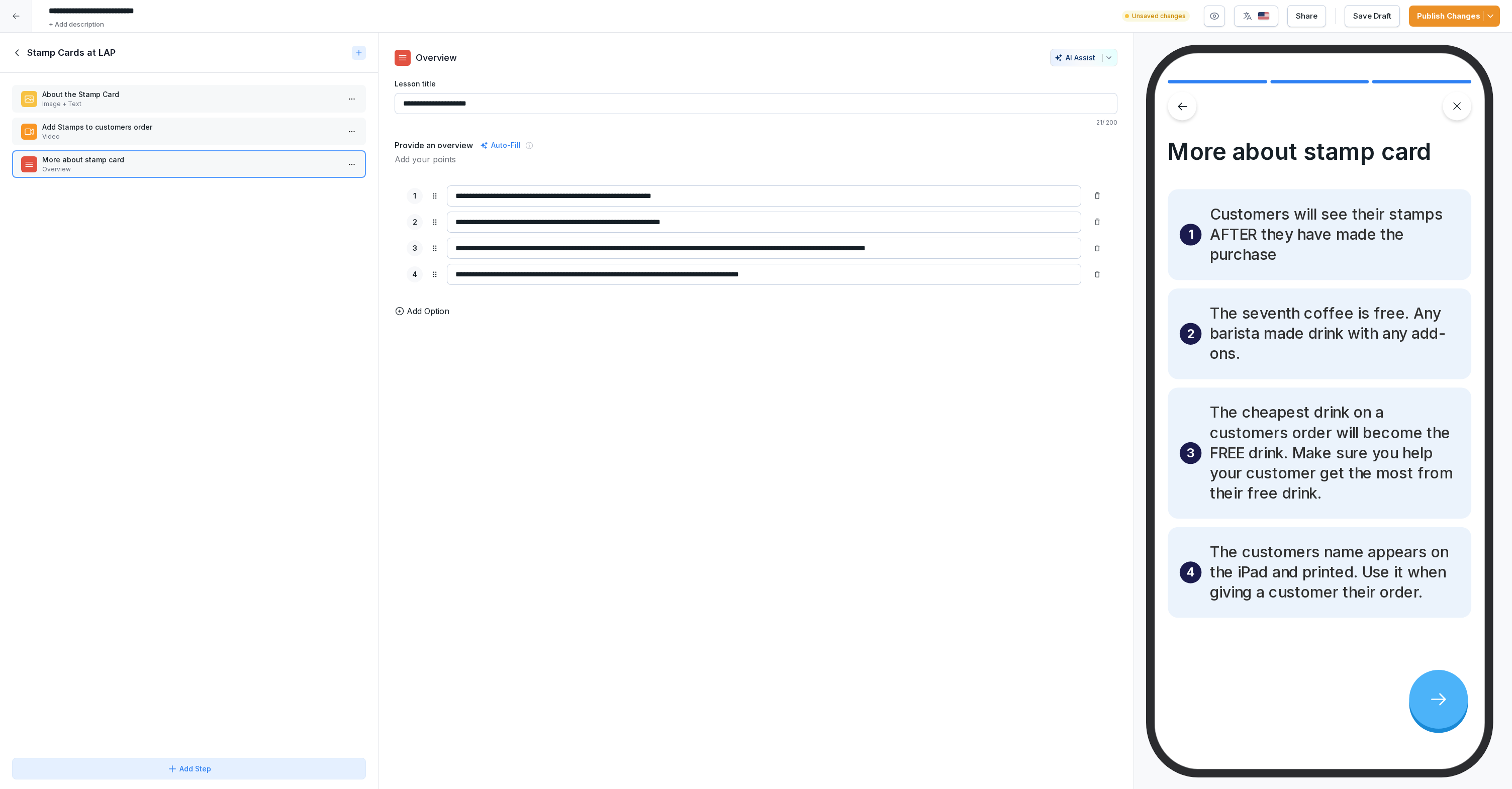
click at [407, 317] on p "Add Option" at bounding box center [428, 311] width 43 height 12
click at [490, 296] on input at bounding box center [764, 301] width 634 height 21
type input "*"
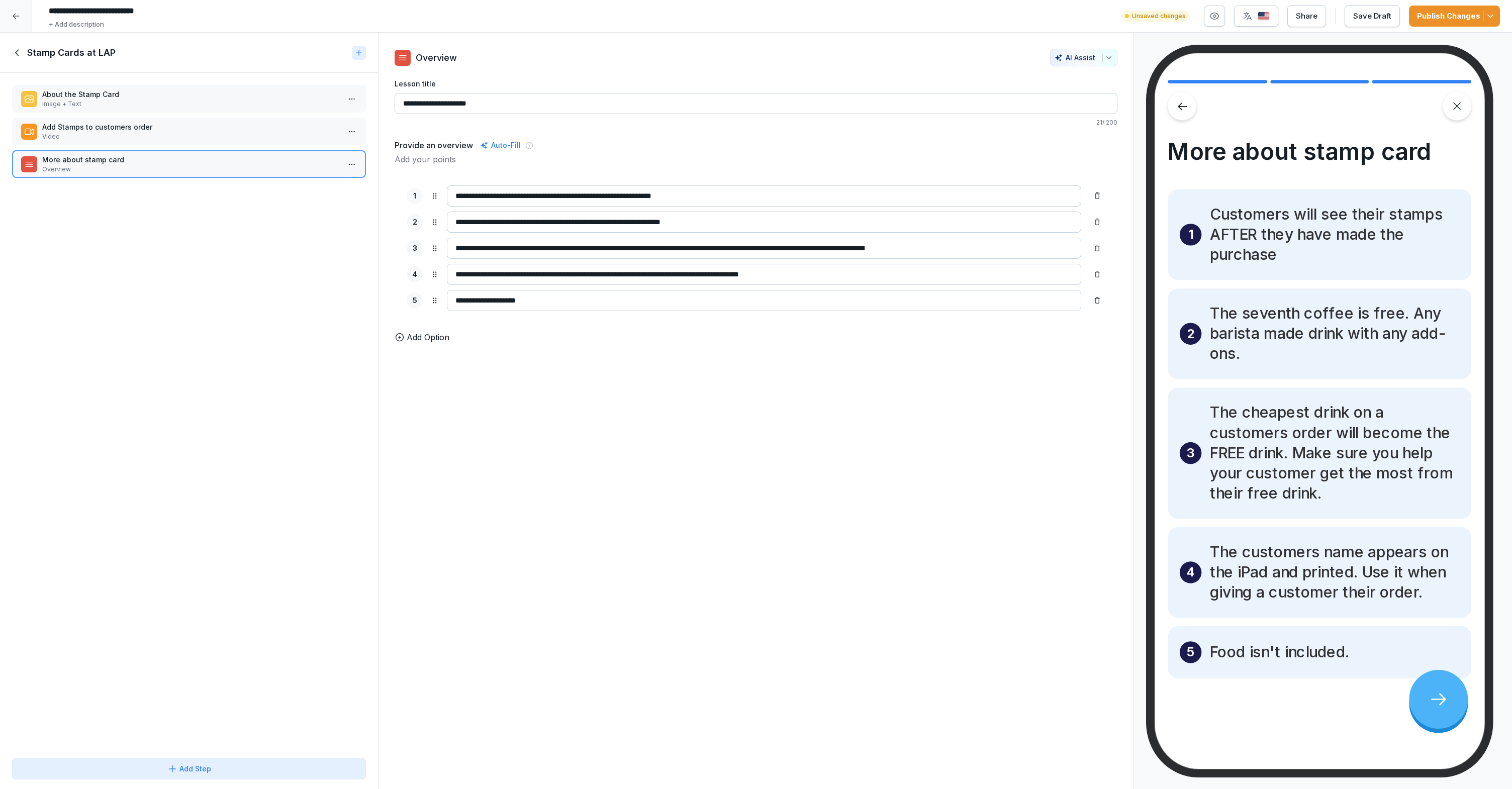
type input "**********"
click at [490, 377] on div "**********" at bounding box center [755, 411] width 756 height 756
click at [305, 353] on div "About the Stamp Card Image + Text Add Stamps to customers order Video More abou…" at bounding box center [189, 413] width 378 height 681
click at [23, 55] on icon at bounding box center [17, 53] width 11 height 11
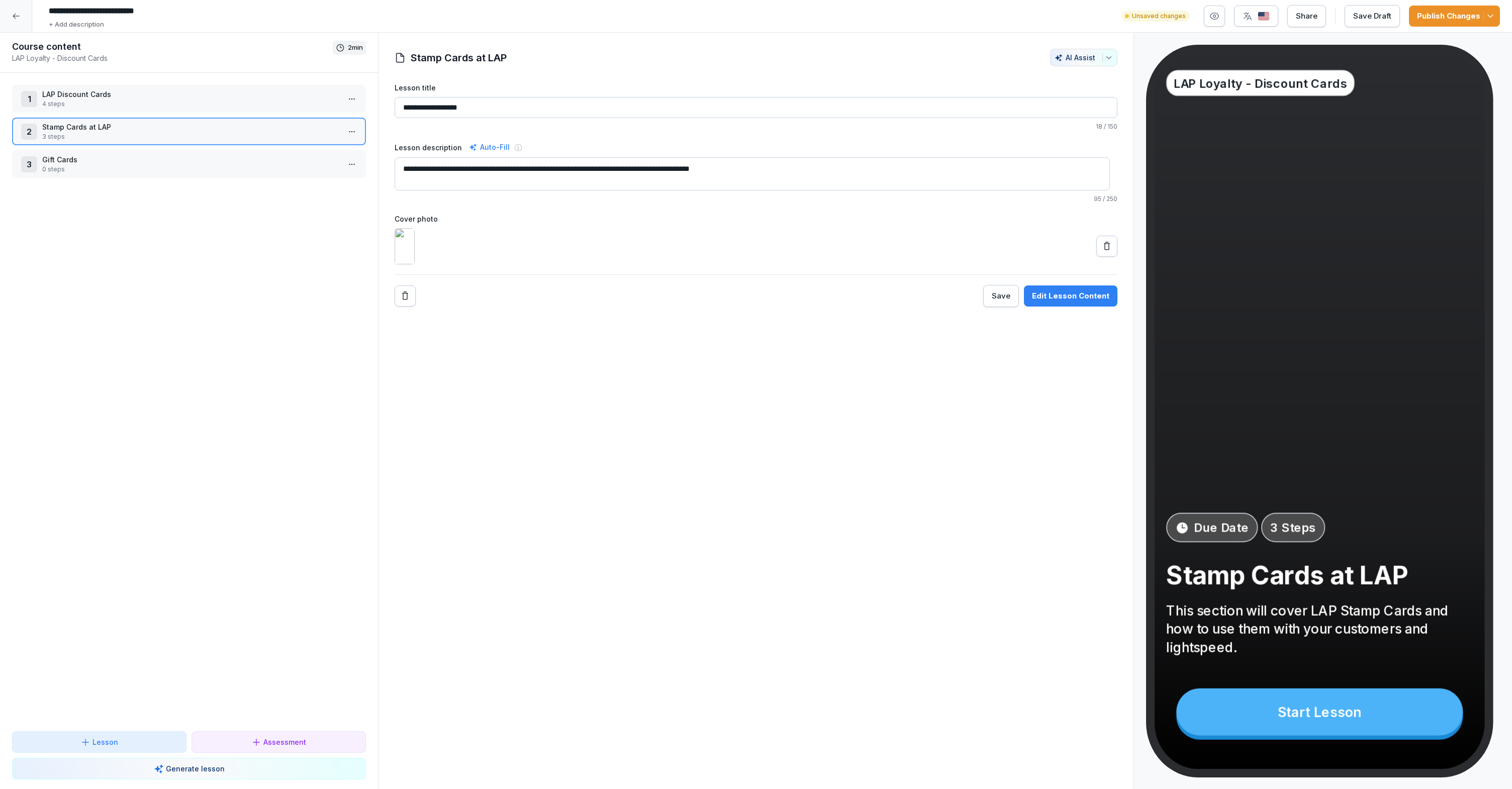
click at [158, 167] on p "0 steps" at bounding box center [191, 169] width 298 height 9
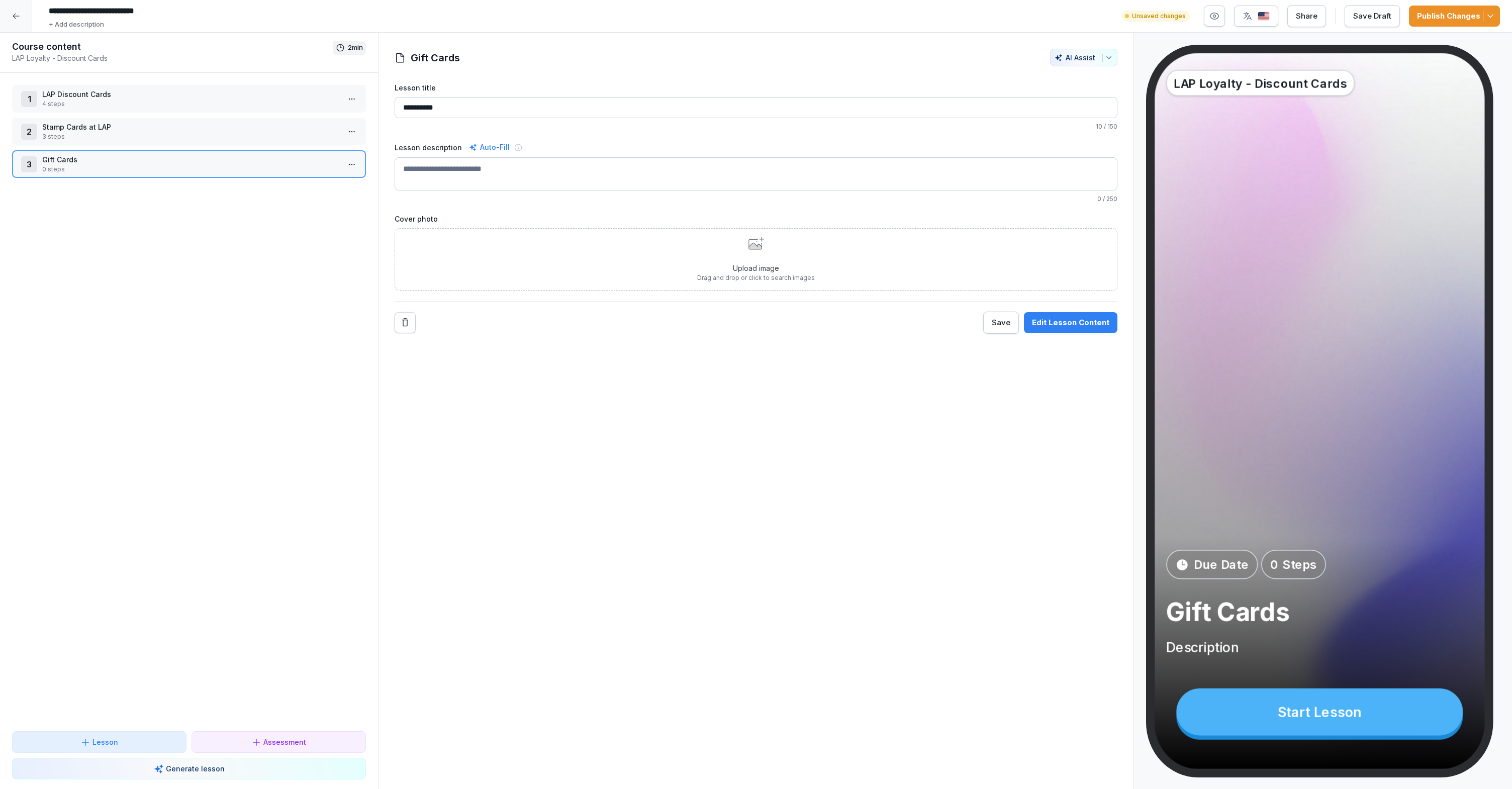
click at [254, 165] on p "0 steps" at bounding box center [191, 169] width 298 height 9
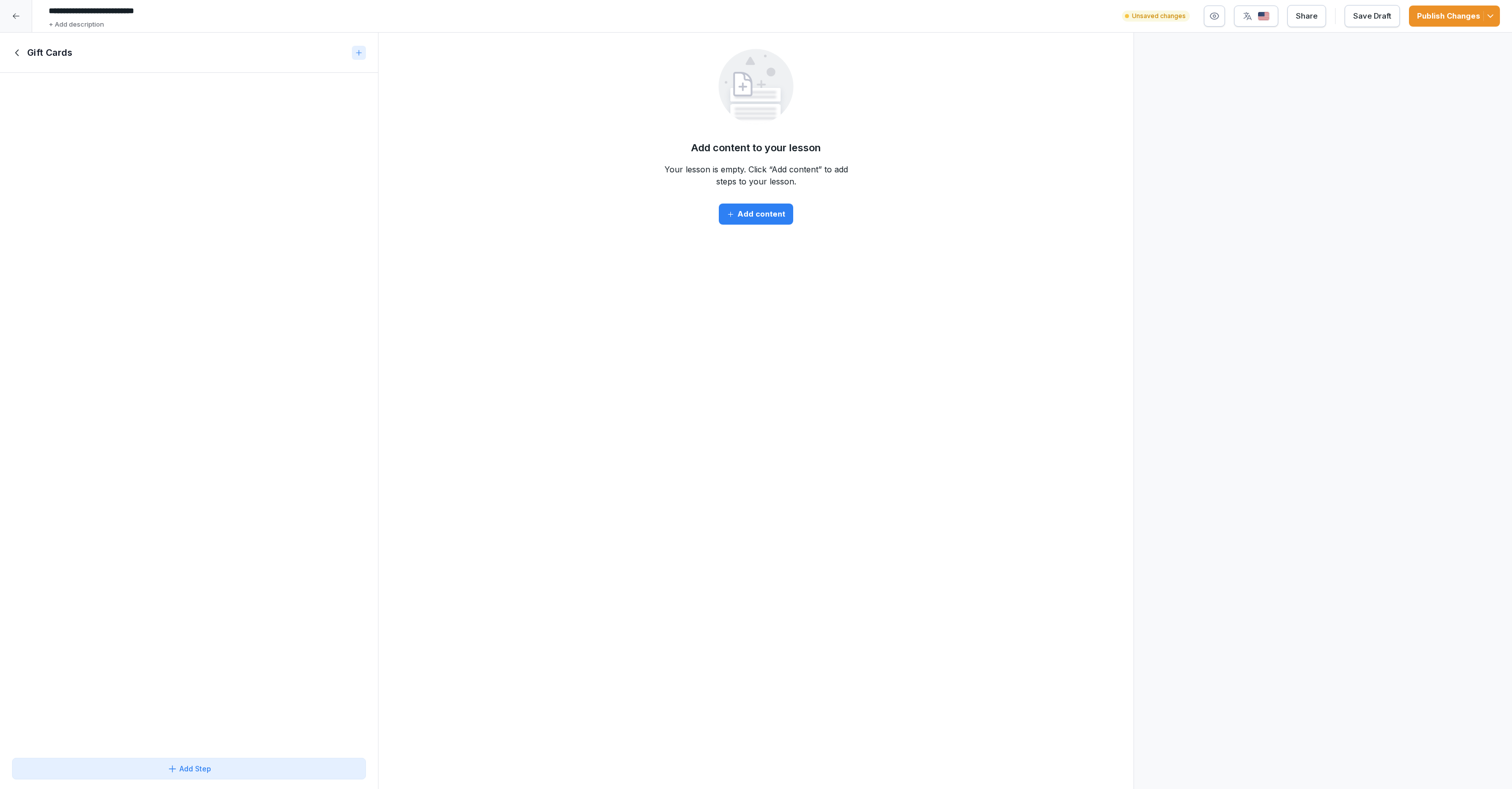
click at [761, 218] on div "Add content" at bounding box center [756, 214] width 58 height 11
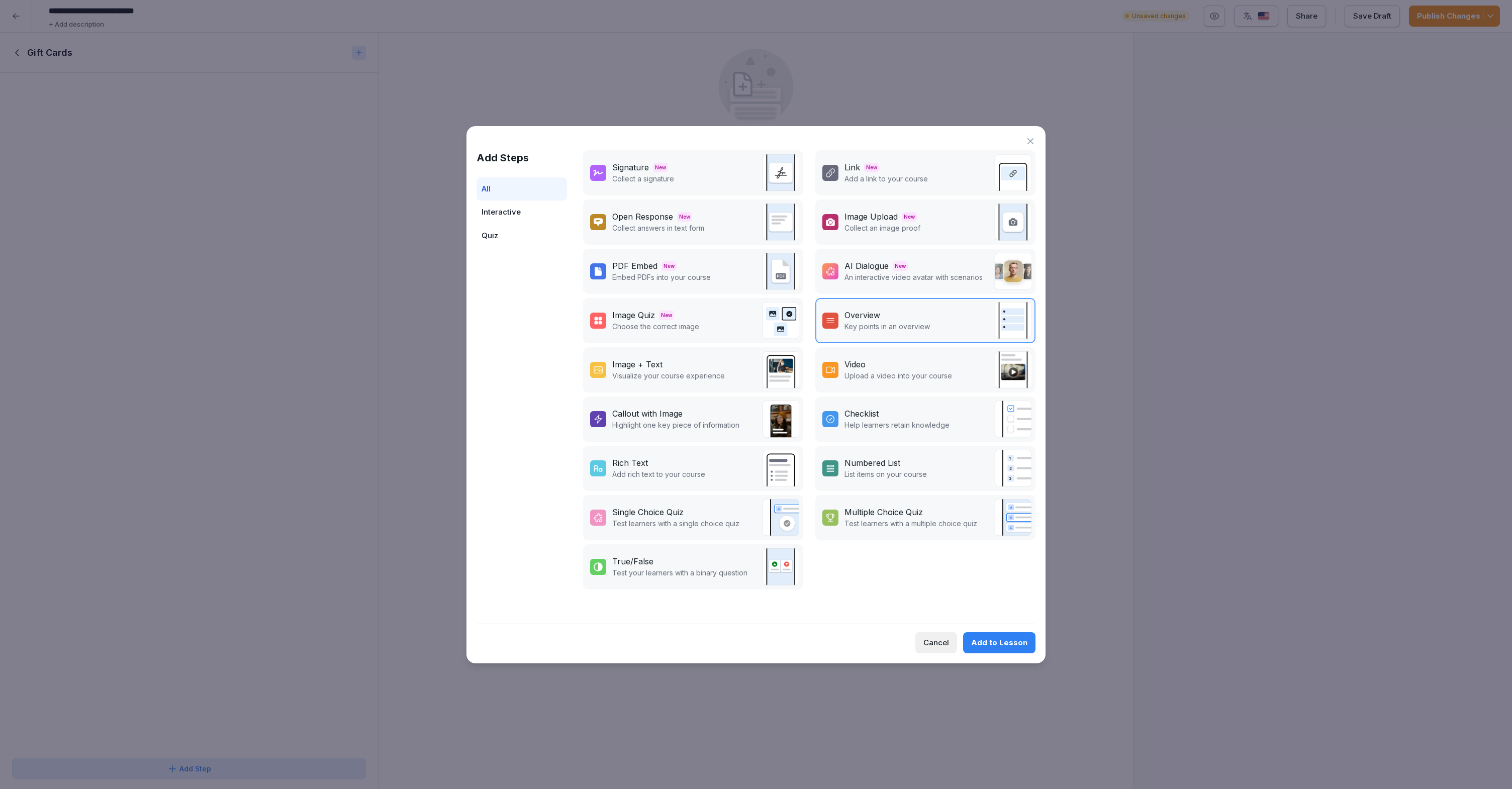
click at [715, 368] on div "Image + Text" at bounding box center [668, 364] width 113 height 12
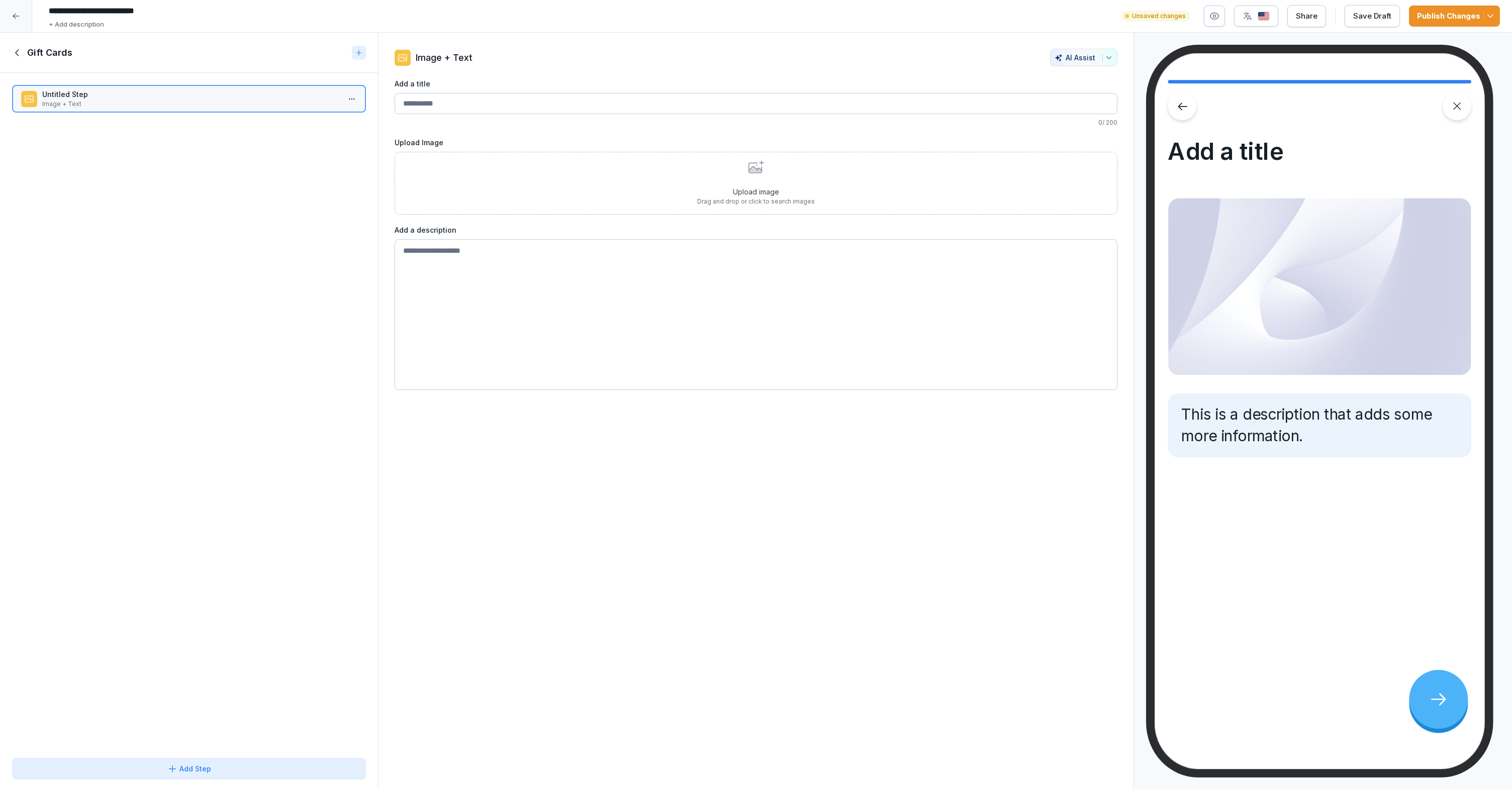
click at [353, 48] on div at bounding box center [359, 53] width 14 height 14
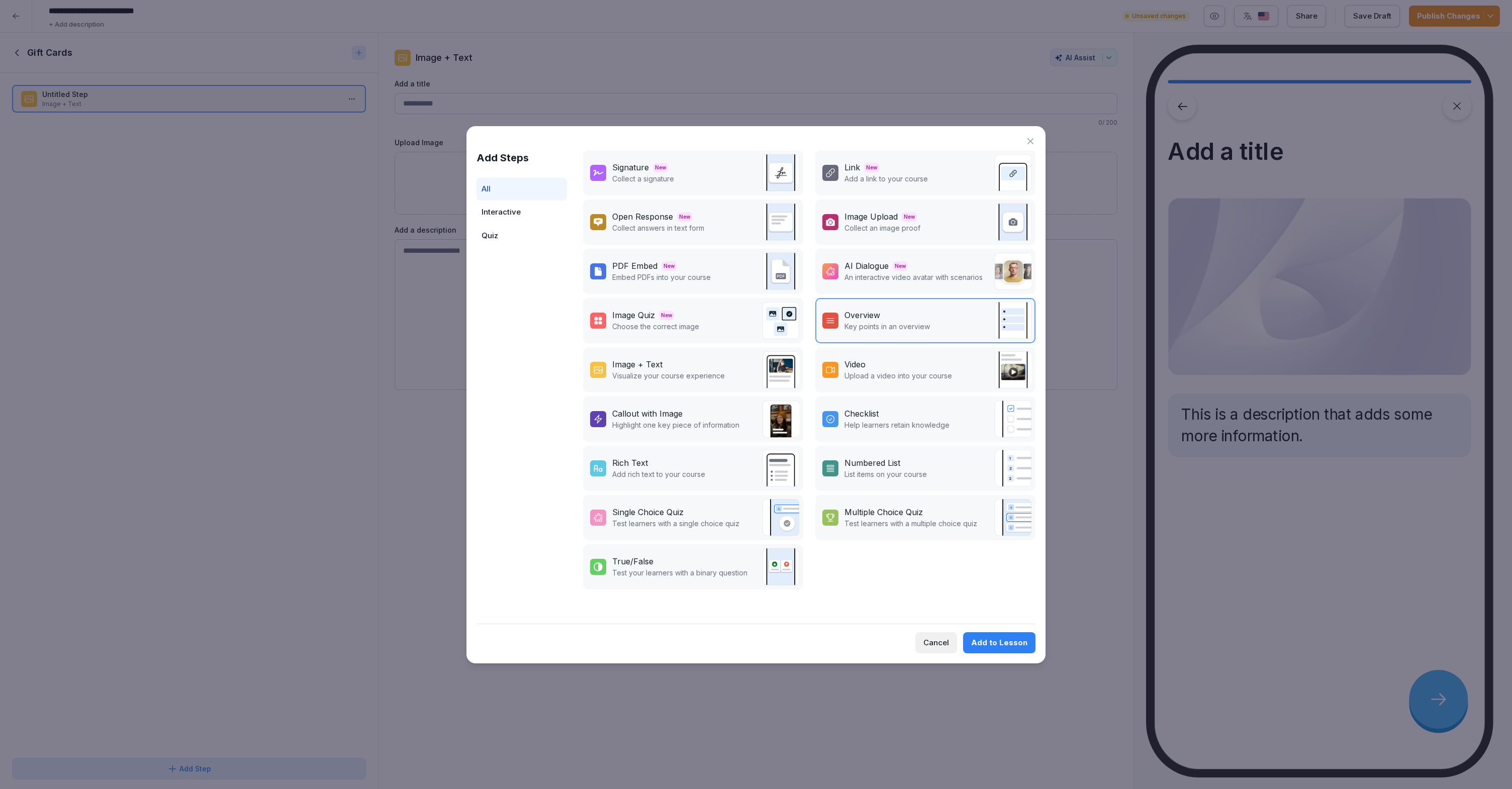
click at [895, 365] on div "Video" at bounding box center [898, 364] width 107 height 12
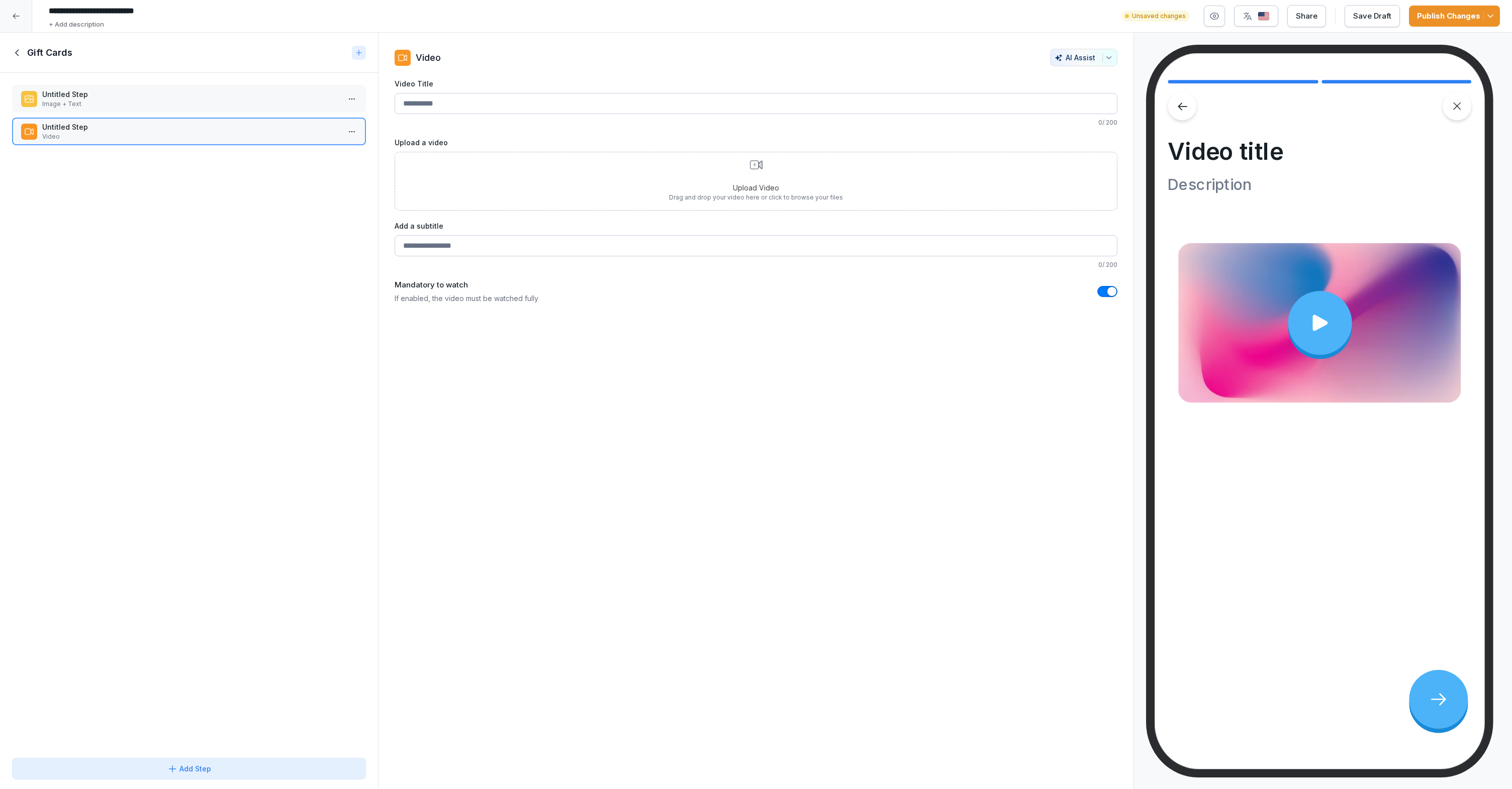
click at [359, 53] on icon at bounding box center [359, 53] width 8 height 8
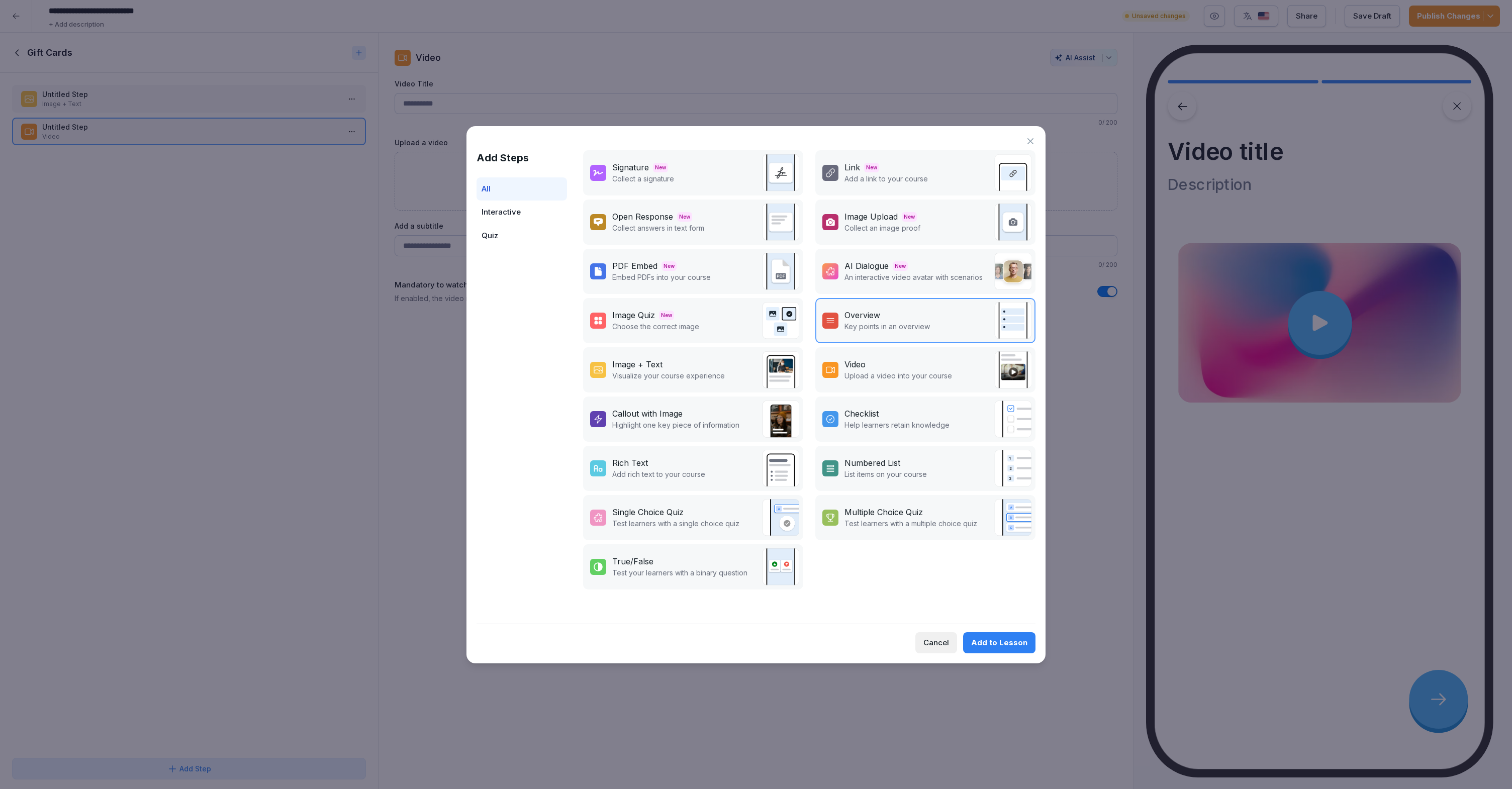
click at [905, 378] on p "Upload a video into your course" at bounding box center [898, 376] width 107 height 11
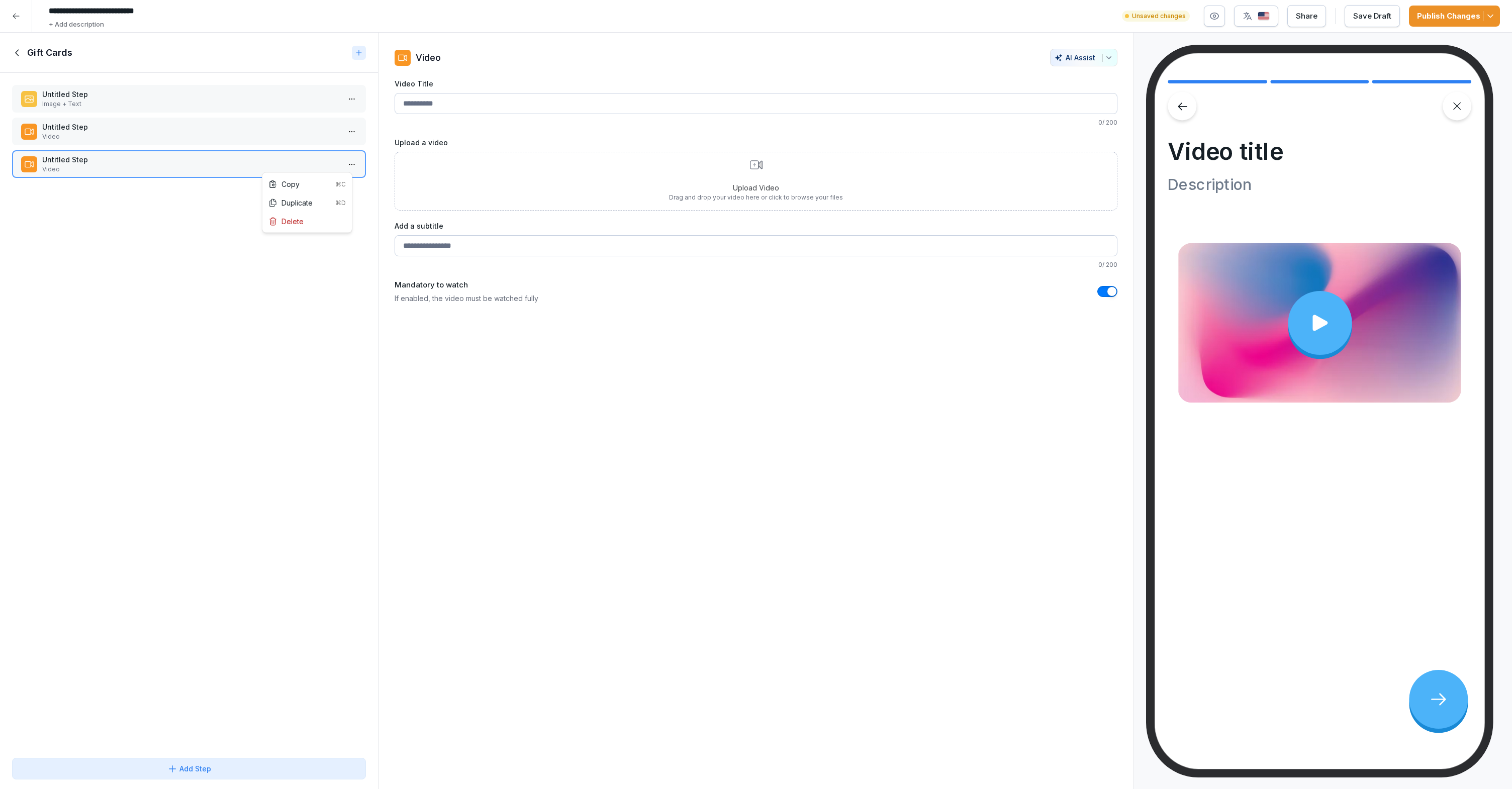
click at [348, 165] on html "**********" at bounding box center [756, 394] width 1512 height 789
click at [309, 218] on div "Delete" at bounding box center [307, 221] width 85 height 18
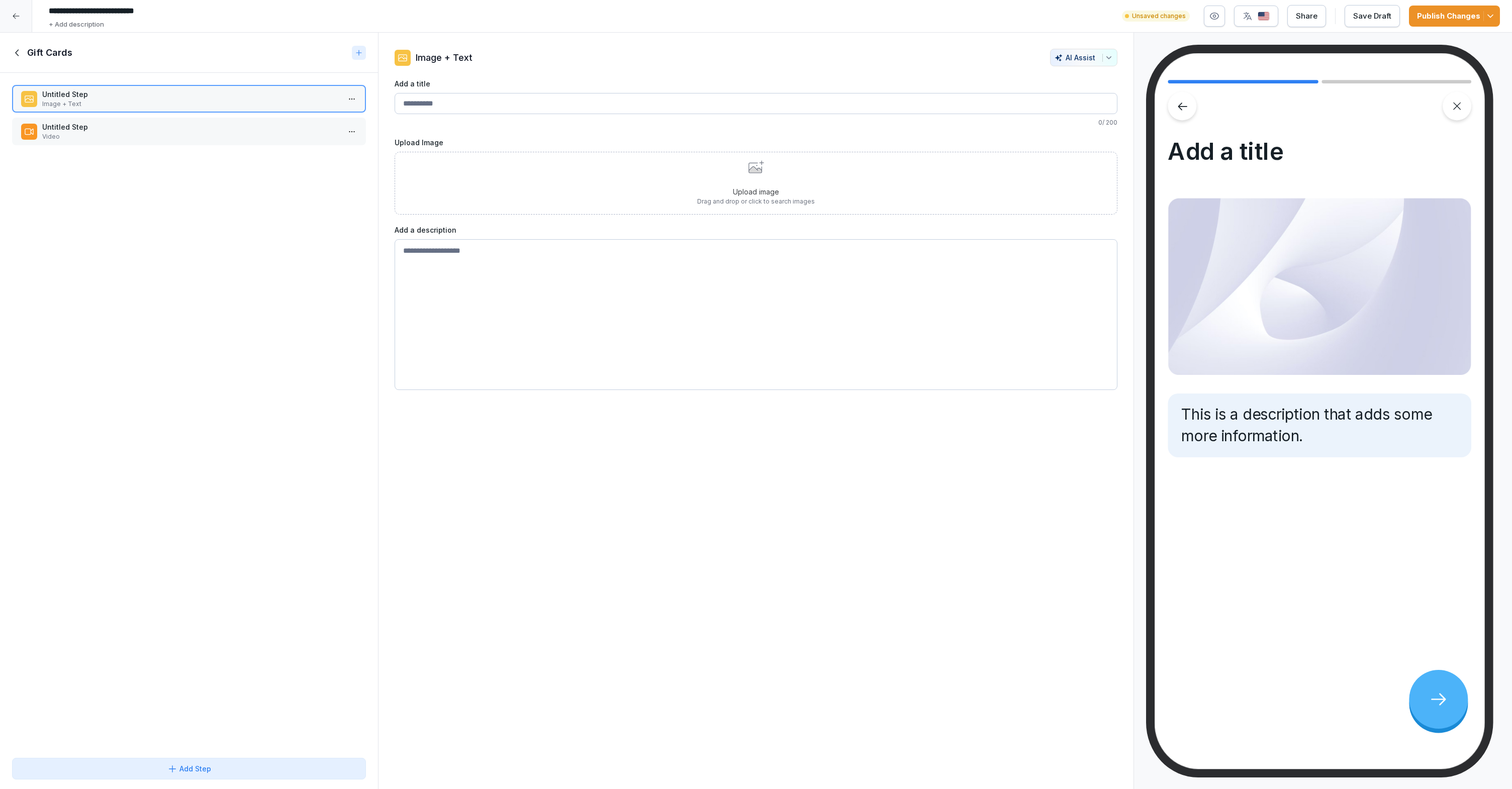
click at [361, 49] on icon at bounding box center [359, 53] width 8 height 8
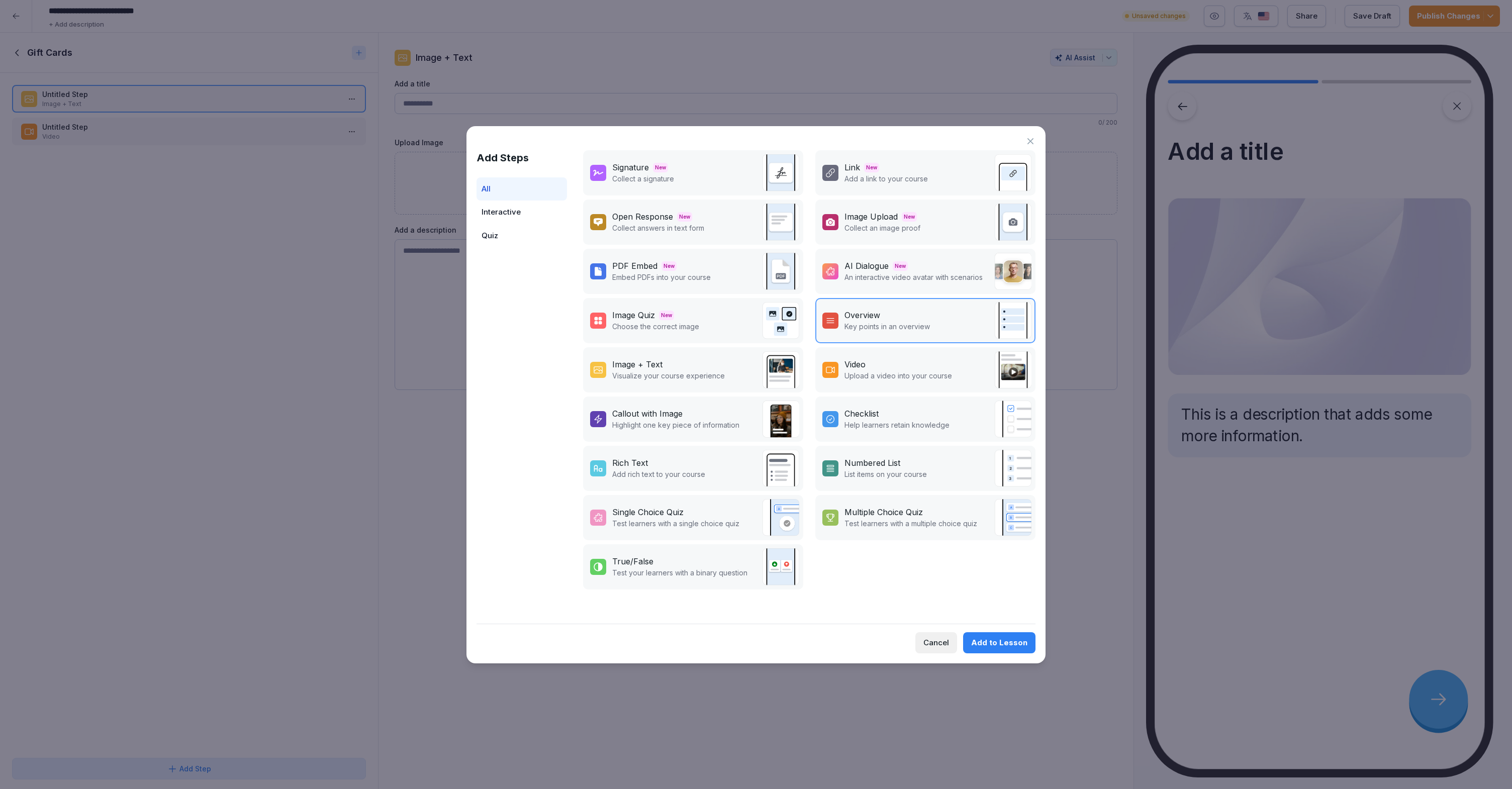
click at [869, 317] on div "Overview" at bounding box center [862, 315] width 36 height 12
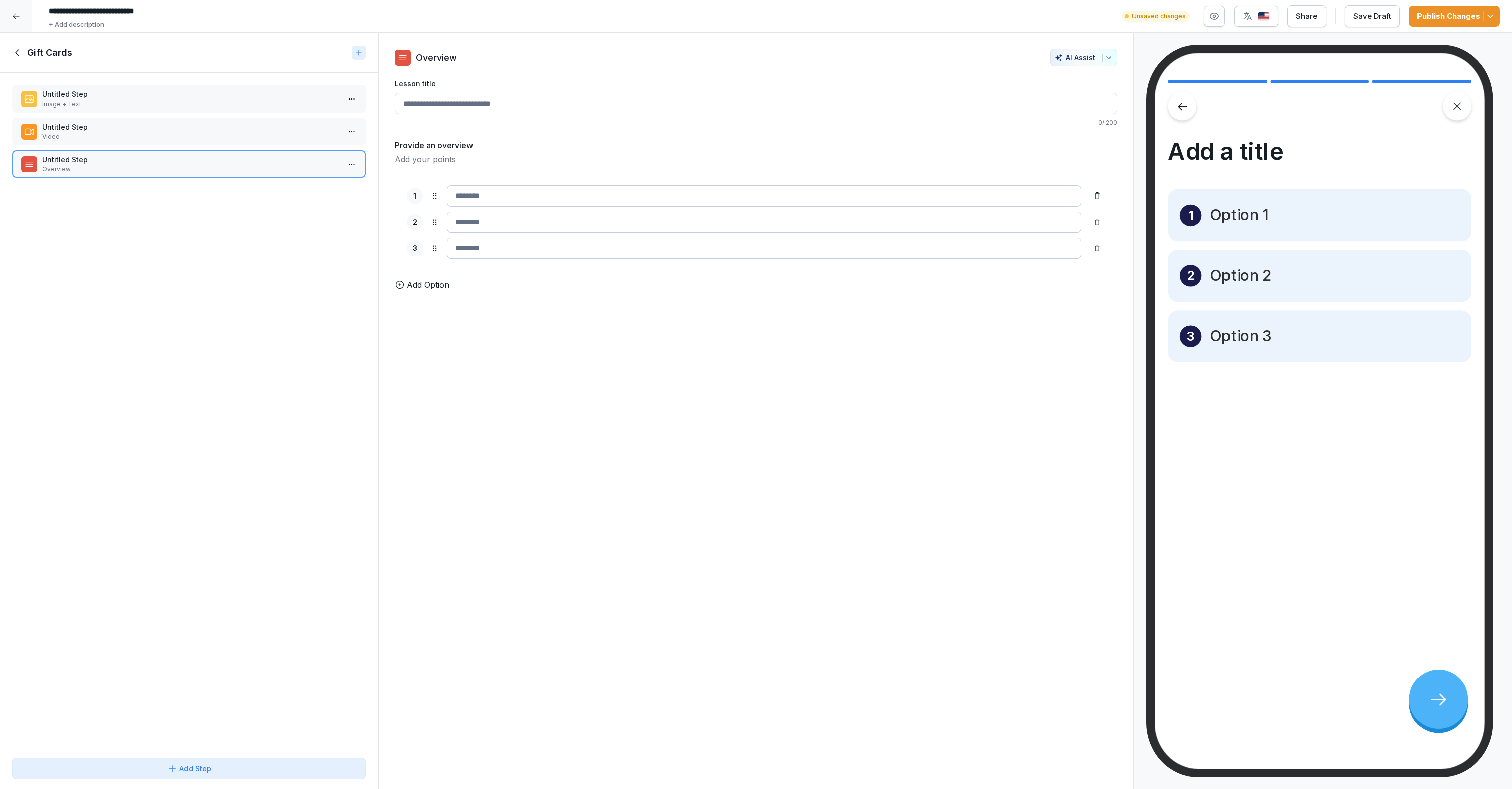
click at [103, 93] on p "Untitled Step" at bounding box center [191, 94] width 298 height 11
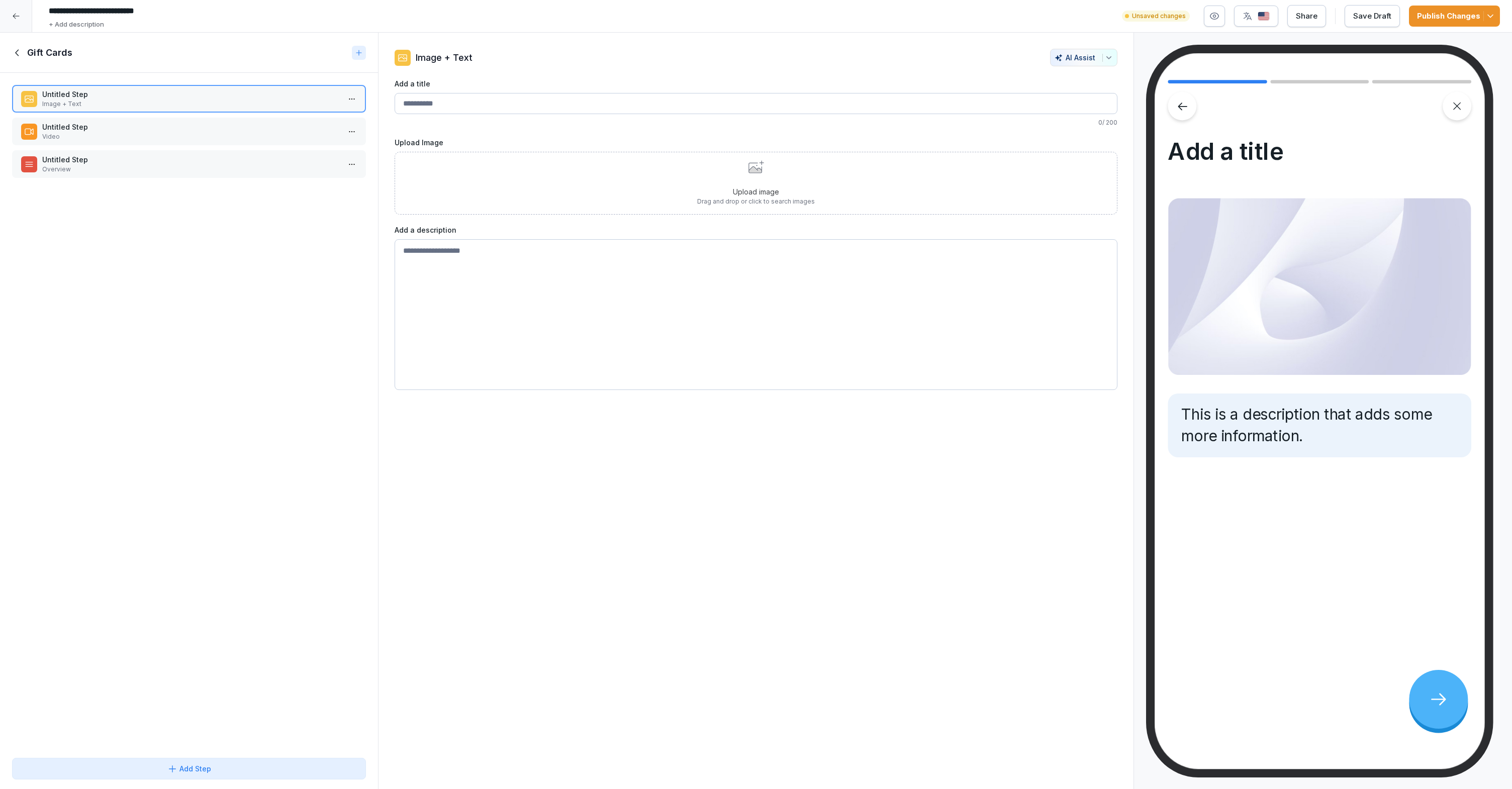
click at [710, 114] on div "Add a title 0 / 200" at bounding box center [755, 103] width 723 height 49
click at [677, 107] on input "Add a title" at bounding box center [755, 104] width 723 height 21
type input "**********"
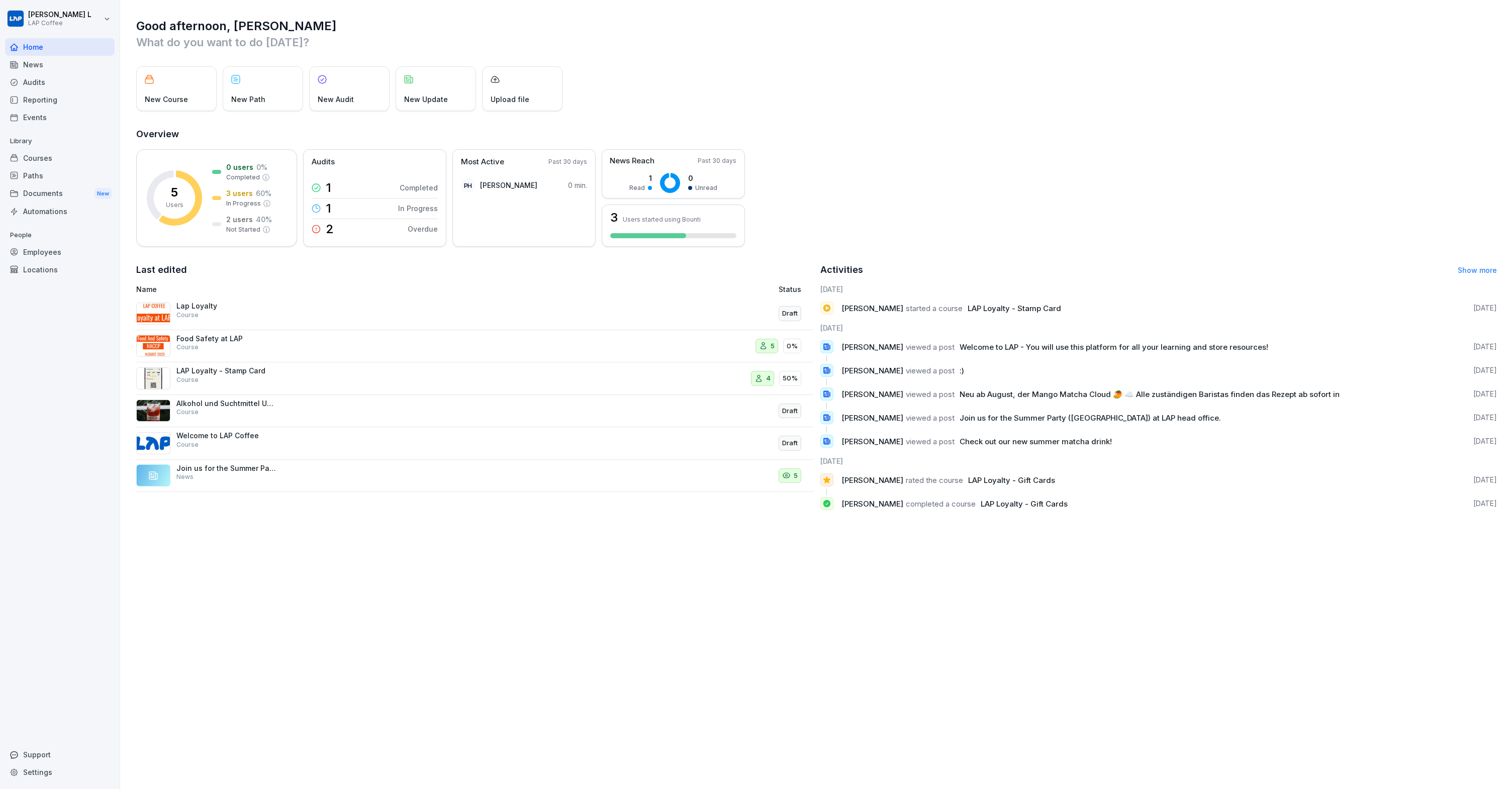
click at [20, 756] on div "Support" at bounding box center [59, 755] width 110 height 18
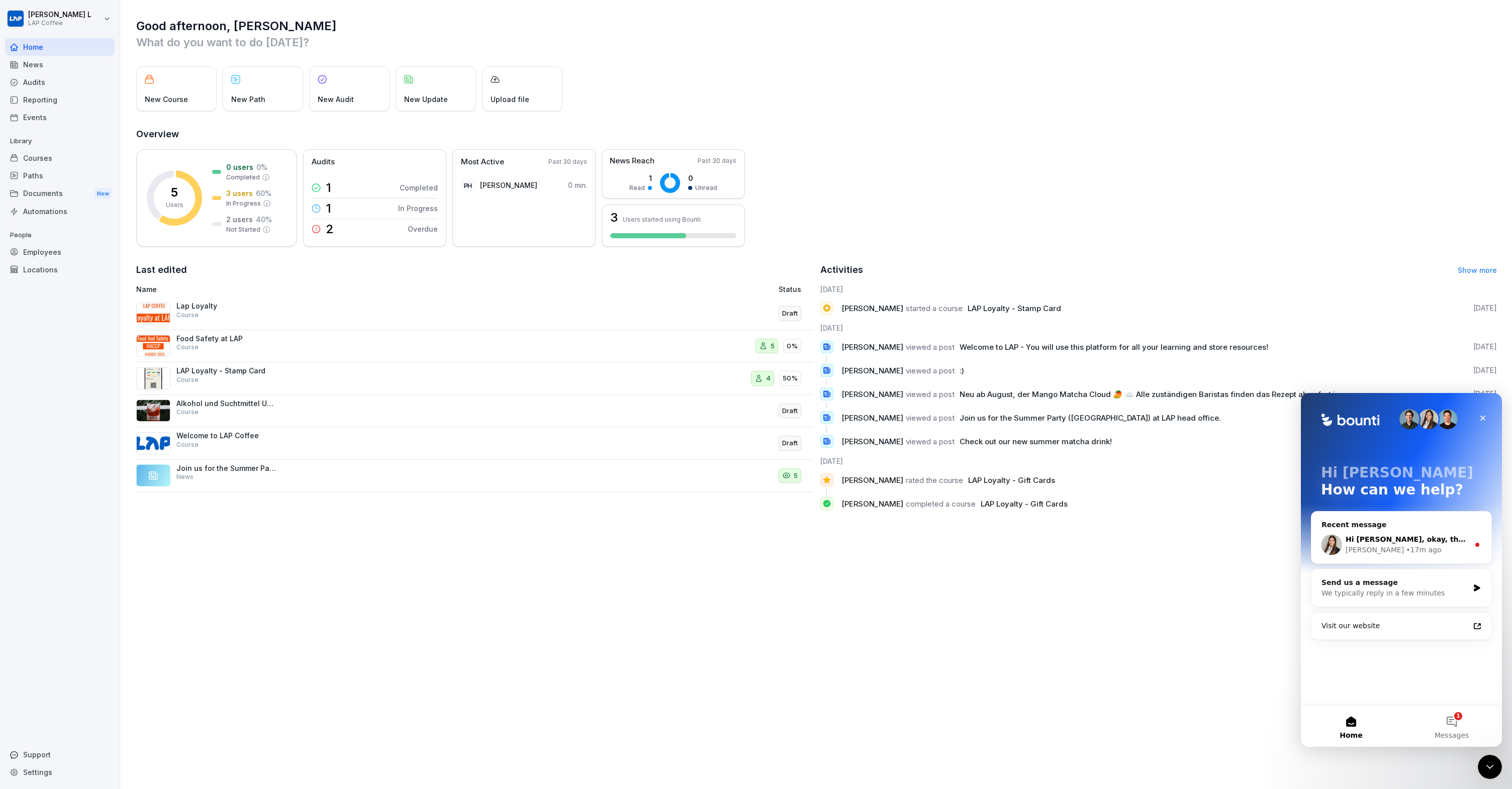
click at [1420, 545] on div "[PERSON_NAME] • 17m ago" at bounding box center [1407, 550] width 124 height 11
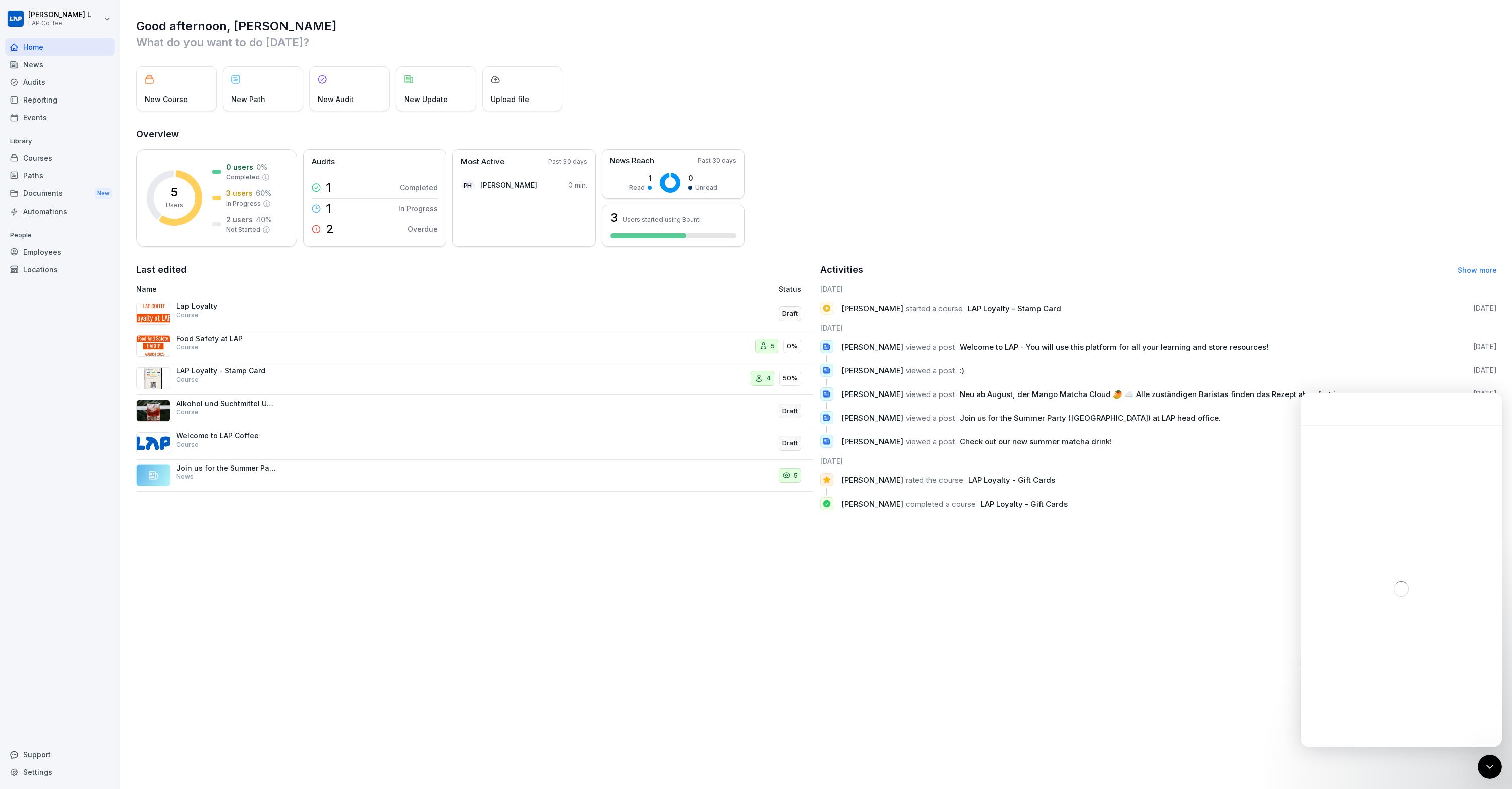
scroll to position [44, 0]
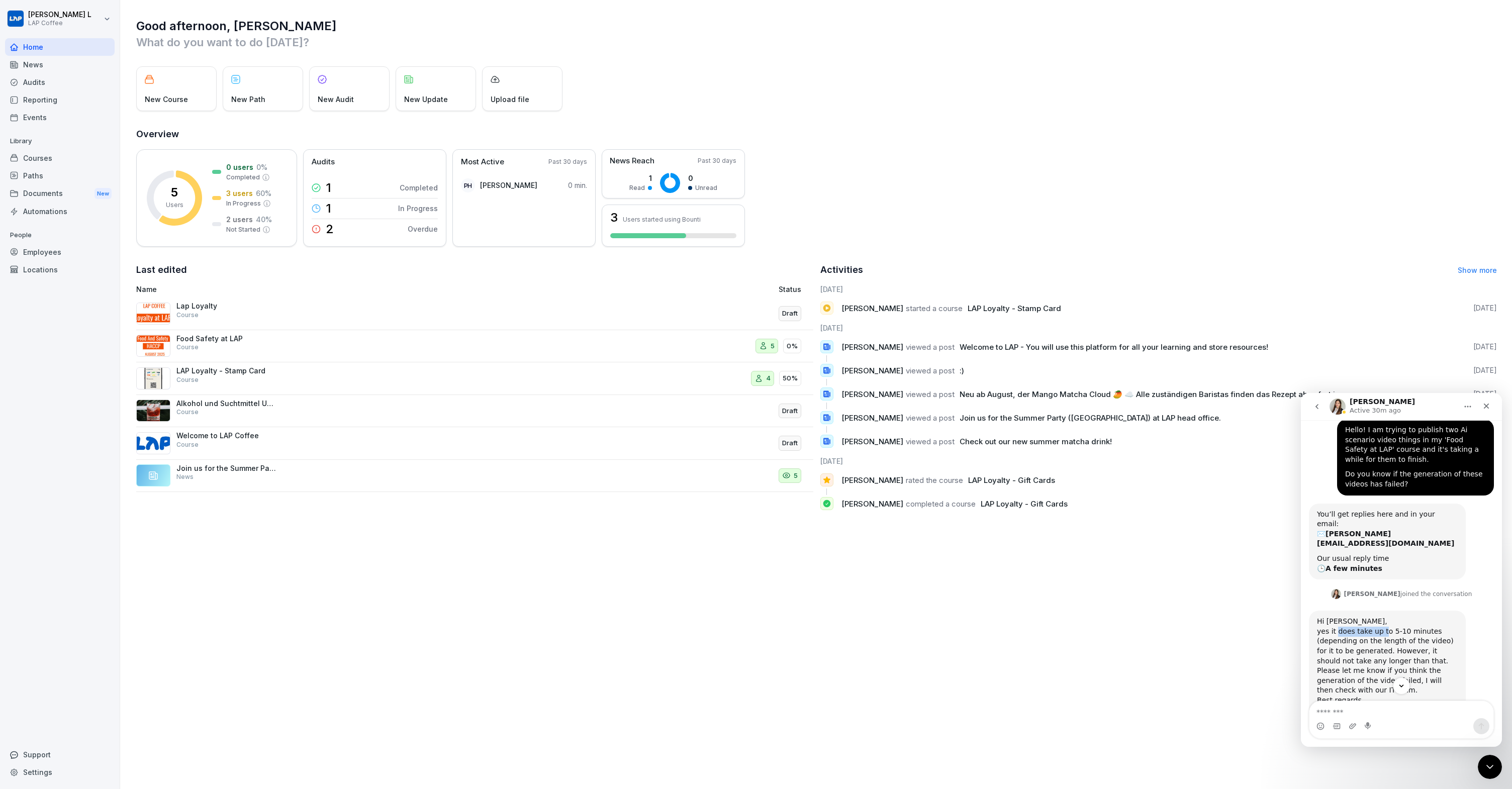
drag, startPoint x: 1336, startPoint y: 616, endPoint x: 1403, endPoint y: 611, distance: 67.2
click at [1401, 616] on div "Hi Josh, yes it does take up to 5-10 minutes (depending on the length of the vi…" at bounding box center [1387, 666] width 141 height 98
click at [1403, 616] on div "Hi Josh, yes it does take up to 5-10 minutes (depending on the length of the vi…" at bounding box center [1387, 666] width 141 height 98
drag, startPoint x: 1345, startPoint y: 627, endPoint x: 1413, endPoint y: 621, distance: 68.3
click at [1409, 621] on div "Hi Josh, yes it does take up to 5-10 minutes (depending on the length of the vi…" at bounding box center [1387, 666] width 141 height 98
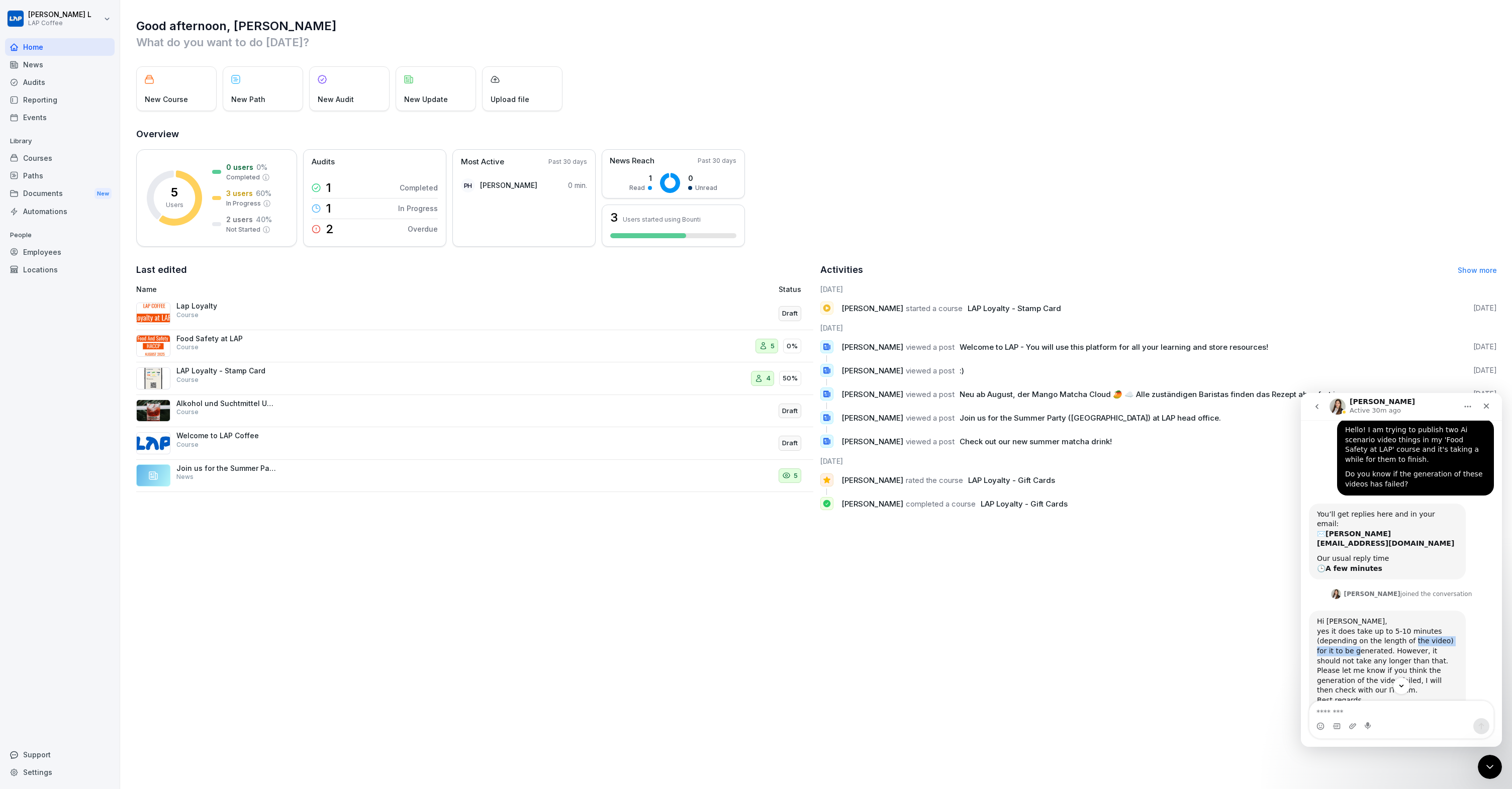
click at [1417, 621] on div "Hi Josh, yes it does take up to 5-10 minutes (depending on the length of the vi…" at bounding box center [1387, 666] width 141 height 98
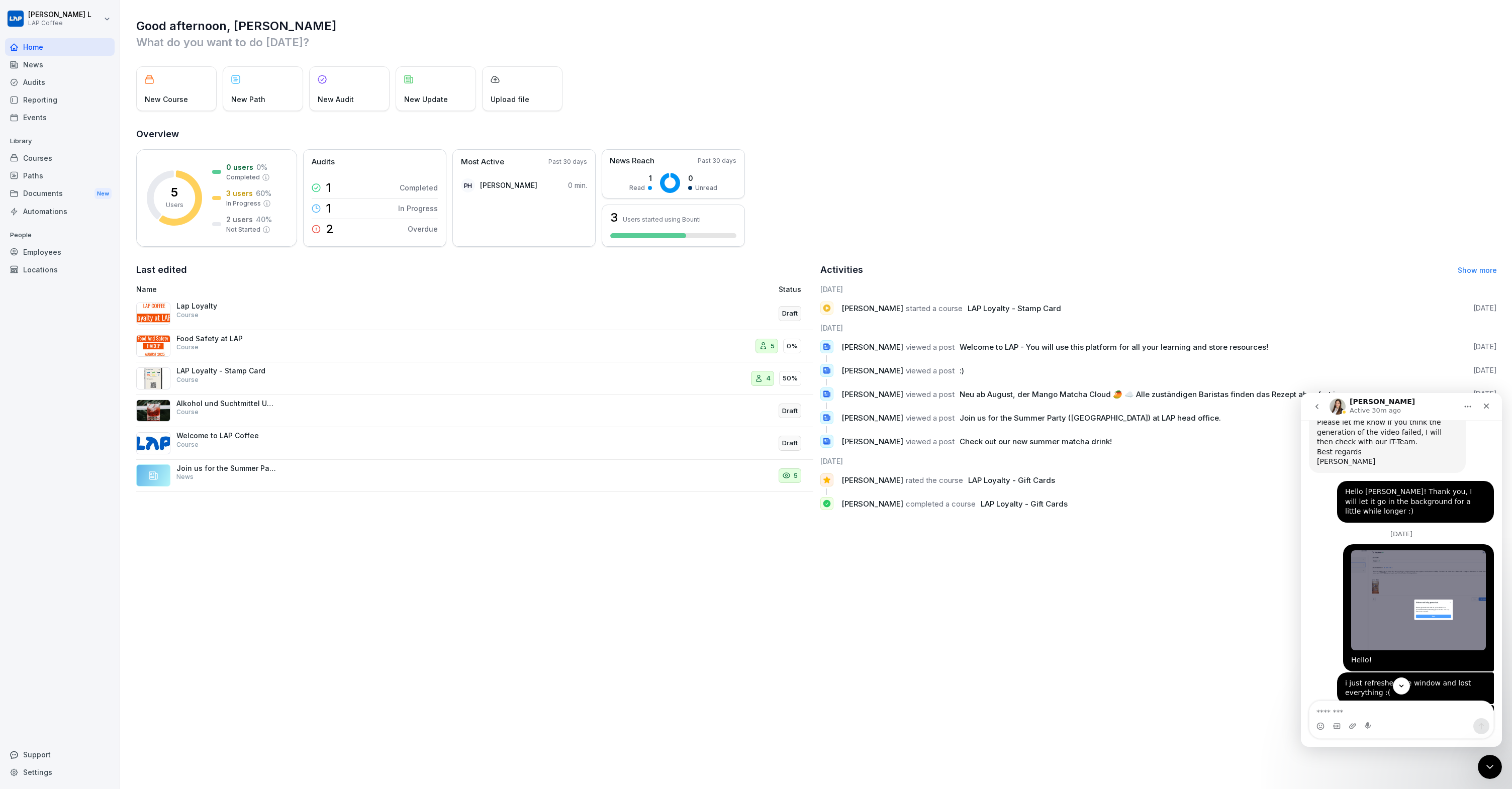
scroll to position [370, 0]
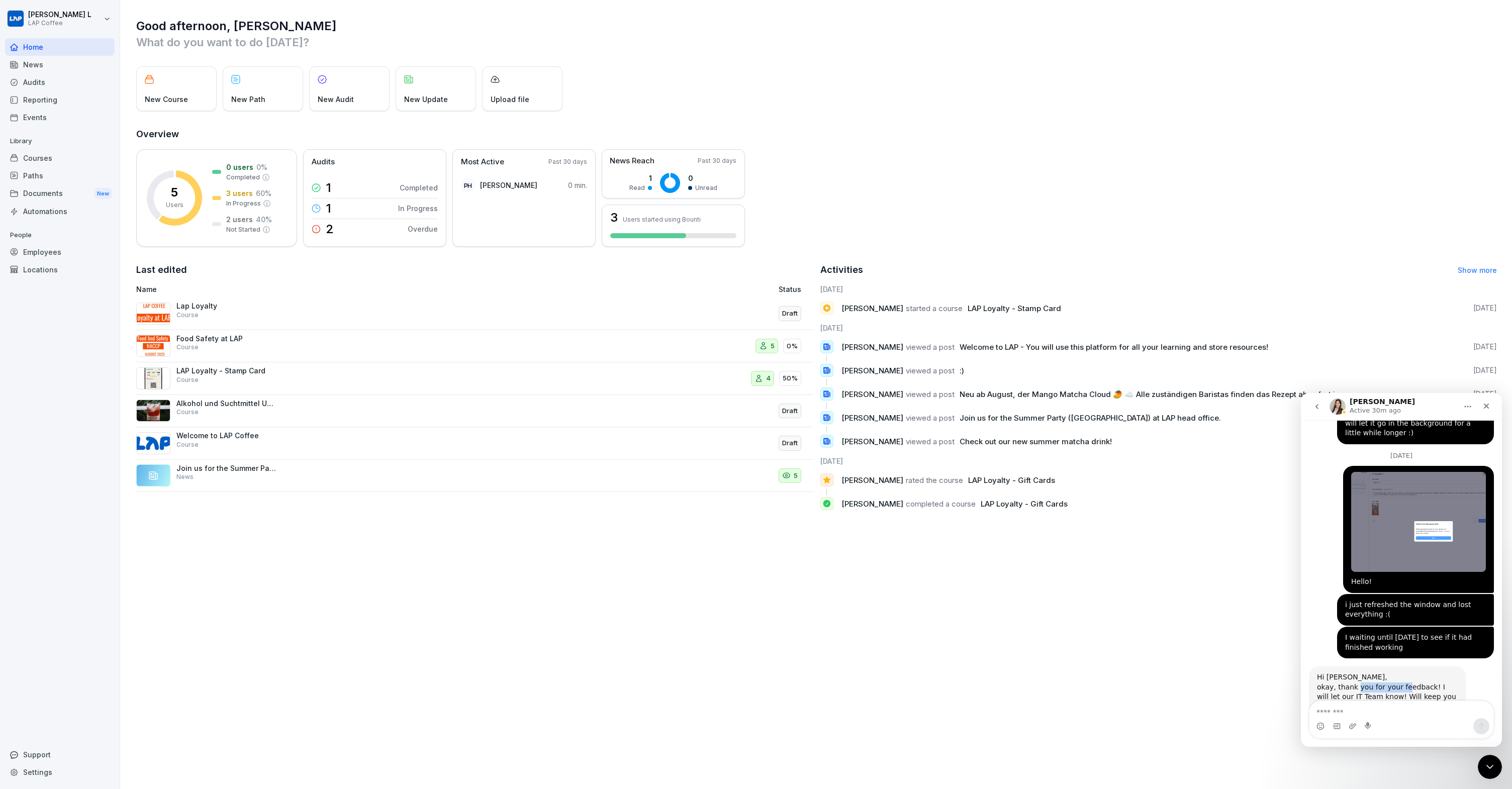
drag, startPoint x: 1362, startPoint y: 656, endPoint x: 1409, endPoint y: 656, distance: 47.0
click at [1402, 672] on div "Hi Josh, okay, thank you for your feedback! I will let our IT Team know! Will k…" at bounding box center [1387, 692] width 141 height 39
click at [1409, 672] on div "Hi Josh, okay, thank you for your feedback! I will let our IT Team know! Will k…" at bounding box center [1387, 692] width 141 height 39
drag, startPoint x: 1322, startPoint y: 669, endPoint x: 1357, endPoint y: 667, distance: 35.1
click at [1357, 672] on div "Hi Josh, okay, thank you for your feedback! I will let our IT Team know! Will k…" at bounding box center [1387, 692] width 141 height 39
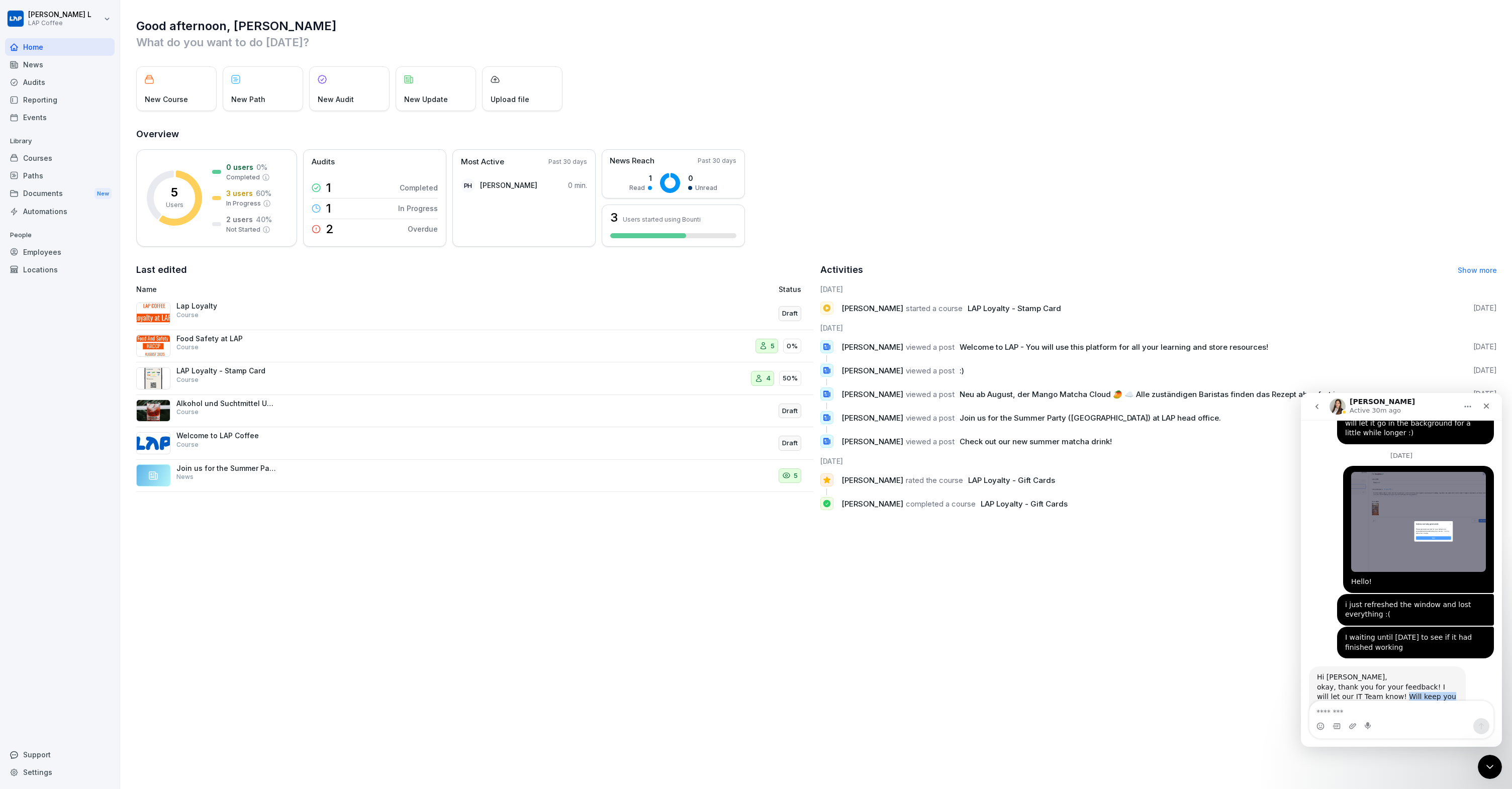
drag, startPoint x: 1386, startPoint y: 666, endPoint x: 1434, endPoint y: 666, distance: 48.0
click at [1433, 672] on div "Hi Josh, okay, thank you for your feedback! I will let our IT Team know! Will k…" at bounding box center [1387, 692] width 141 height 39
click at [1440, 672] on div "Hi Josh, okay, thank you for your feedback! I will let our IT Team know! Will k…" at bounding box center [1387, 692] width 141 height 39
click at [1434, 672] on div "Hi Josh, okay, thank you for your feedback! I will let our IT Team know! Will k…" at bounding box center [1387, 692] width 141 height 39
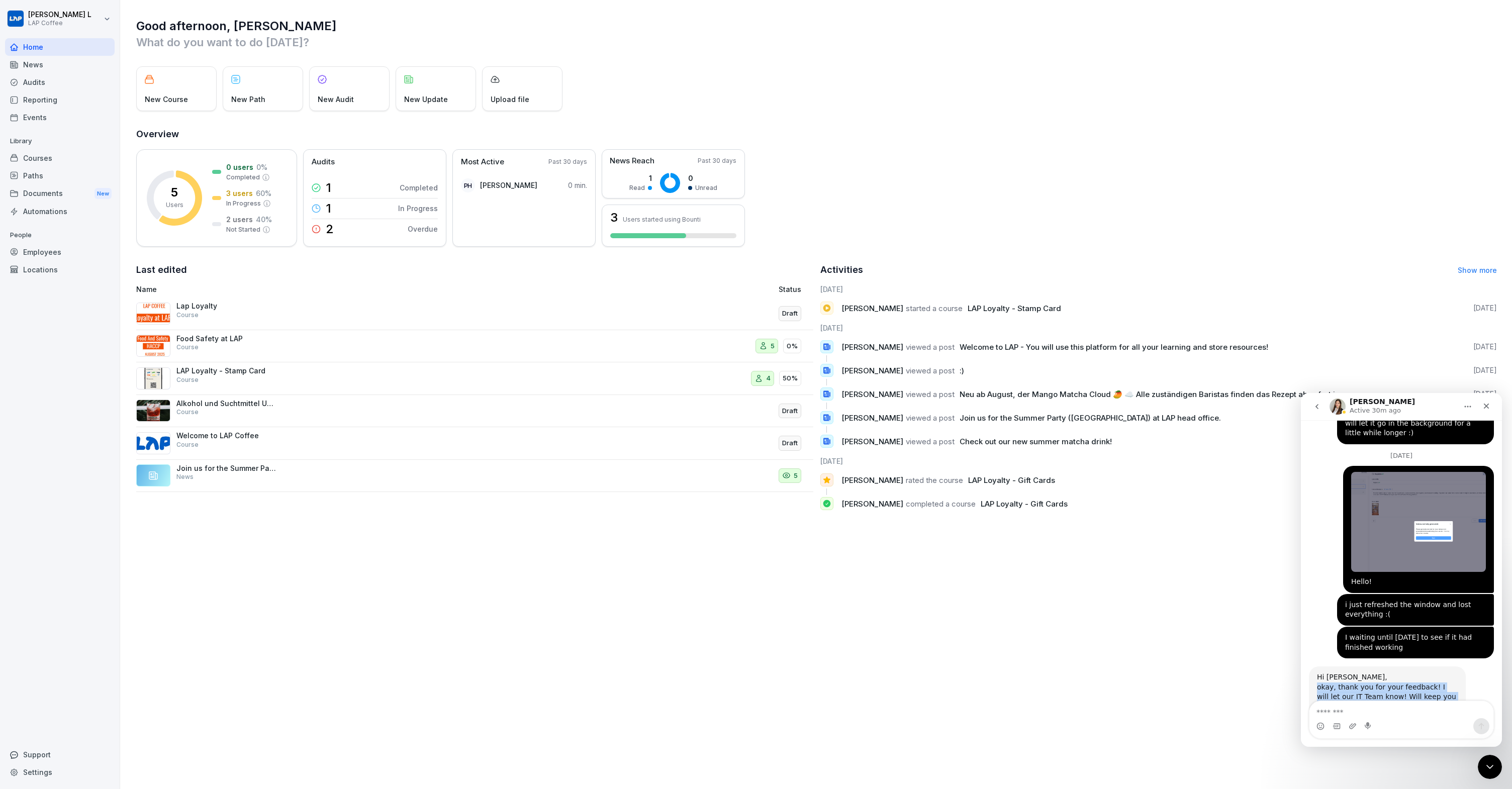
click at [1434, 672] on div "Hi Josh, okay, thank you for your feedback! I will let our IT Team know! Will k…" at bounding box center [1387, 692] width 141 height 39
click at [1442, 672] on div "Hi Josh, okay, thank you for your feedback! I will let our IT Team know! Will k…" at bounding box center [1387, 692] width 141 height 39
click at [1396, 715] on textarea "Message…" at bounding box center [1401, 709] width 184 height 17
type textarea "**********"
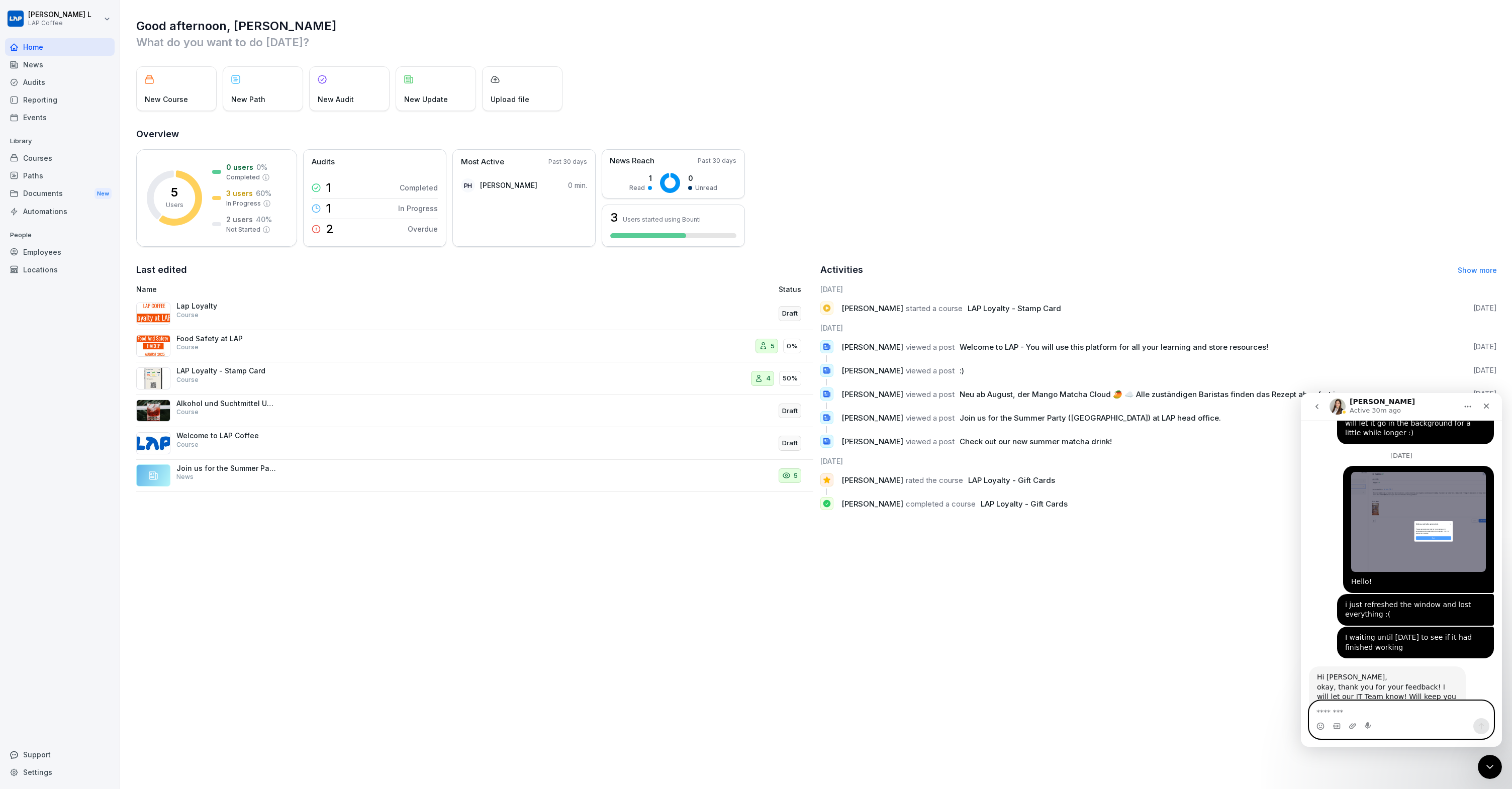
scroll to position [410, 0]
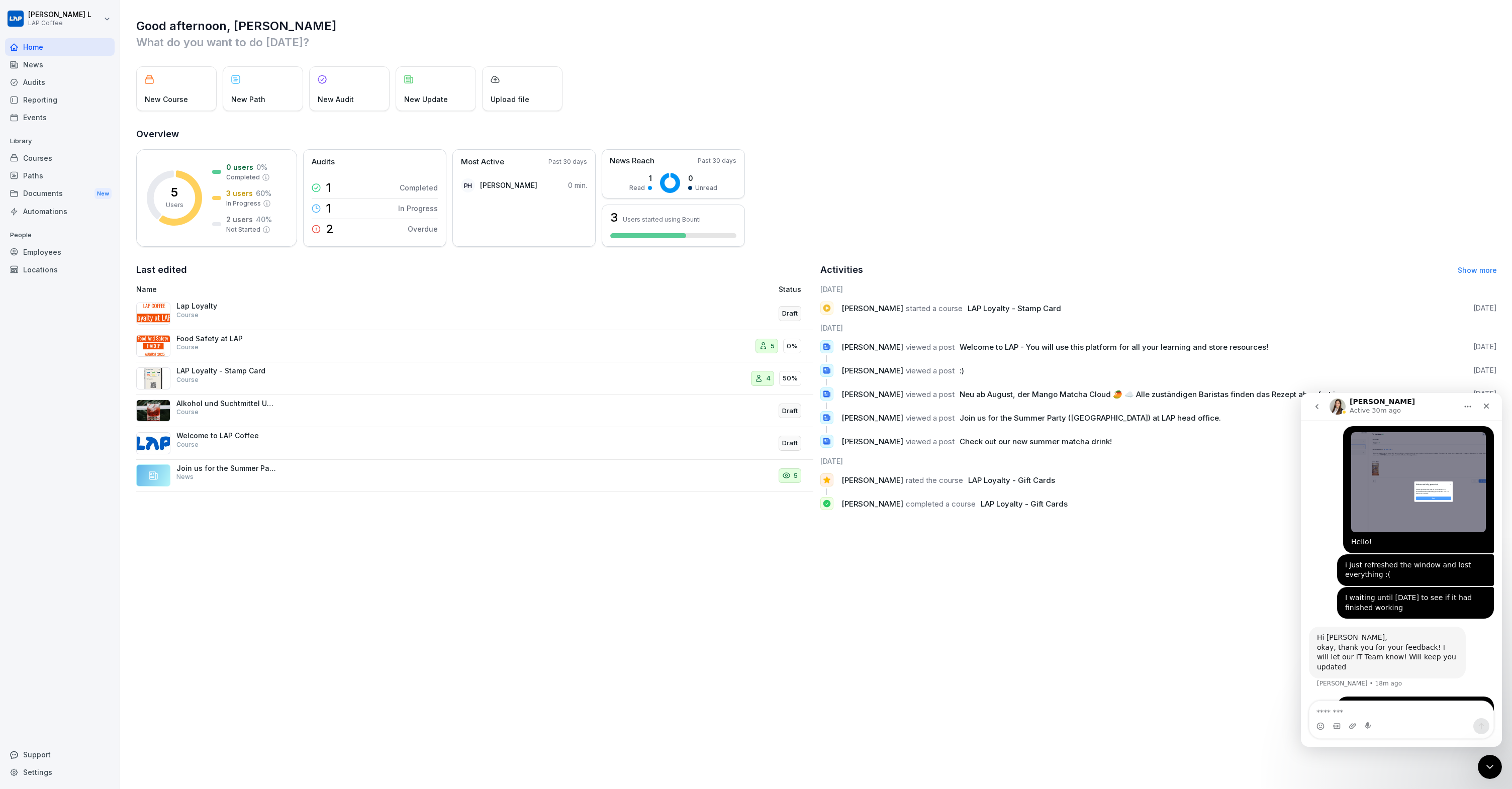
click at [1185, 667] on div "Good afternoon, Josh What do you want to do today? New Course New Path New Audi…" at bounding box center [816, 394] width 1392 height 789
click at [1487, 411] on div "Close" at bounding box center [1486, 406] width 18 height 18
